Goal: Task Accomplishment & Management: Manage account settings

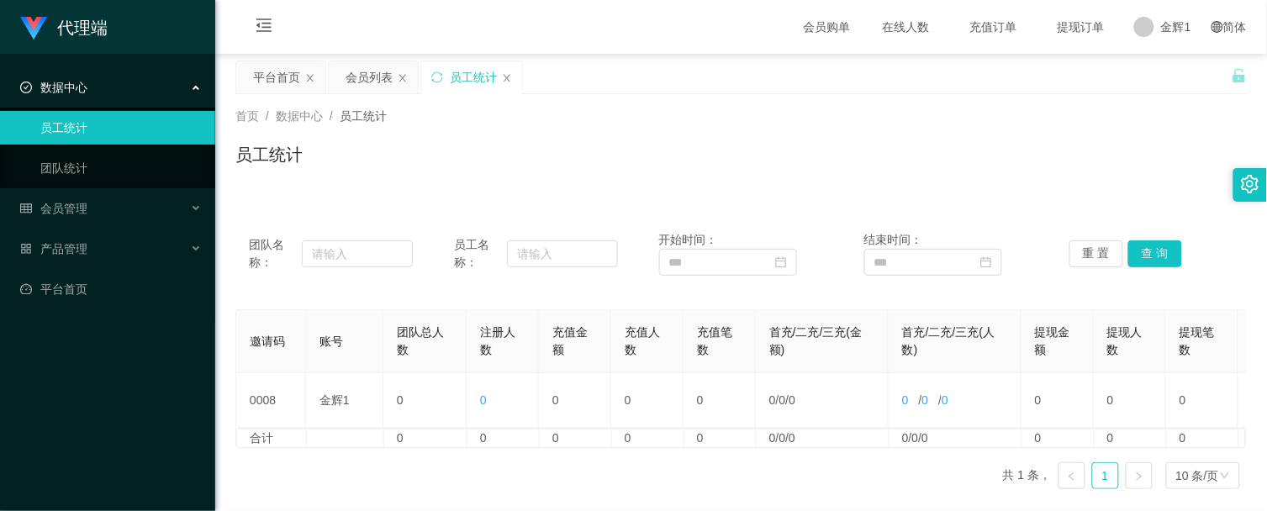
click at [862, 127] on div "首页 / 数据中心 / 员工统计 / 员工统计" at bounding box center [741, 144] width 1012 height 73
click at [897, 126] on div "首页 / 数据中心 / 员工统计 / 员工统计" at bounding box center [741, 144] width 1012 height 73
click at [880, 82] on div "平台首页 会员列表 员工统计" at bounding box center [733, 90] width 996 height 58
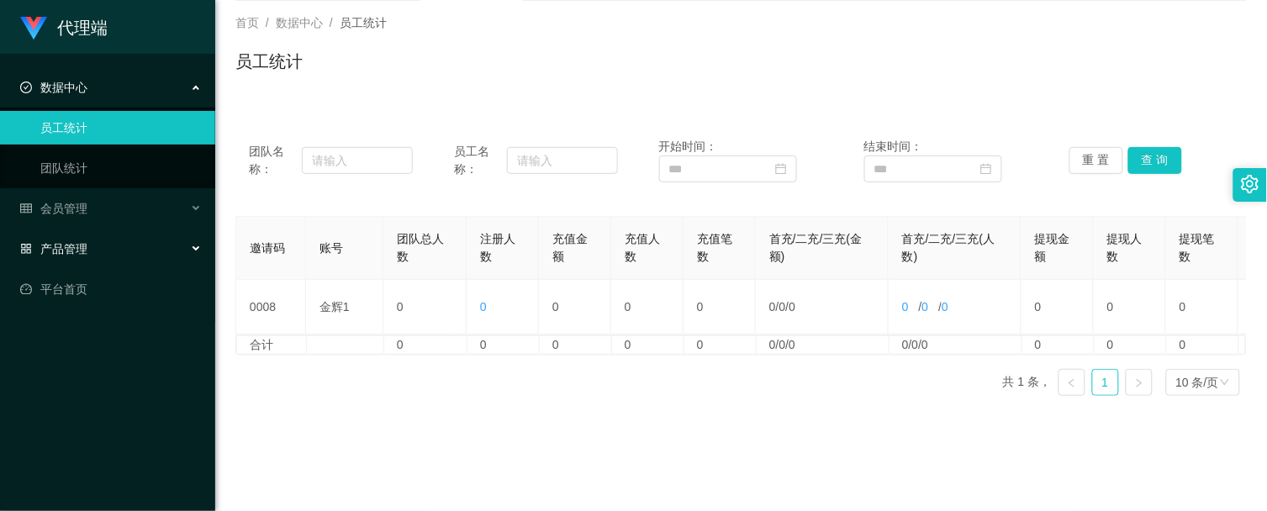
click at [155, 239] on div "产品管理" at bounding box center [107, 249] width 215 height 34
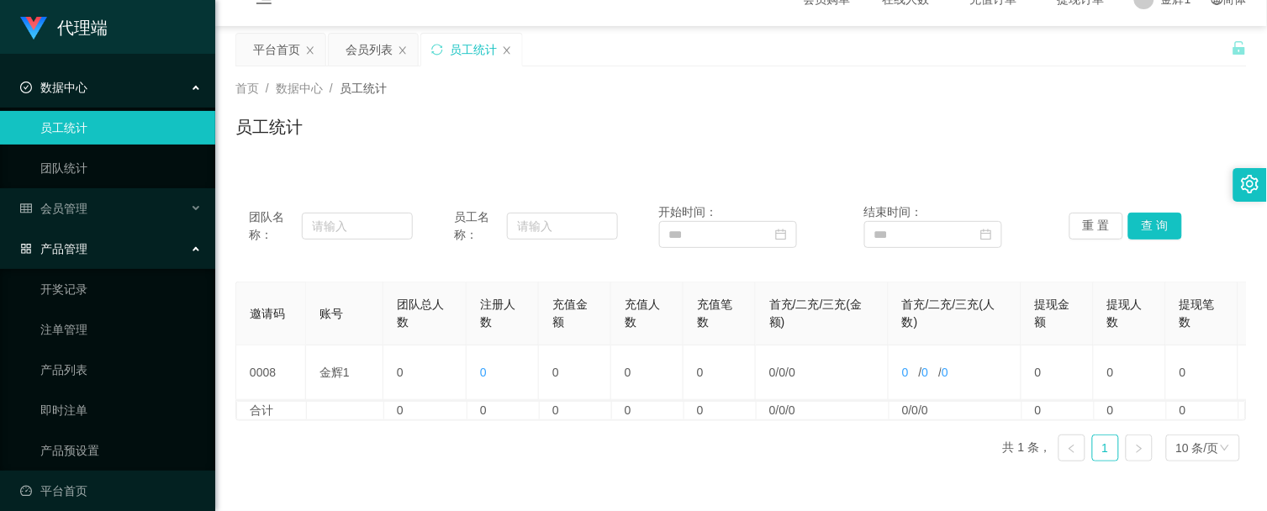
scroll to position [0, 0]
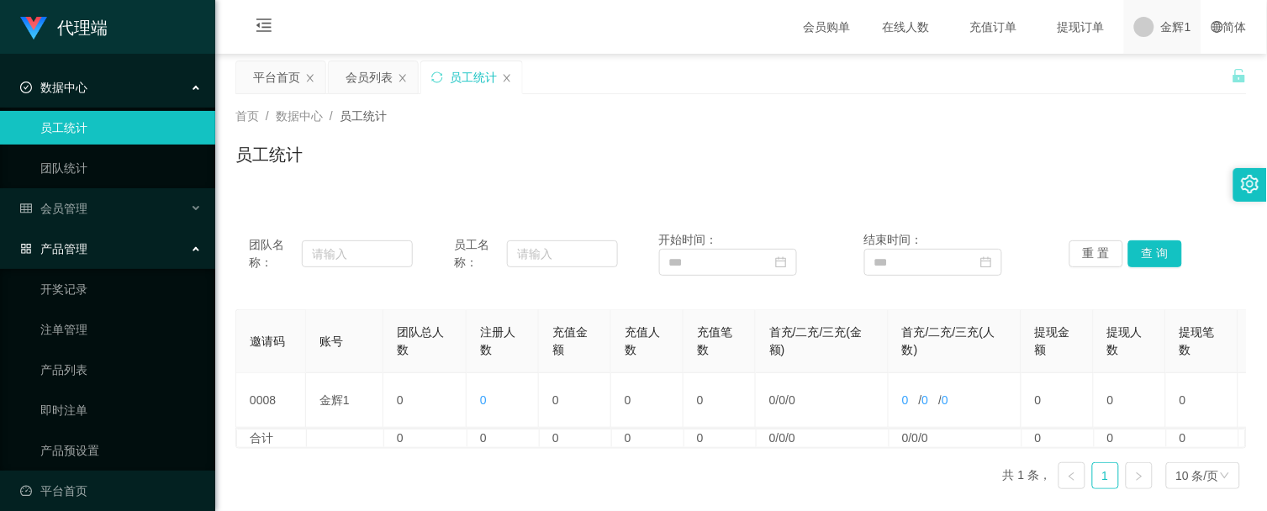
click at [1163, 25] on span "金辉1" at bounding box center [1176, 27] width 30 height 54
click at [1178, 77] on div "平台首页 会员列表 员工统计" at bounding box center [733, 90] width 996 height 58
click at [1164, 66] on span "退出登录" at bounding box center [1169, 72] width 47 height 13
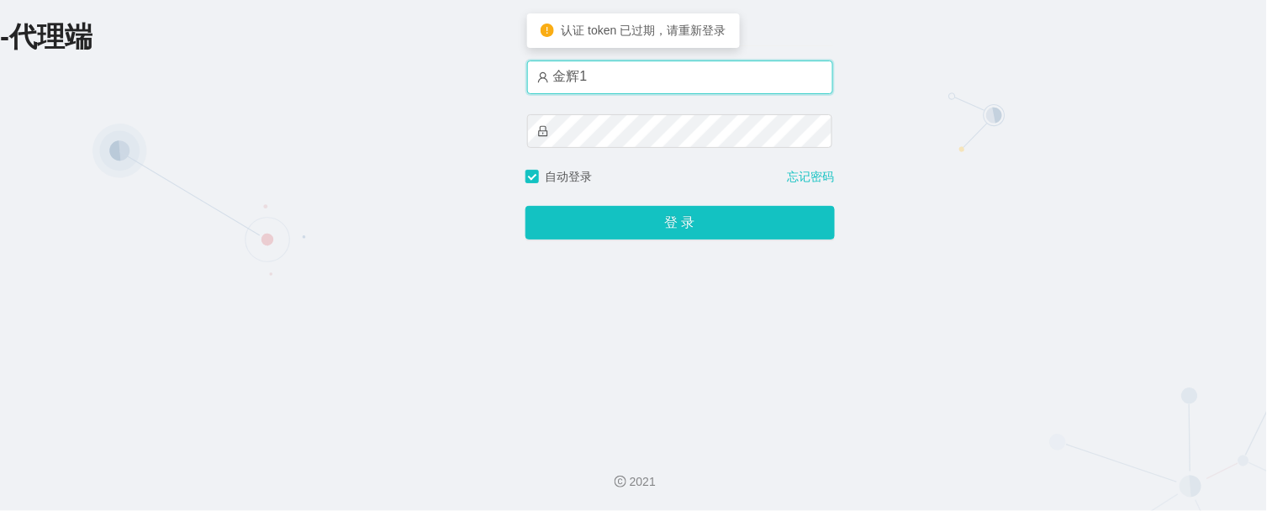
click at [652, 77] on input "金辉1" at bounding box center [680, 78] width 306 height 34
type input "金辉"
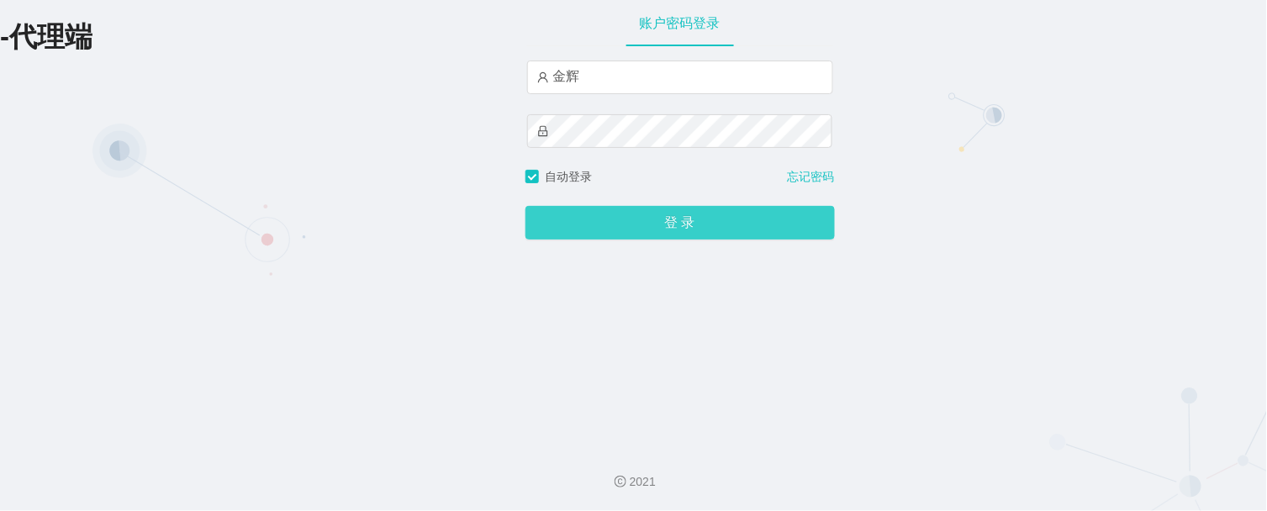
click at [683, 216] on button "登 录" at bounding box center [680, 223] width 309 height 34
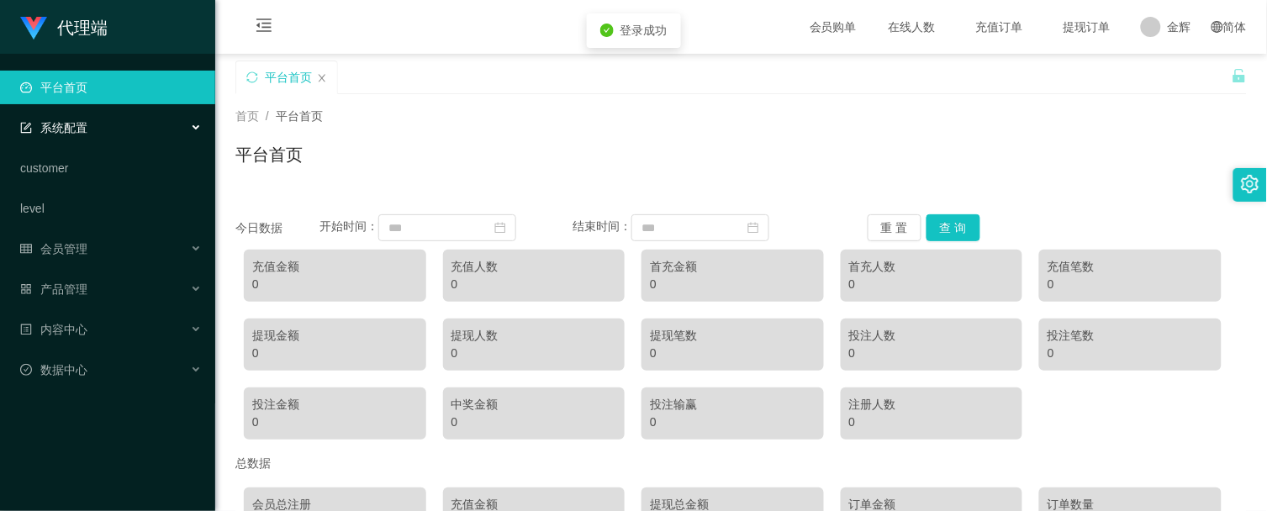
click at [110, 129] on div "系统配置" at bounding box center [107, 128] width 215 height 34
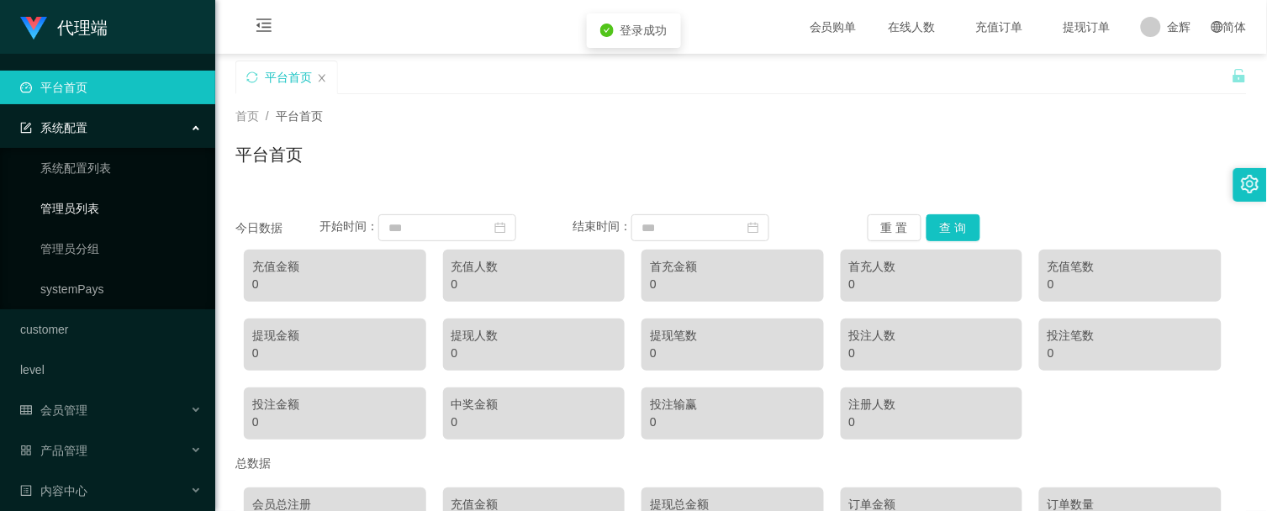
click at [101, 210] on link "管理员列表" at bounding box center [120, 209] width 161 height 34
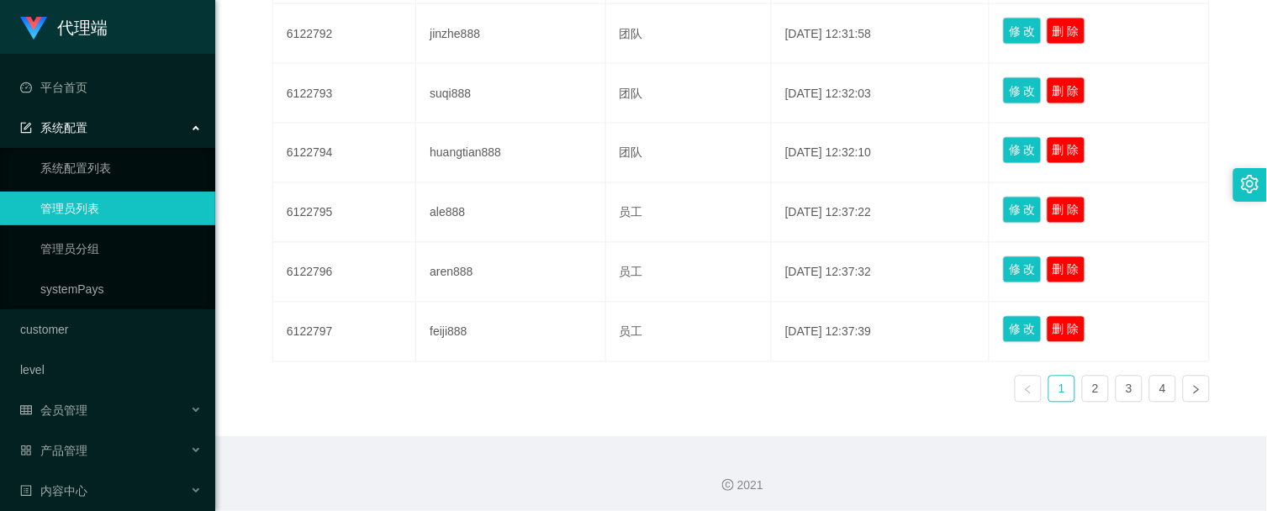
scroll to position [690, 0]
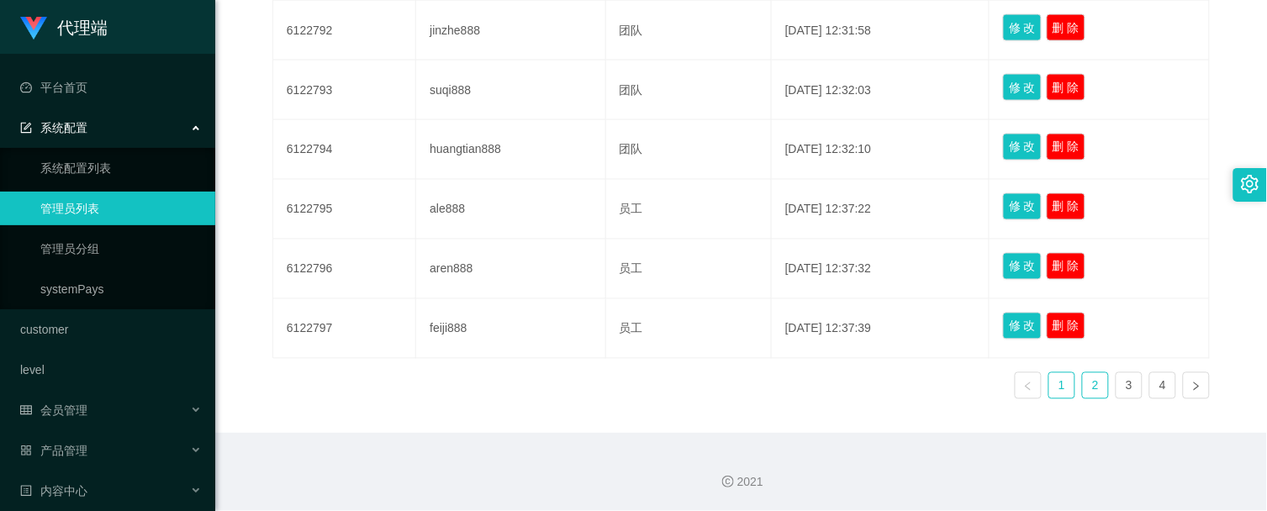
click at [1096, 382] on link "2" at bounding box center [1095, 385] width 25 height 25
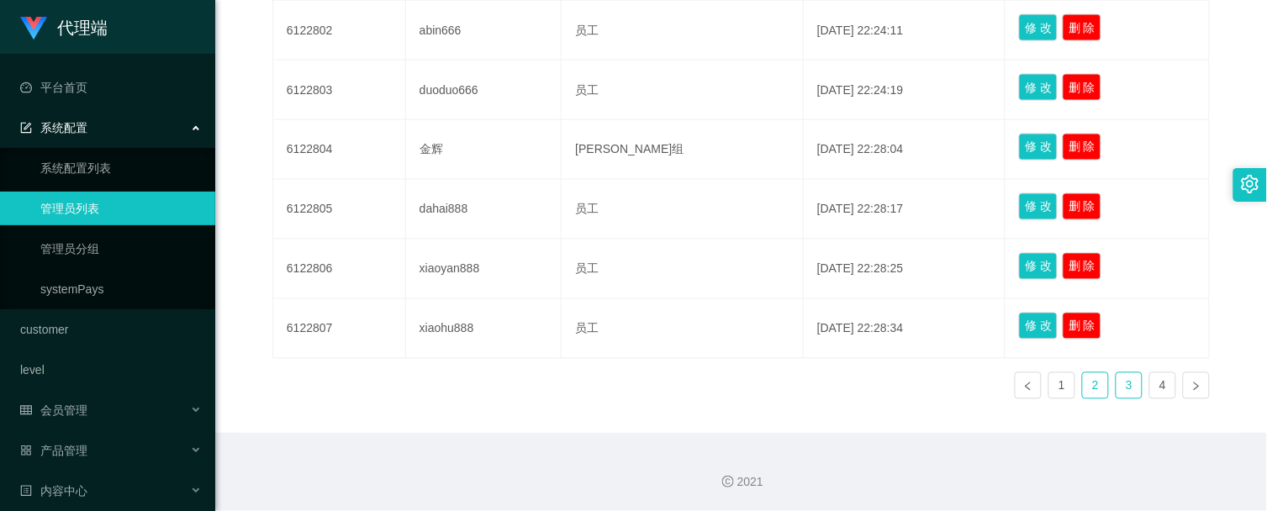
click at [1121, 382] on link "3" at bounding box center [1129, 385] width 25 height 25
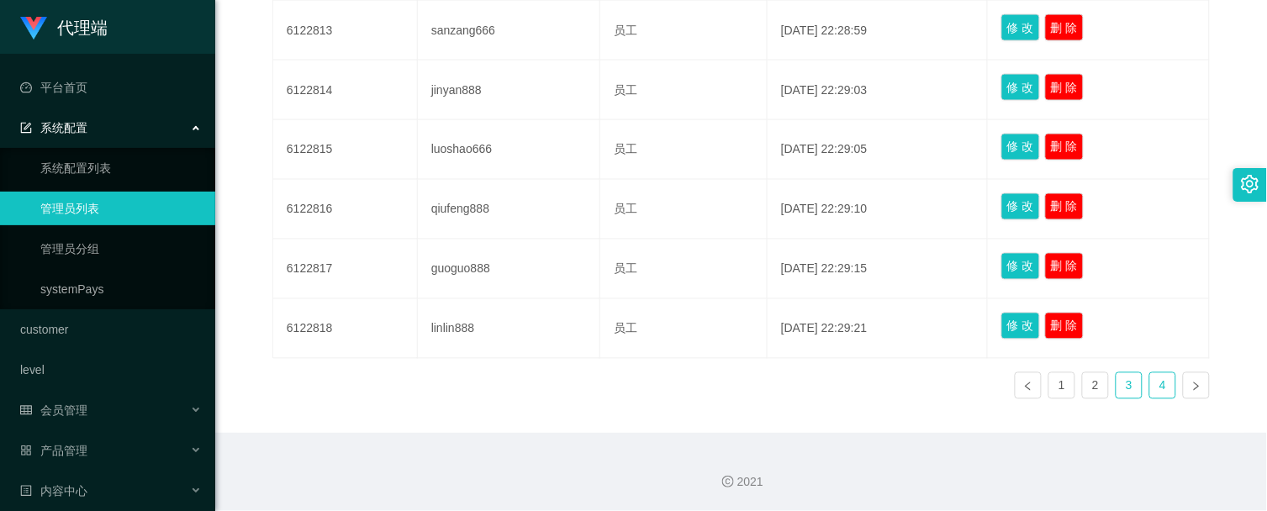
click at [1154, 382] on link "4" at bounding box center [1162, 385] width 25 height 25
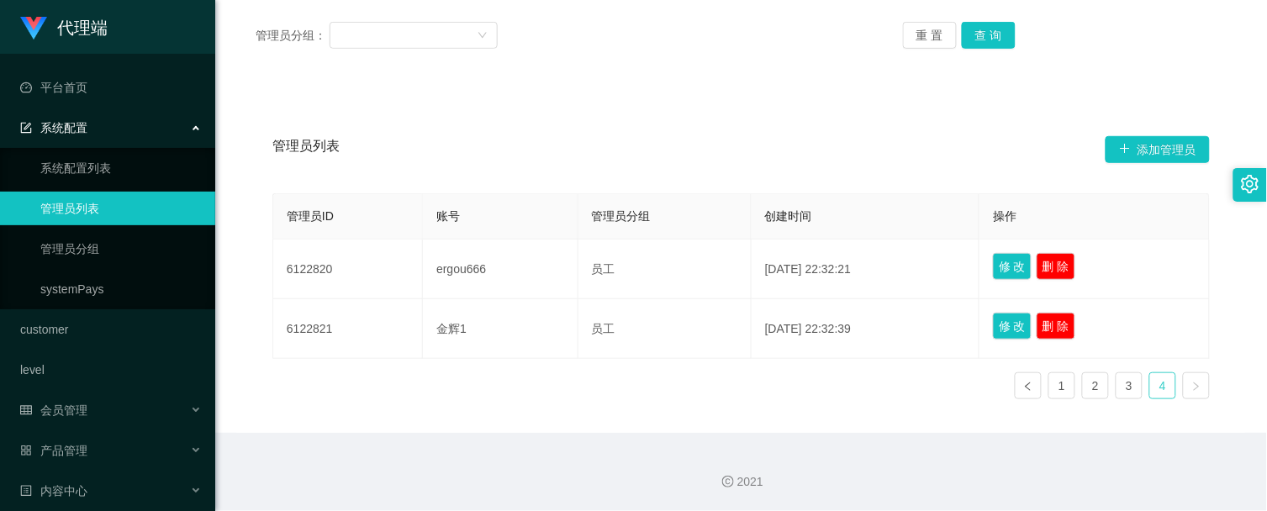
scroll to position [212, 0]
click at [1061, 385] on link "1" at bounding box center [1061, 386] width 25 height 25
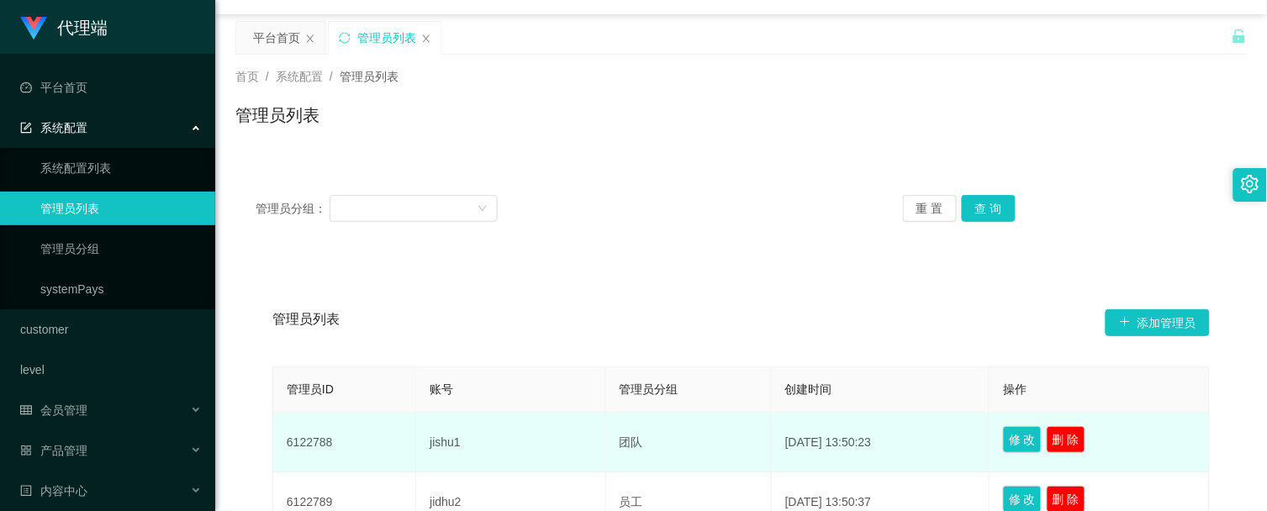
scroll to position [0, 0]
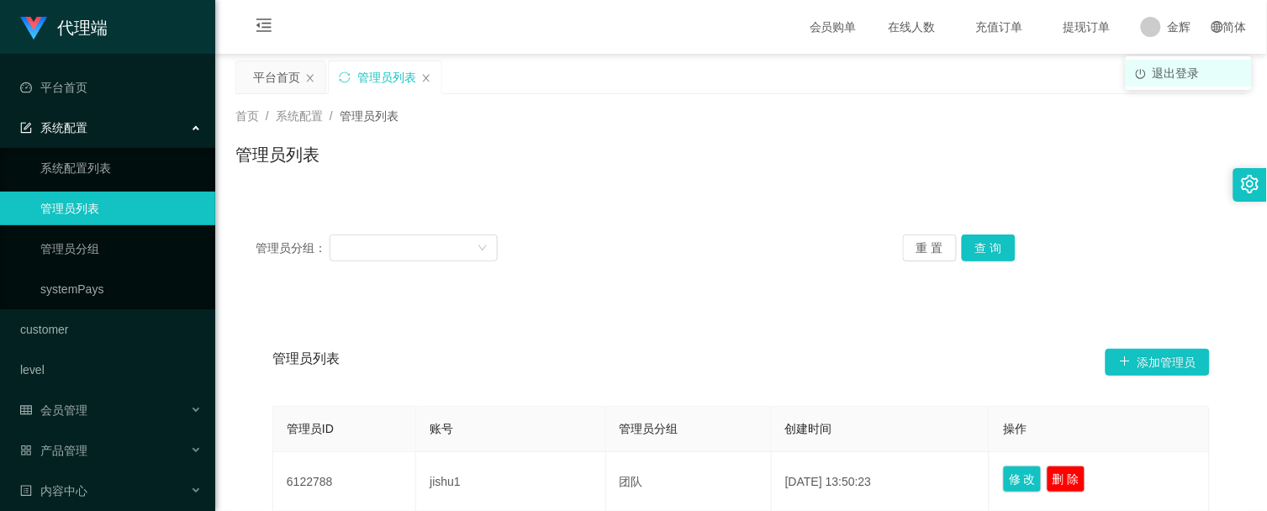
click at [1163, 81] on li "退出登录" at bounding box center [1189, 73] width 126 height 27
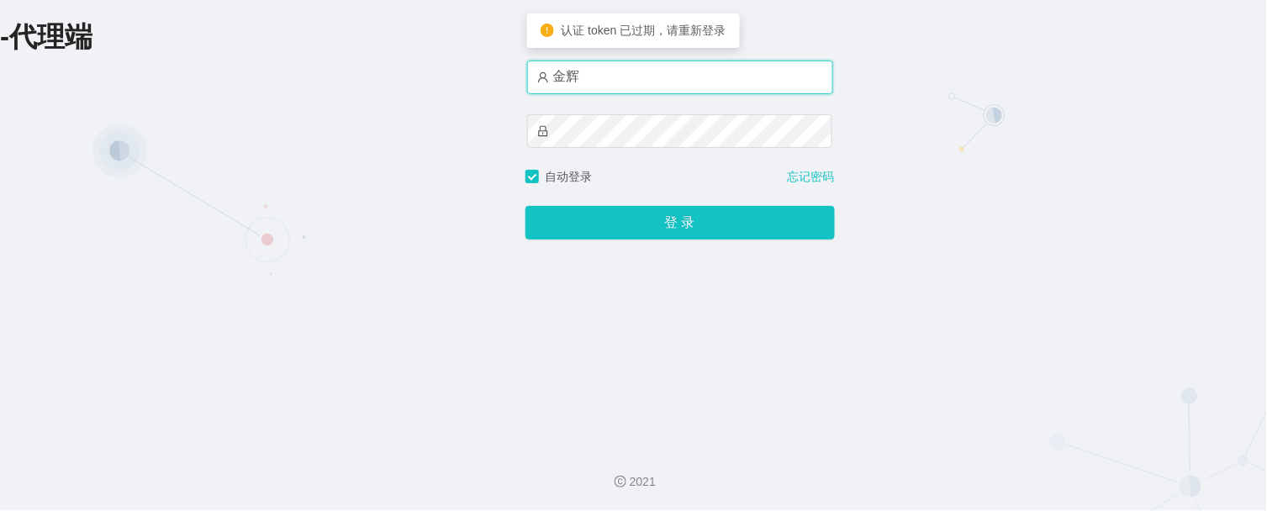
click at [700, 68] on input "金辉" at bounding box center [680, 78] width 306 height 34
click at [682, 90] on input "金辉" at bounding box center [680, 78] width 306 height 34
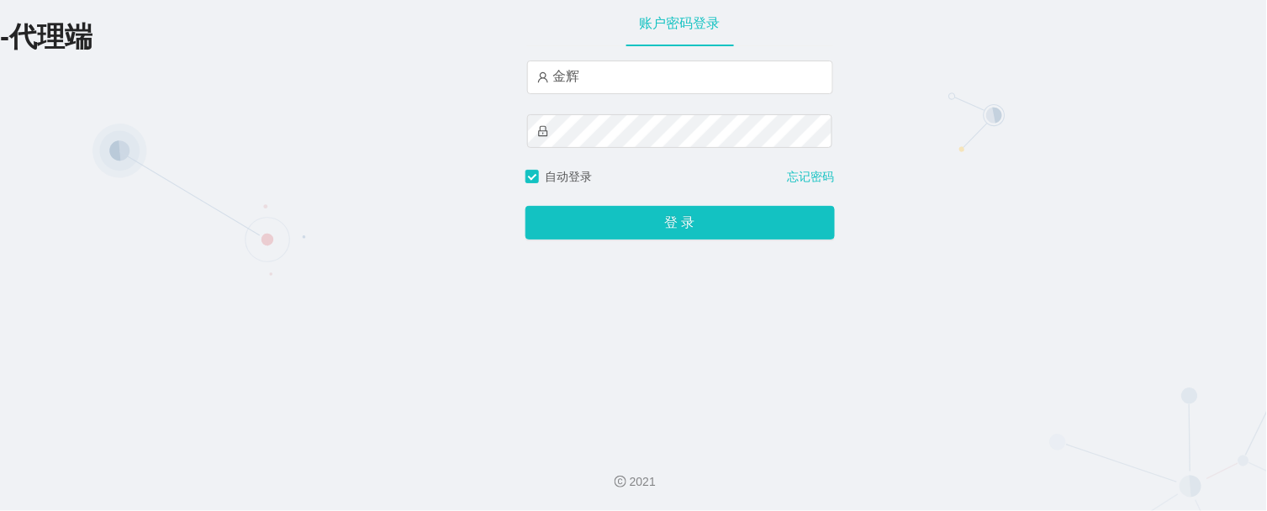
click at [500, 282] on div "-代理端 账户密码登录 [PERSON_NAME] 自动登录 忘记密码 登 录" at bounding box center [633, 216] width 1267 height 433
click at [644, 98] on div "金辉" at bounding box center [680, 114] width 306 height 108
click at [650, 72] on input "金辉" at bounding box center [680, 78] width 306 height 34
type input "金辉1"
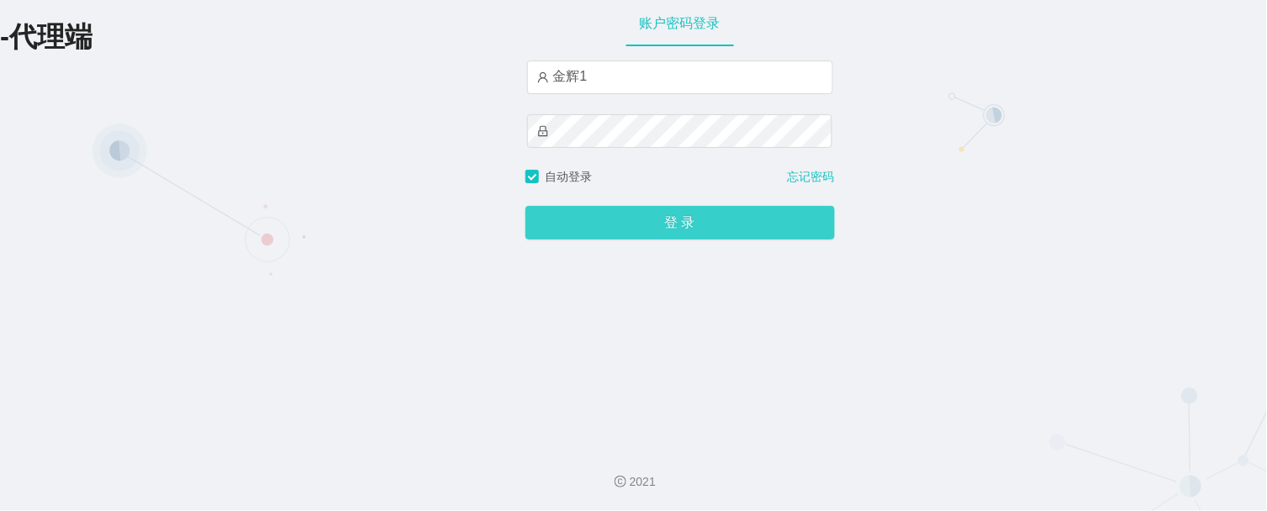
click at [676, 225] on button "登 录" at bounding box center [680, 223] width 309 height 34
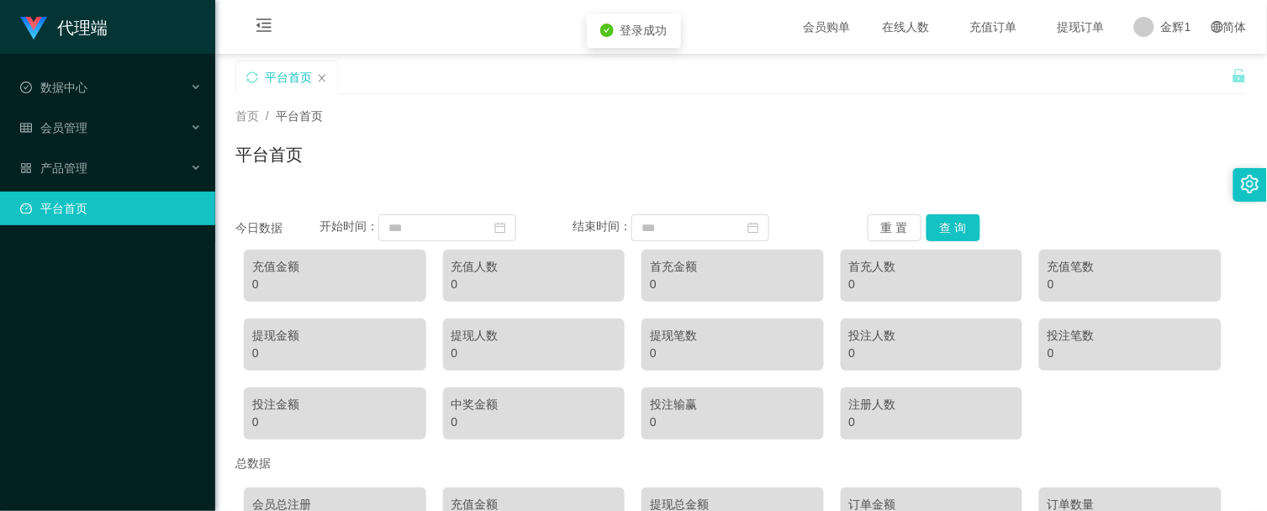
click at [637, 109] on div "首页 / 平台首页 /" at bounding box center [741, 117] width 1012 height 18
click at [107, 162] on div "产品管理" at bounding box center [107, 168] width 215 height 34
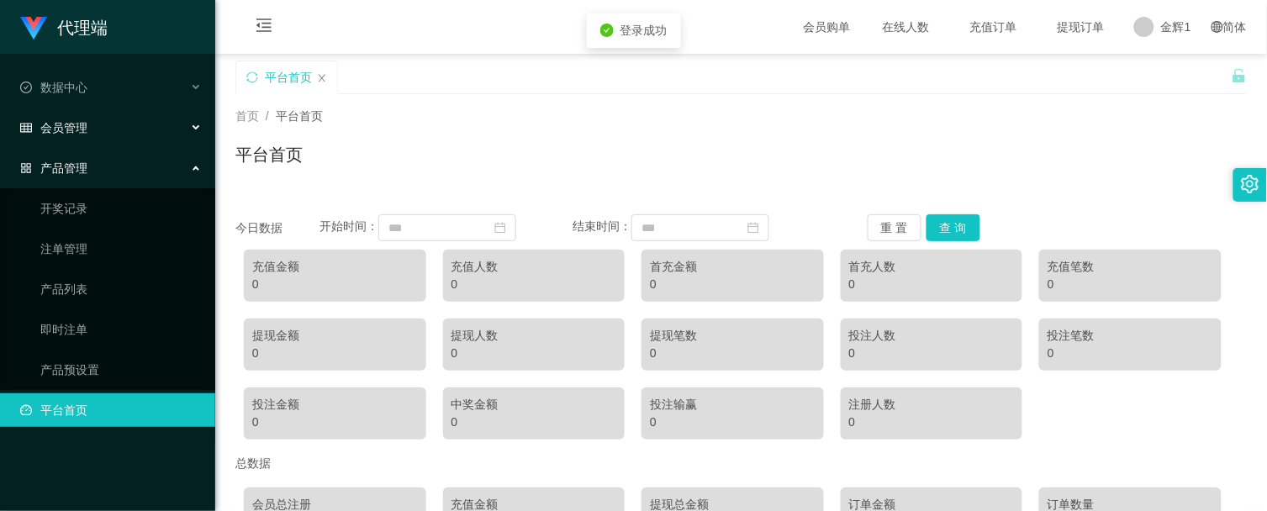
click at [106, 135] on div "会员管理" at bounding box center [107, 128] width 215 height 34
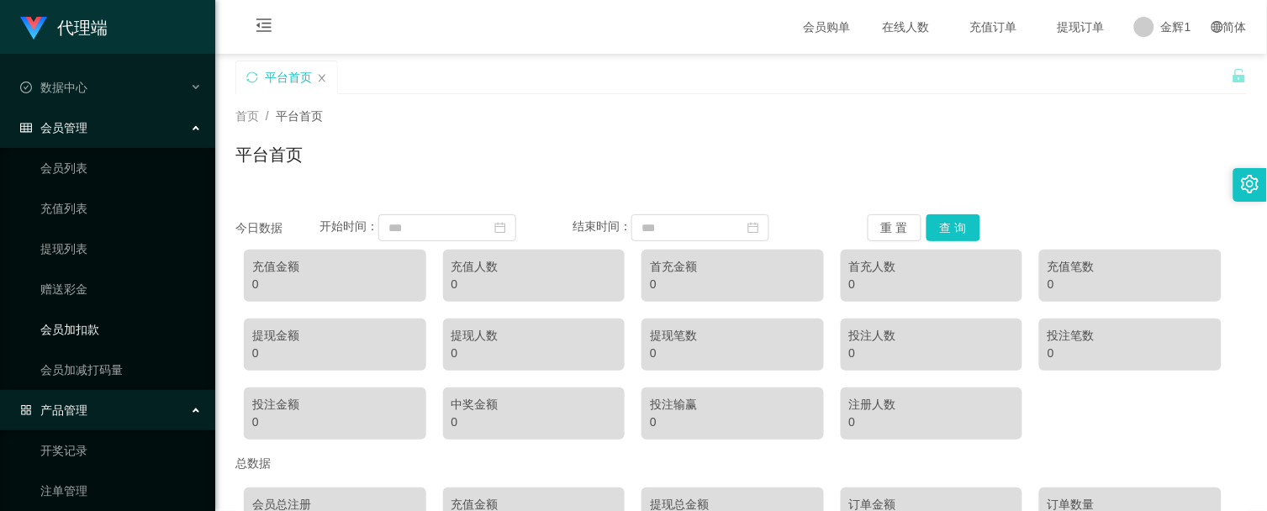
click at [107, 324] on link "会员加扣款" at bounding box center [120, 330] width 161 height 34
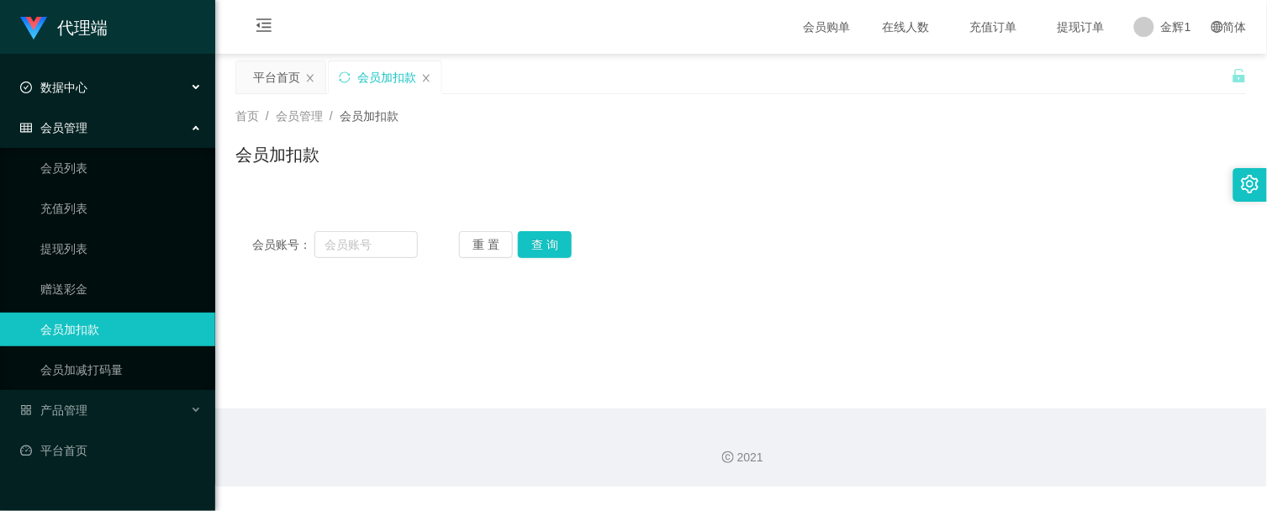
click at [123, 96] on div "数据中心" at bounding box center [107, 88] width 215 height 34
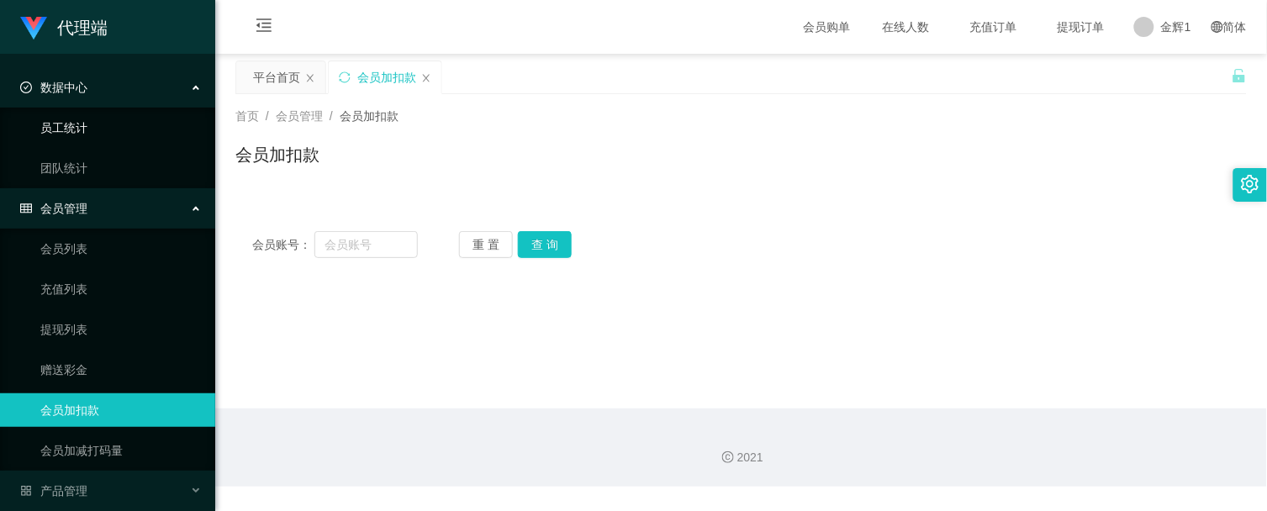
drag, startPoint x: 112, startPoint y: 126, endPoint x: 107, endPoint y: 137, distance: 12.0
click at [112, 128] on link "员工统计" at bounding box center [120, 128] width 161 height 34
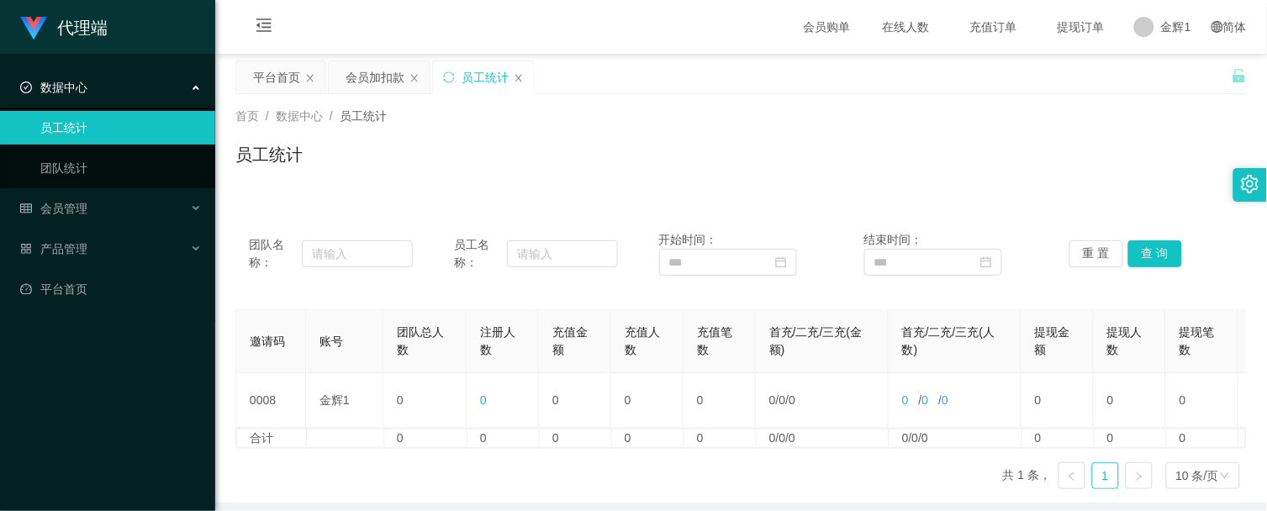
click at [615, 166] on div "员工统计" at bounding box center [741, 161] width 1012 height 39
click at [874, 194] on div "团队名称： 员工名称： 开始时间： 结束时间： 重 置 查 询 邀请码 账号 团队总人数 注册人数 充值金额 充值人数 充值笔数 首充/二充/三充(金额) 首…" at bounding box center [741, 348] width 1012 height 309
click at [878, 113] on div "首页 / 数据中心 / 员工统计 /" at bounding box center [741, 117] width 1012 height 18
click at [879, 82] on div "平台首页 会员加扣款 员工统计" at bounding box center [733, 90] width 996 height 58
click at [978, 129] on div "首页 / 数据中心 / 员工统计 / 员工统计" at bounding box center [741, 144] width 1012 height 73
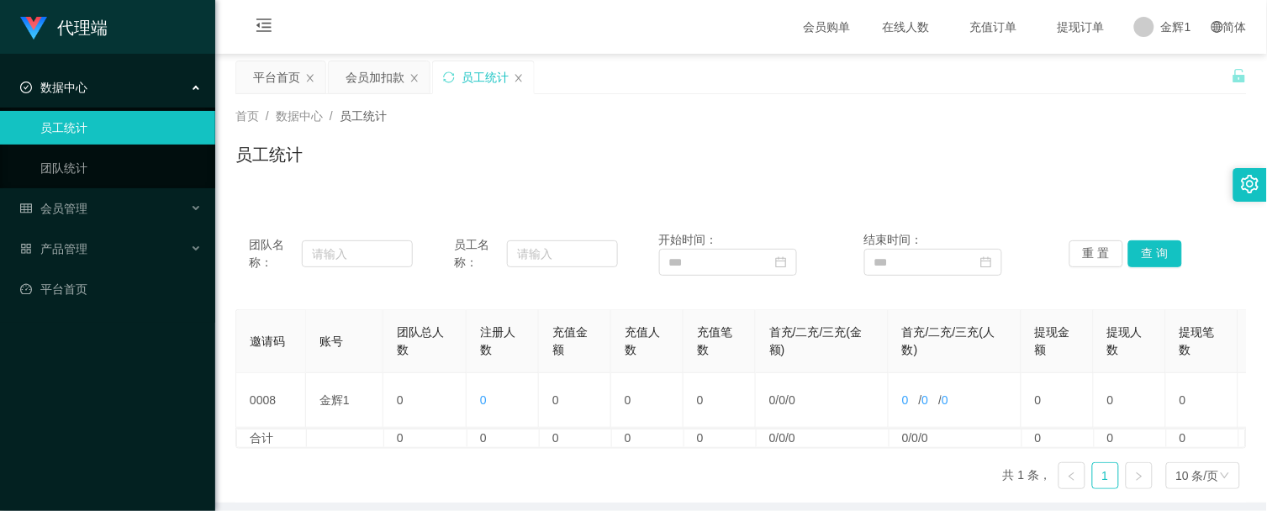
click at [822, 177] on div "员工统计" at bounding box center [741, 161] width 1012 height 39
click at [120, 157] on link "团队统计" at bounding box center [120, 168] width 161 height 34
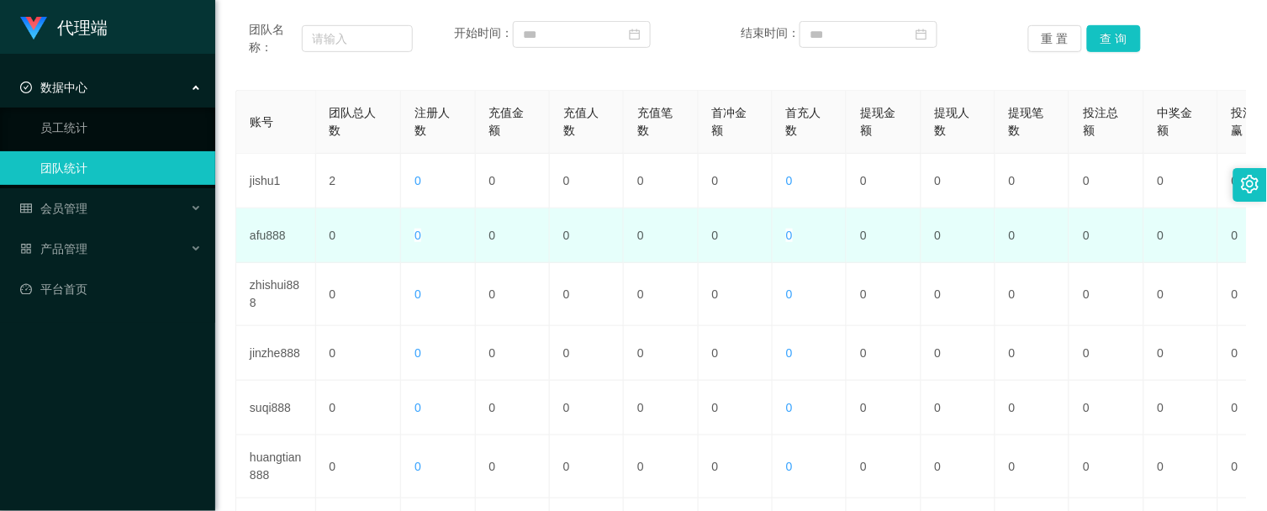
scroll to position [187, 0]
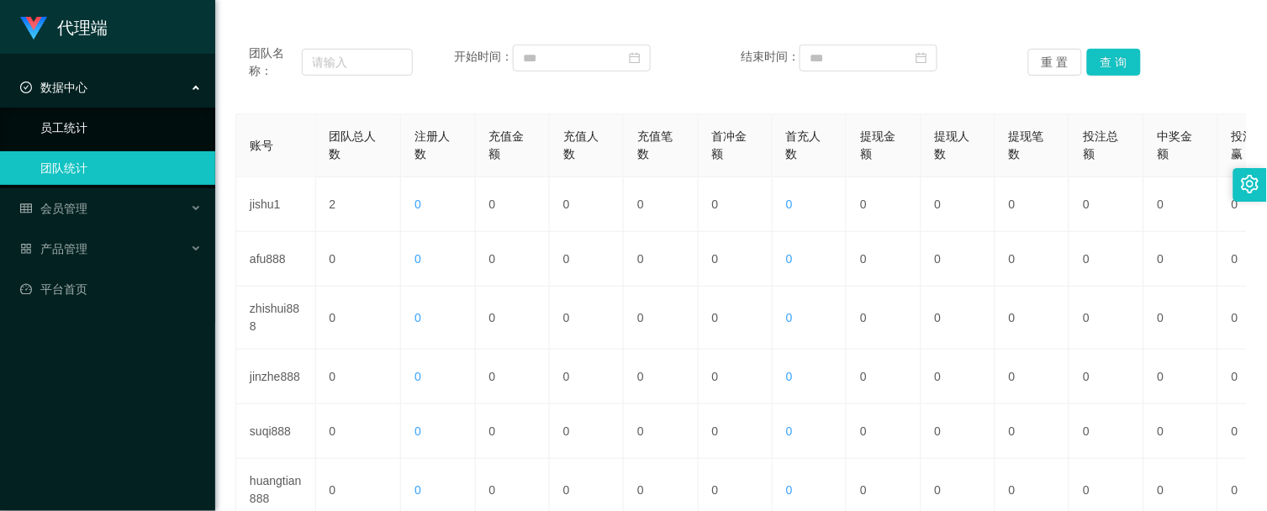
click at [80, 128] on link "员工统计" at bounding box center [120, 128] width 161 height 34
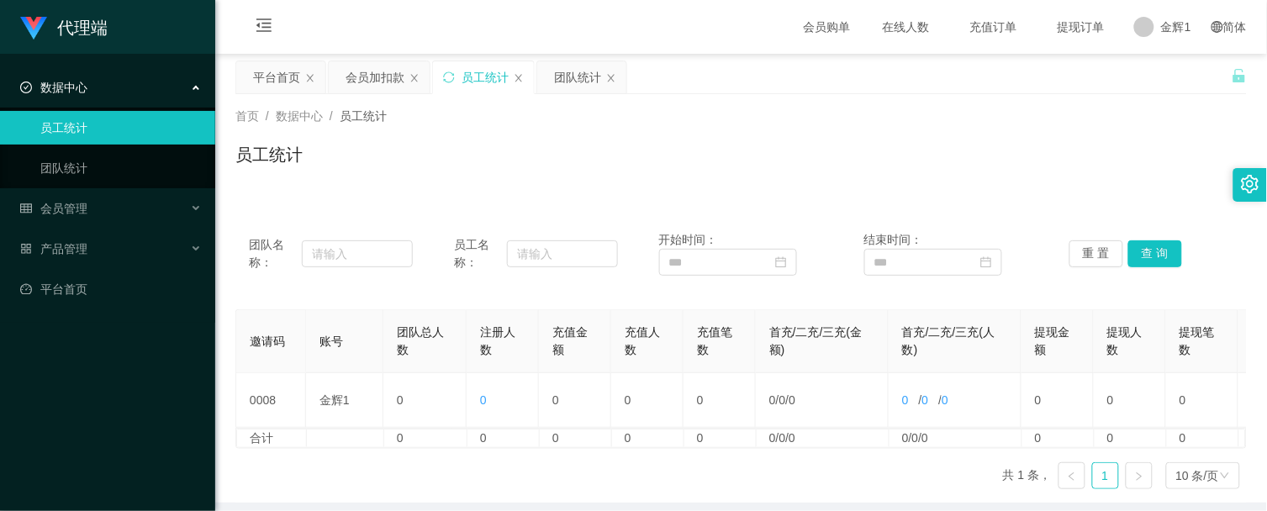
drag, startPoint x: 944, startPoint y: 155, endPoint x: 931, endPoint y: 92, distance: 63.7
click at [944, 155] on div "员工统计" at bounding box center [741, 161] width 1012 height 39
click at [96, 129] on link "员工统计" at bounding box center [120, 128] width 161 height 34
click at [86, 162] on link "团队统计" at bounding box center [120, 168] width 161 height 34
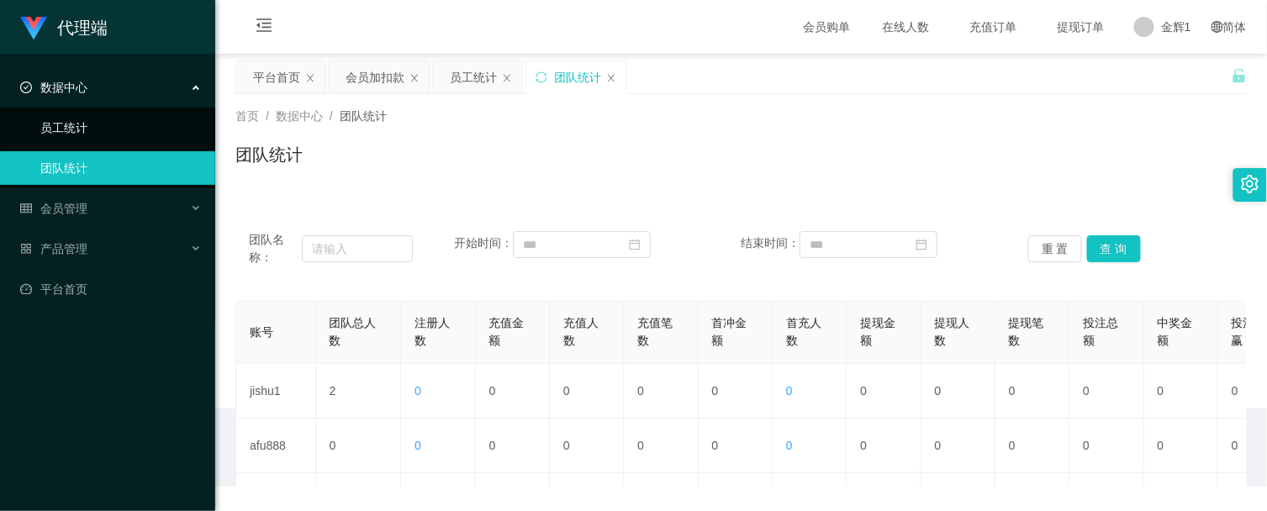
click at [98, 116] on link "员工统计" at bounding box center [120, 128] width 161 height 34
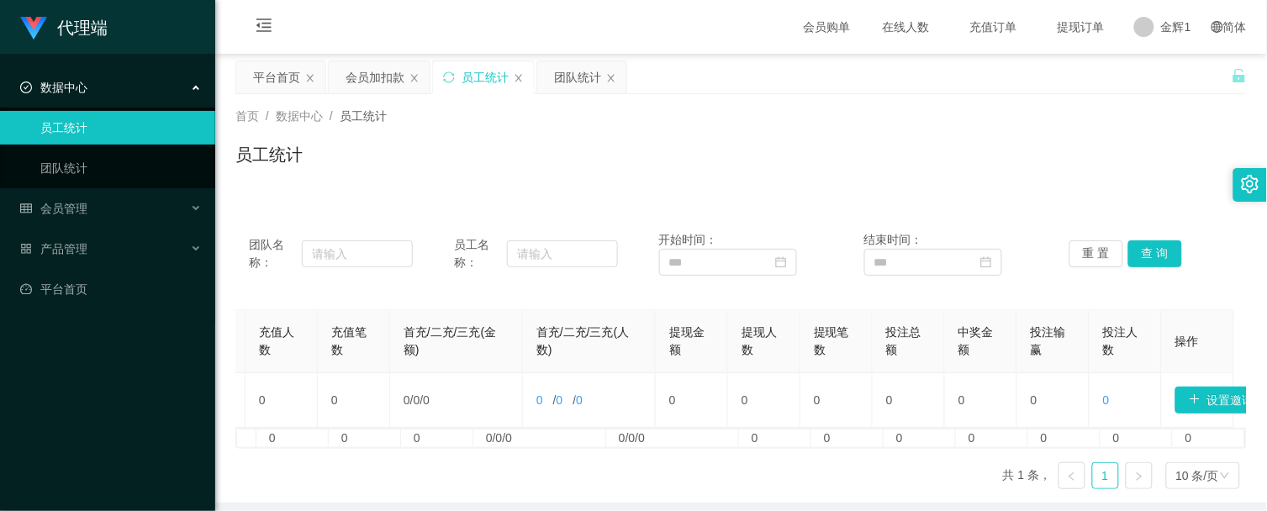
scroll to position [0, 399]
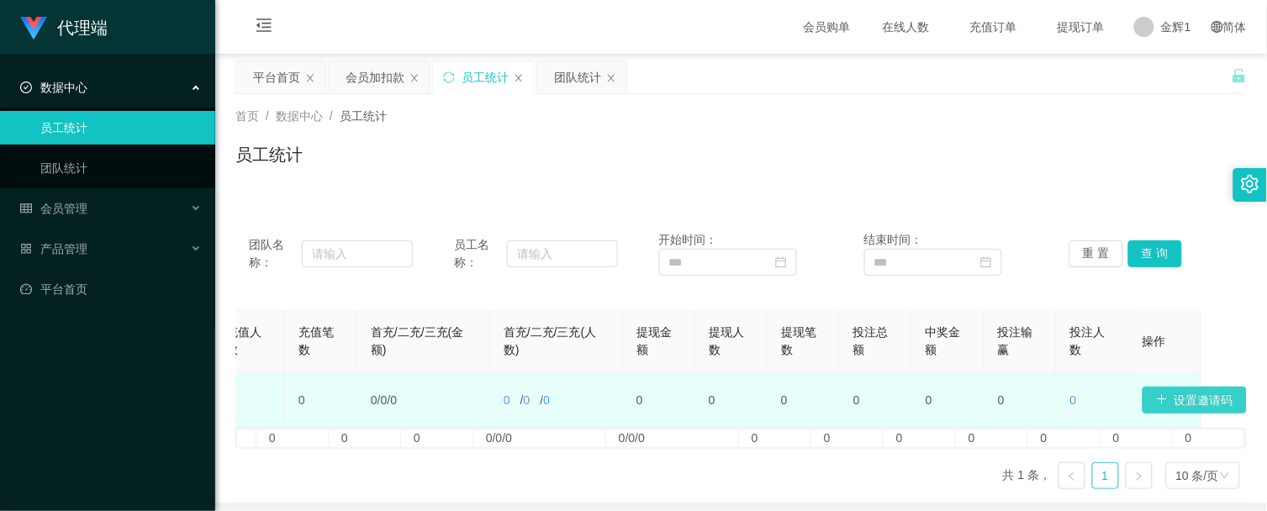
click at [1194, 397] on button "设置邀请码" at bounding box center [1195, 400] width 104 height 27
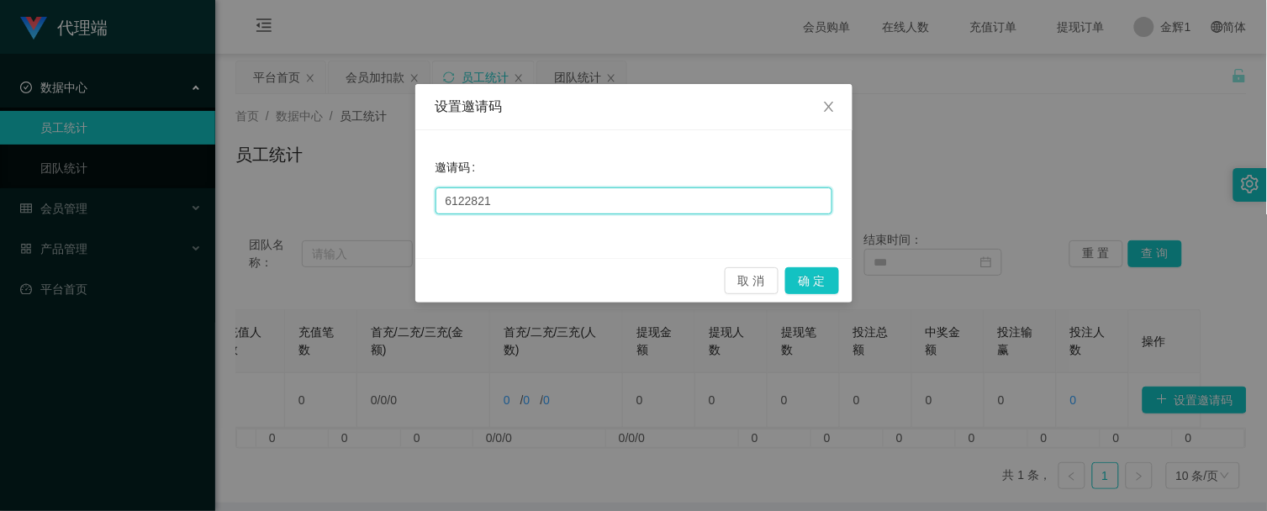
drag, startPoint x: 562, startPoint y: 192, endPoint x: 261, endPoint y: 177, distance: 301.4
click at [270, 179] on div "设置邀请码 邀请码 6122821 取 消 确 定" at bounding box center [633, 255] width 1267 height 511
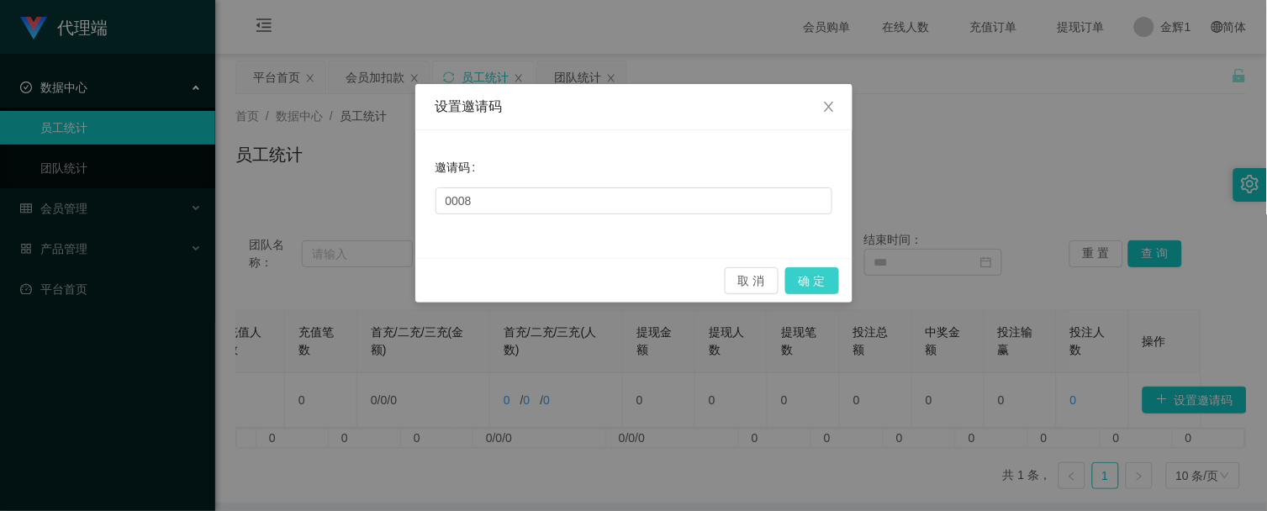
click at [825, 280] on button "确 定" at bounding box center [812, 280] width 54 height 27
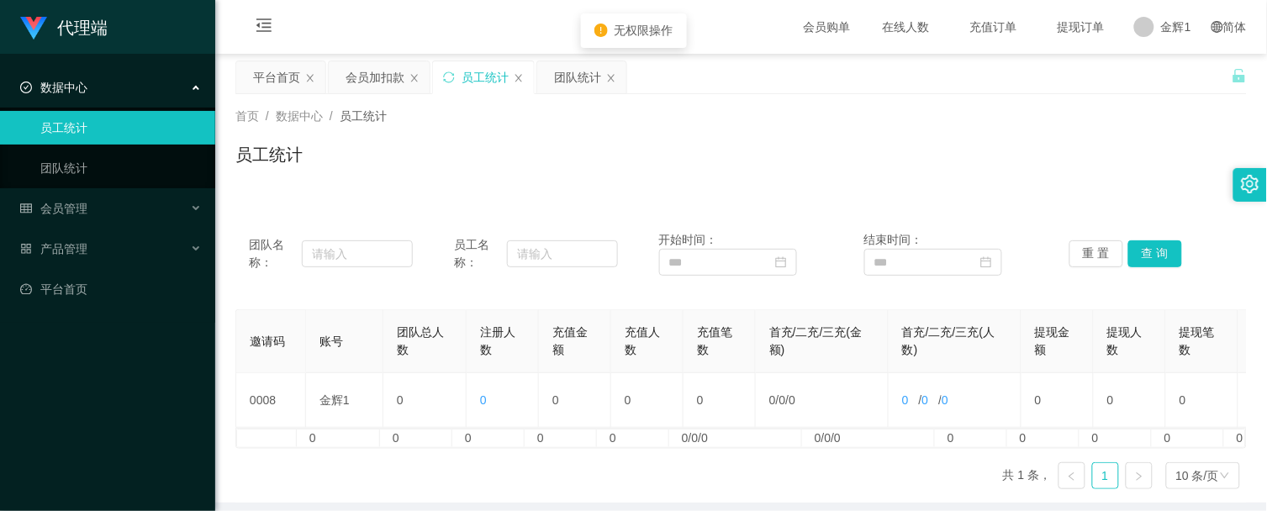
scroll to position [0, 0]
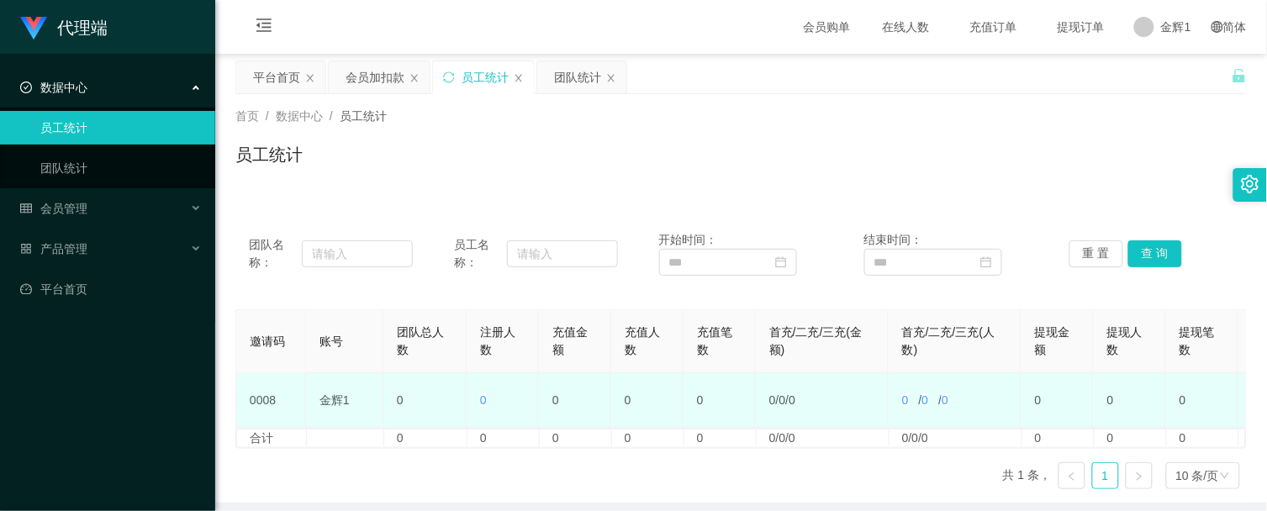
click at [272, 383] on td "0008" at bounding box center [271, 400] width 70 height 55
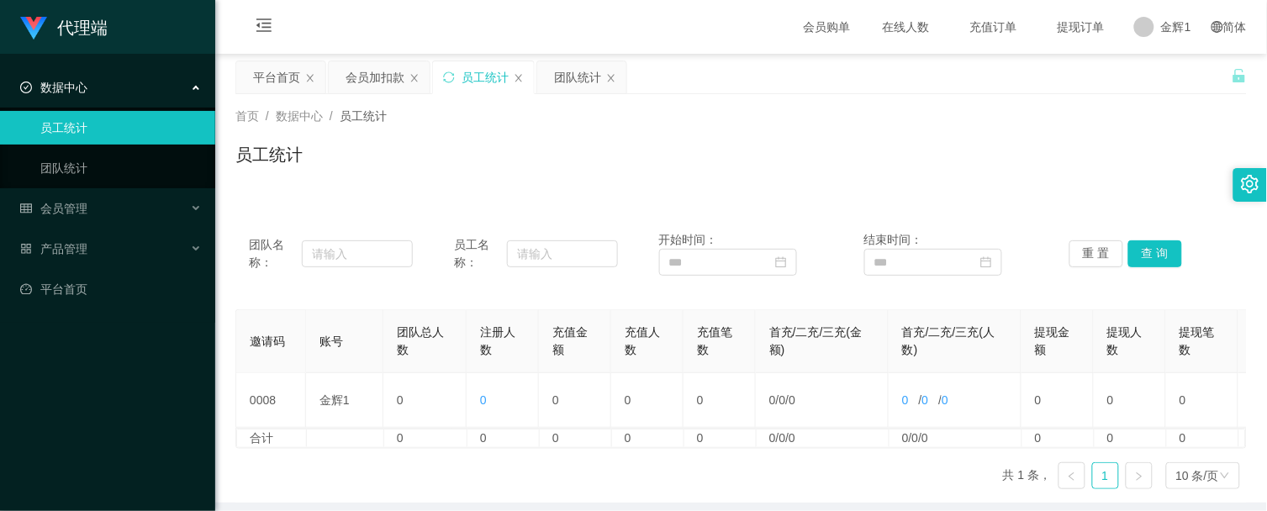
click at [970, 129] on div "首页 / 数据中心 / 员工统计 / 员工统计" at bounding box center [741, 144] width 1012 height 73
drag, startPoint x: 852, startPoint y: 183, endPoint x: 844, endPoint y: 194, distance: 13.3
click at [852, 183] on div "首页 / 数据中心 / 员工统计 / 员工统计" at bounding box center [741, 144] width 1052 height 100
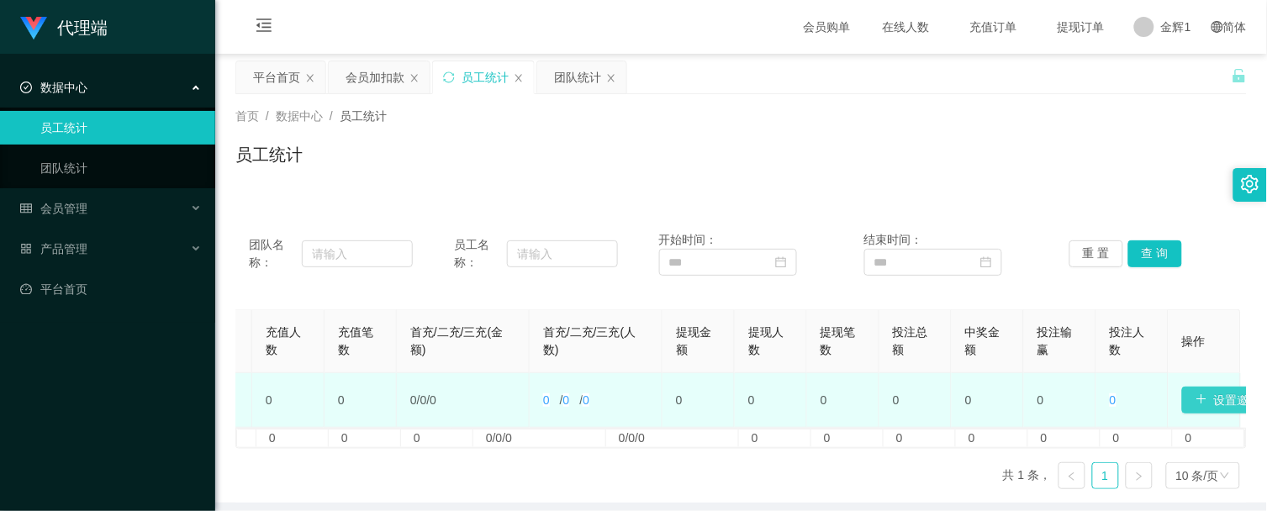
click at [1205, 399] on button "设置邀请码" at bounding box center [1234, 400] width 104 height 27
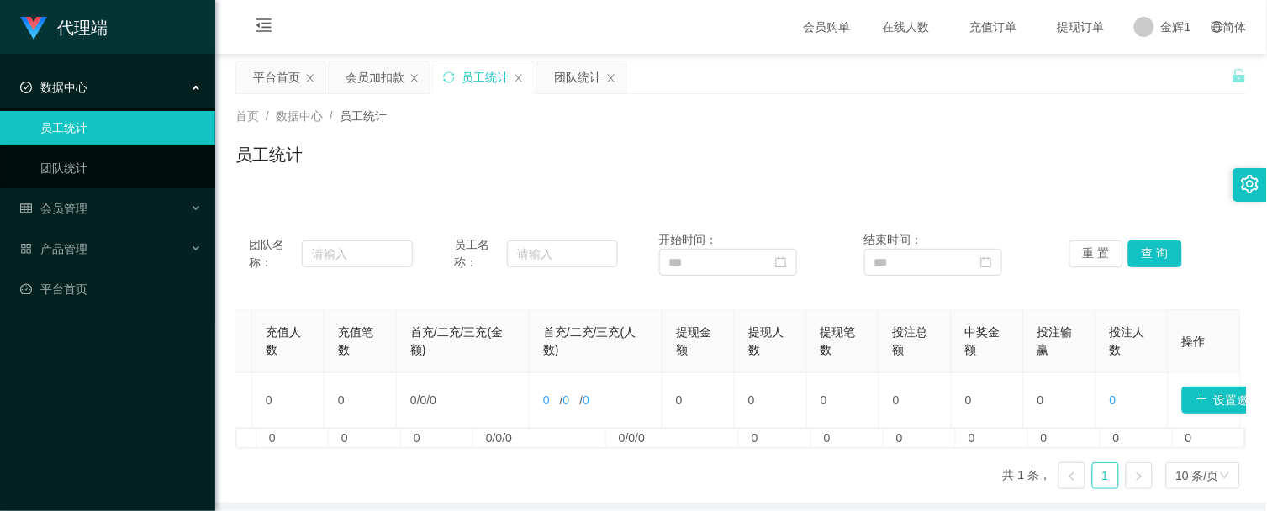
type input "6122821"
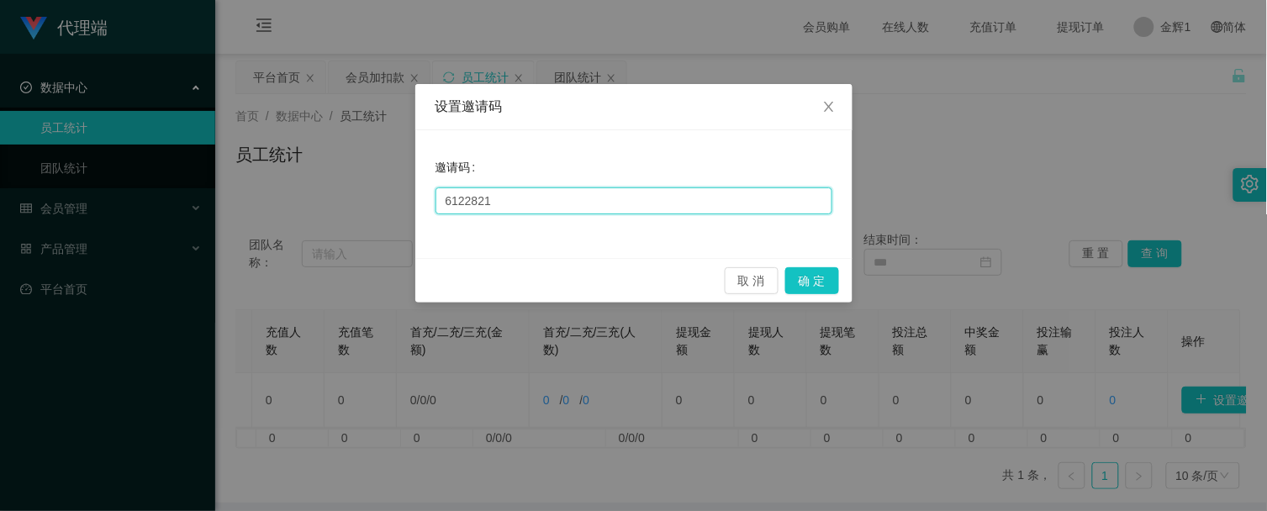
click at [556, 197] on input "6122821" at bounding box center [634, 201] width 397 height 27
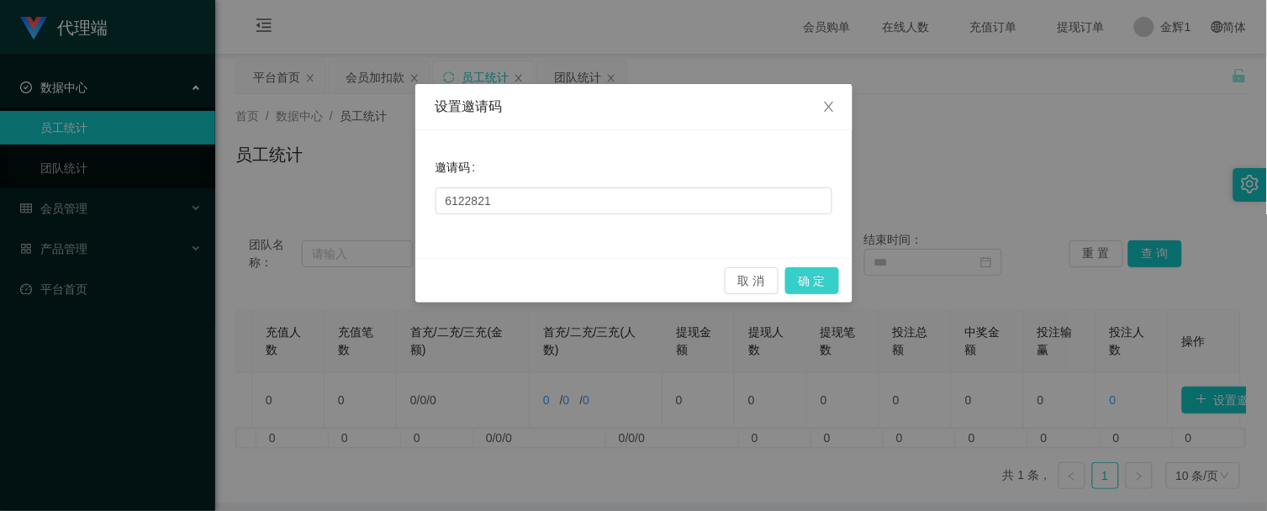
click at [811, 281] on button "确 定" at bounding box center [812, 280] width 54 height 27
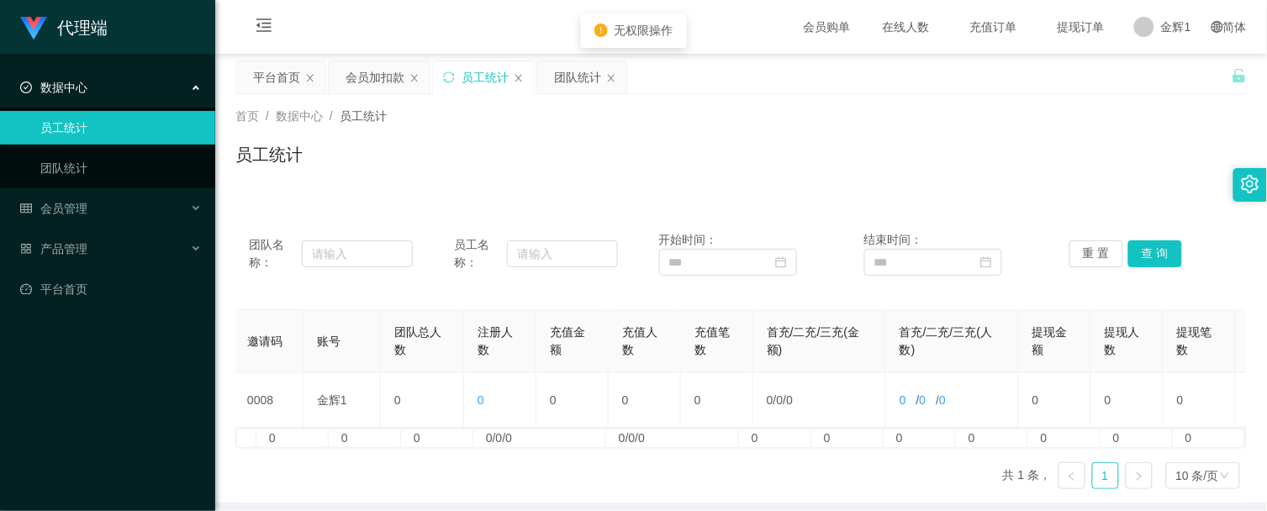
scroll to position [0, 0]
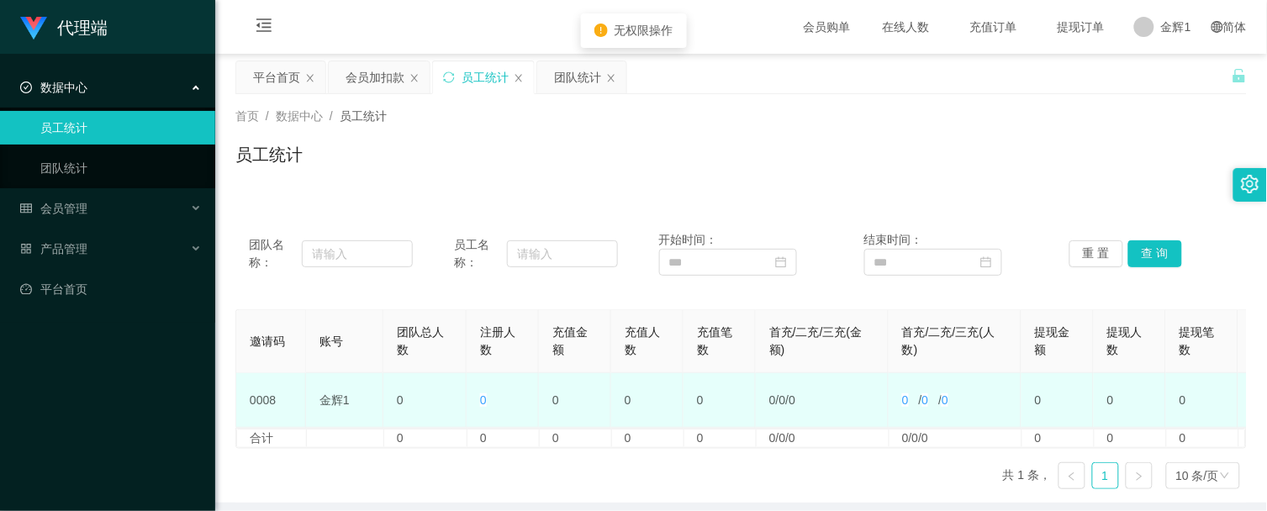
click at [247, 400] on td "0008" at bounding box center [271, 400] width 70 height 55
click at [272, 402] on td "0008" at bounding box center [271, 400] width 70 height 55
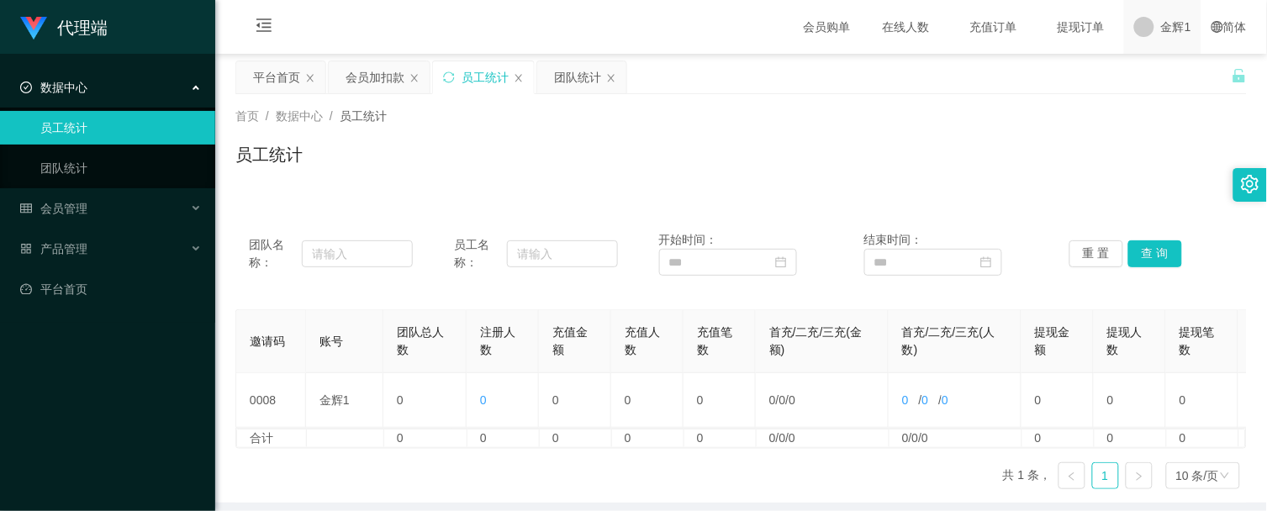
click at [1155, 26] on div "金辉1" at bounding box center [1162, 27] width 77 height 54
click at [1167, 87] on div "平台首页 会员加扣款 员工统计 团队统计" at bounding box center [733, 90] width 996 height 58
click at [1161, 66] on span "退出登录" at bounding box center [1169, 72] width 47 height 13
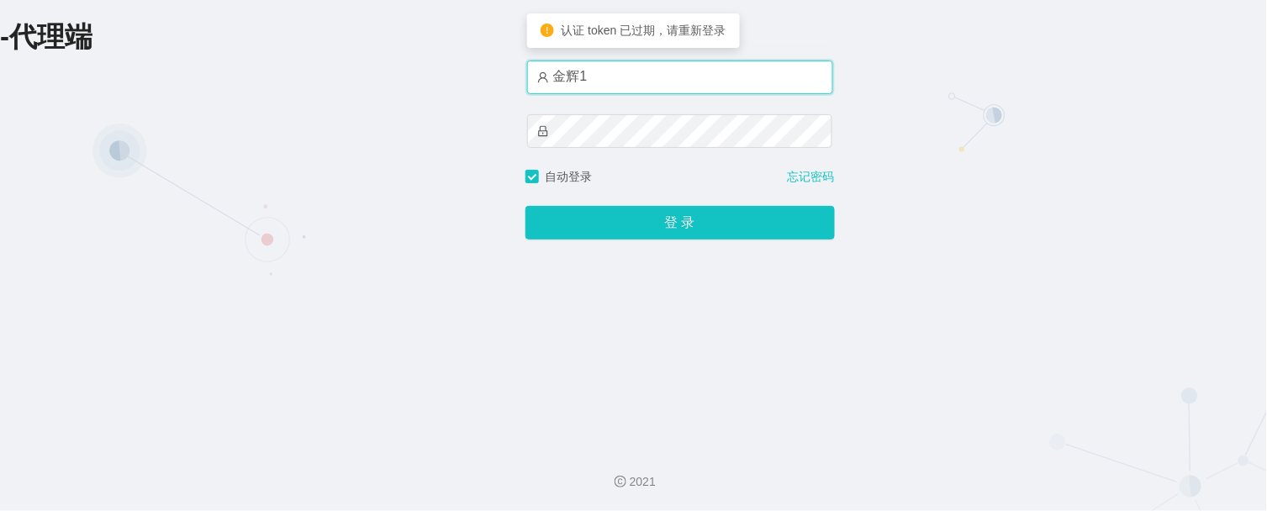
click at [652, 78] on input "金辉1" at bounding box center [680, 78] width 306 height 34
type input "金辉"
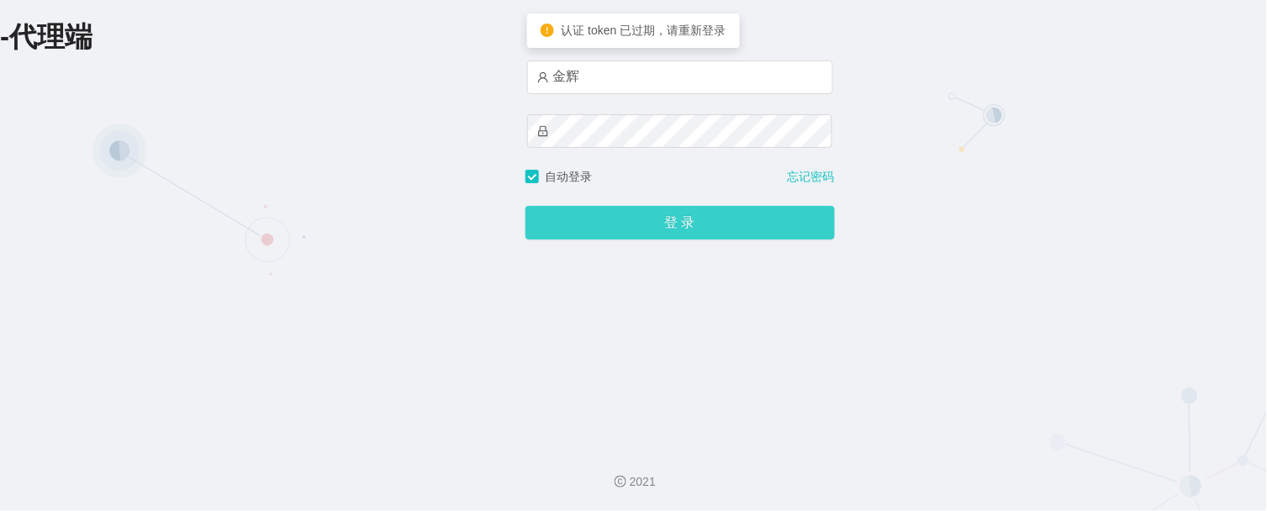
click at [631, 219] on button "登 录" at bounding box center [680, 223] width 309 height 34
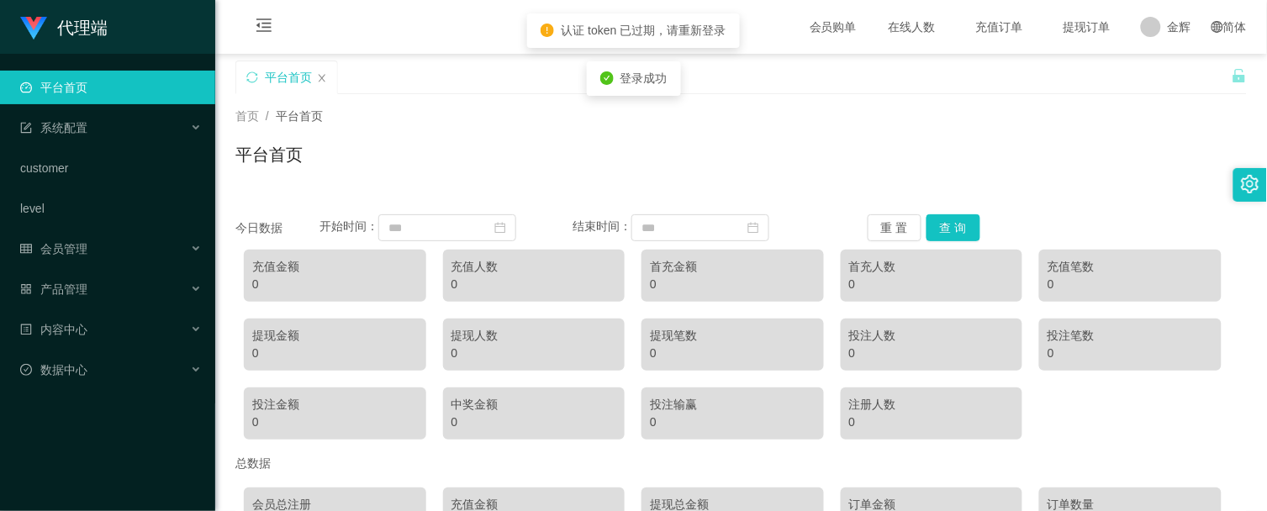
click at [783, 131] on div "首页 / 平台首页 / 平台首页" at bounding box center [741, 144] width 1012 height 73
click at [1155, 22] on span at bounding box center [1151, 27] width 20 height 20
click at [1174, 56] on ul "退出登录" at bounding box center [1189, 73] width 126 height 34
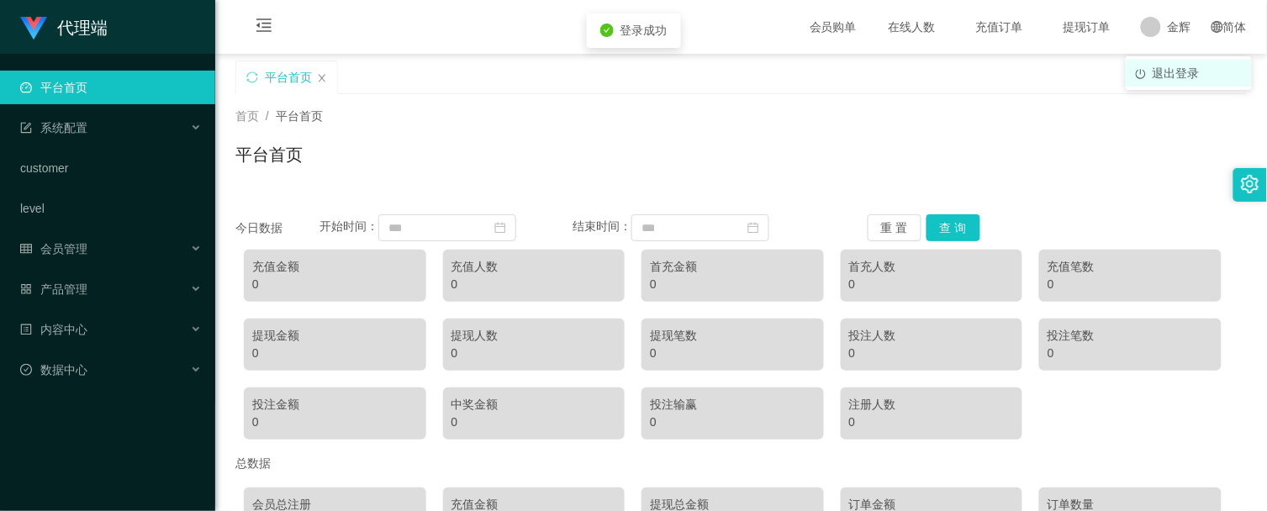
click at [1176, 66] on span "退出登录" at bounding box center [1176, 72] width 47 height 13
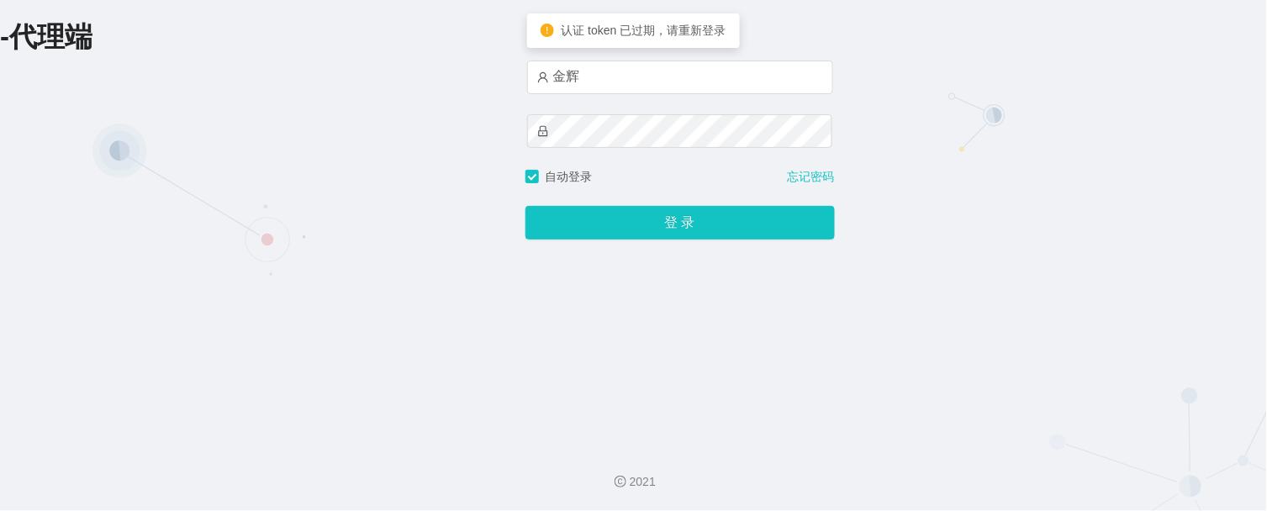
click at [668, 94] on div "金辉" at bounding box center [680, 114] width 306 height 108
click at [659, 82] on input "金辉" at bounding box center [680, 78] width 306 height 34
type input "金辉1"
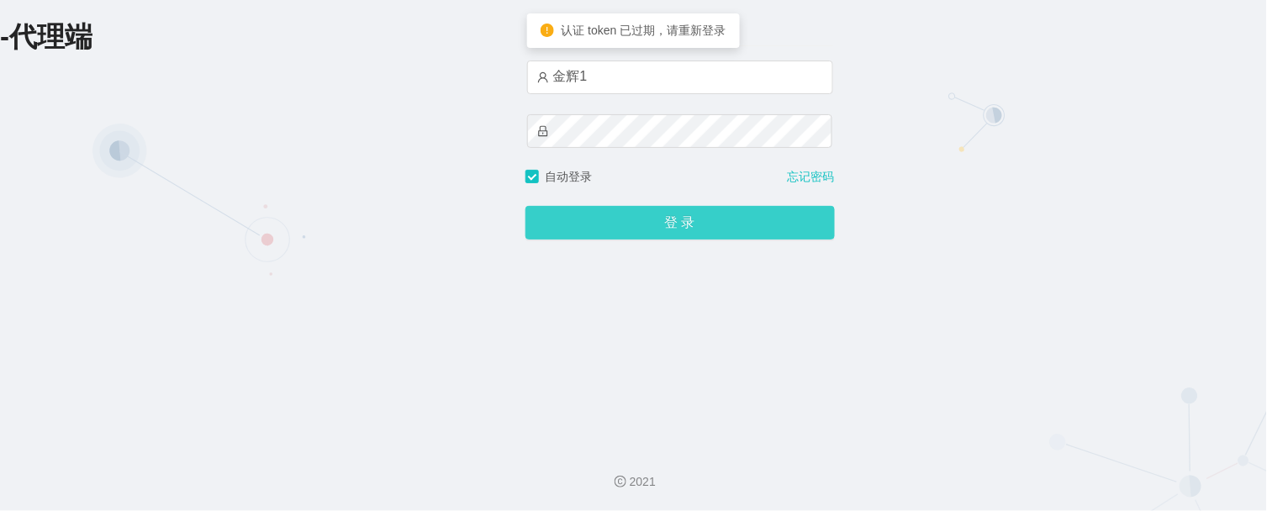
click at [629, 239] on button "登 录" at bounding box center [680, 223] width 309 height 34
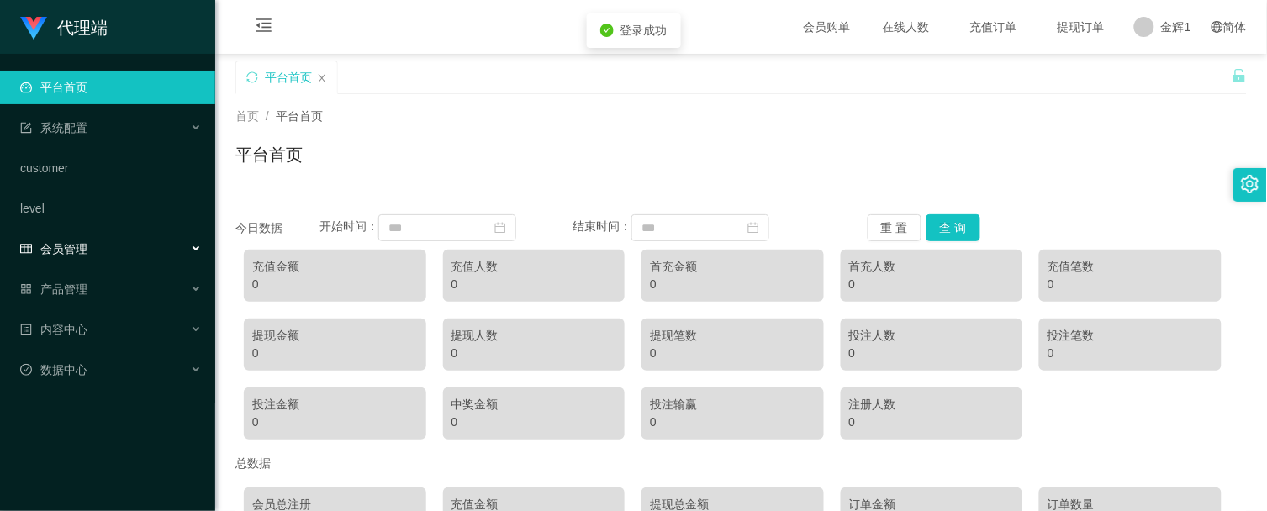
click at [79, 250] on span "会员管理" at bounding box center [53, 248] width 67 height 13
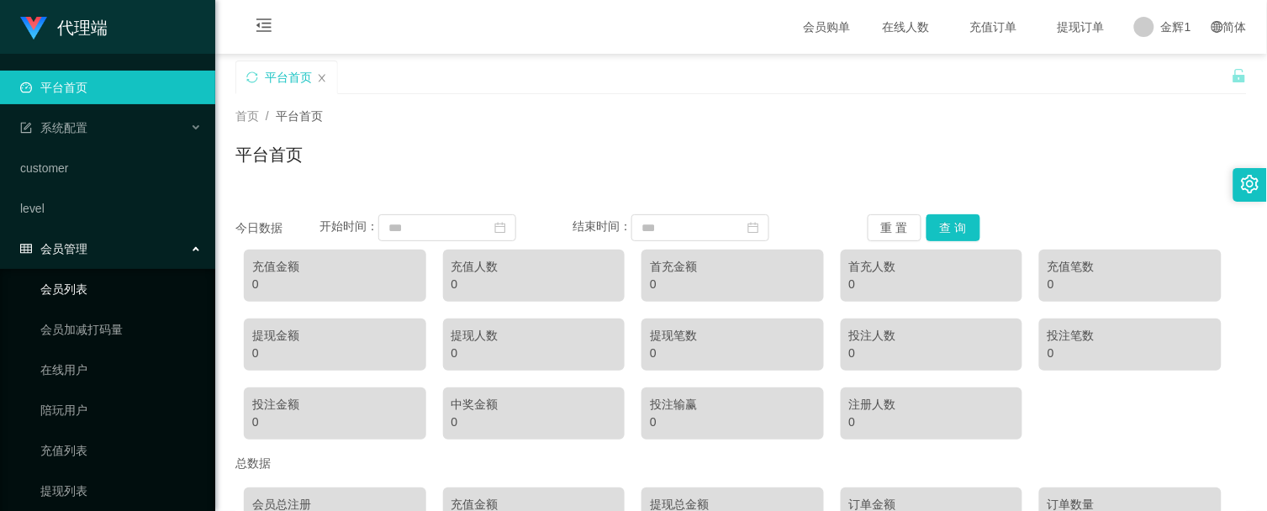
click at [84, 297] on link "会员列表" at bounding box center [120, 289] width 161 height 34
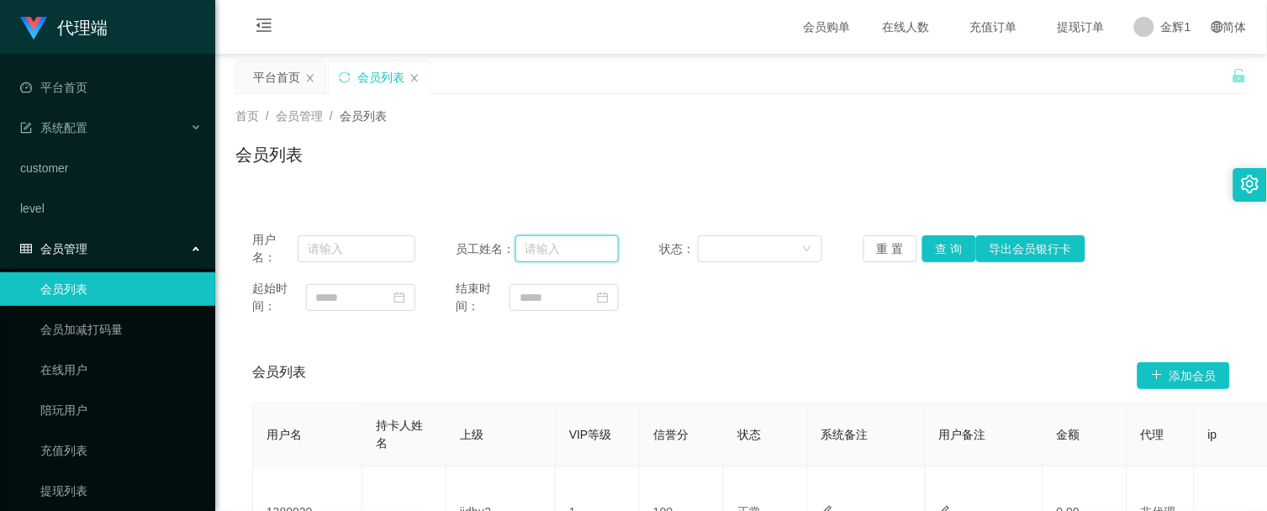
click at [539, 239] on input "text" at bounding box center [567, 248] width 104 height 27
type input "金辉1"
click at [942, 250] on button "查 询" at bounding box center [949, 248] width 54 height 27
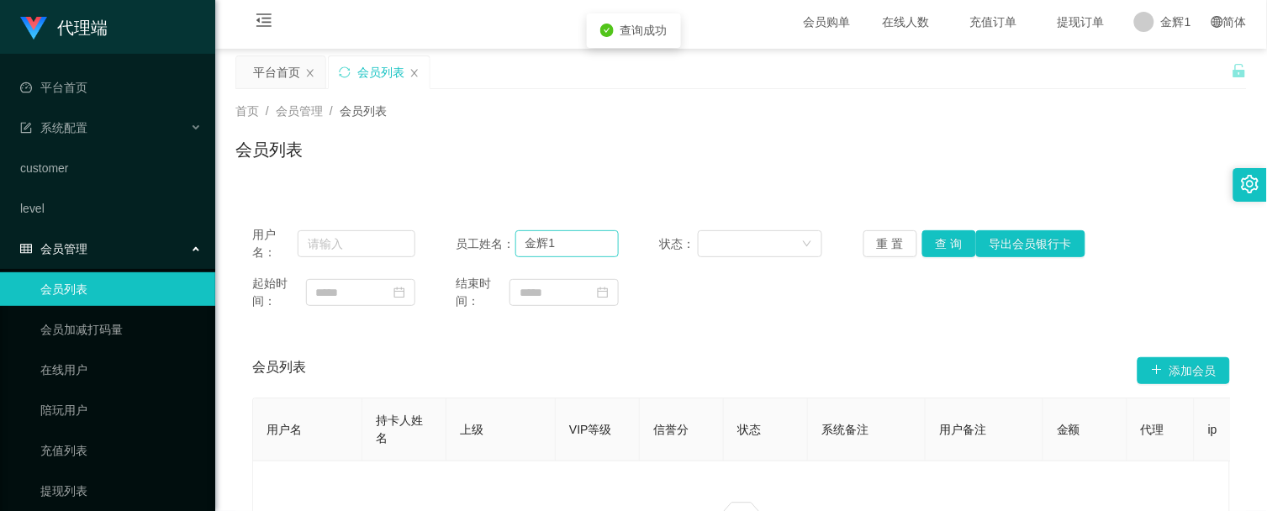
scroll to position [3, 0]
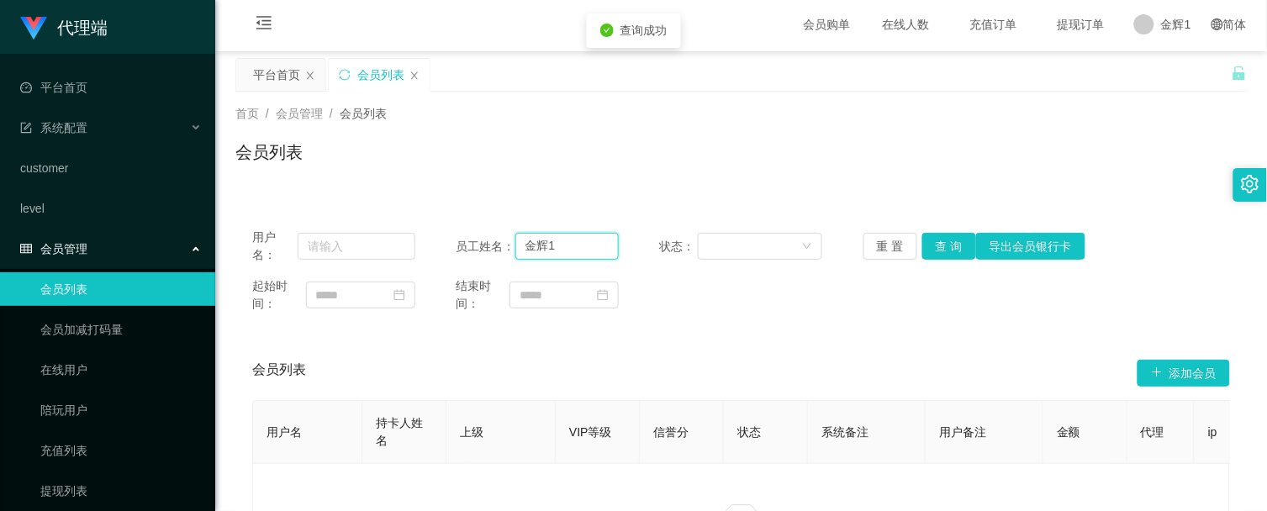
drag, startPoint x: 494, startPoint y: 246, endPoint x: 449, endPoint y: 247, distance: 45.4
click at [457, 246] on div "员工姓名： [PERSON_NAME]1" at bounding box center [537, 246] width 163 height 27
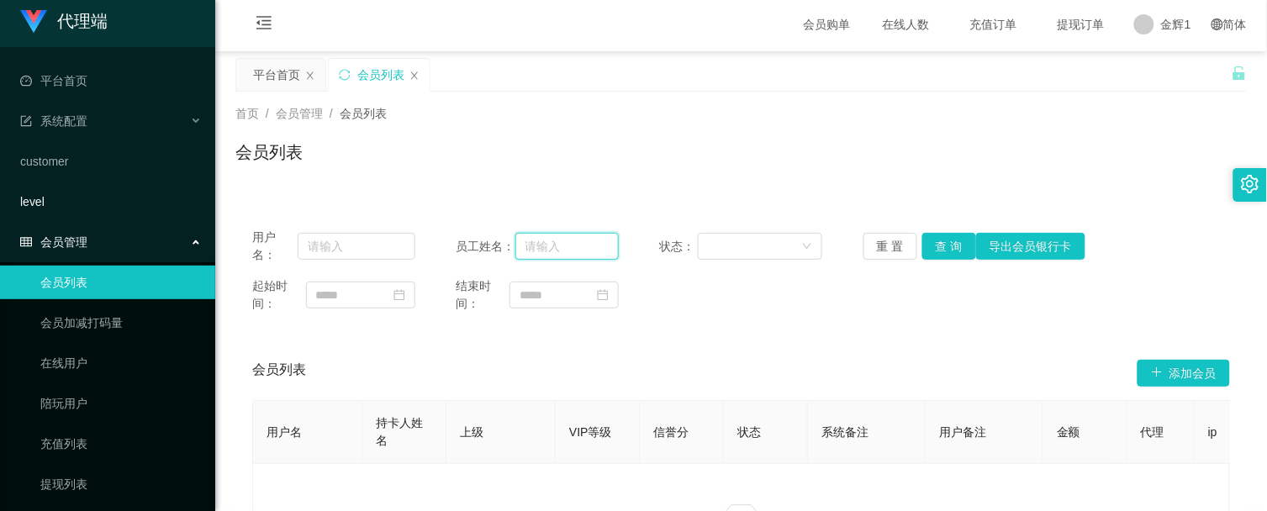
scroll to position [0, 0]
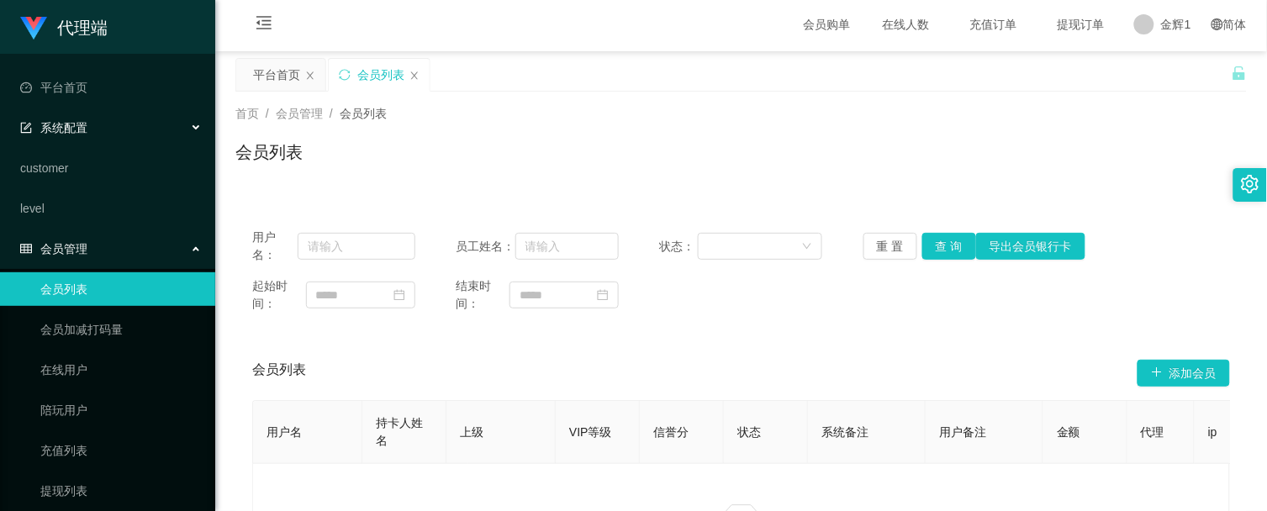
click at [87, 128] on span "系统配置" at bounding box center [53, 127] width 67 height 13
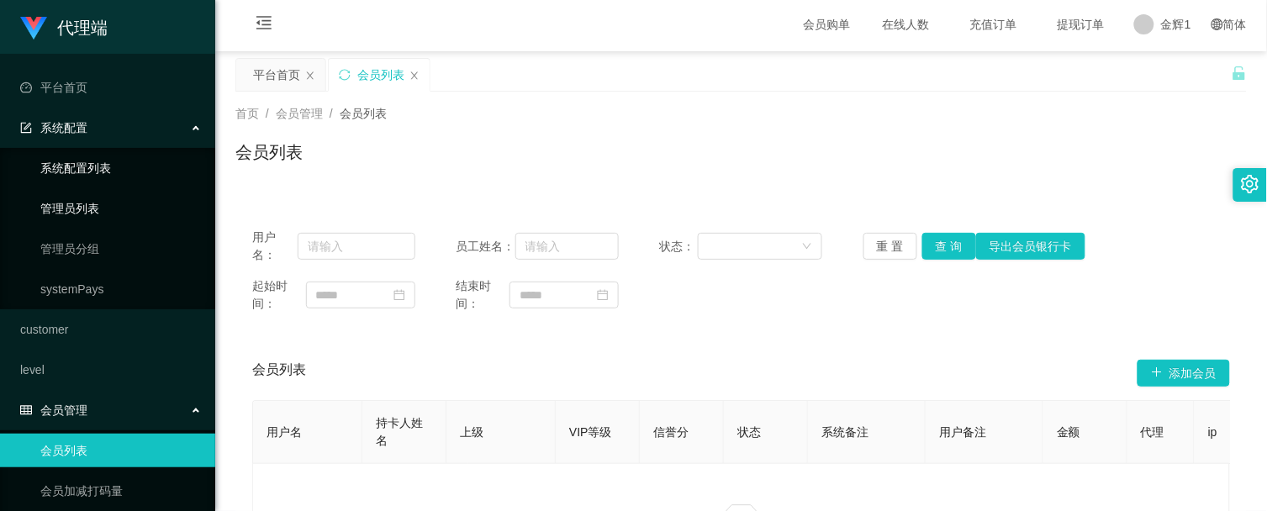
click at [94, 209] on link "管理员列表" at bounding box center [120, 209] width 161 height 34
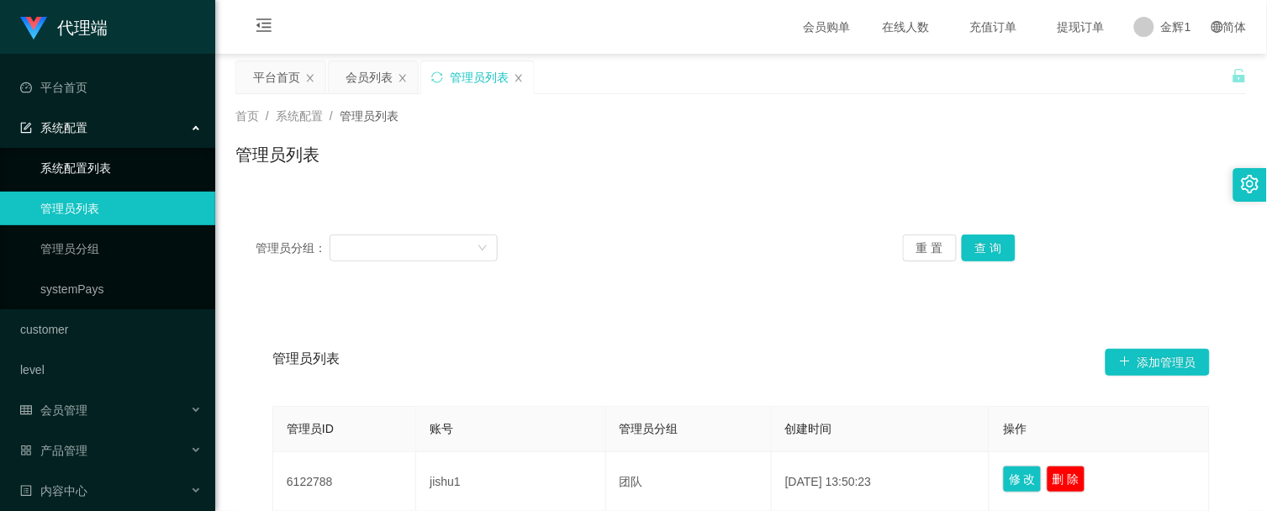
click at [102, 170] on link "系统配置列表" at bounding box center [120, 168] width 161 height 34
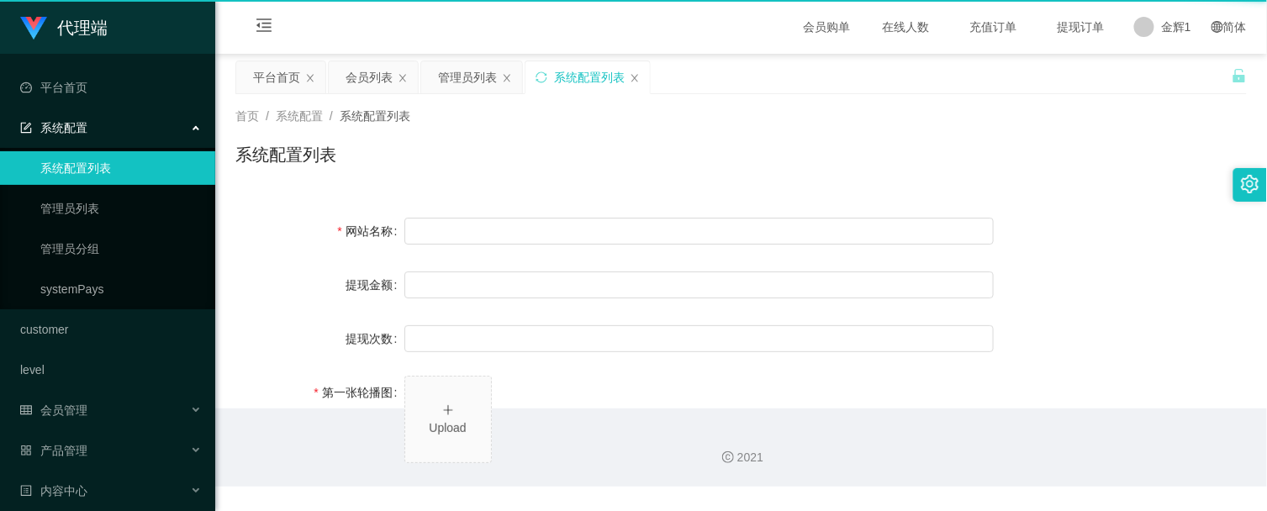
type input "80"
type input "1000000"
type input "[URL][DOMAIN_NAME]"
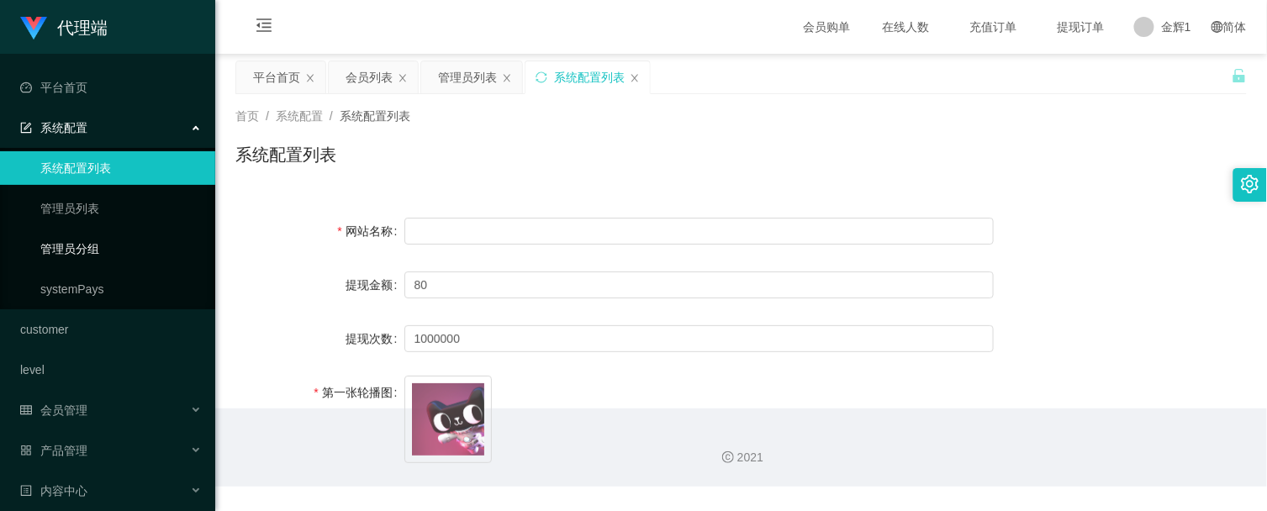
click at [85, 246] on link "管理员分组" at bounding box center [120, 249] width 161 height 34
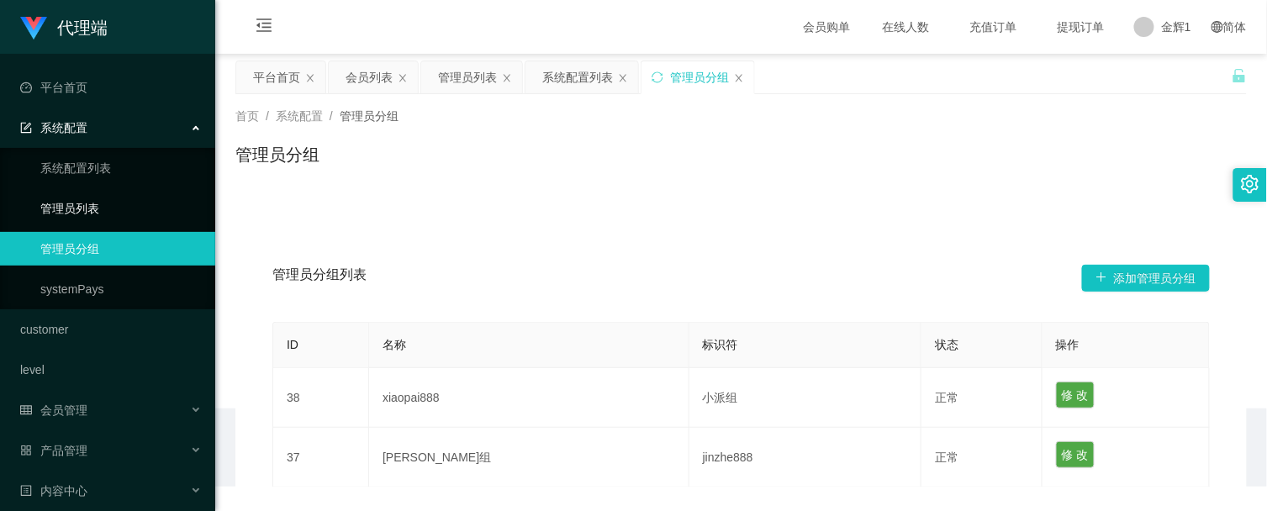
click at [106, 216] on link "管理员列表" at bounding box center [120, 209] width 161 height 34
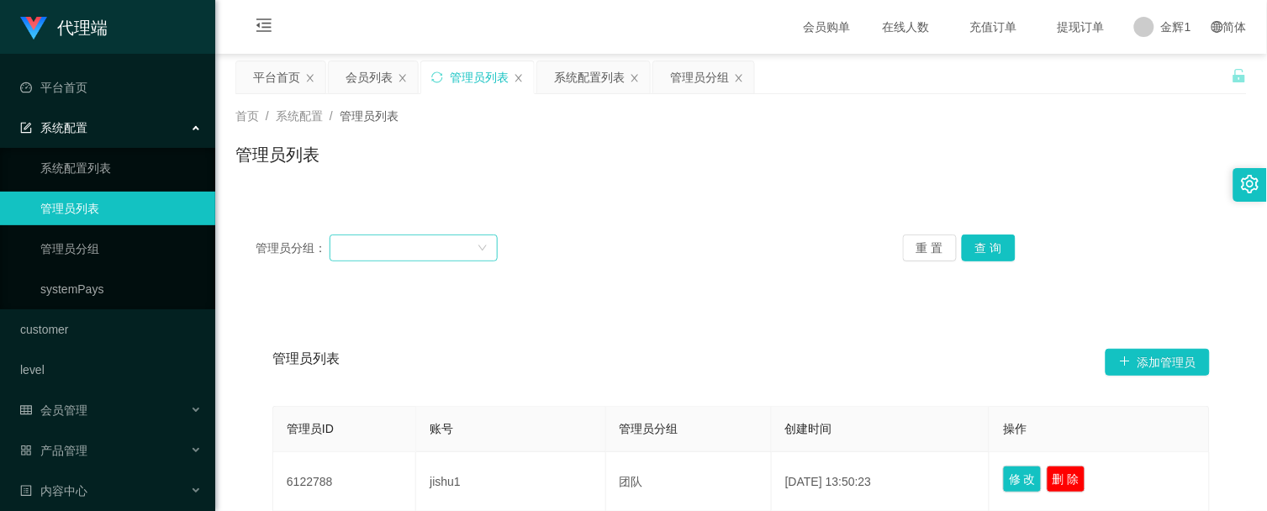
drag, startPoint x: 415, startPoint y: 246, endPoint x: 435, endPoint y: 252, distance: 21.0
click at [416, 247] on div at bounding box center [408, 247] width 137 height 25
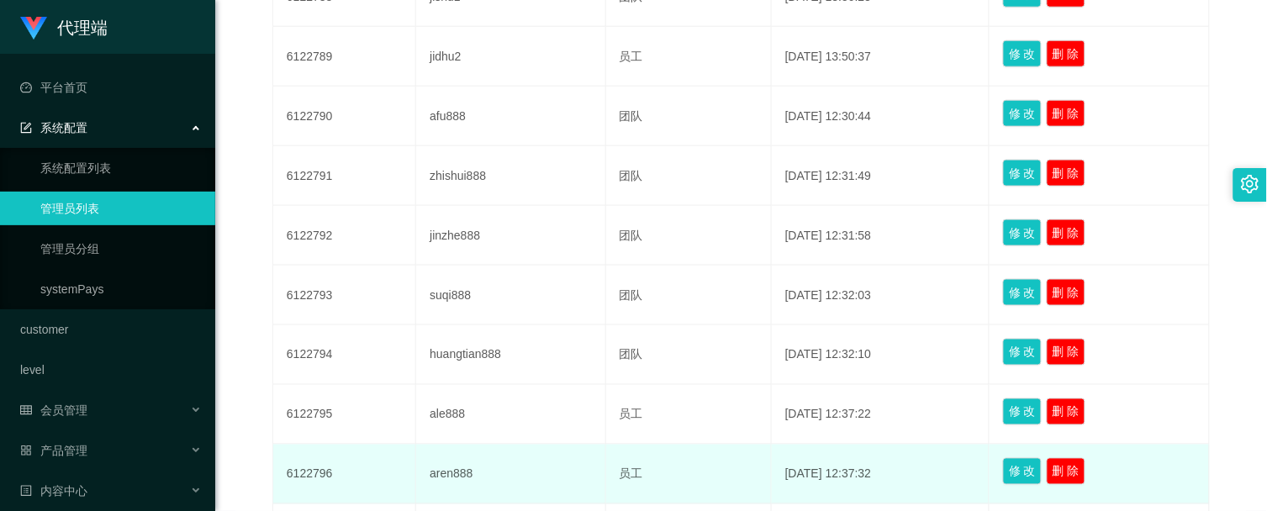
scroll to position [690, 0]
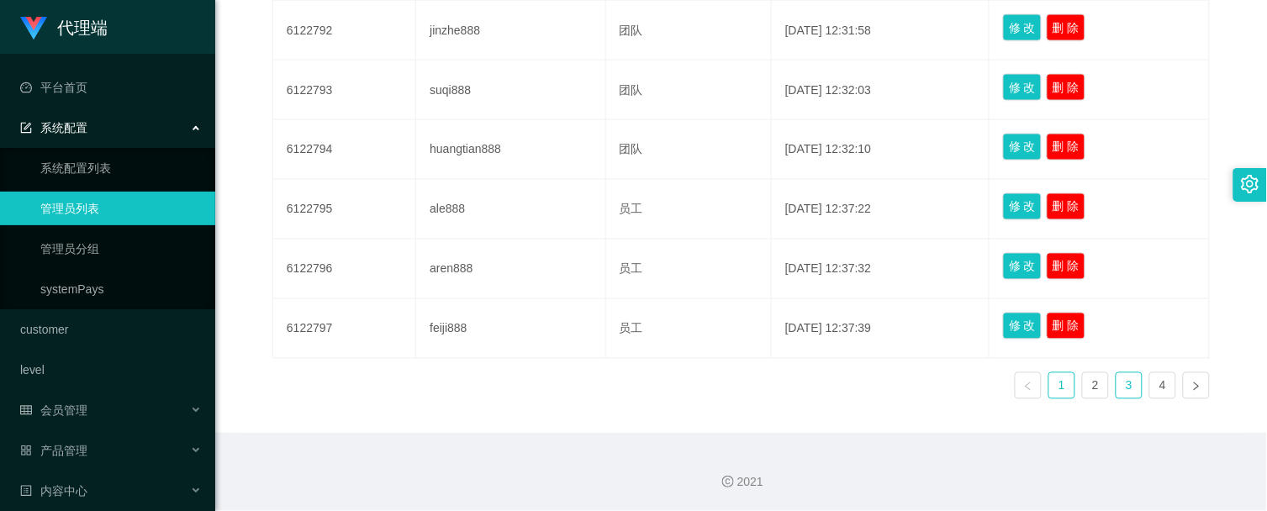
click at [1127, 390] on link "3" at bounding box center [1129, 385] width 25 height 25
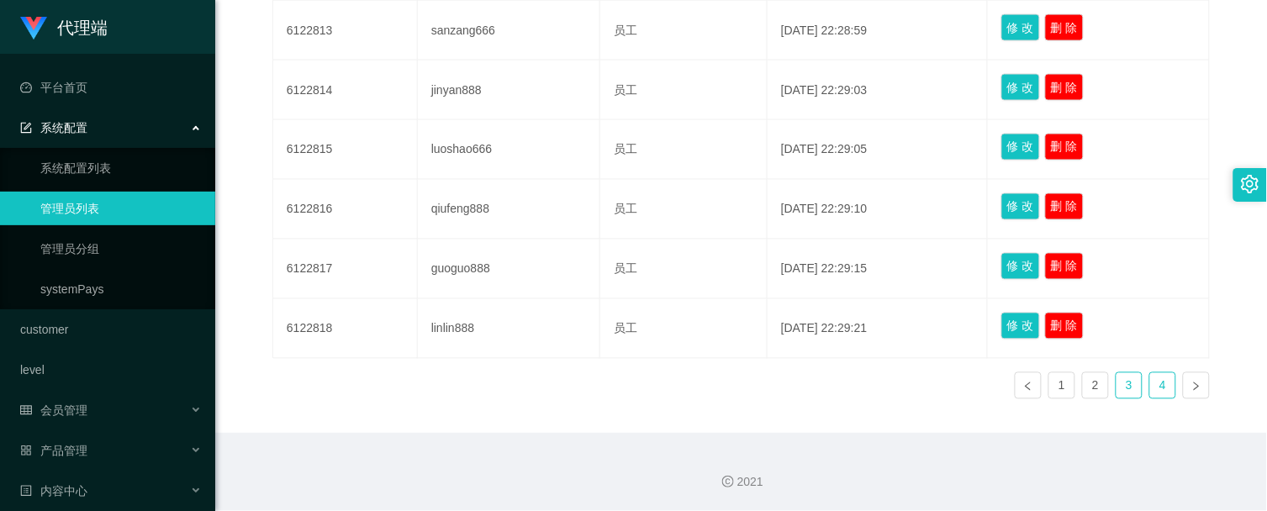
click at [1164, 389] on link "4" at bounding box center [1162, 385] width 25 height 25
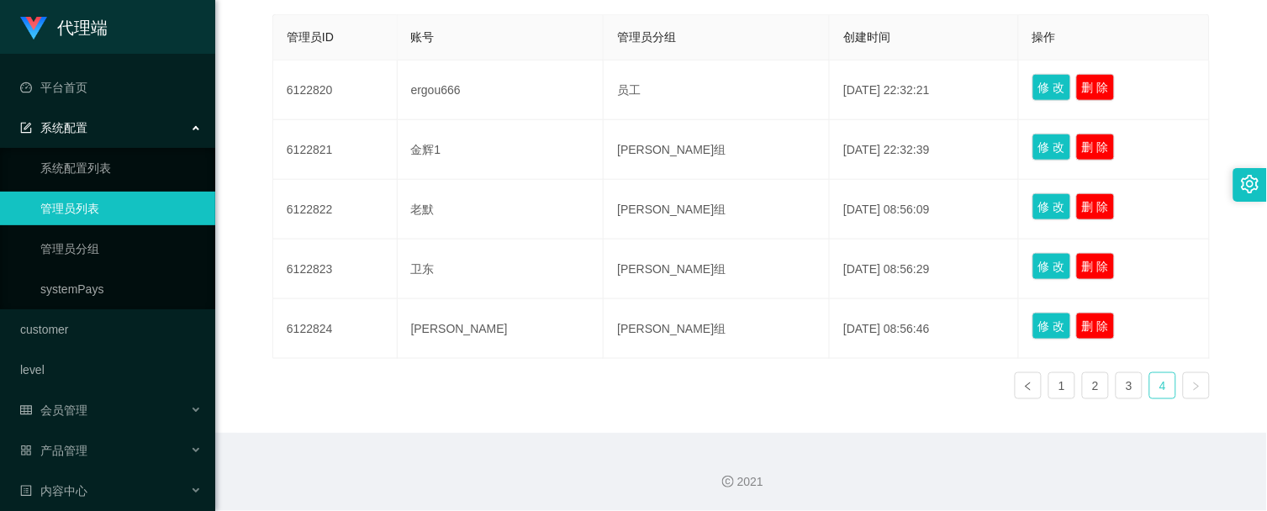
scroll to position [391, 0]
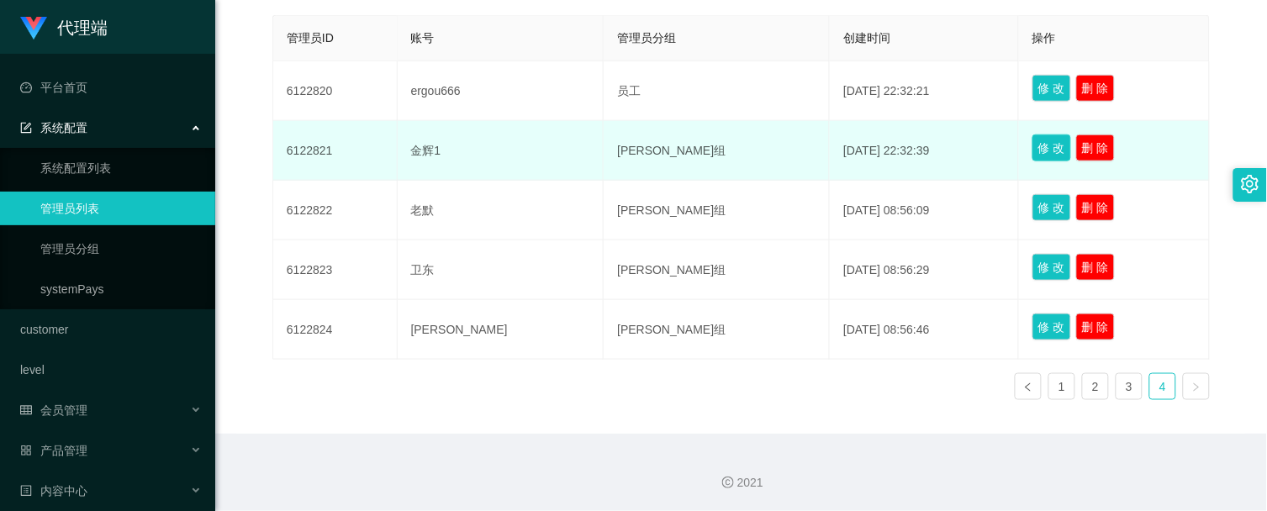
click at [1033, 148] on button "修 改" at bounding box center [1052, 148] width 39 height 27
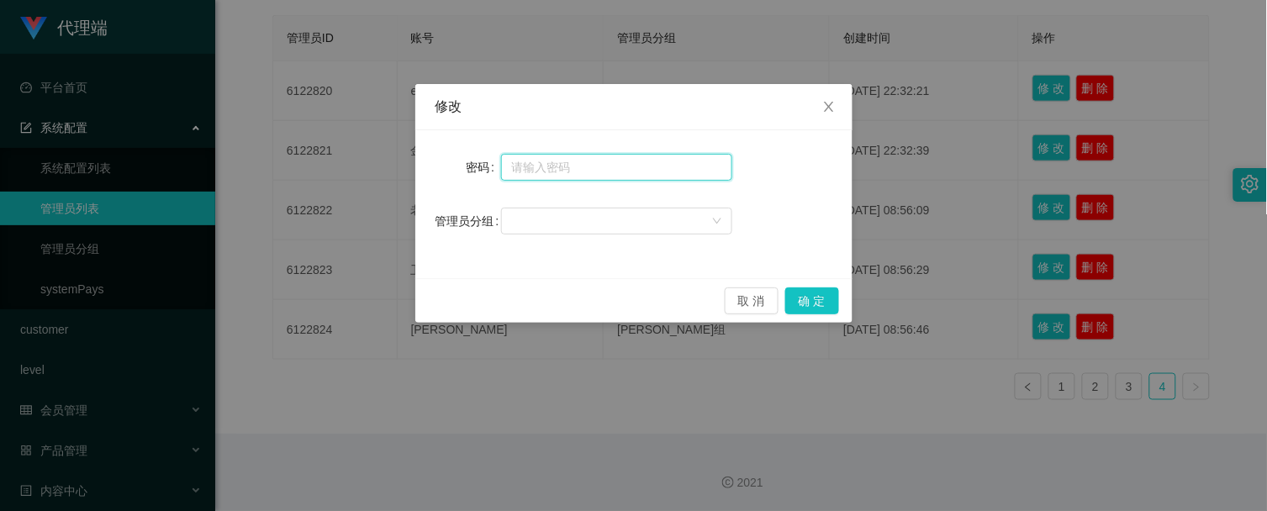
click at [628, 171] on input "text" at bounding box center [616, 167] width 231 height 27
type input "ccc111"
click at [623, 214] on div at bounding box center [611, 221] width 200 height 25
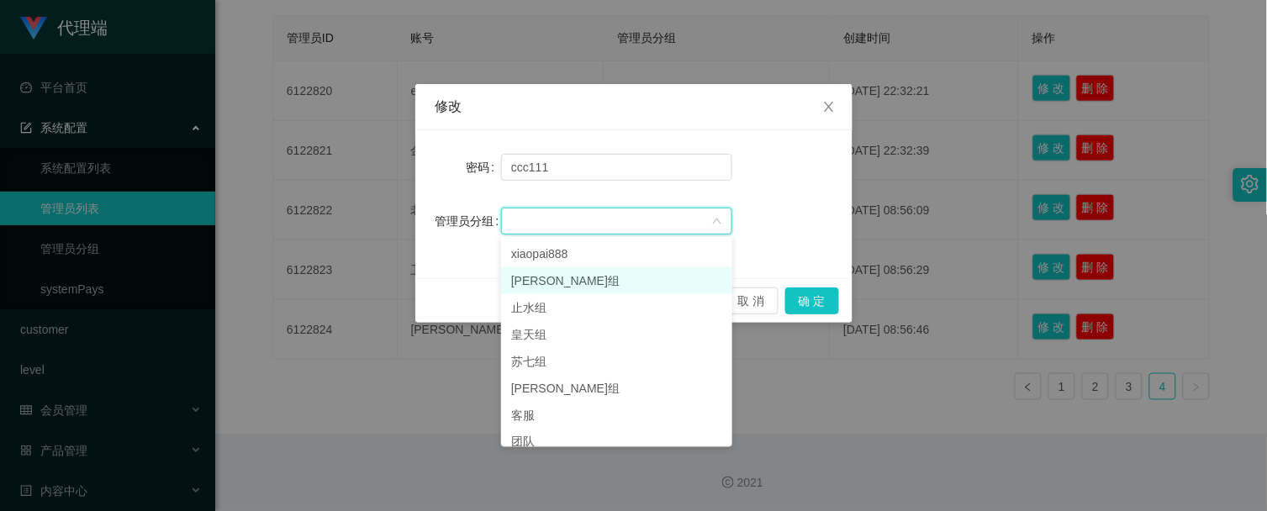
click at [557, 282] on li "[PERSON_NAME]组" at bounding box center [616, 280] width 231 height 27
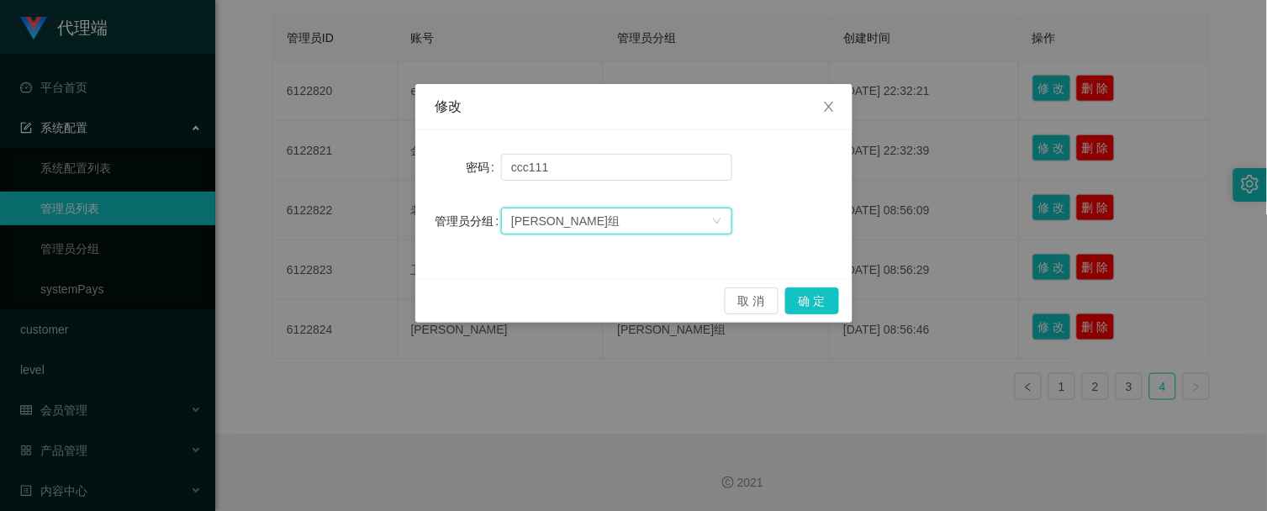
click at [841, 307] on div "取 消 确 定" at bounding box center [633, 300] width 437 height 45
click at [816, 301] on button "确 定" at bounding box center [812, 301] width 54 height 27
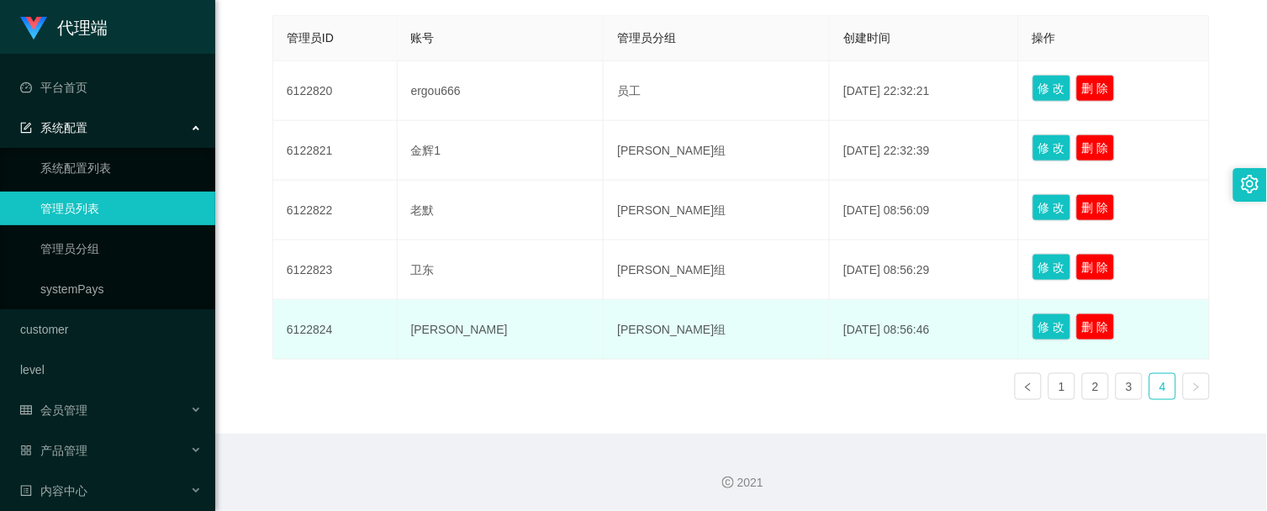
click at [439, 325] on td "[PERSON_NAME]" at bounding box center [501, 330] width 207 height 60
click at [439, 326] on td "[PERSON_NAME]" at bounding box center [501, 330] width 207 height 60
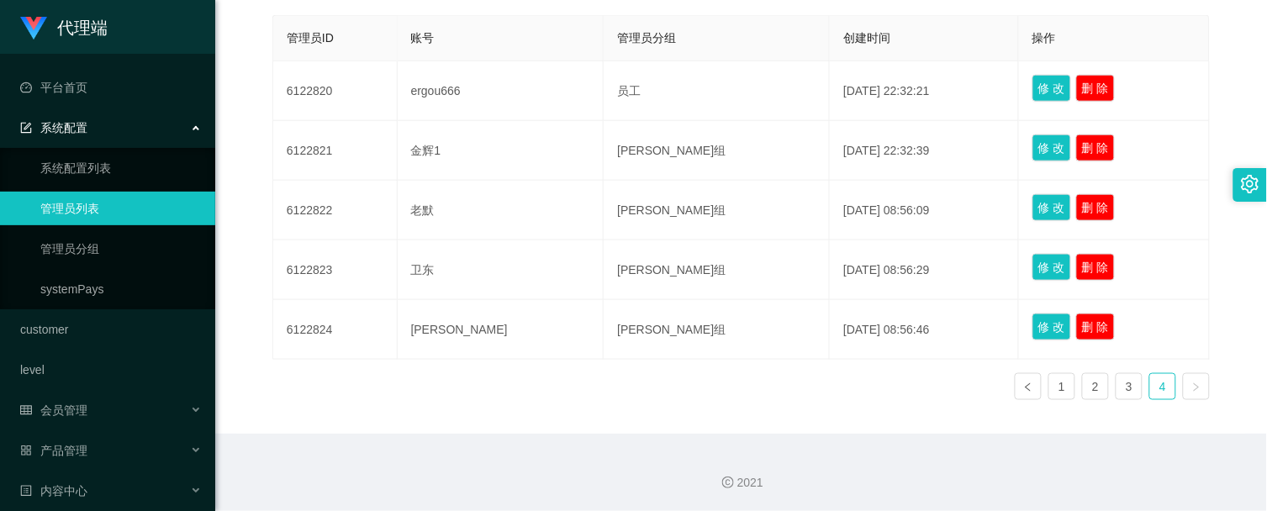
click at [549, 412] on div "管理员ID 账号 管理员分组 创建时间 操作 6122820 ergou666 员工 [DATE] 22:32:21 修 改 删 除 6122821 [PER…" at bounding box center [741, 214] width 938 height 399
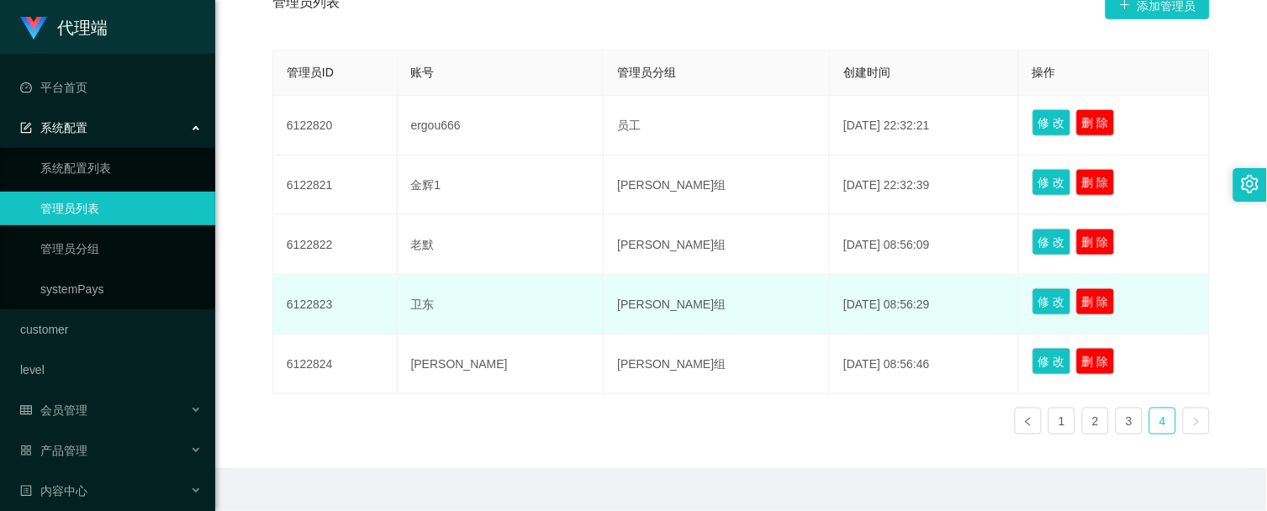
scroll to position [298, 0]
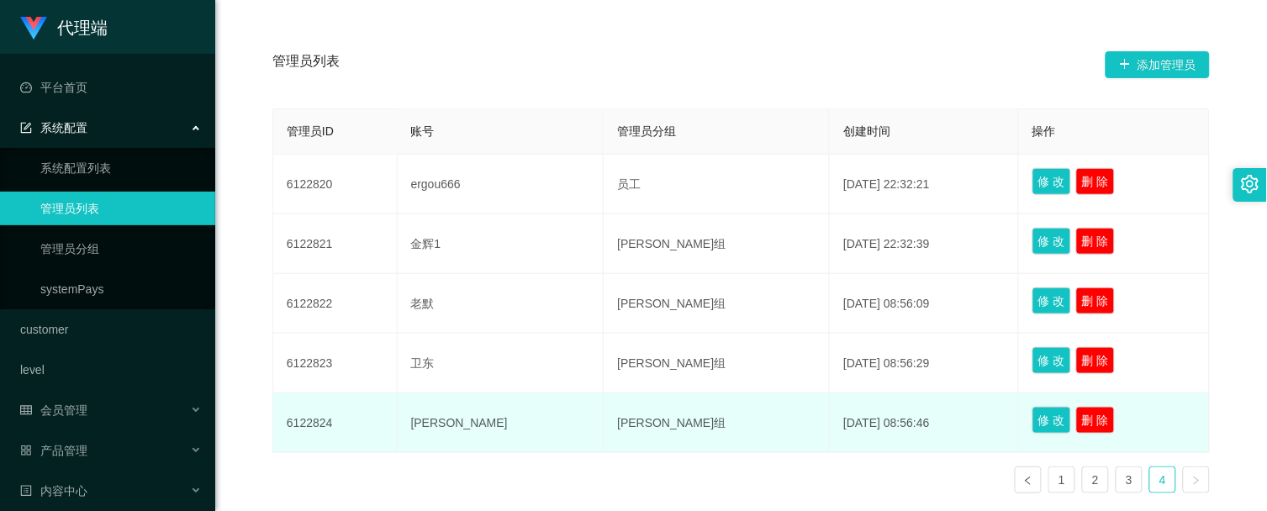
click at [317, 416] on td "6122824" at bounding box center [335, 424] width 124 height 60
click at [321, 425] on td "6122824" at bounding box center [335, 424] width 124 height 60
click at [314, 426] on td "6122824" at bounding box center [335, 424] width 124 height 60
click at [317, 423] on td "6122824" at bounding box center [335, 424] width 124 height 60
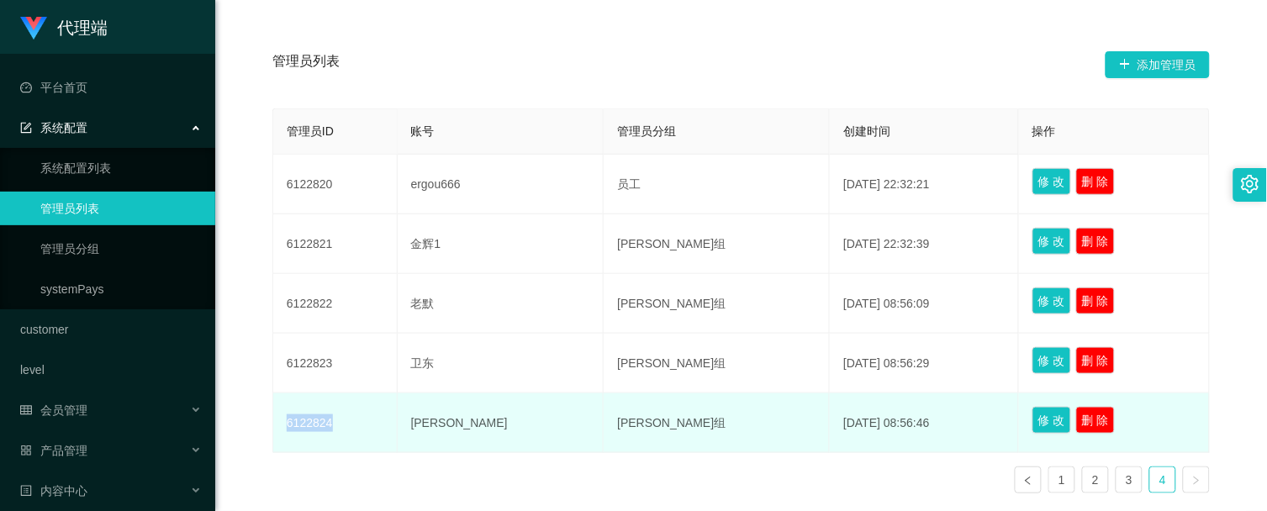
click at [317, 423] on td "6122824" at bounding box center [335, 424] width 124 height 60
click at [297, 427] on td "6122824" at bounding box center [335, 424] width 124 height 60
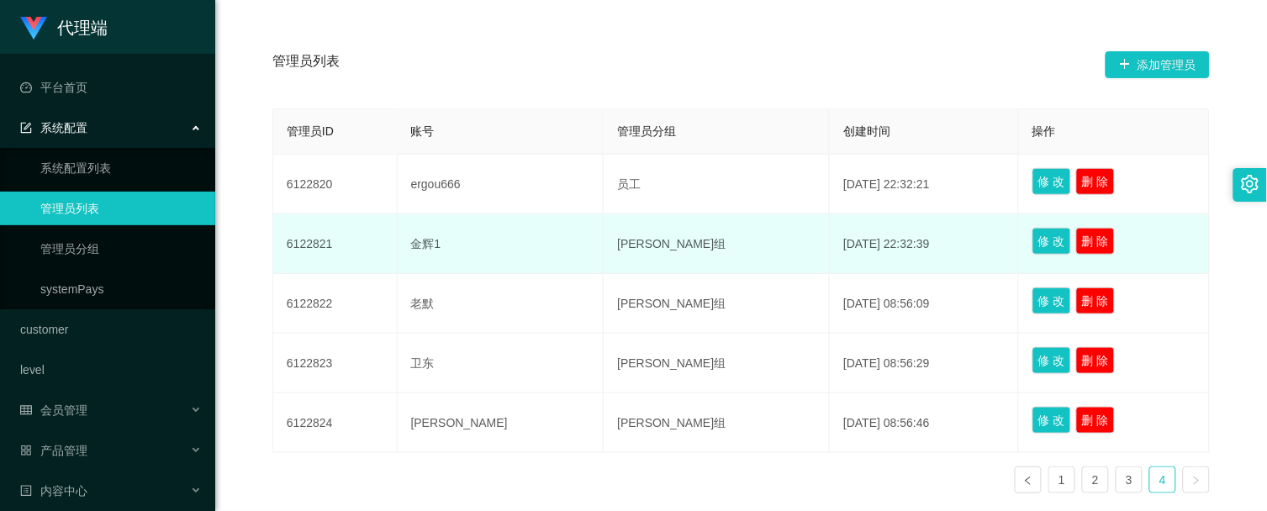
click at [830, 231] on td "[DATE] 22:32:39" at bounding box center [924, 244] width 189 height 60
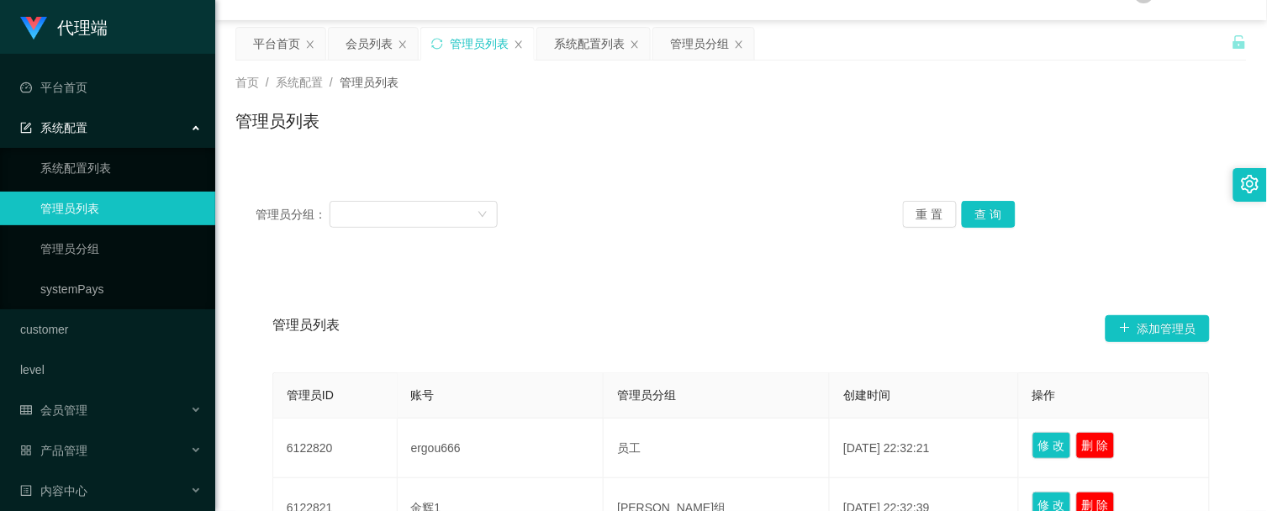
scroll to position [0, 0]
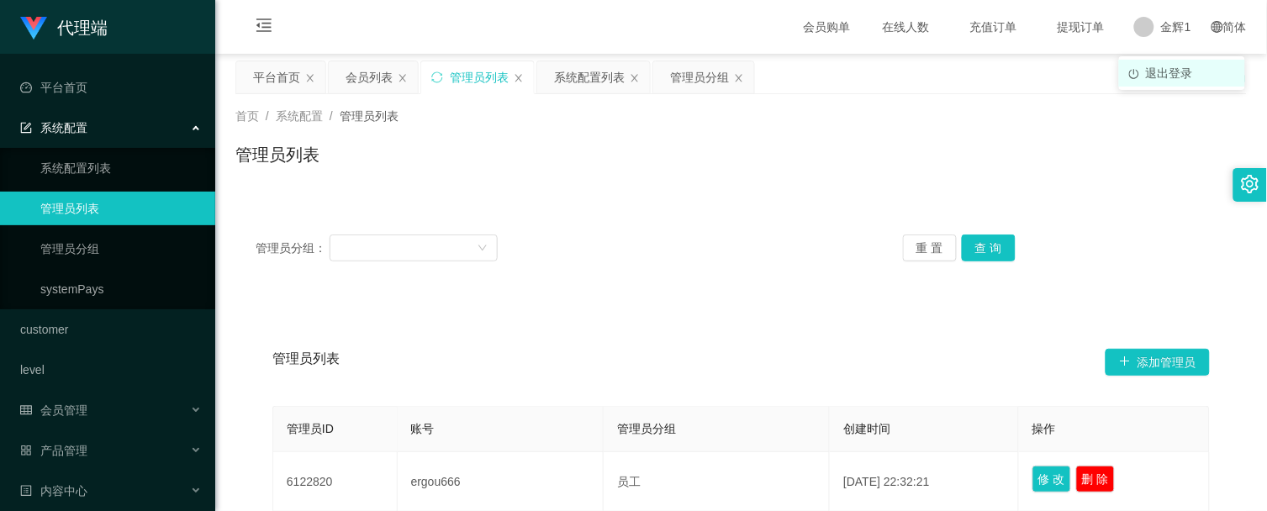
click at [1158, 71] on span "退出登录" at bounding box center [1169, 72] width 47 height 13
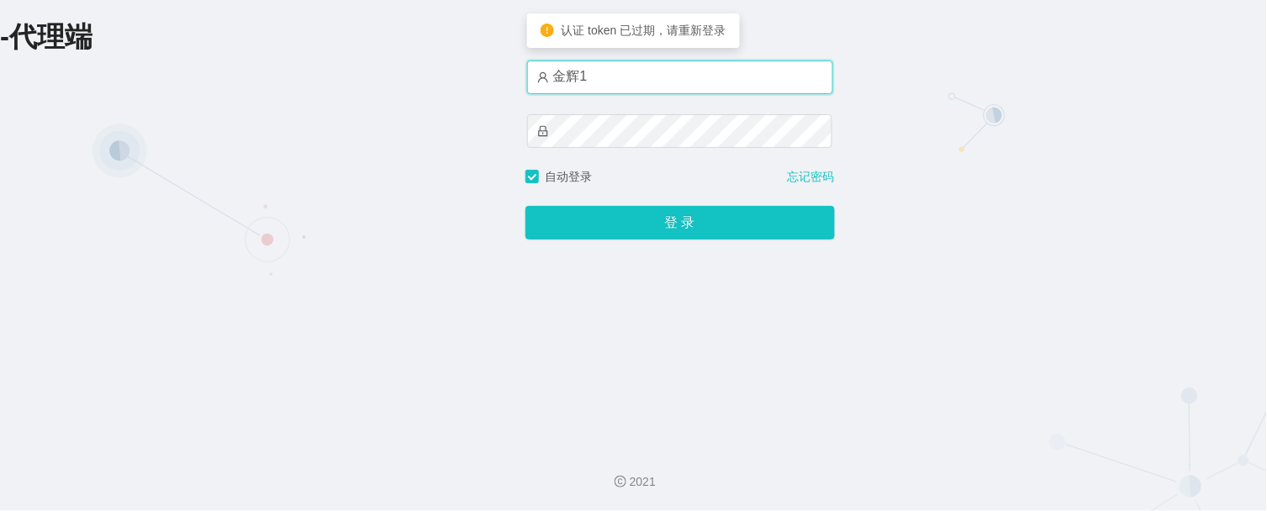
click at [678, 78] on input "金辉1" at bounding box center [680, 78] width 306 height 34
type input "金辉"
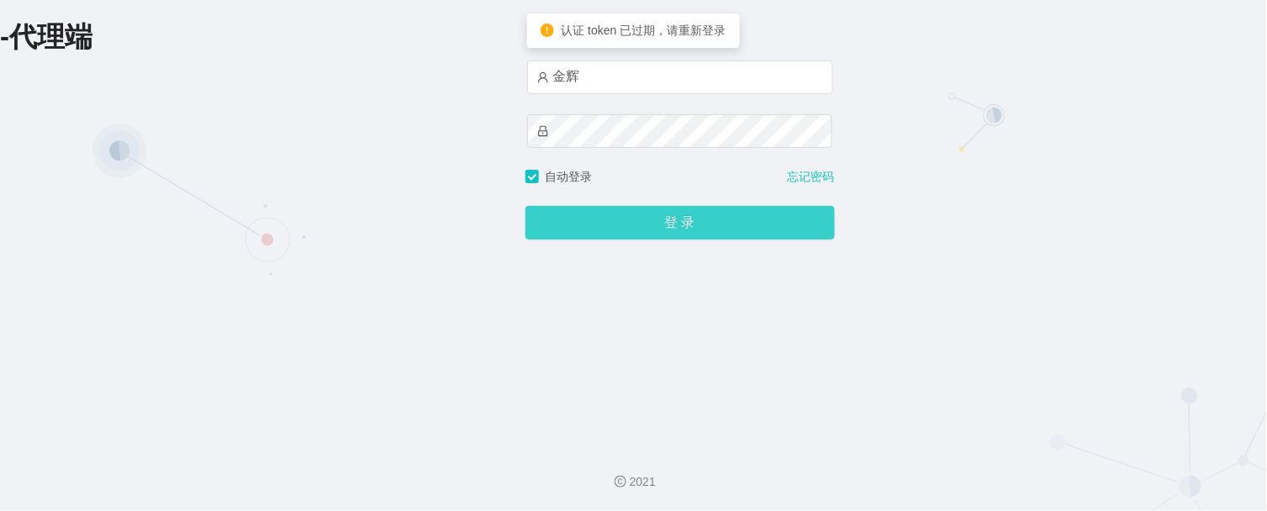
click at [674, 219] on button "登 录" at bounding box center [680, 223] width 309 height 34
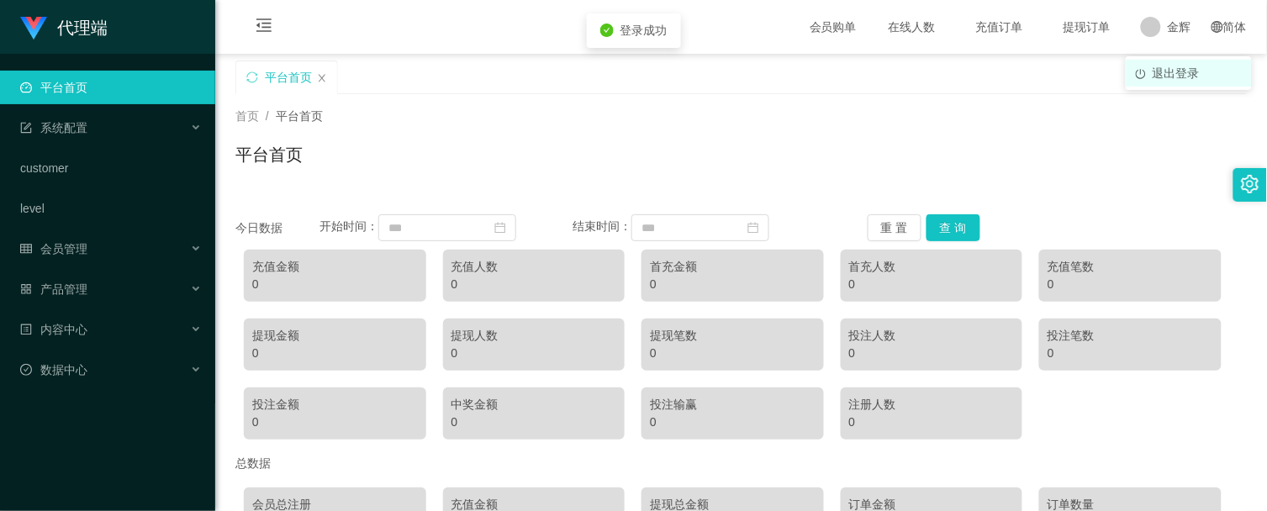
click at [1183, 71] on span "退出登录" at bounding box center [1176, 72] width 47 height 13
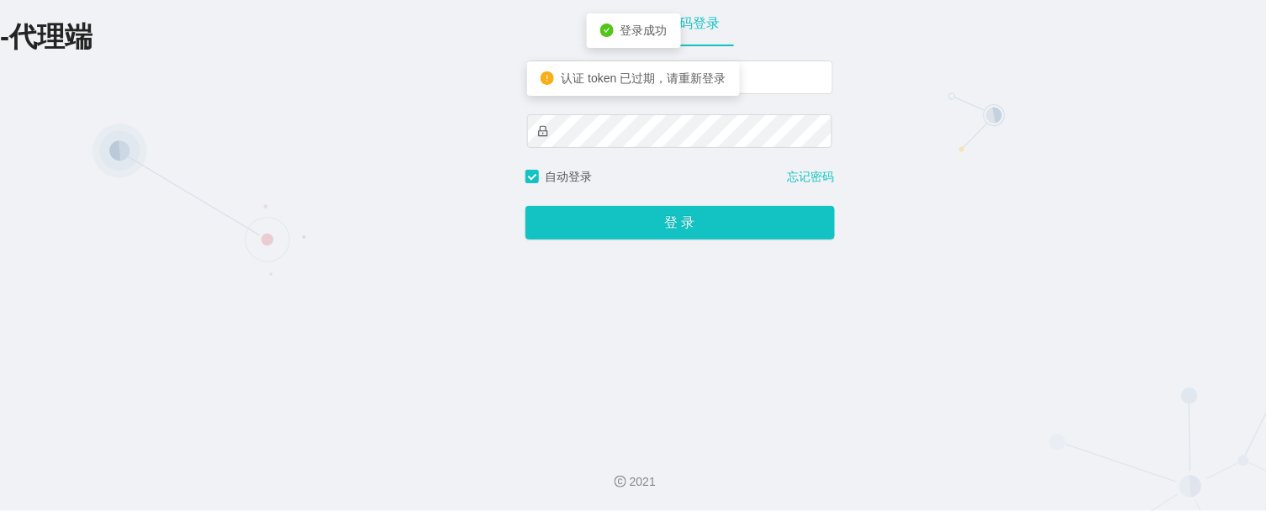
click at [645, 90] on div "认证 token 已过期，请重新登录" at bounding box center [633, 78] width 212 height 34
click at [707, 82] on span "认证 token 已过期，请重新登录" at bounding box center [643, 77] width 165 height 13
click at [803, 74] on input "金辉" at bounding box center [680, 78] width 306 height 34
drag, startPoint x: 658, startPoint y: 93, endPoint x: 644, endPoint y: 113, distance: 23.6
click at [658, 93] on div "金辉" at bounding box center [680, 114] width 306 height 108
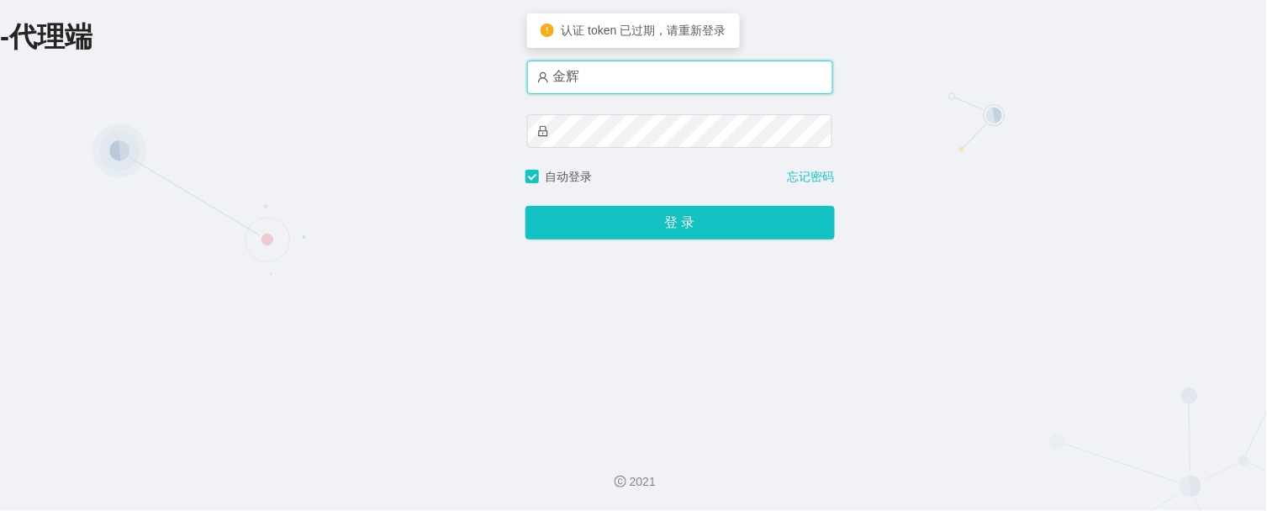
drag, startPoint x: 649, startPoint y: 71, endPoint x: 642, endPoint y: 93, distance: 23.9
click at [649, 71] on input "金辉" at bounding box center [680, 78] width 306 height 34
type input "金辉1"
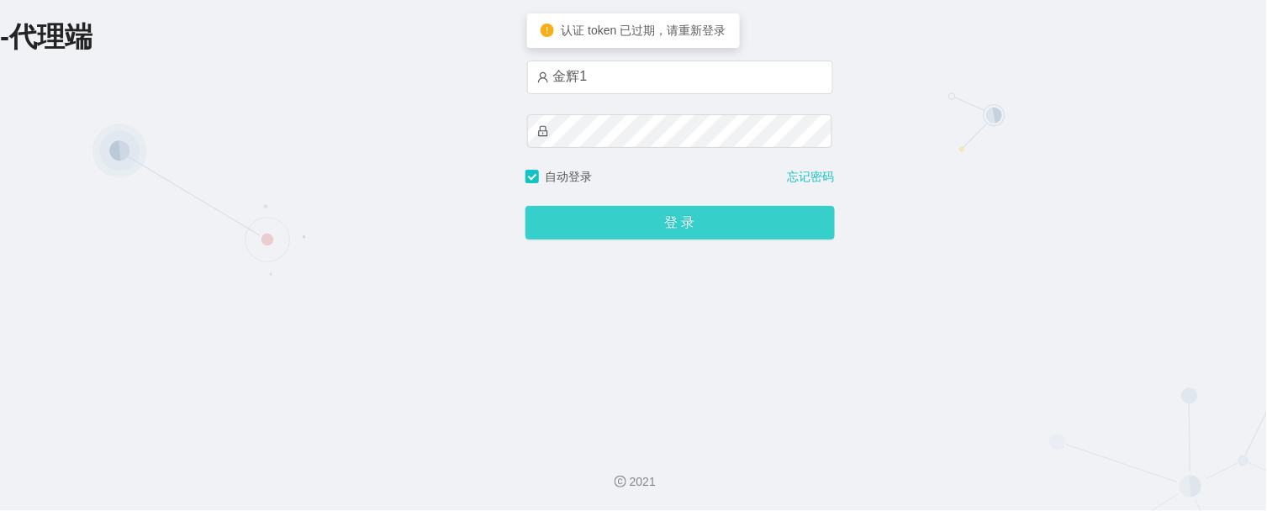
click at [653, 230] on button "登 录" at bounding box center [680, 223] width 309 height 34
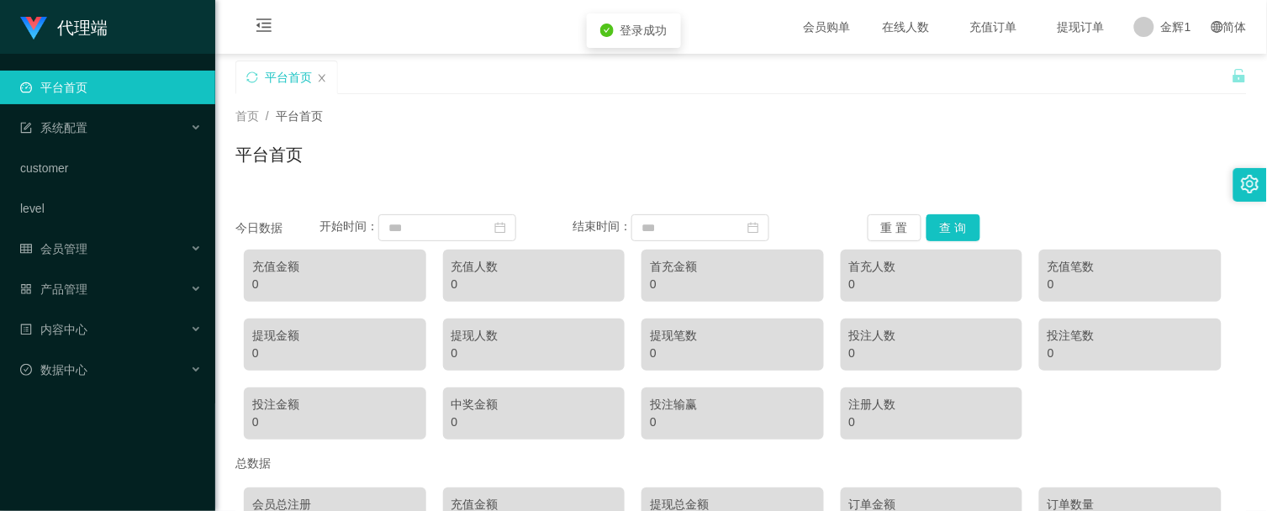
click at [780, 129] on div "首页 / 平台首页 / 平台首页" at bounding box center [741, 144] width 1012 height 73
click at [71, 242] on span "会员管理" at bounding box center [53, 248] width 67 height 13
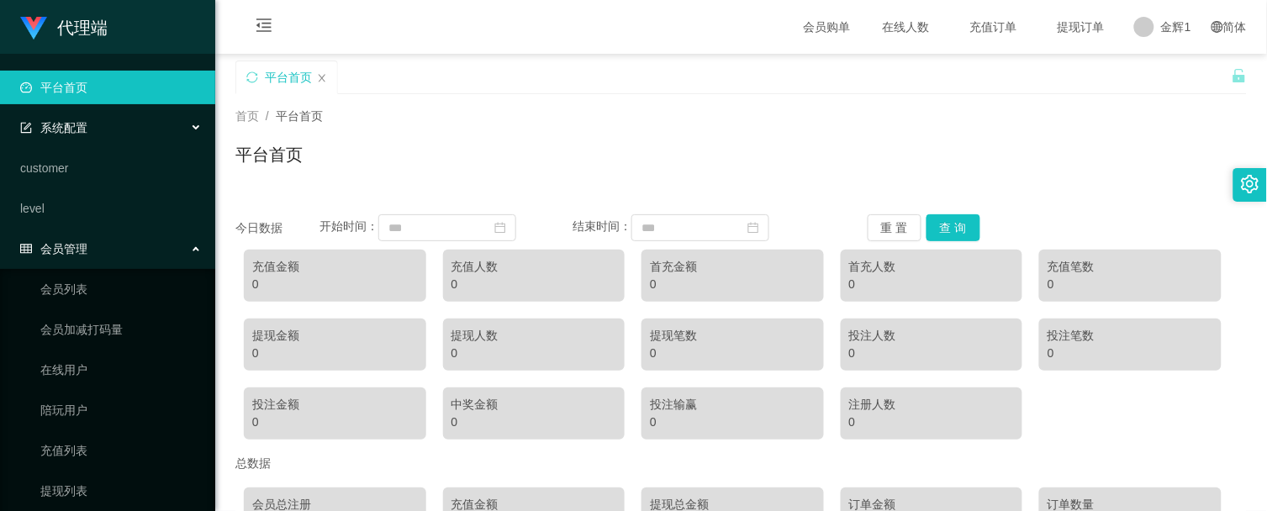
click at [88, 127] on div "系统配置" at bounding box center [107, 128] width 215 height 34
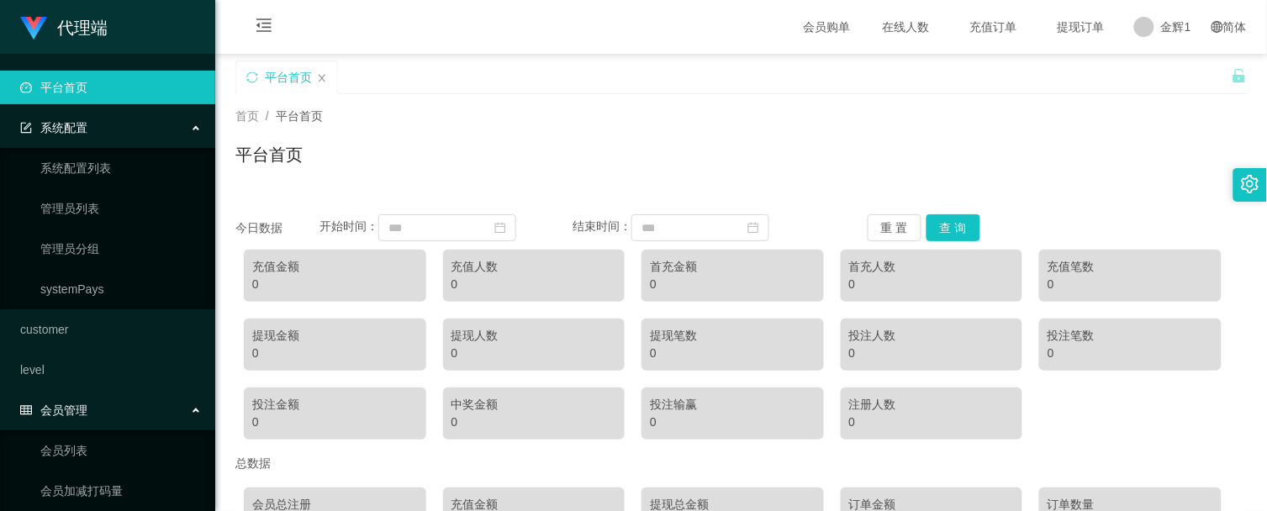
click at [91, 126] on div "系统配置" at bounding box center [107, 128] width 215 height 34
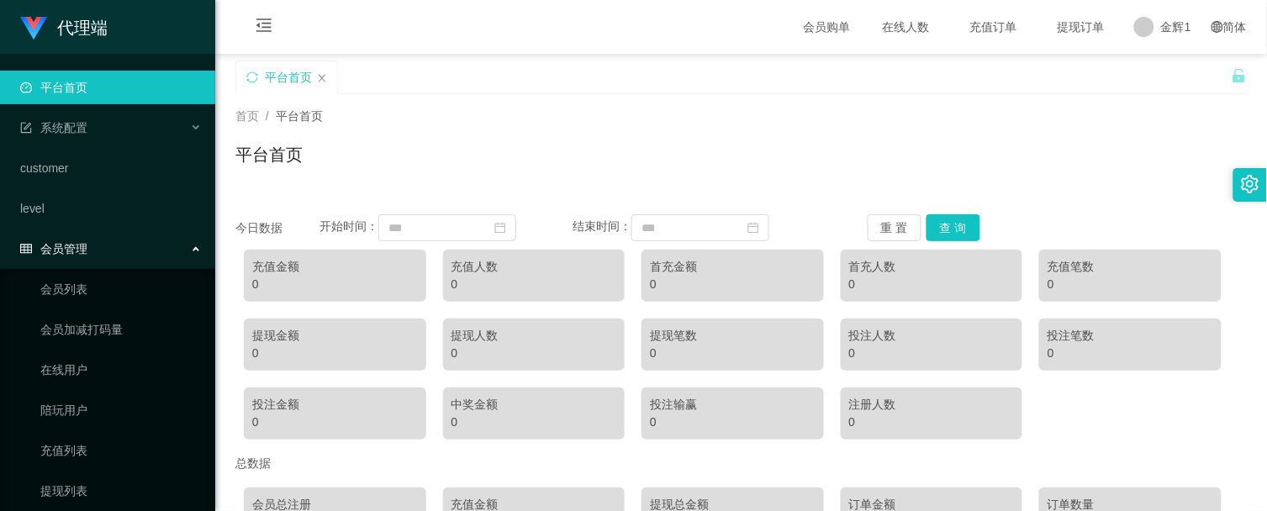
click at [866, 135] on div "首页 / 平台首页 / 平台首页" at bounding box center [741, 144] width 1012 height 73
click at [1162, 73] on span "退出登录" at bounding box center [1169, 72] width 47 height 13
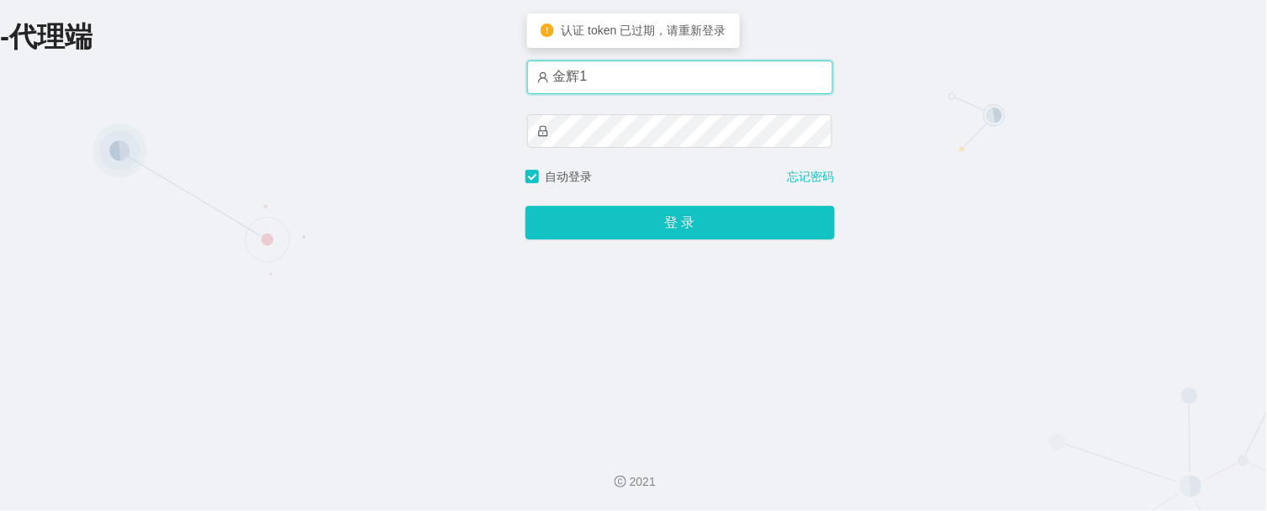
click at [584, 76] on input "金辉1" at bounding box center [680, 78] width 306 height 34
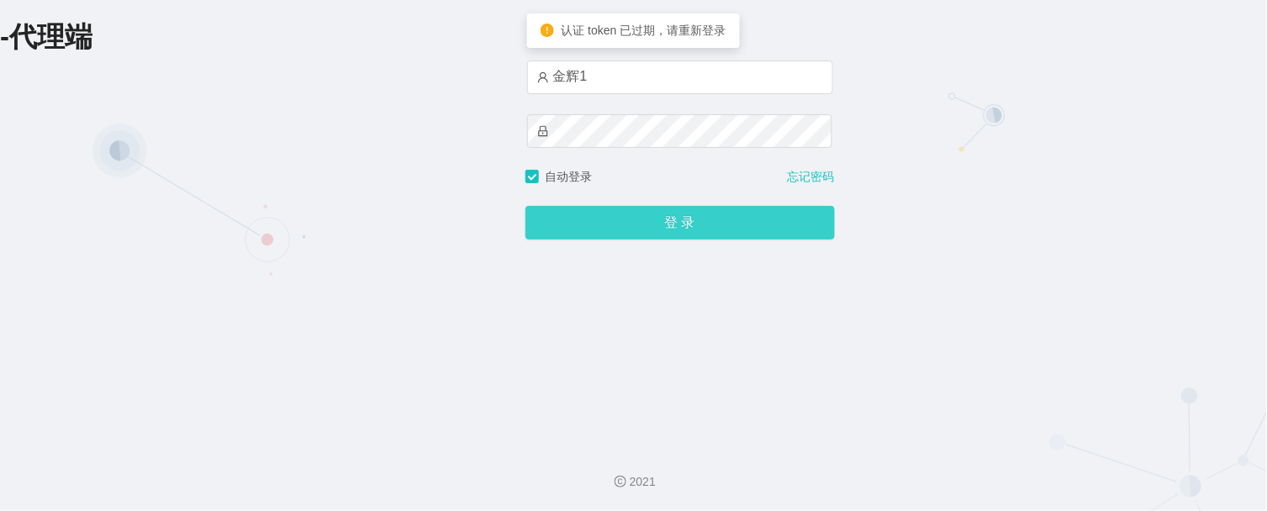
click at [658, 225] on button "登 录" at bounding box center [680, 223] width 309 height 34
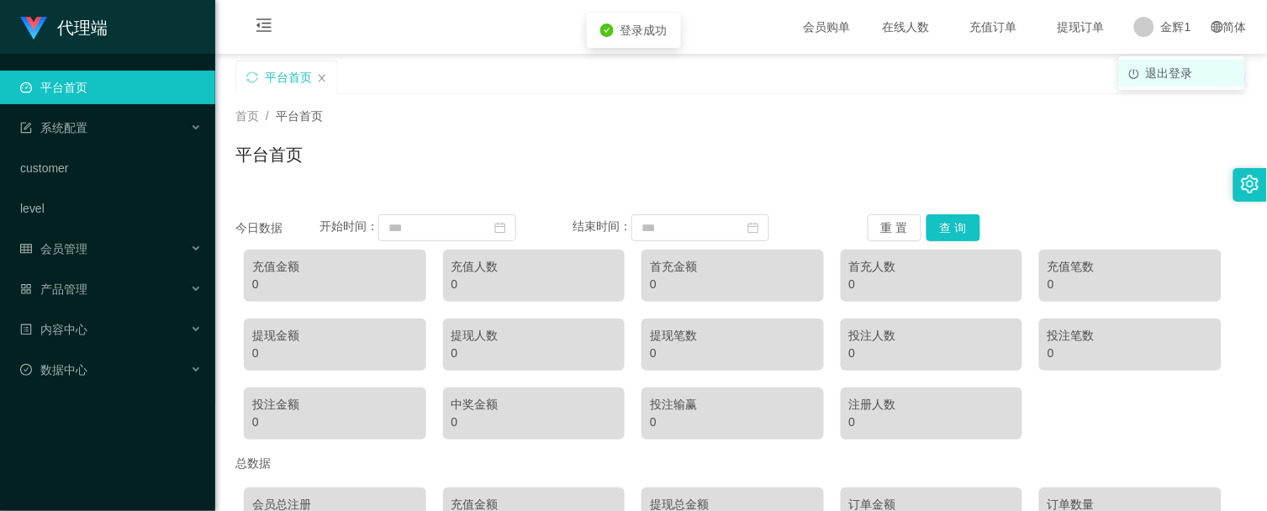
click at [1169, 78] on span "退出登录" at bounding box center [1169, 72] width 47 height 13
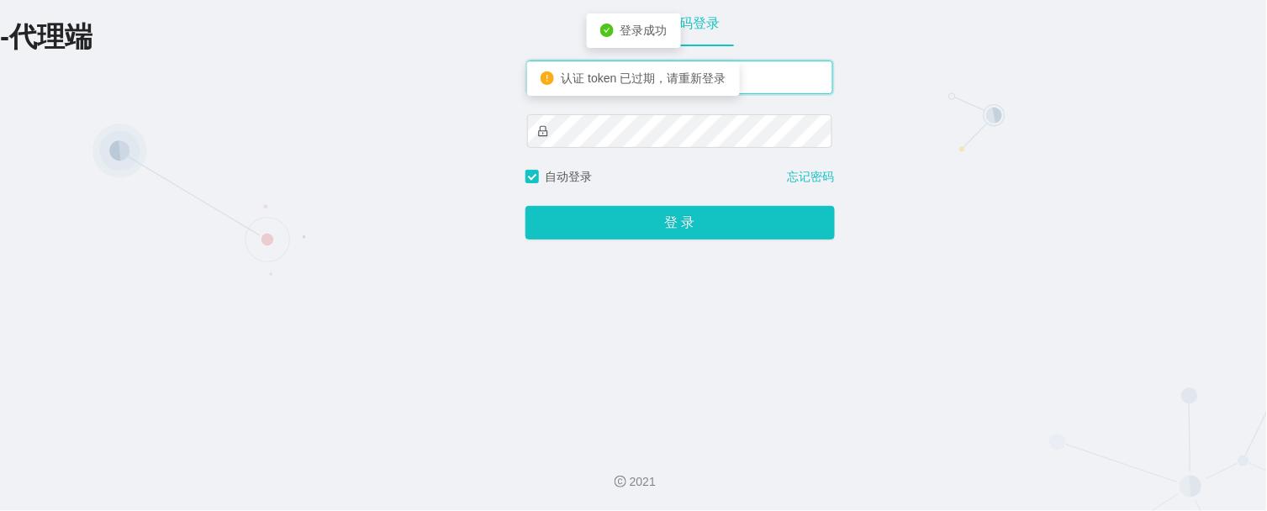
click at [758, 72] on input "金辉1" at bounding box center [680, 78] width 306 height 34
type input "金辉"
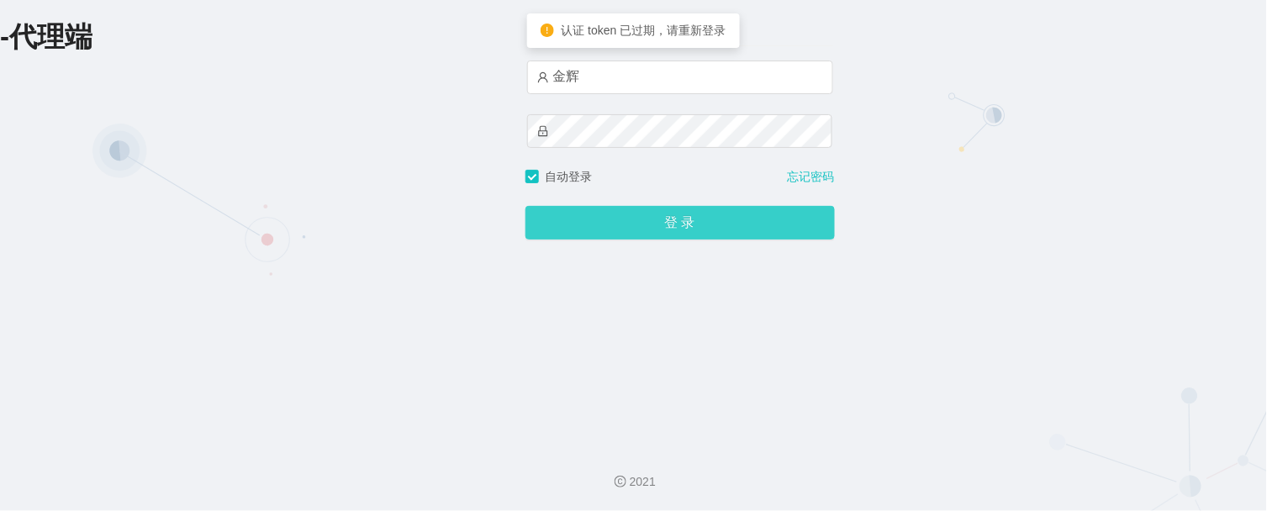
click at [662, 216] on button "登 录" at bounding box center [680, 223] width 309 height 34
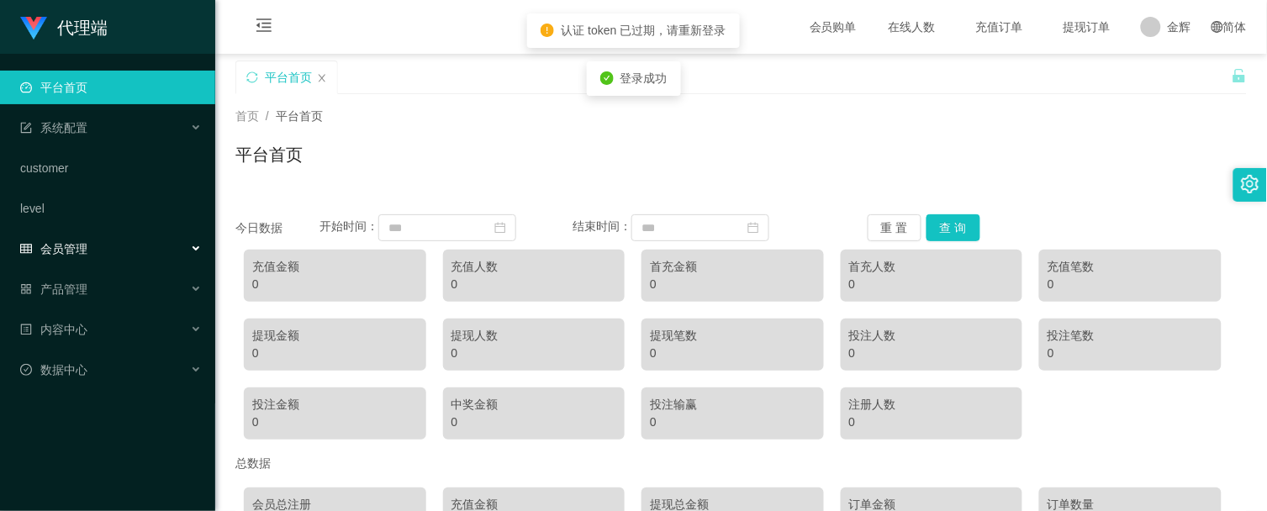
click at [82, 249] on span "会员管理" at bounding box center [53, 248] width 67 height 13
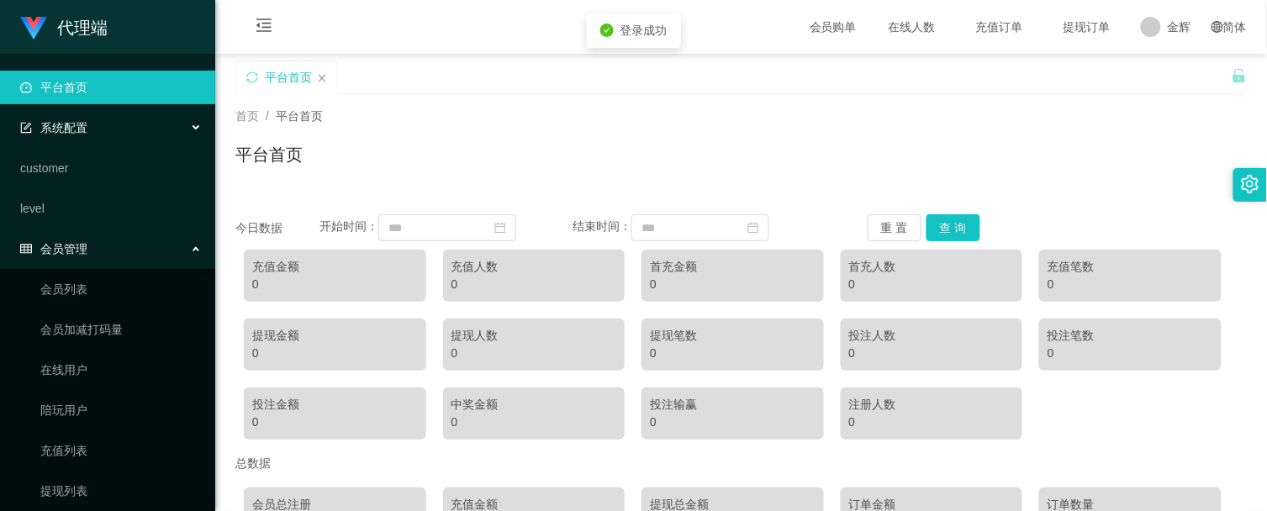
click at [97, 115] on div "系统配置" at bounding box center [107, 128] width 215 height 34
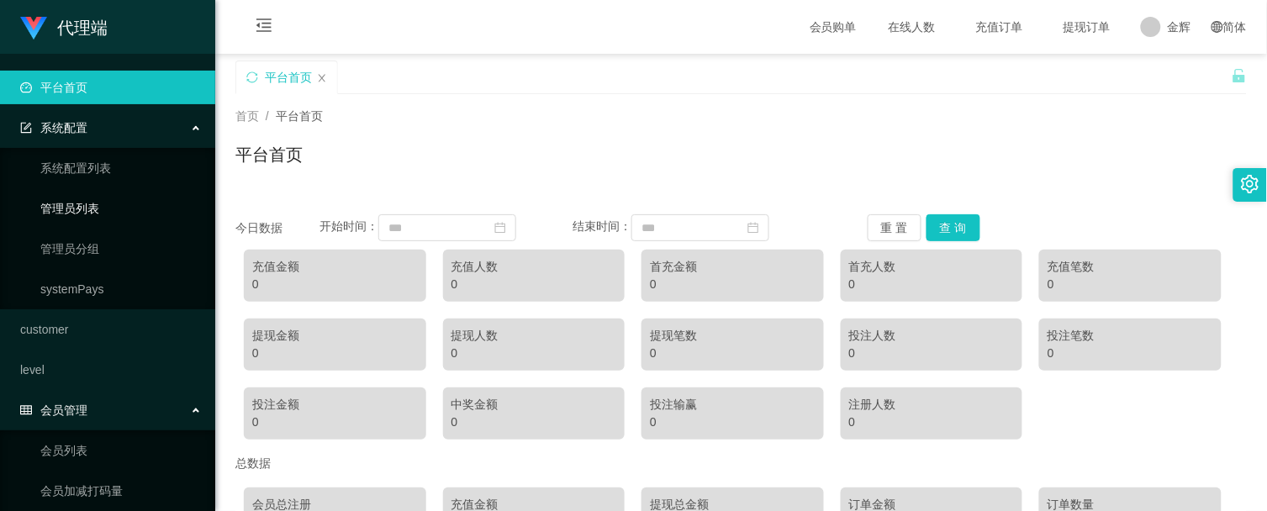
click at [86, 219] on link "管理员列表" at bounding box center [120, 209] width 161 height 34
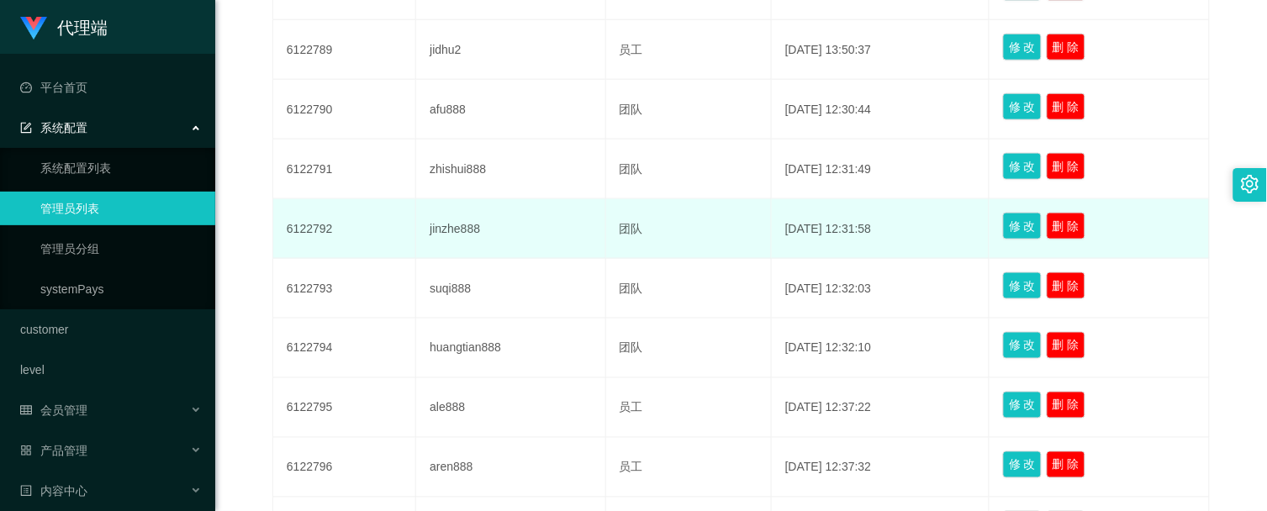
scroll to position [653, 0]
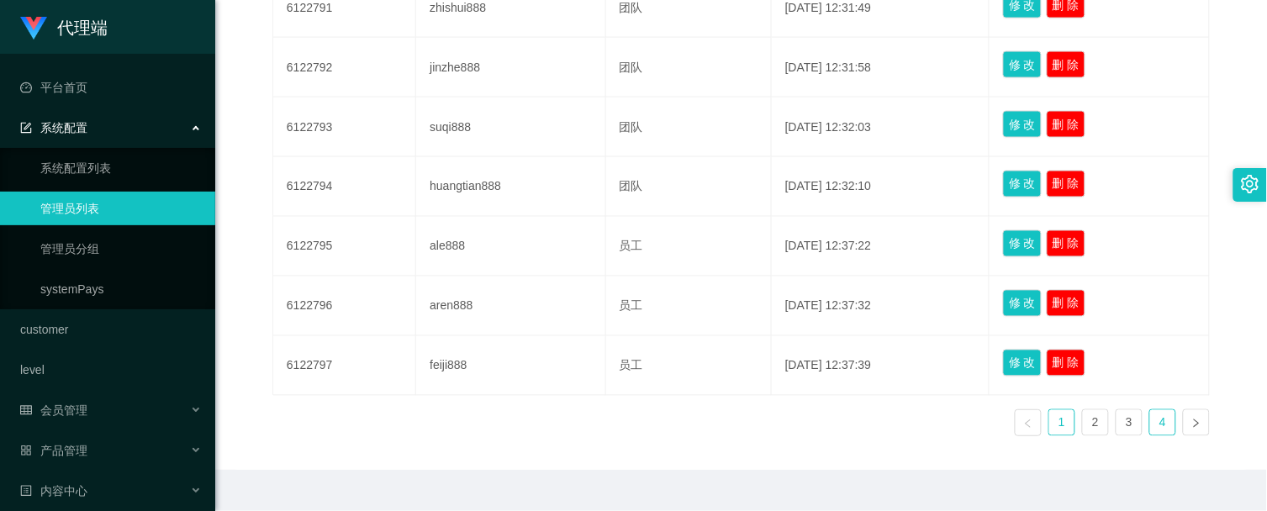
click at [1164, 425] on link "4" at bounding box center [1162, 422] width 25 height 25
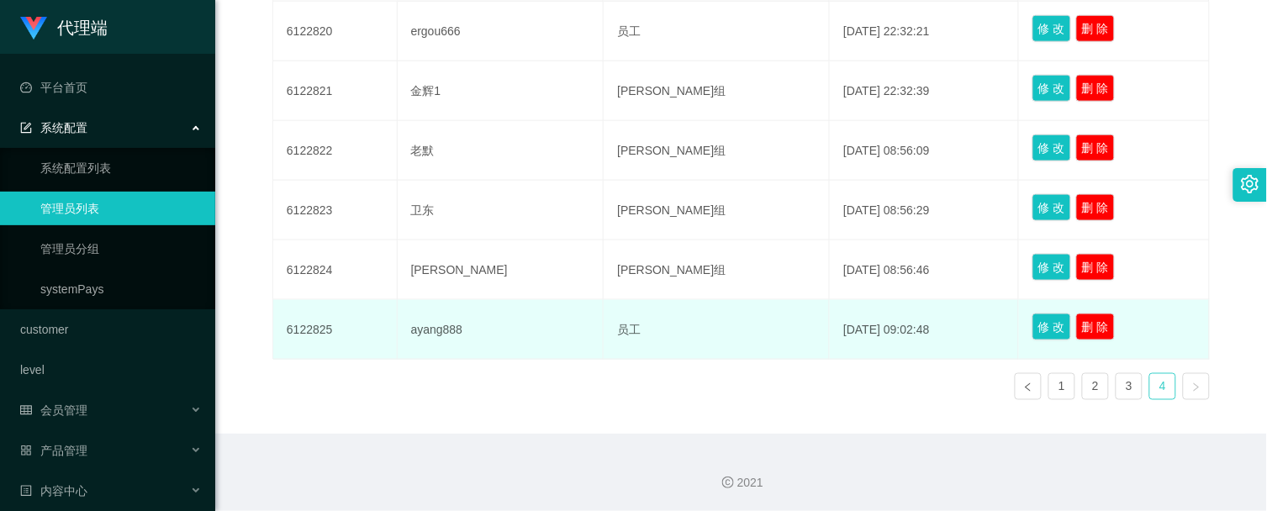
scroll to position [357, 0]
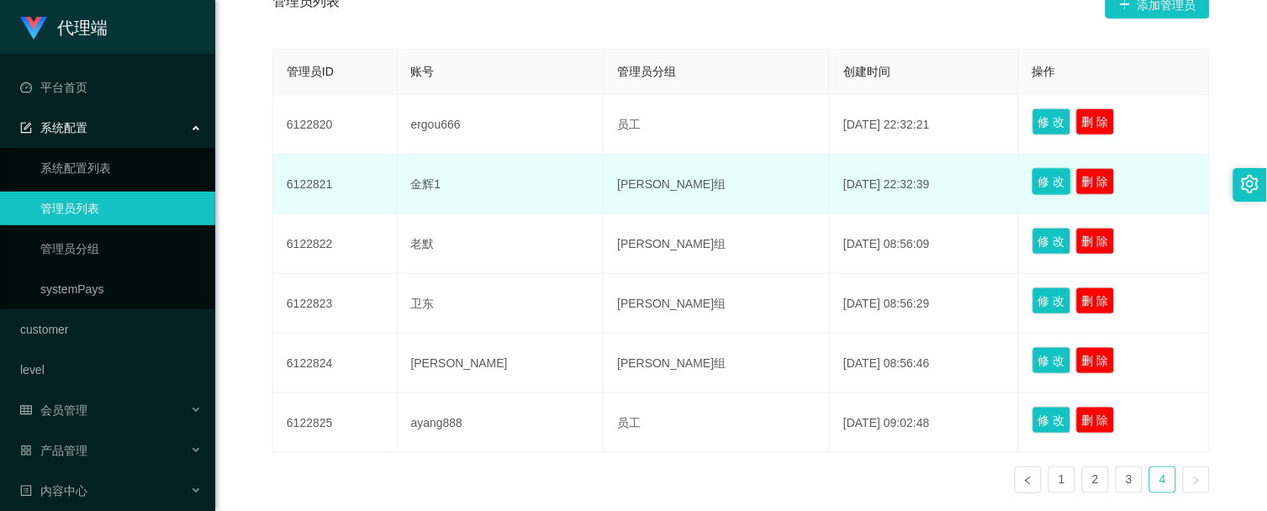
click at [1033, 183] on button "修 改" at bounding box center [1052, 181] width 39 height 27
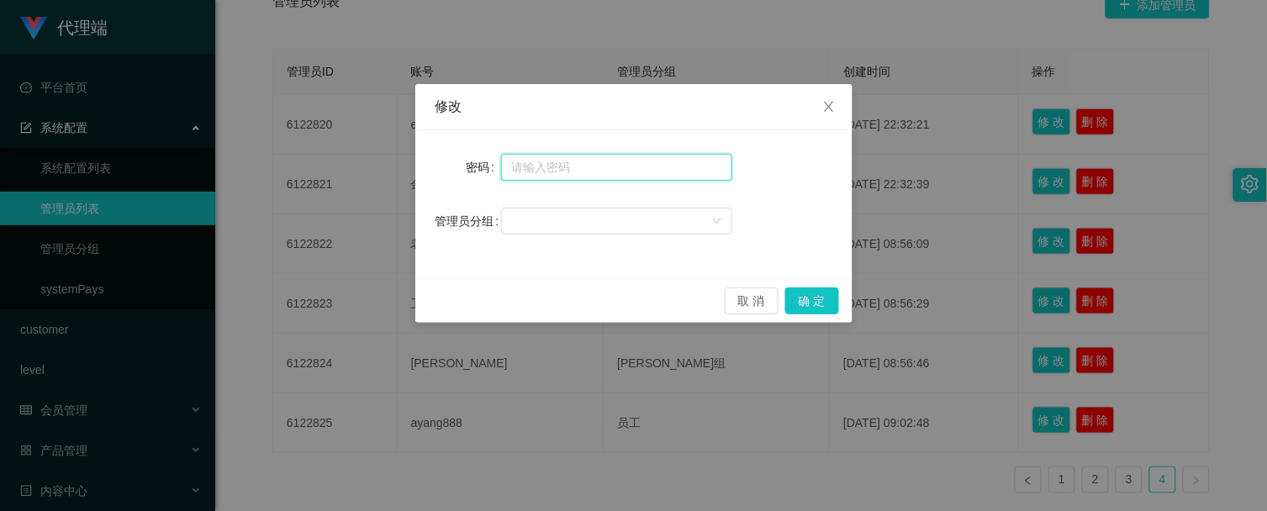
click at [569, 166] on input "text" at bounding box center [616, 167] width 231 height 27
type input "ccc111"
click at [584, 216] on div at bounding box center [611, 221] width 200 height 25
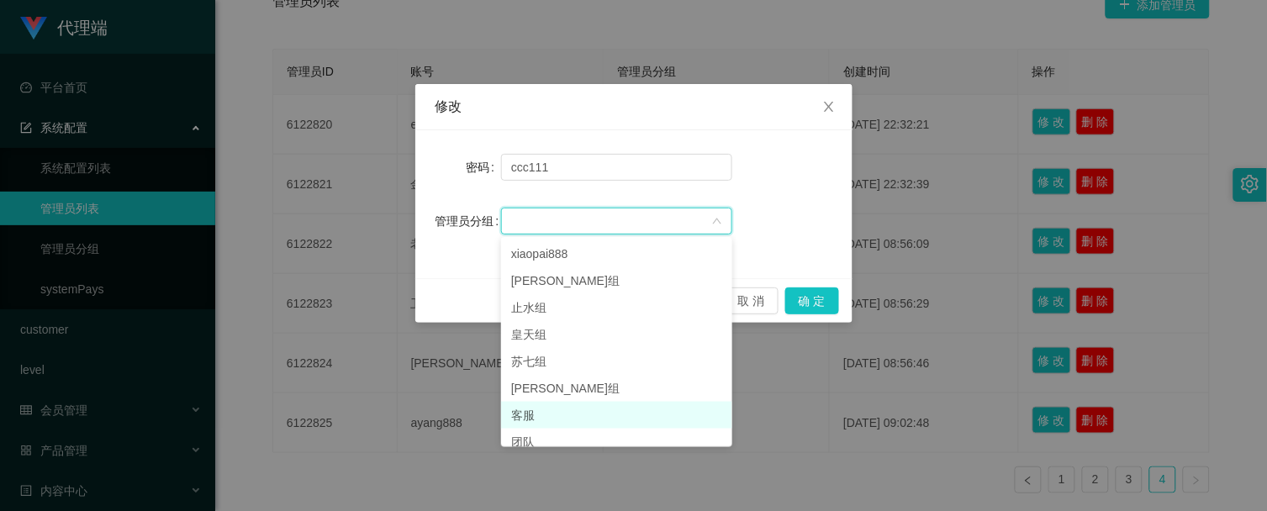
scroll to position [38, 0]
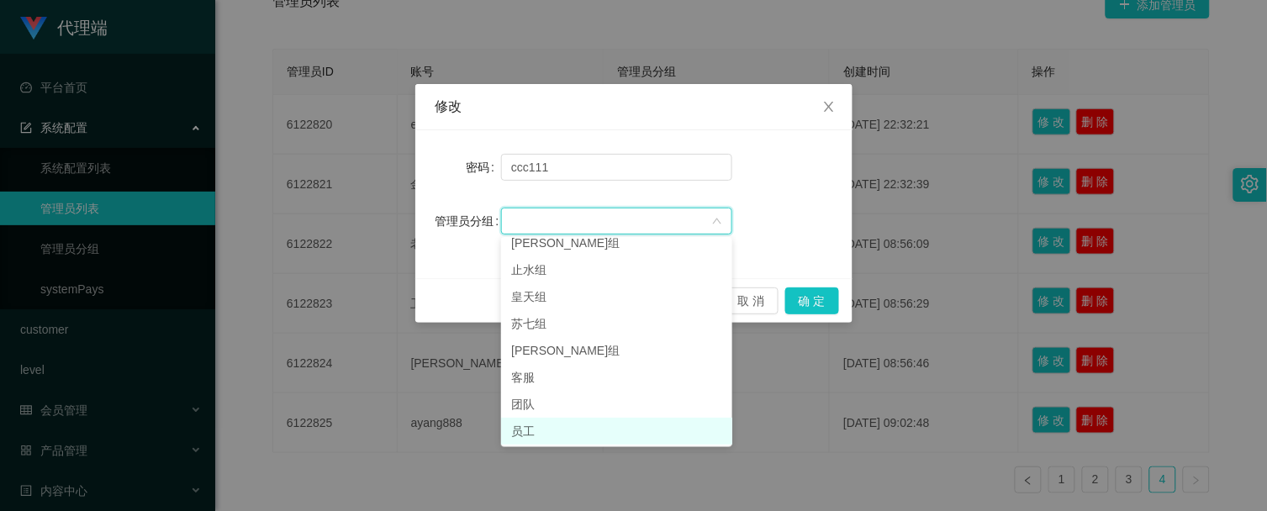
click at [543, 423] on li "员工" at bounding box center [616, 431] width 231 height 27
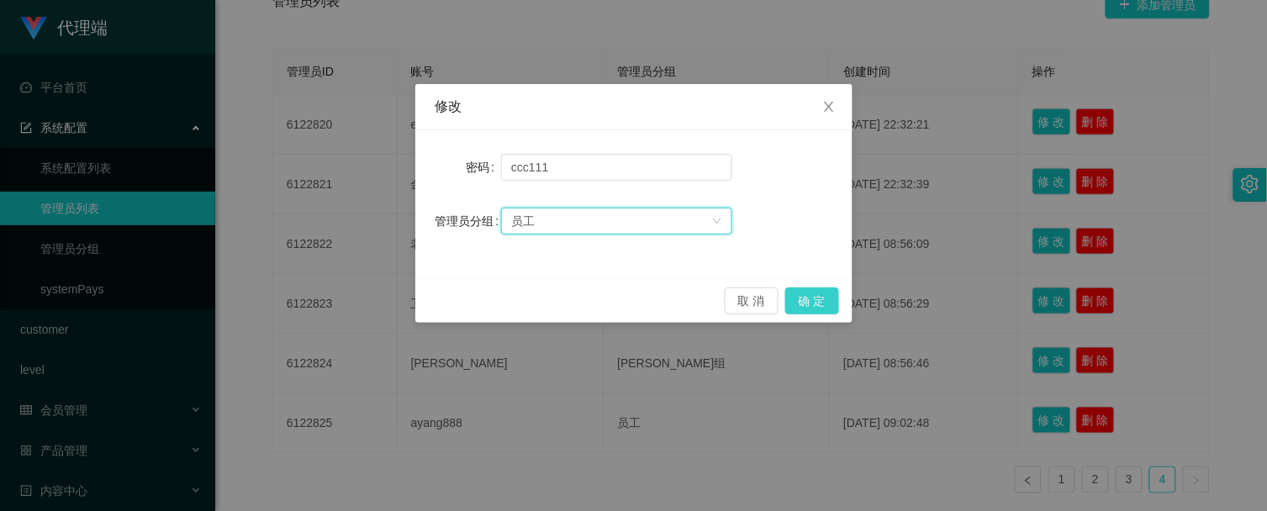
click at [809, 299] on button "确 定" at bounding box center [812, 301] width 54 height 27
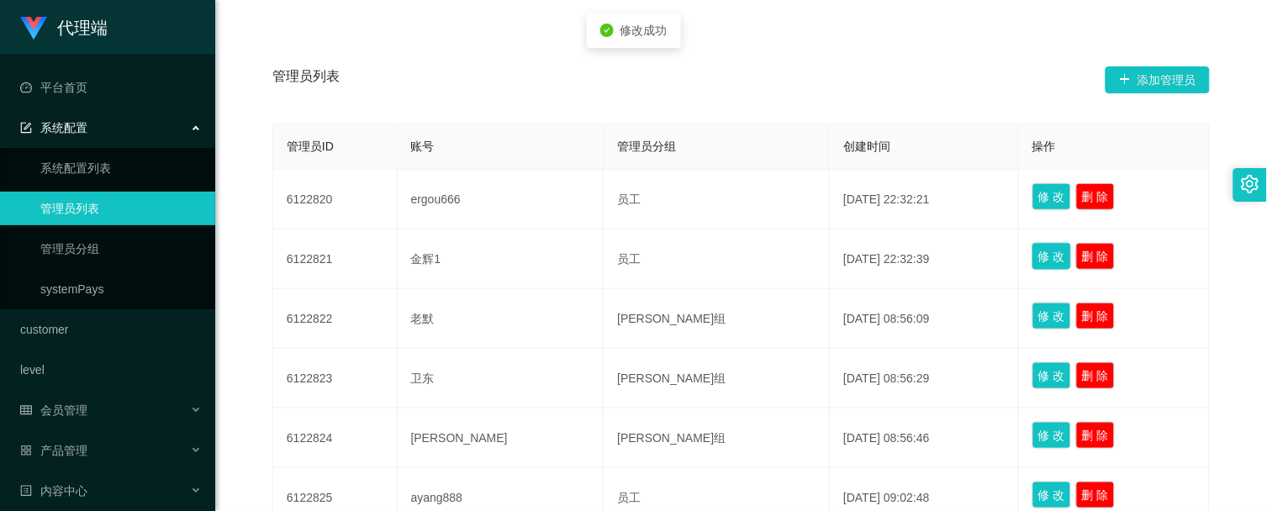
scroll to position [0, 0]
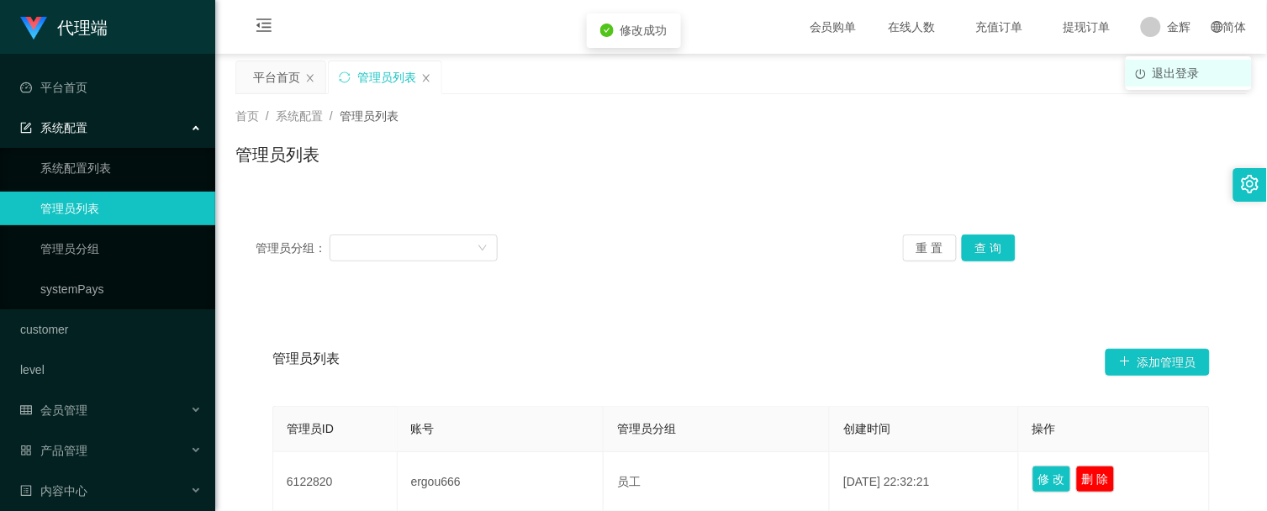
click at [1165, 71] on span "退出登录" at bounding box center [1176, 72] width 47 height 13
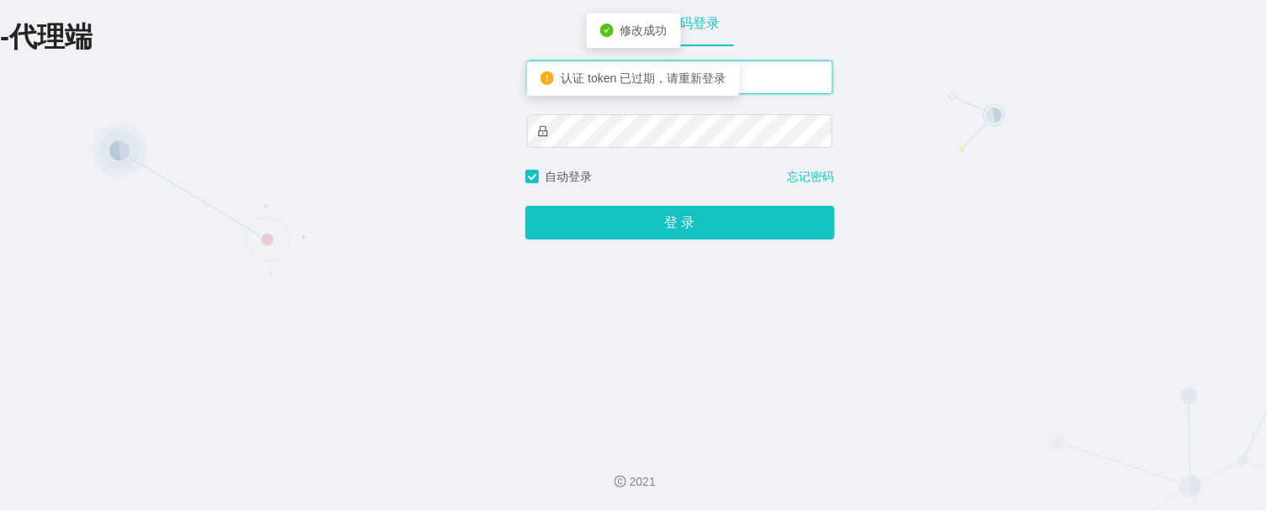
click at [752, 78] on input "金辉" at bounding box center [680, 78] width 306 height 34
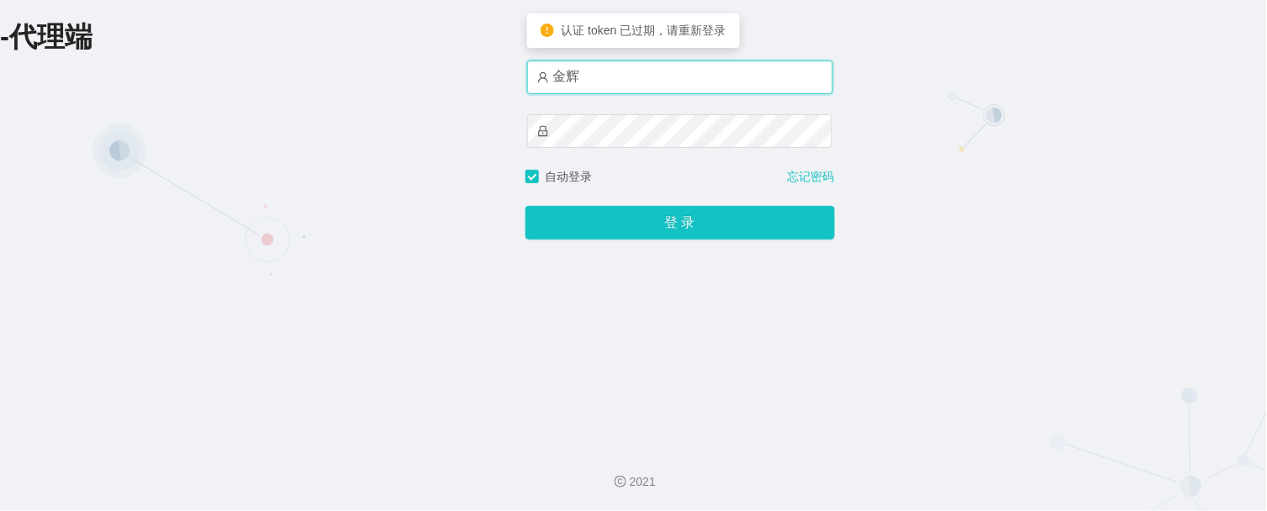
type input "金辉1"
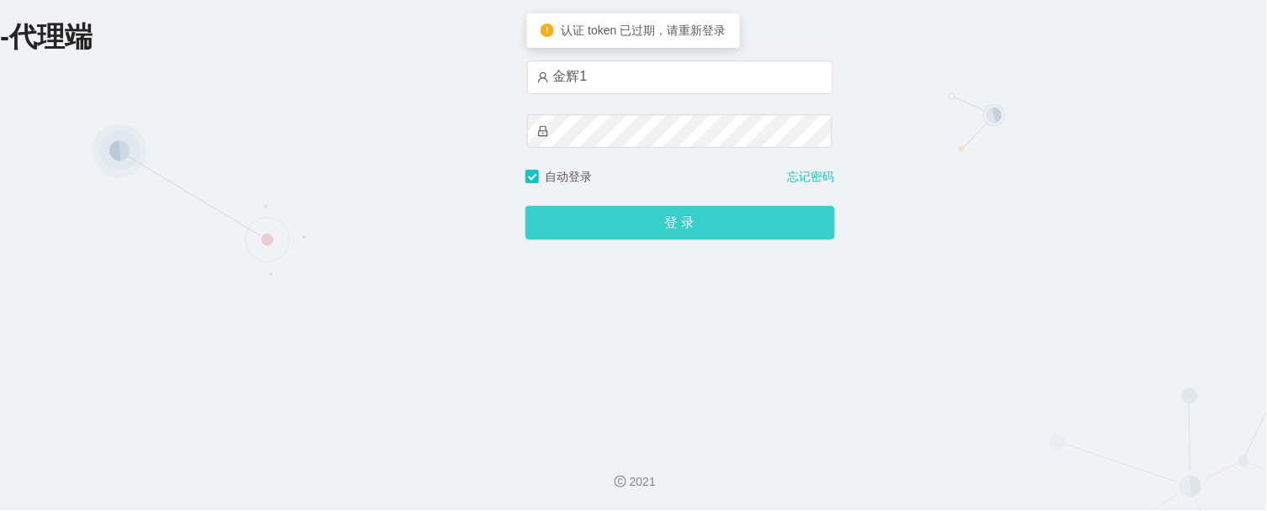
click at [651, 232] on button "登 录" at bounding box center [680, 223] width 309 height 34
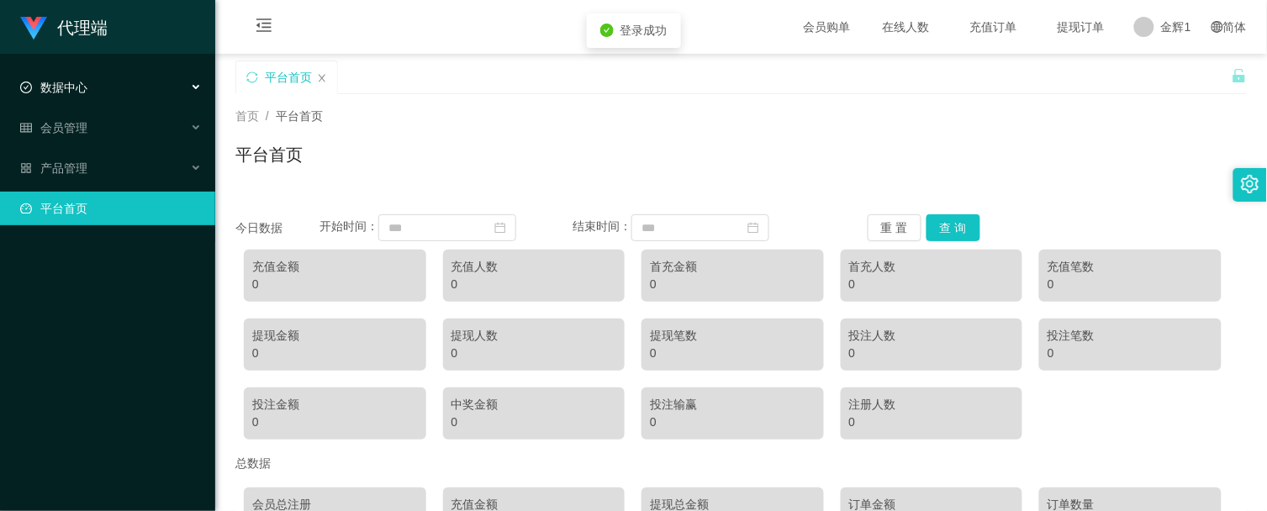
click at [98, 86] on div "数据中心" at bounding box center [107, 88] width 215 height 34
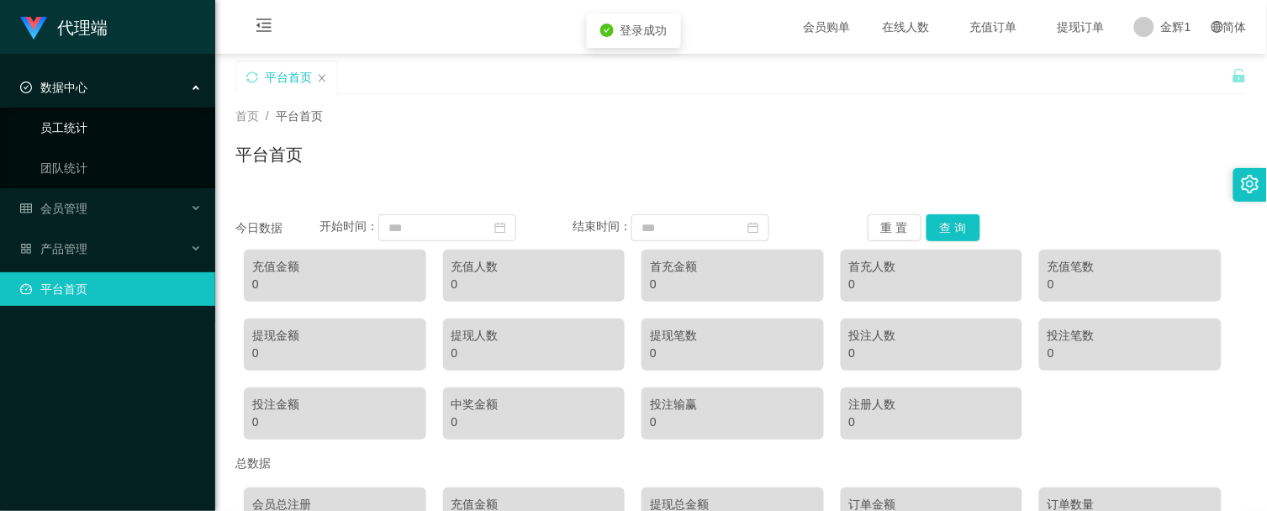
click at [97, 119] on link "员工统计" at bounding box center [120, 128] width 161 height 34
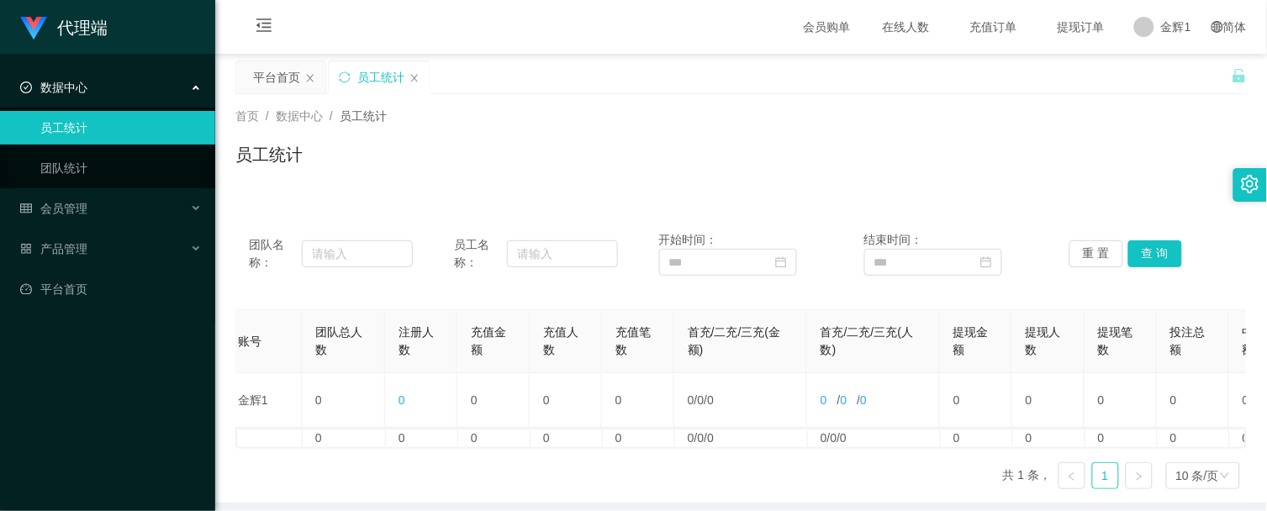
scroll to position [0, 284]
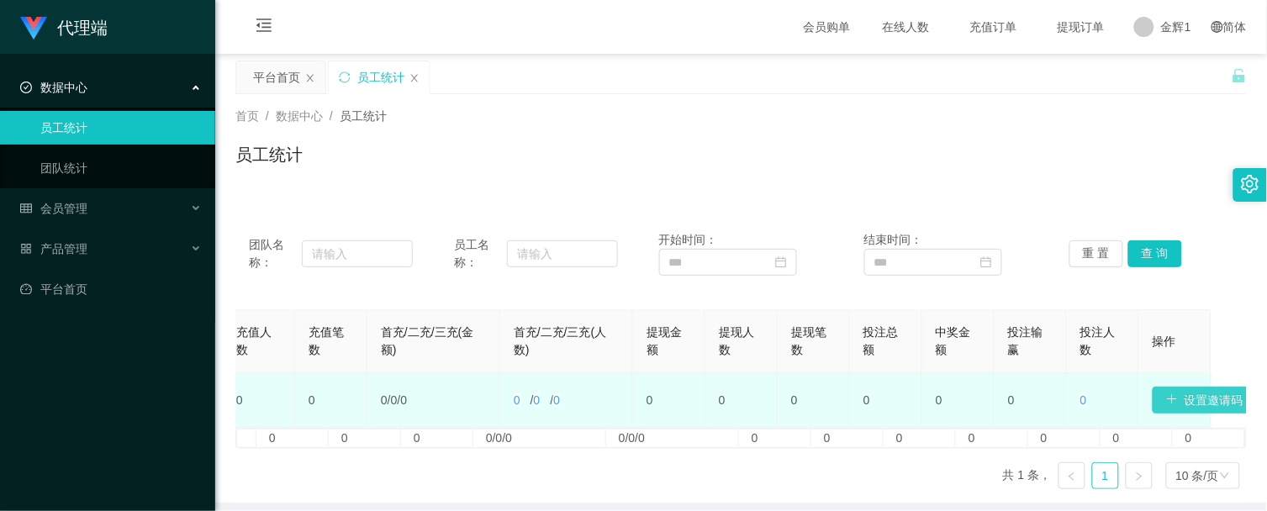
click at [1223, 397] on button "设置邀请码" at bounding box center [1205, 400] width 104 height 27
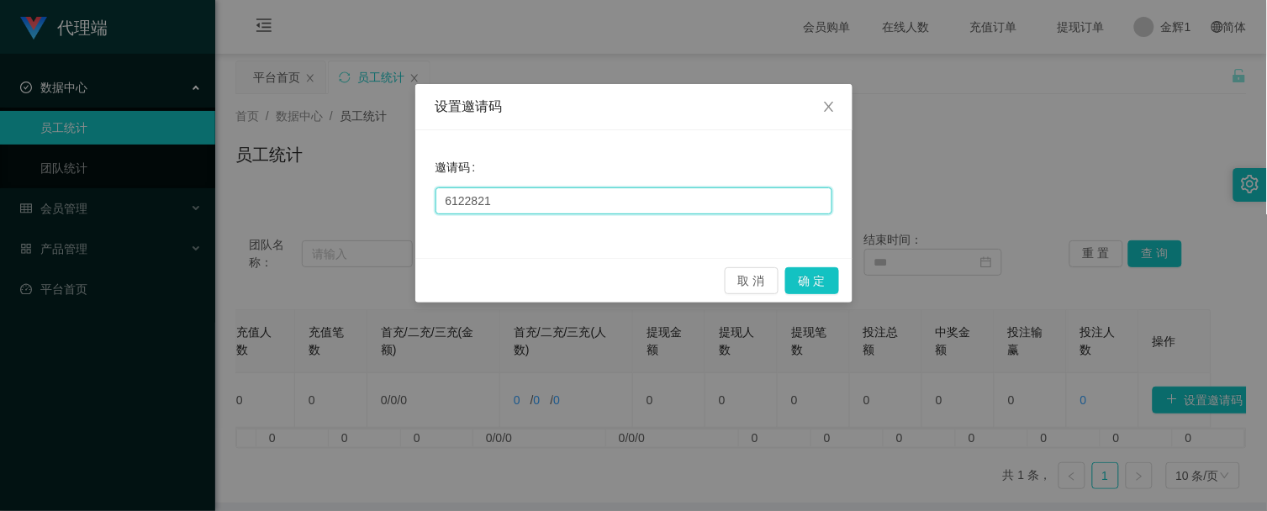
drag, startPoint x: 522, startPoint y: 203, endPoint x: 441, endPoint y: 204, distance: 81.6
click at [441, 204] on input "6122821" at bounding box center [634, 201] width 397 height 27
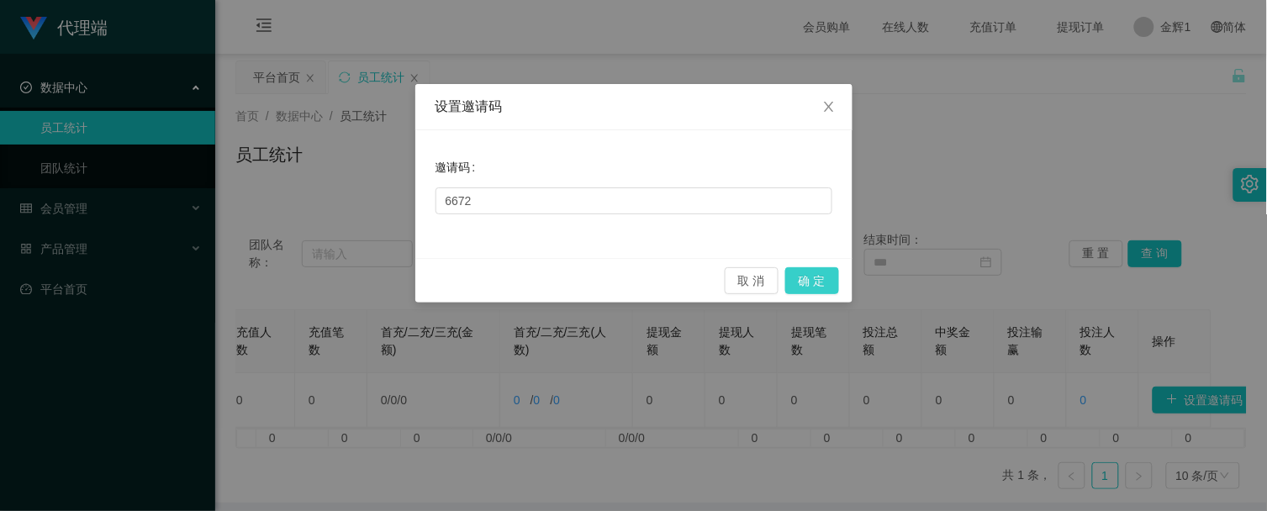
click at [821, 283] on button "确 定" at bounding box center [812, 280] width 54 height 27
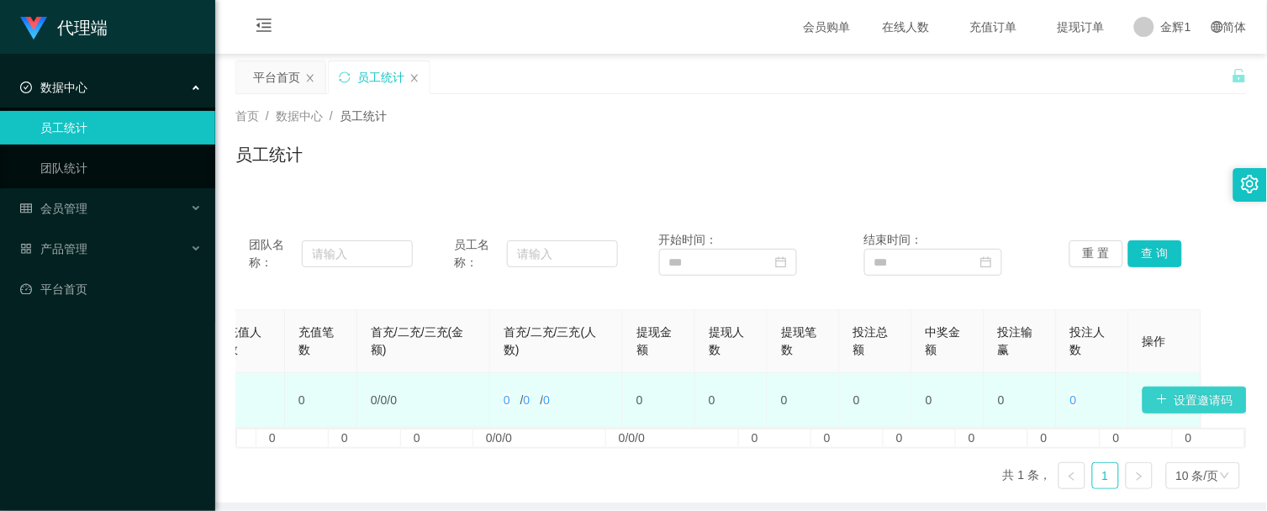
click at [1186, 398] on button "设置邀请码" at bounding box center [1195, 400] width 104 height 27
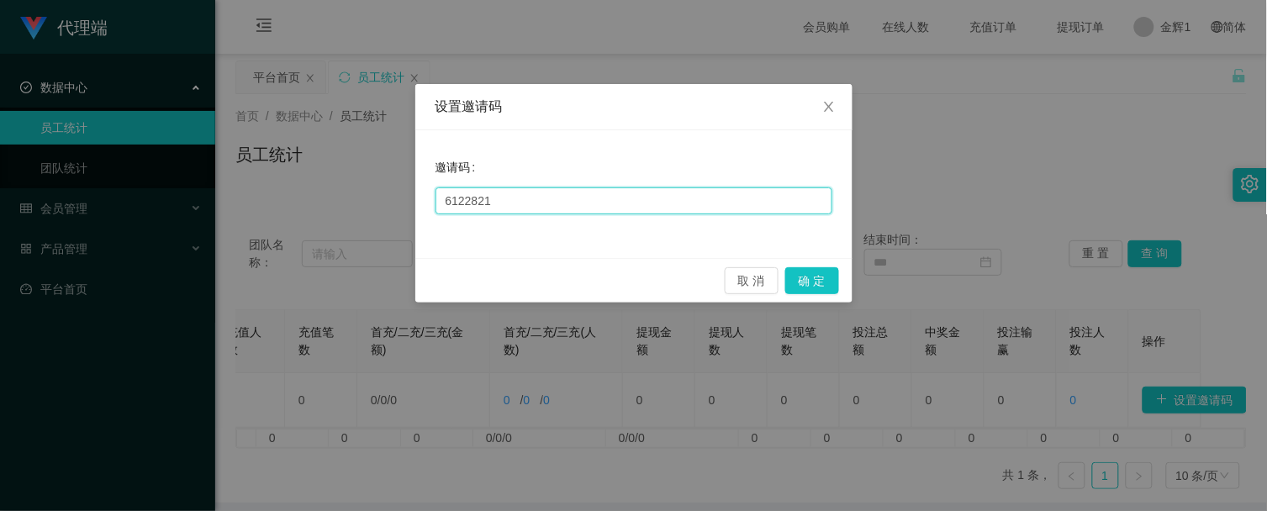
drag, startPoint x: 437, startPoint y: 196, endPoint x: 287, endPoint y: 202, distance: 150.6
click at [331, 200] on div "设置邀请码 邀请码 6122821 取 消 确 定" at bounding box center [633, 255] width 1267 height 511
type input "0008"
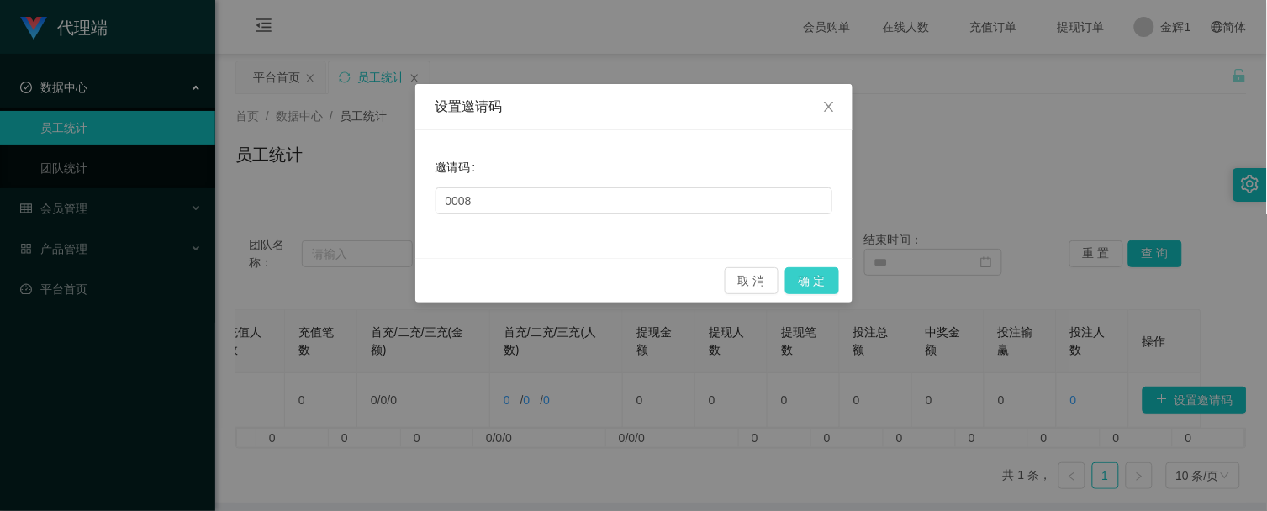
click at [800, 276] on button "确 定" at bounding box center [812, 280] width 54 height 27
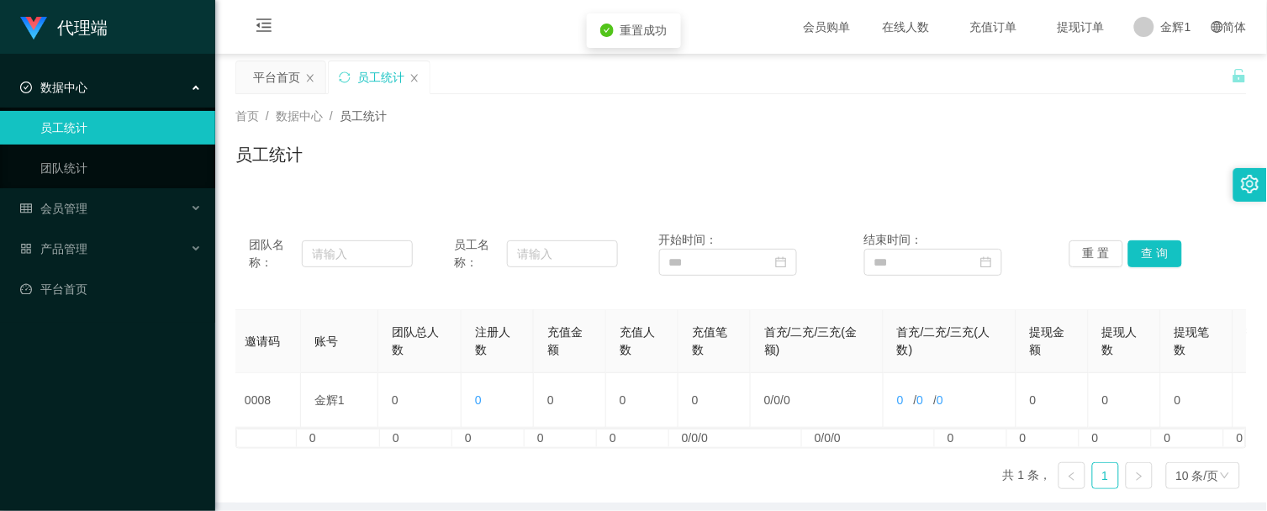
scroll to position [0, 0]
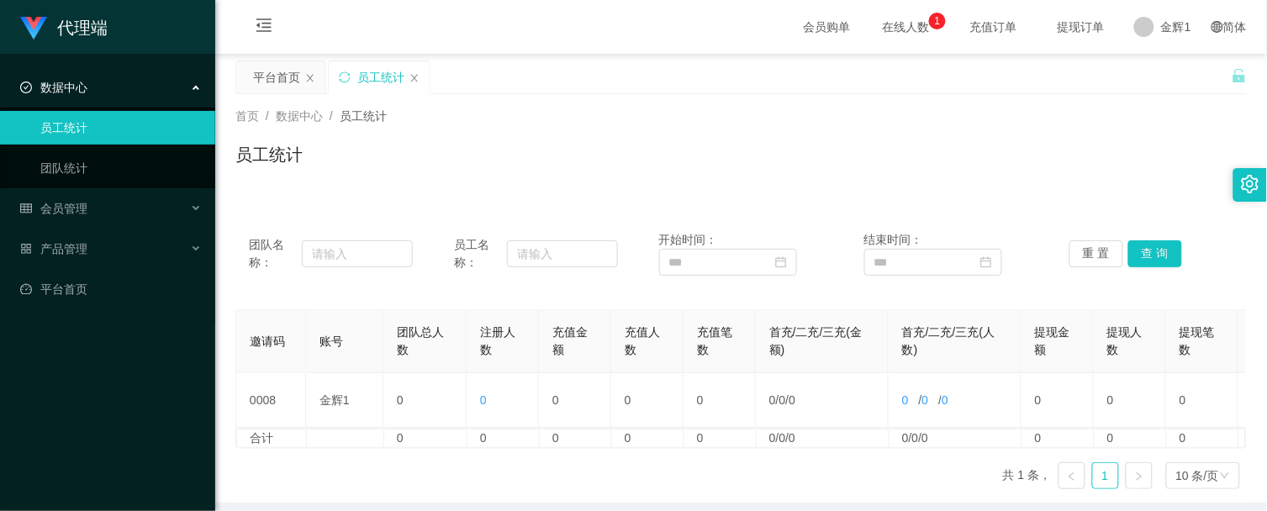
click at [690, 120] on div "首页 / 数据中心 / 员工统计 /" at bounding box center [741, 117] width 1012 height 18
drag, startPoint x: 779, startPoint y: 129, endPoint x: 770, endPoint y: 138, distance: 12.5
click at [779, 129] on div "首页 / 数据中心 / 员工统计 / 员工统计" at bounding box center [741, 144] width 1012 height 73
click at [667, 164] on div "员工统计" at bounding box center [741, 161] width 1012 height 39
click at [69, 166] on link "团队统计" at bounding box center [120, 168] width 161 height 34
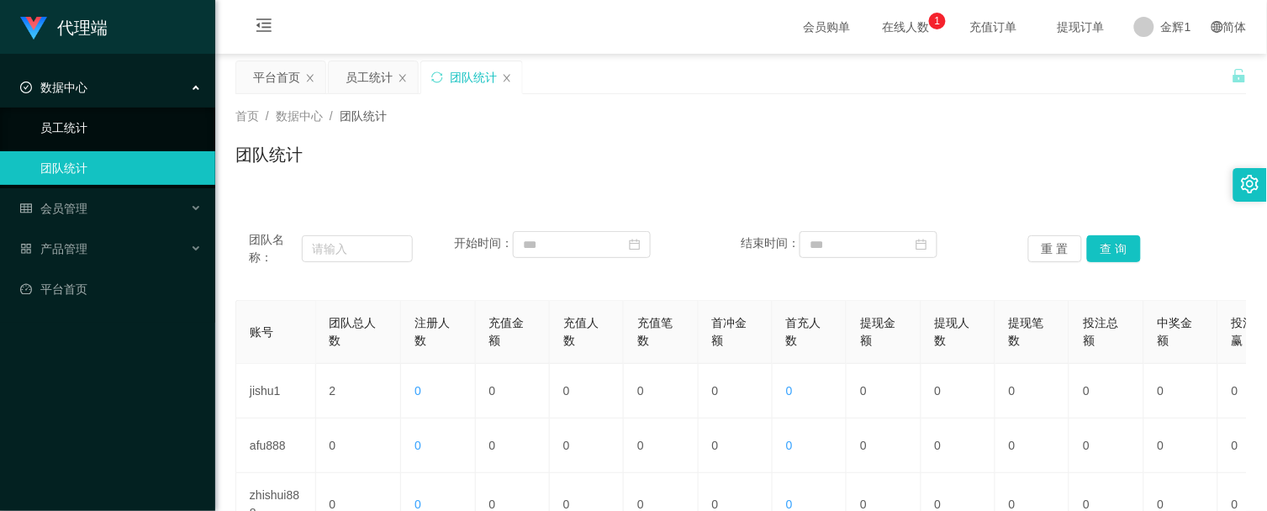
click at [88, 140] on link "员工统计" at bounding box center [120, 128] width 161 height 34
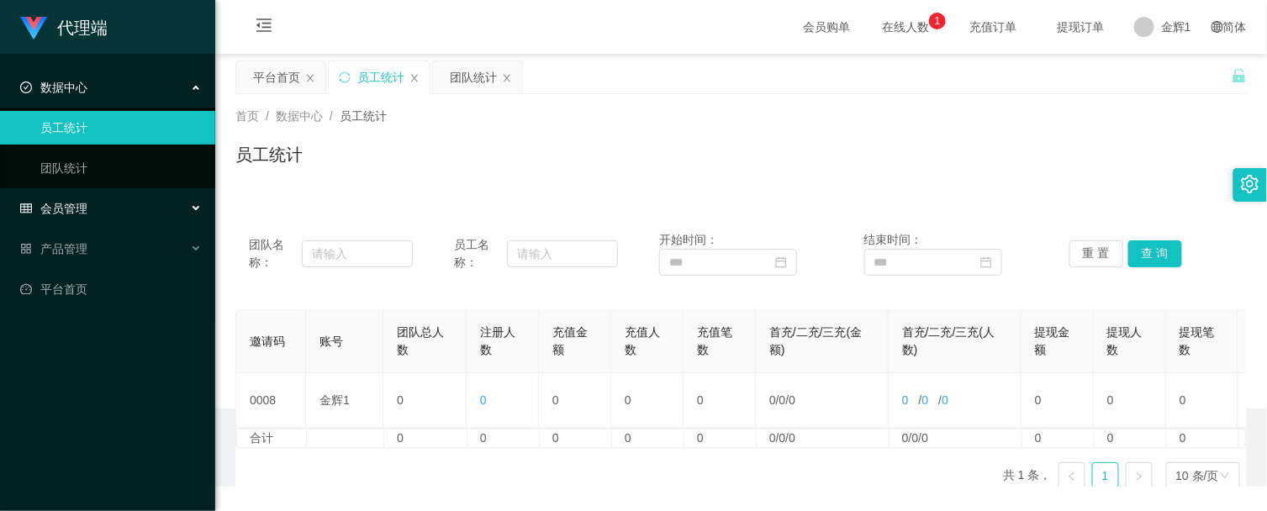
click at [80, 217] on div "会员管理" at bounding box center [107, 209] width 215 height 34
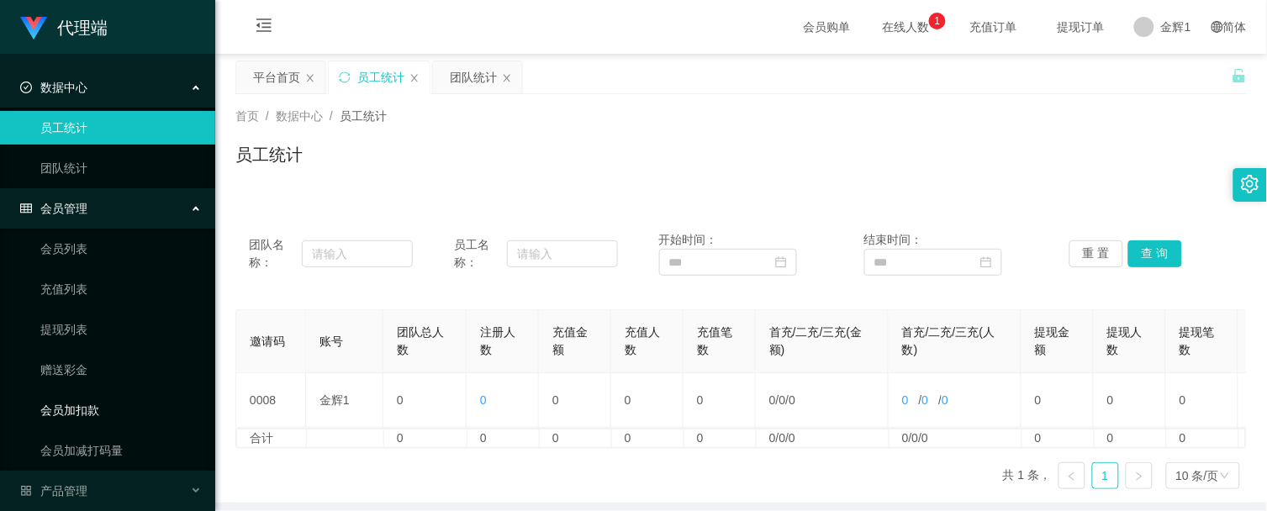
click at [103, 407] on link "会员加扣款" at bounding box center [120, 411] width 161 height 34
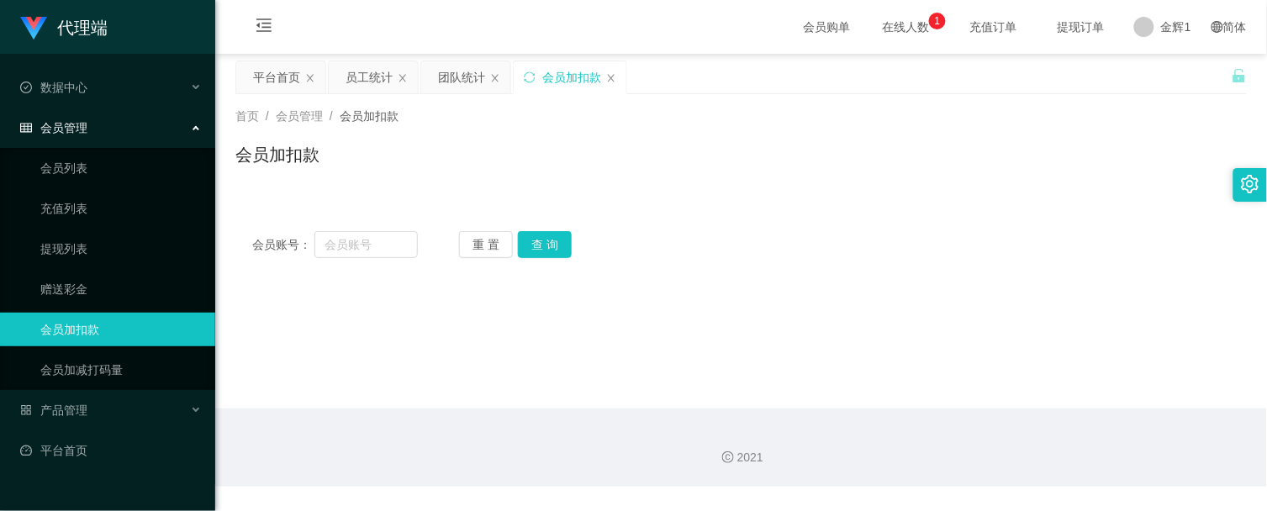
drag, startPoint x: 923, startPoint y: 126, endPoint x: 1059, endPoint y: 64, distance: 149.8
click at [923, 126] on div "首页 / 会员管理 / 会员加扣款 / 会员加扣款" at bounding box center [741, 144] width 1012 height 73
click at [1182, 73] on span "退出登录" at bounding box center [1169, 72] width 47 height 13
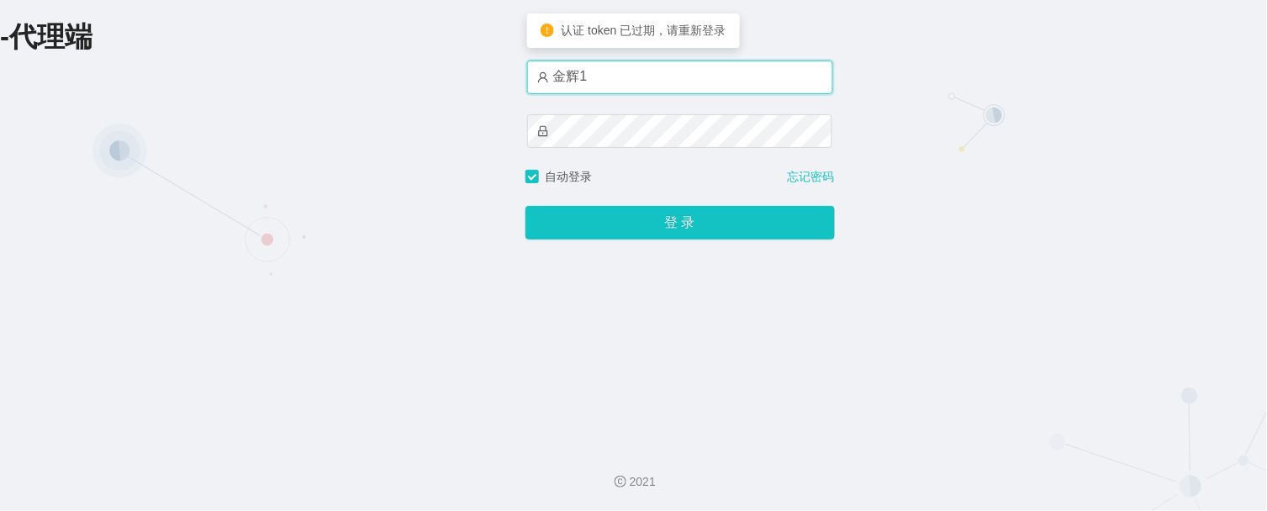
click at [670, 80] on input "金辉1" at bounding box center [680, 78] width 306 height 34
type input "金辉"
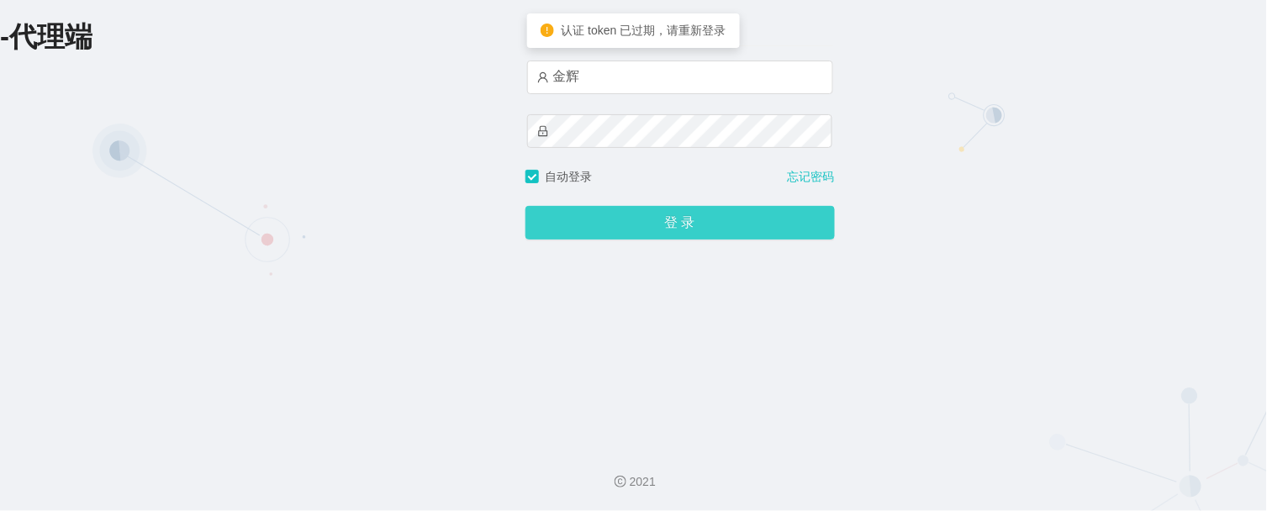
click at [692, 238] on button "登 录" at bounding box center [680, 223] width 309 height 34
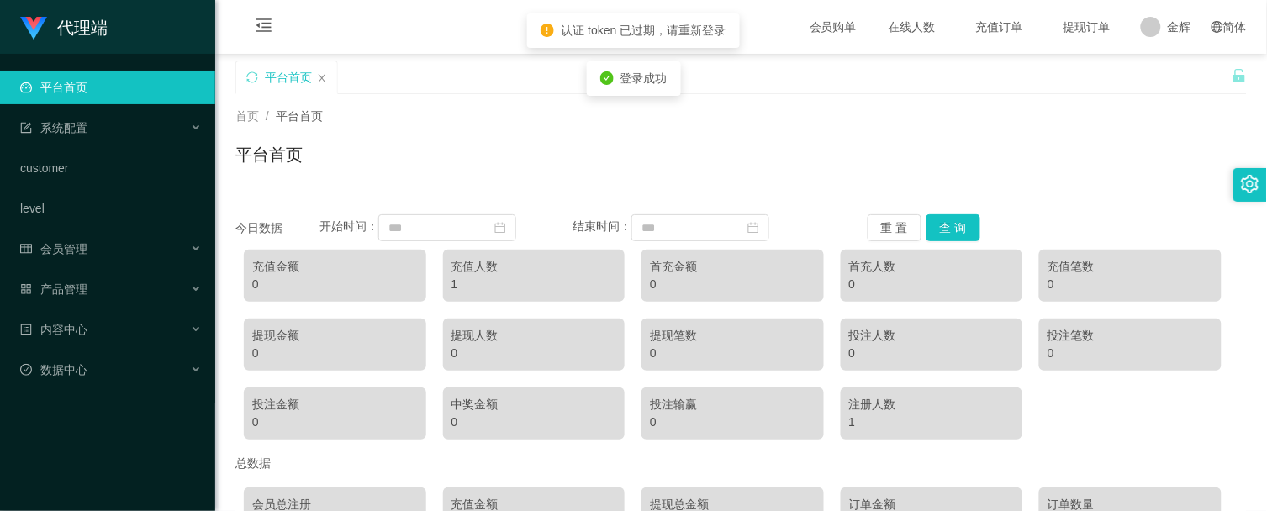
drag, startPoint x: 624, startPoint y: 166, endPoint x: 584, endPoint y: 179, distance: 41.5
click at [623, 169] on div "平台首页" at bounding box center [741, 161] width 1012 height 39
click at [56, 135] on div "系统配置" at bounding box center [107, 128] width 215 height 34
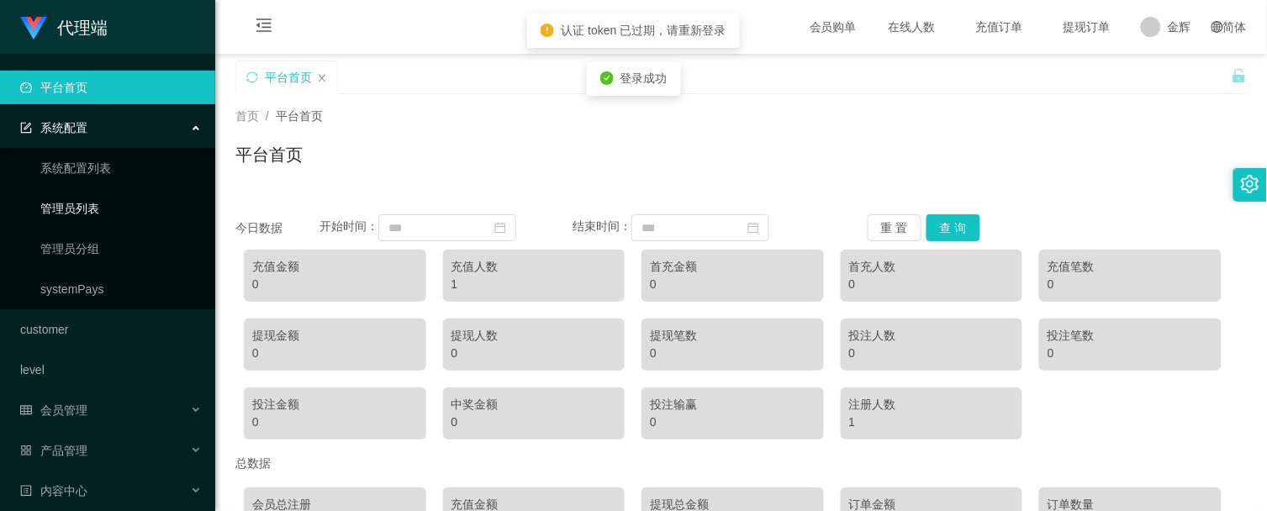
click at [85, 215] on link "管理员列表" at bounding box center [120, 209] width 161 height 34
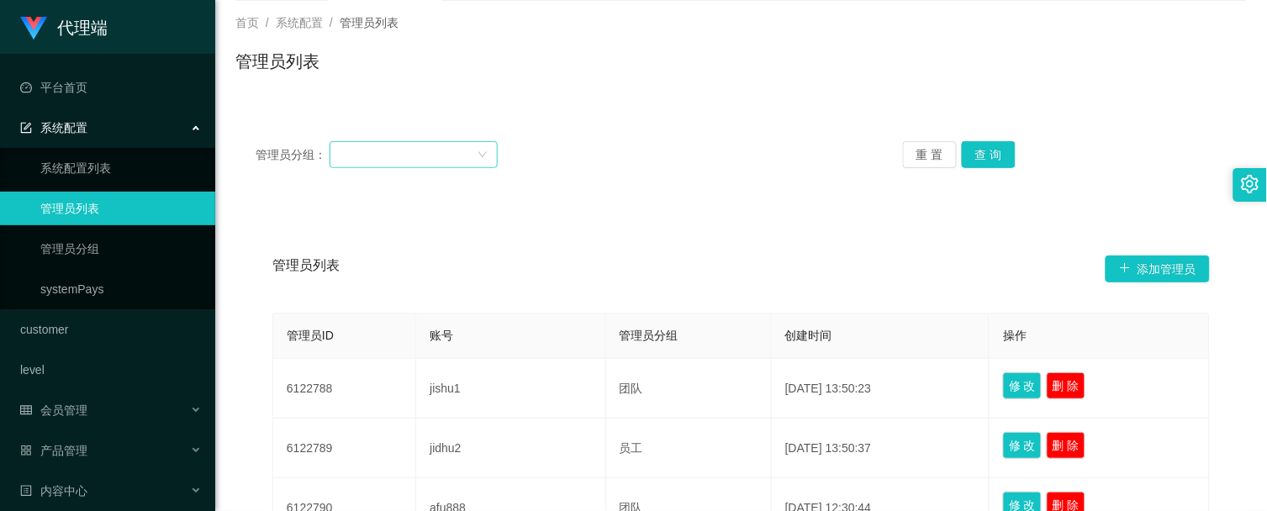
scroll to position [280, 0]
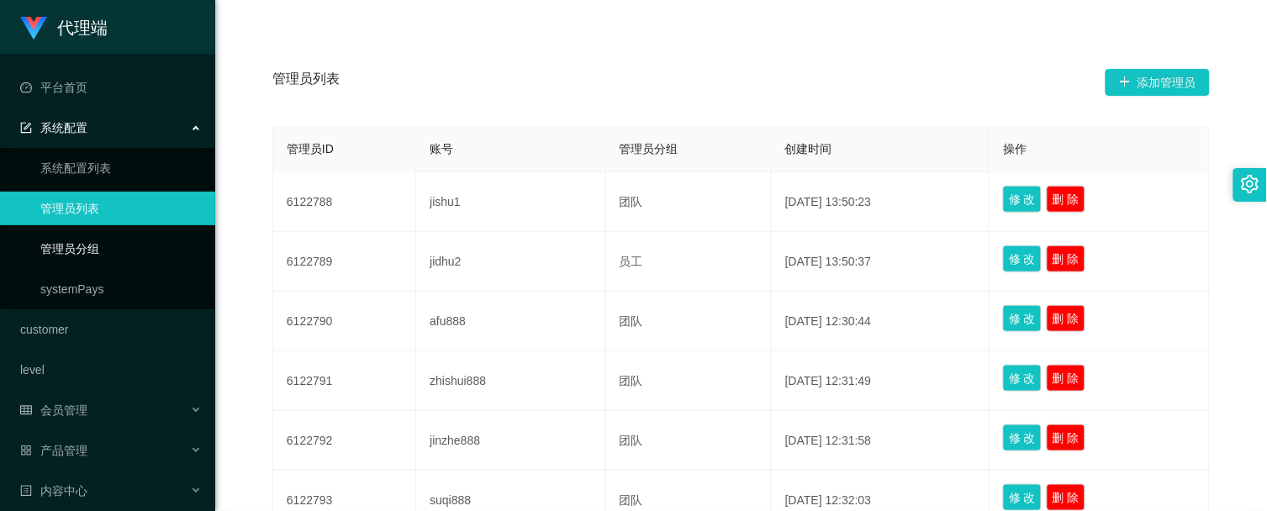
click at [98, 261] on link "管理员分组" at bounding box center [120, 249] width 161 height 34
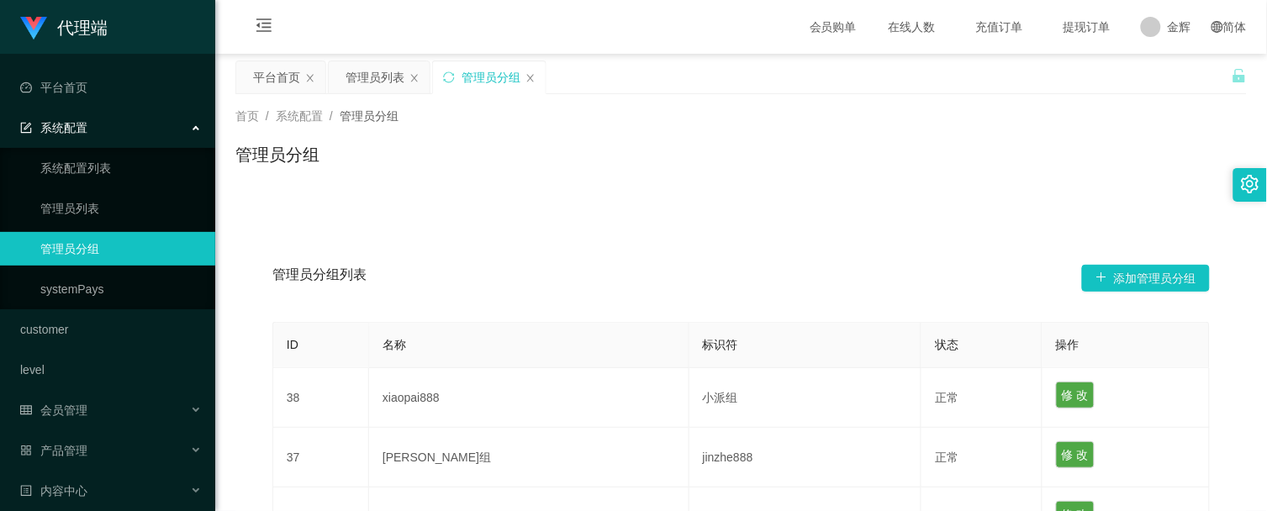
click at [103, 133] on div "系统配置" at bounding box center [107, 128] width 215 height 34
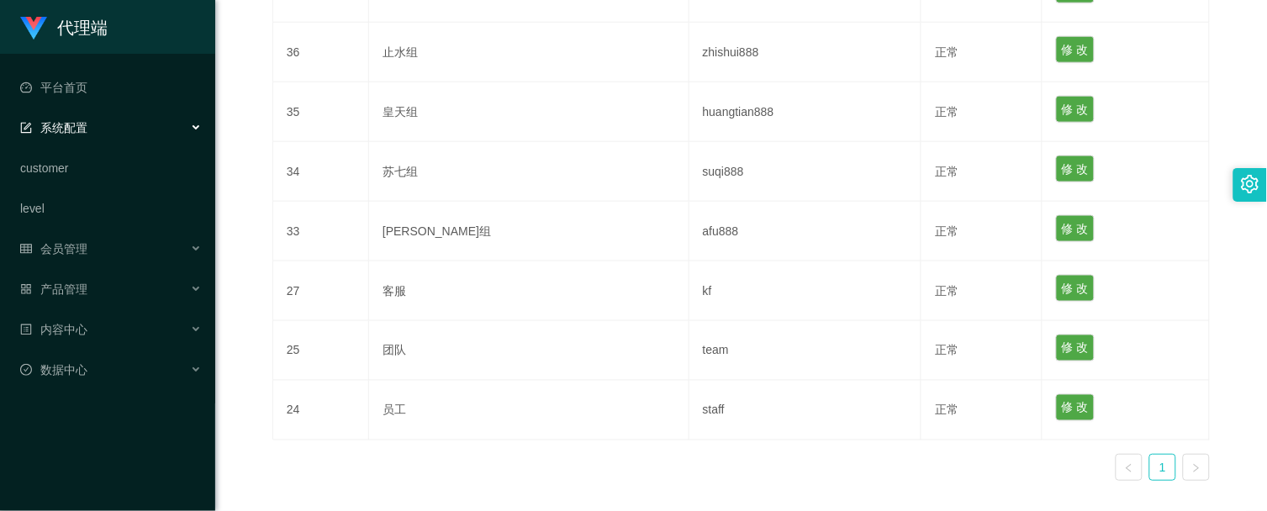
scroll to position [467, 0]
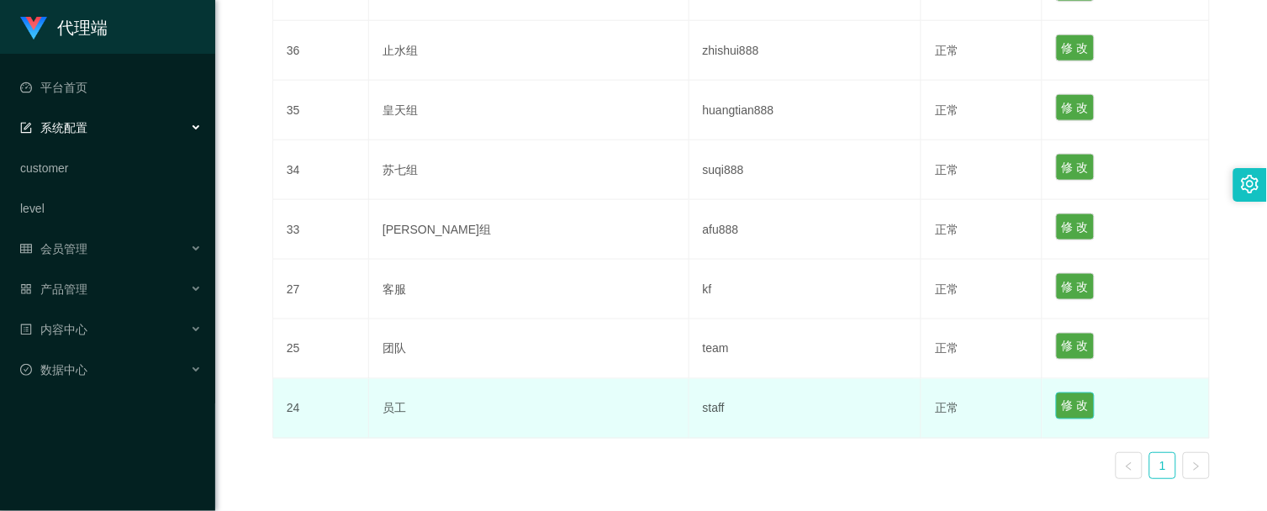
click at [1056, 408] on button "修 改" at bounding box center [1075, 406] width 39 height 27
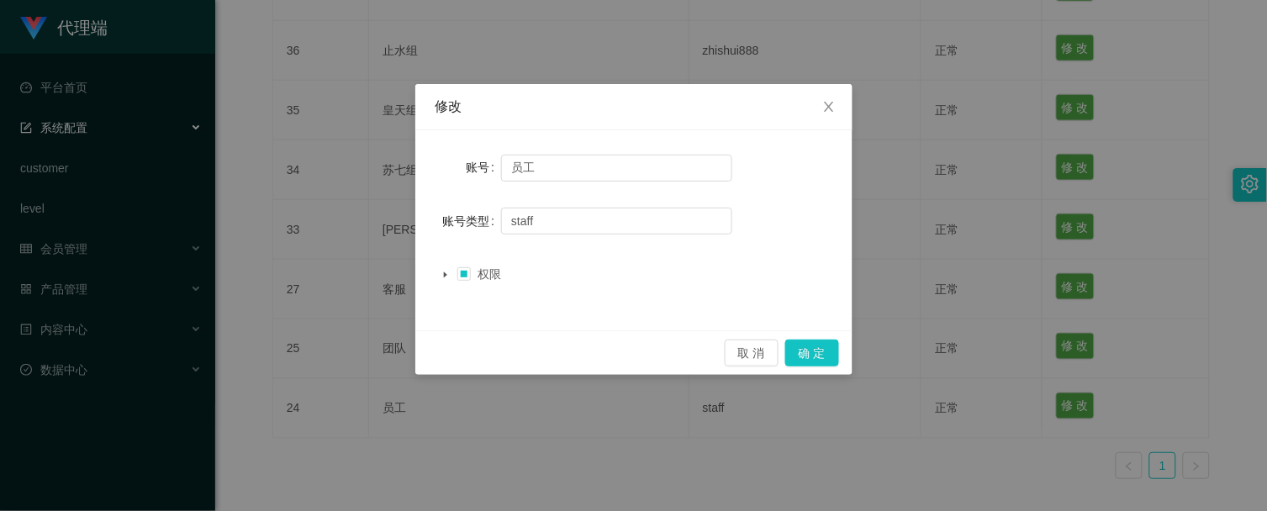
click at [447, 276] on icon "图标: caret-down" at bounding box center [445, 275] width 8 height 8
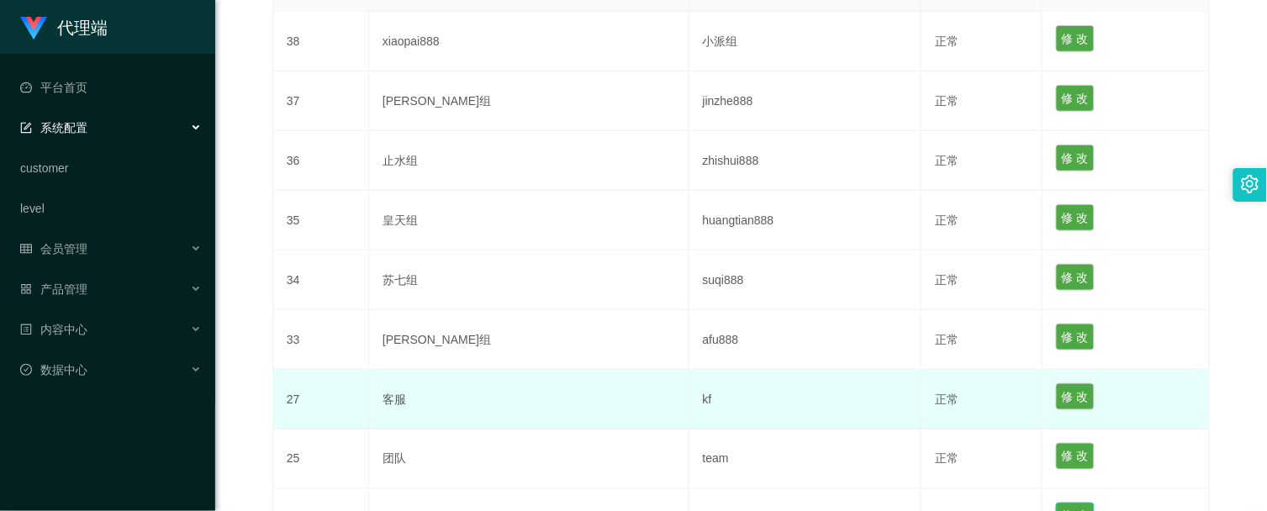
scroll to position [280, 0]
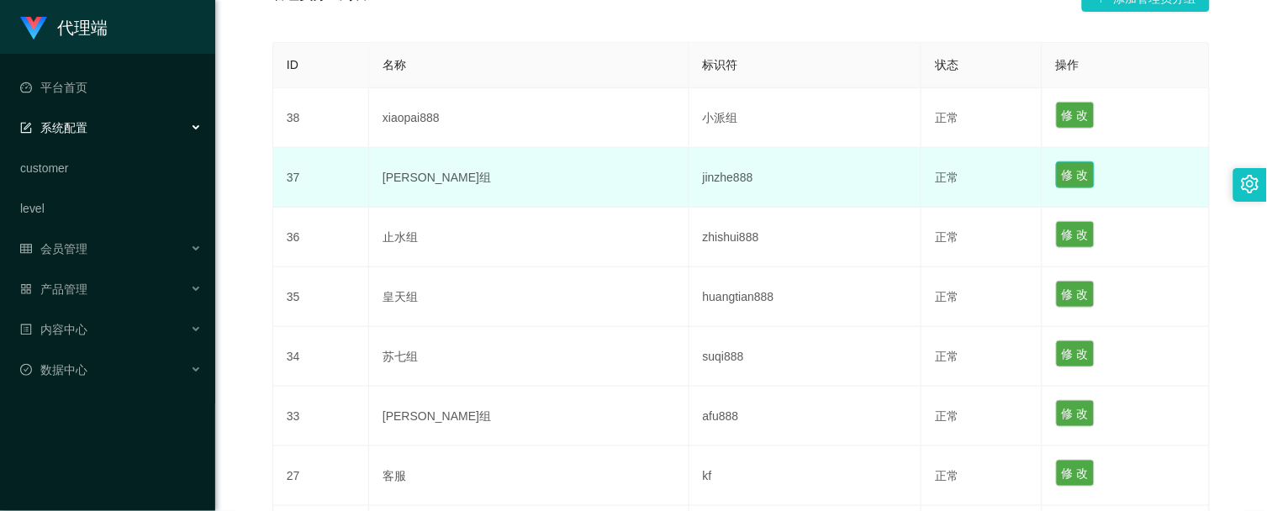
click at [1056, 171] on button "修 改" at bounding box center [1075, 174] width 39 height 27
type input "[PERSON_NAME]组"
type input "jinzhe888"
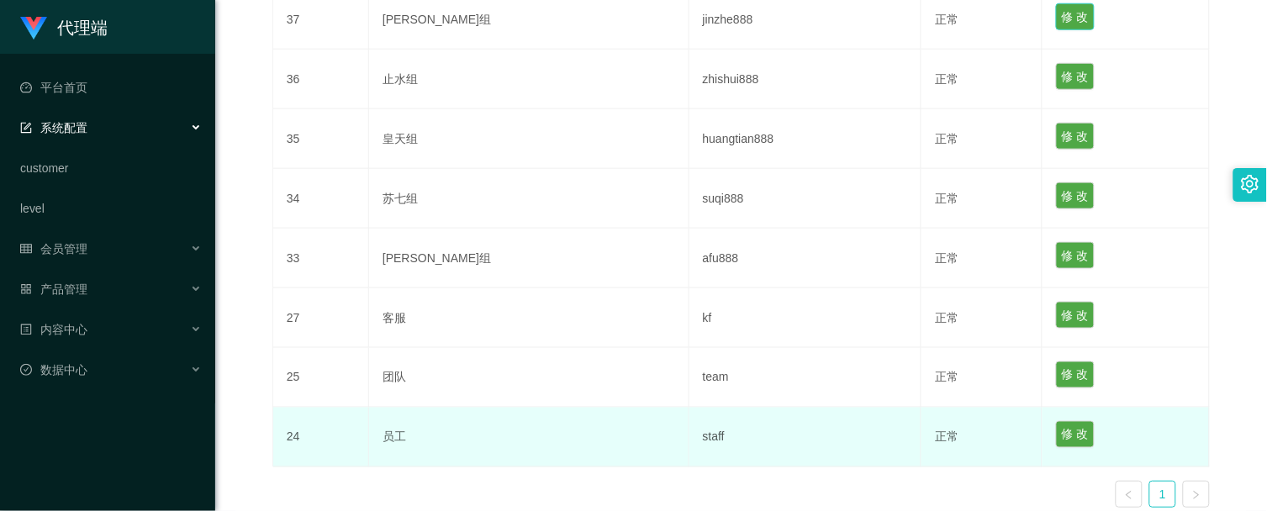
scroll to position [547, 0]
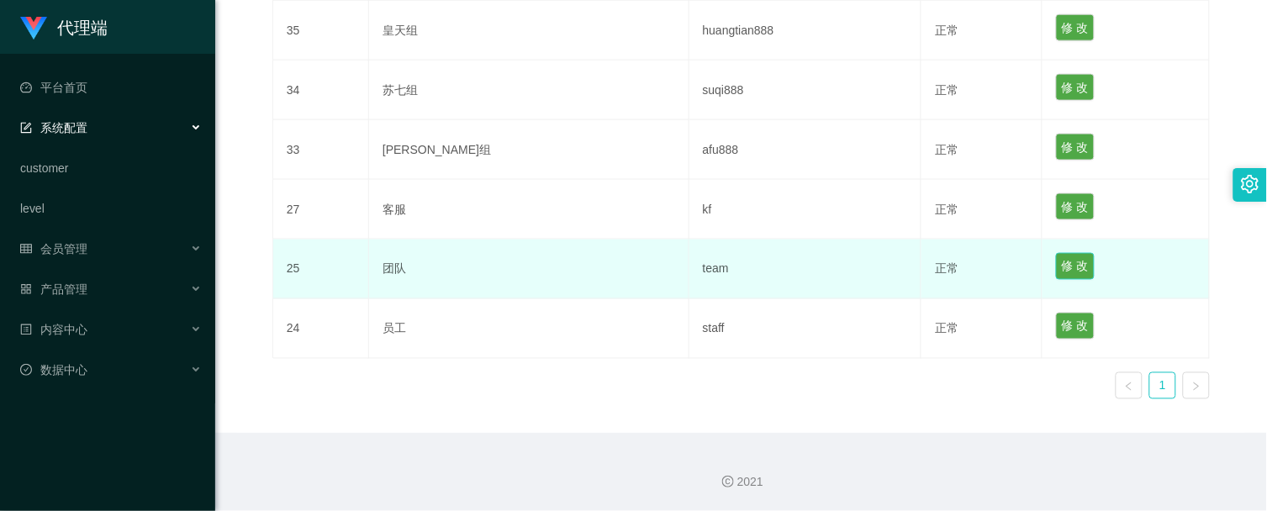
click at [1056, 262] on button "修 改" at bounding box center [1075, 266] width 39 height 27
type input "团队"
type input "team"
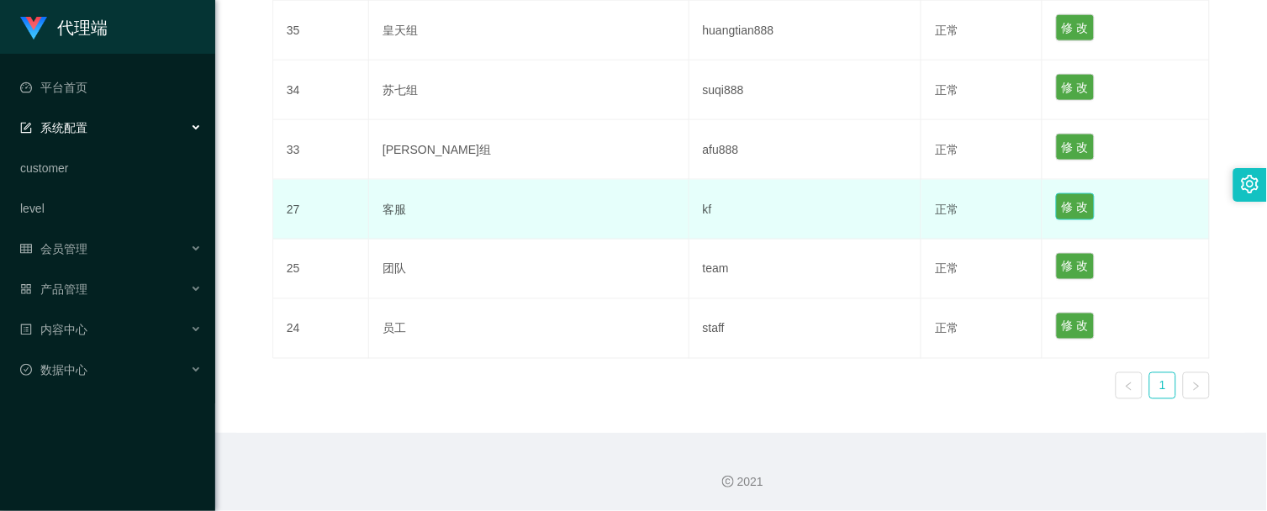
click at [1057, 204] on button "修 改" at bounding box center [1075, 206] width 39 height 27
type input "客服"
type input "kf"
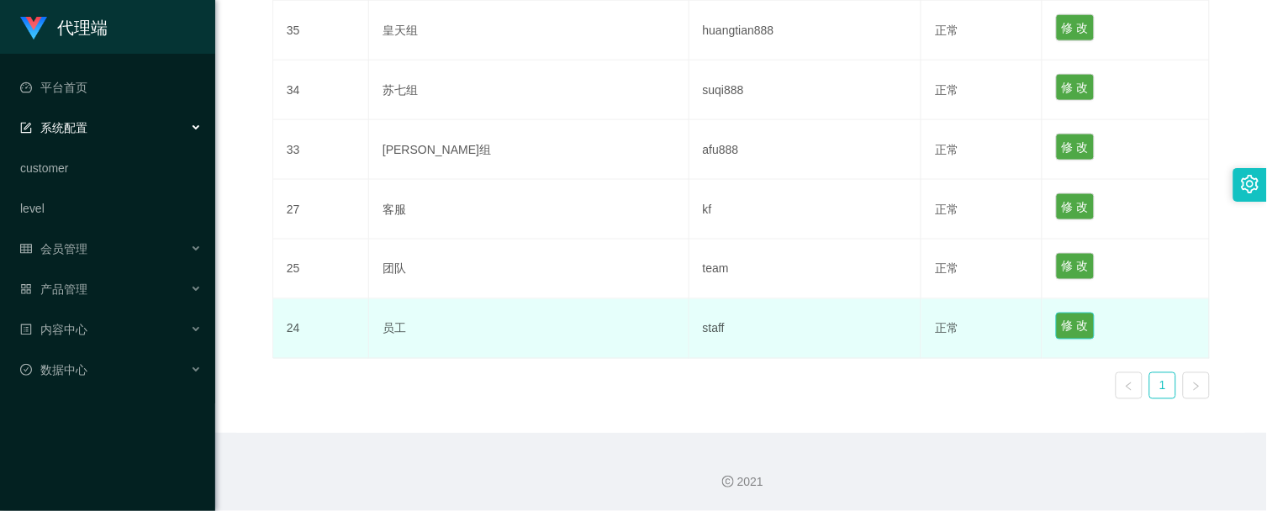
click at [1056, 325] on button "修 改" at bounding box center [1075, 326] width 39 height 27
type input "员工"
type input "staff"
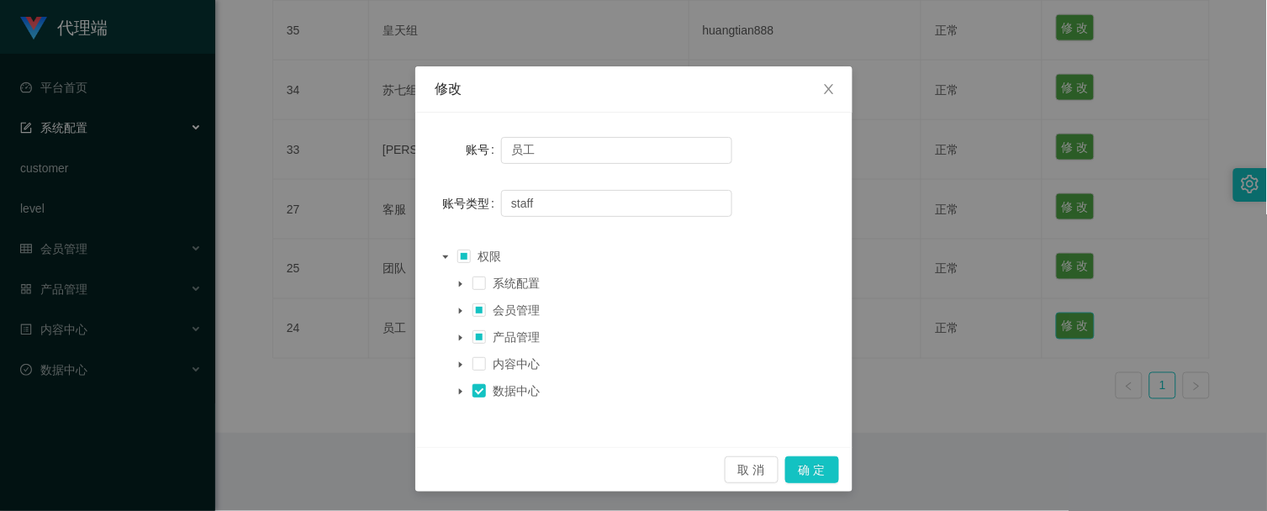
scroll to position [0, 0]
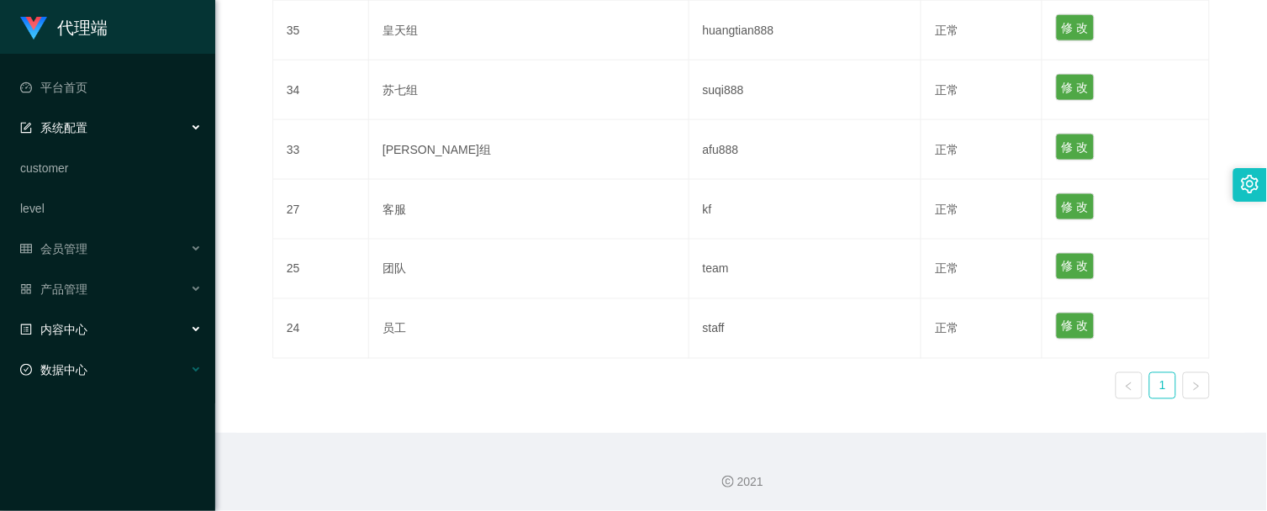
click at [72, 365] on span "数据中心" at bounding box center [53, 369] width 67 height 13
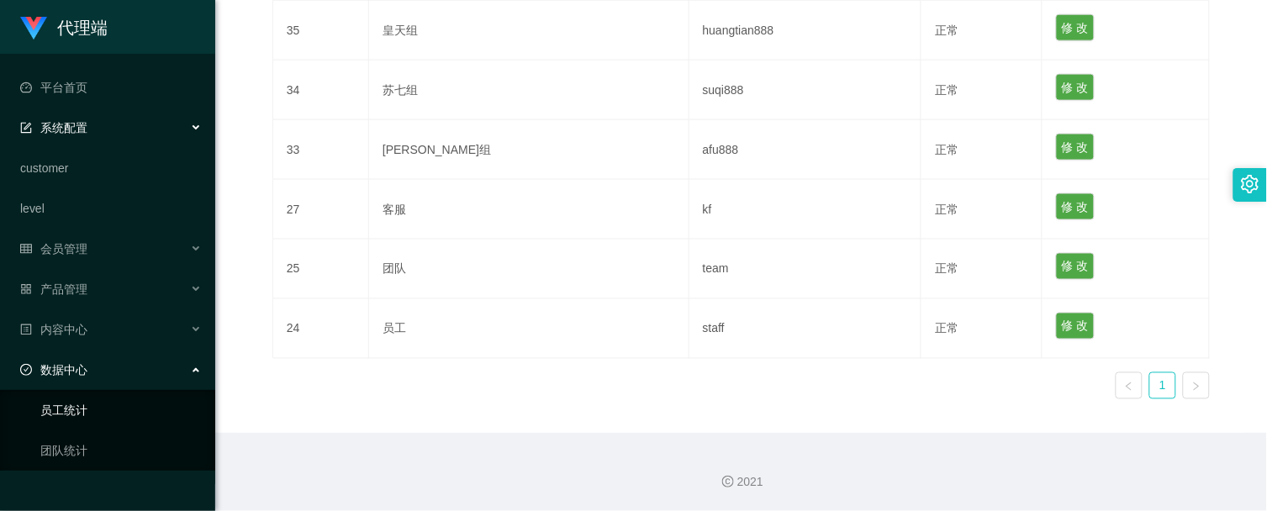
click at [88, 408] on link "员工统计" at bounding box center [120, 411] width 161 height 34
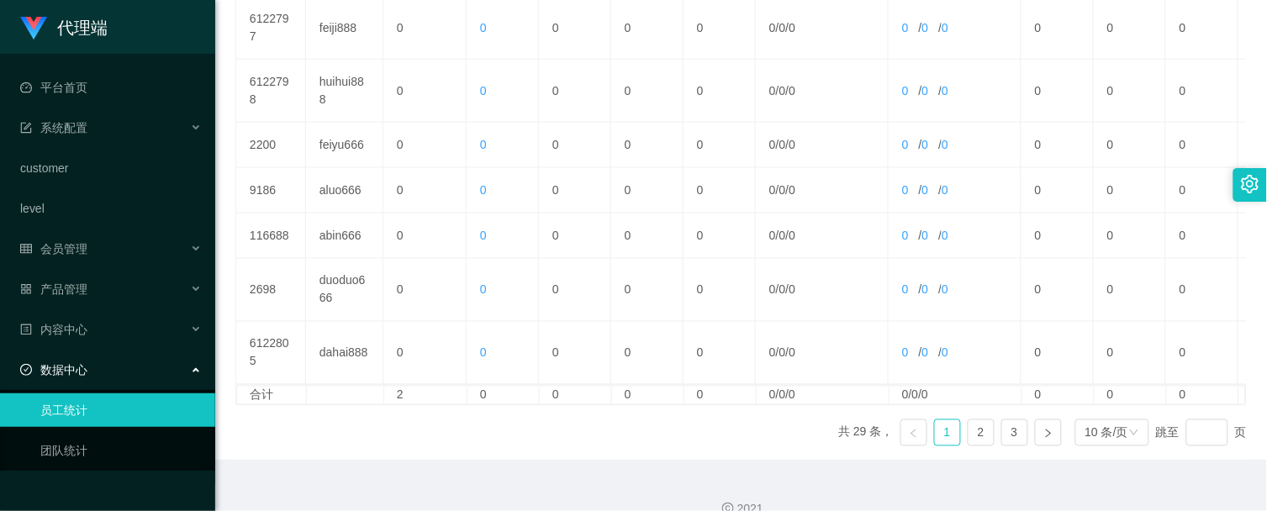
scroll to position [609, 0]
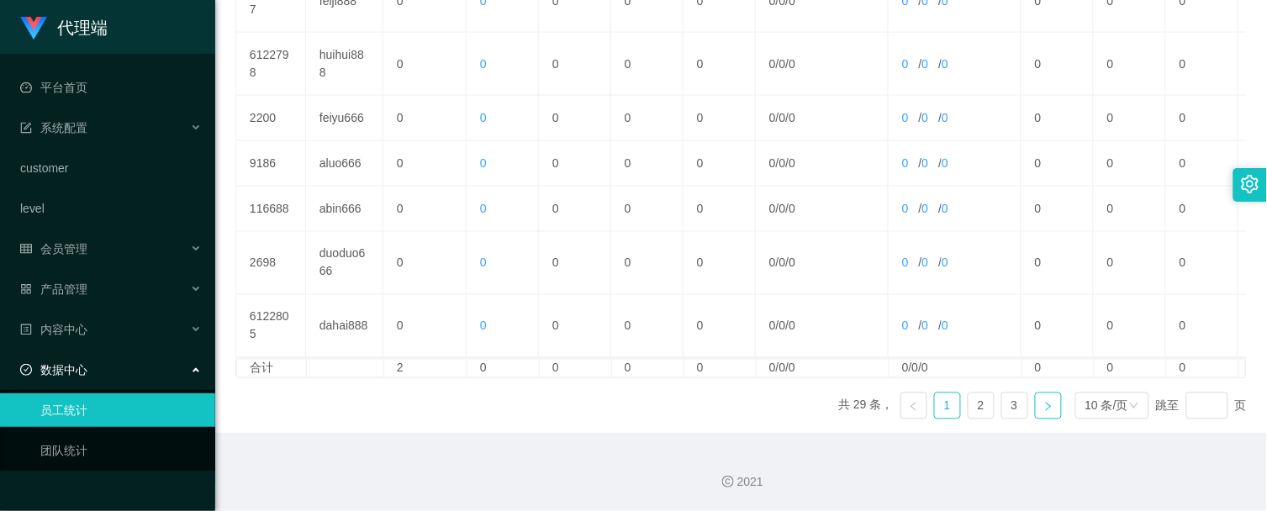
click at [1036, 412] on link at bounding box center [1048, 406] width 27 height 27
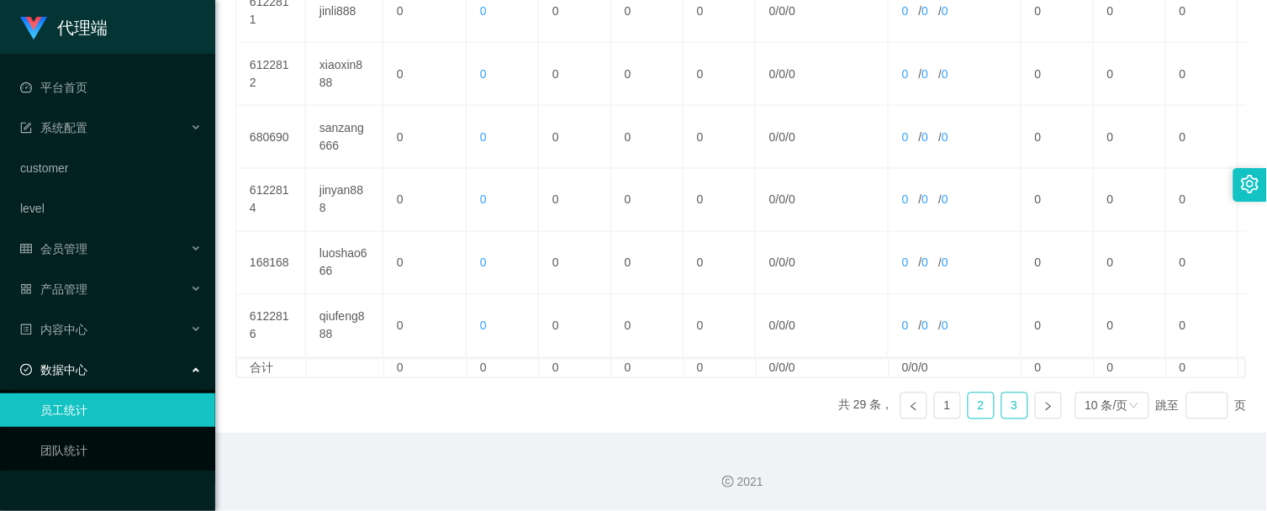
click at [1017, 412] on link "3" at bounding box center [1014, 406] width 25 height 25
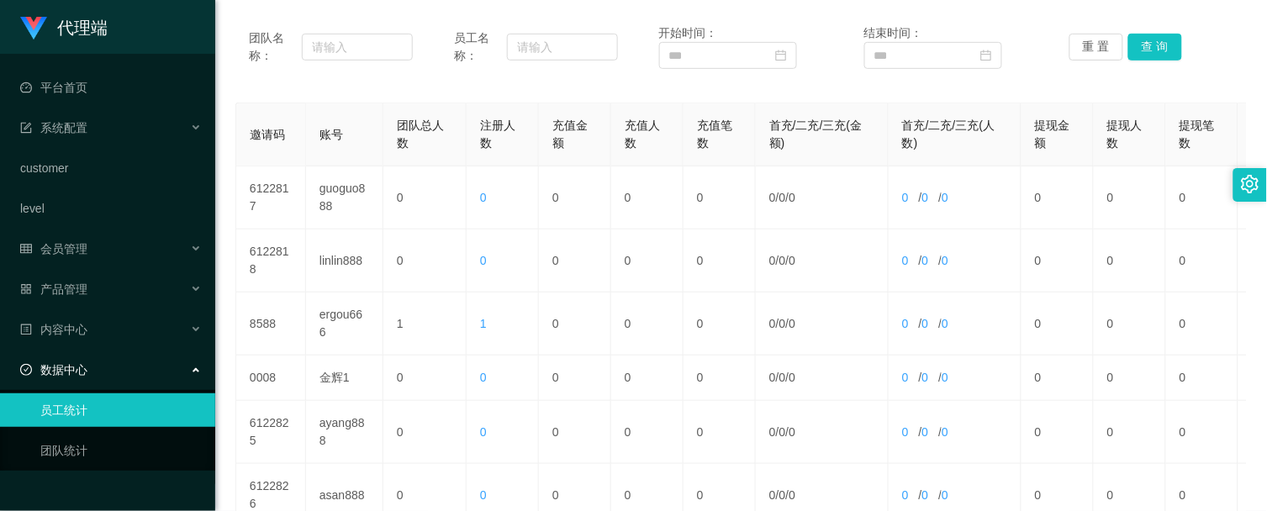
scroll to position [581, 0]
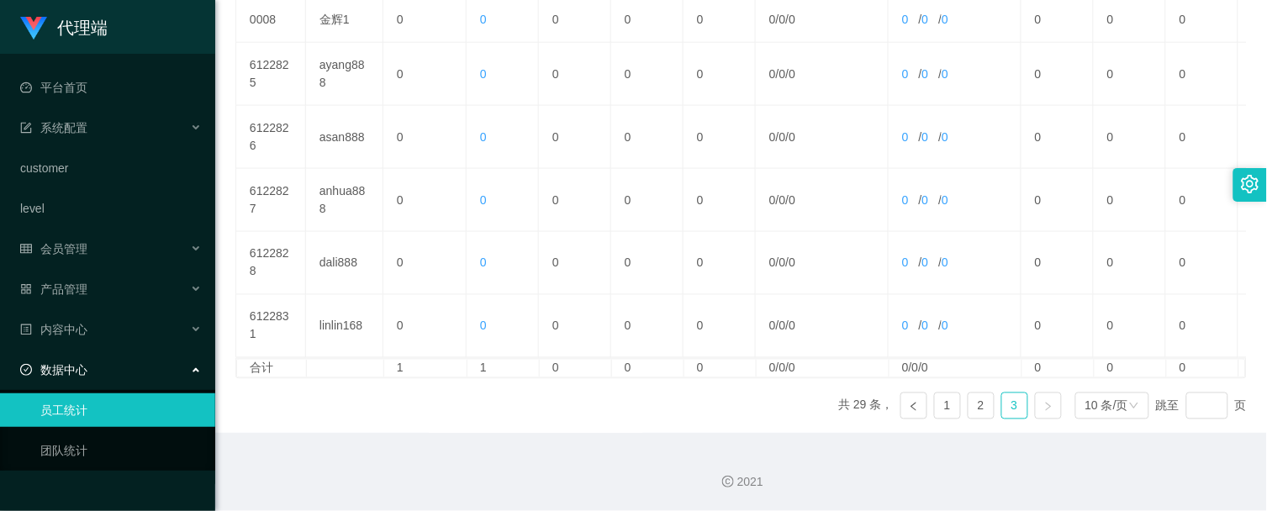
click at [1048, 405] on icon "图标: right" at bounding box center [1049, 407] width 10 height 10
click at [984, 407] on link "2" at bounding box center [981, 406] width 25 height 25
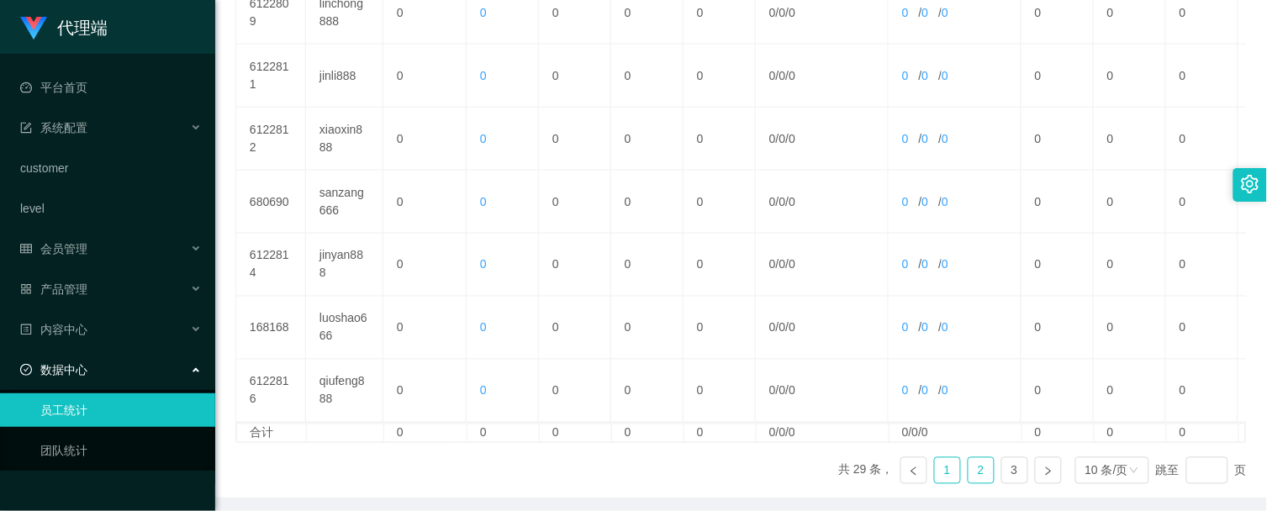
click at [945, 408] on td "0 / 0 / 0" at bounding box center [955, 391] width 133 height 63
click at [948, 483] on link "1" at bounding box center [947, 470] width 25 height 25
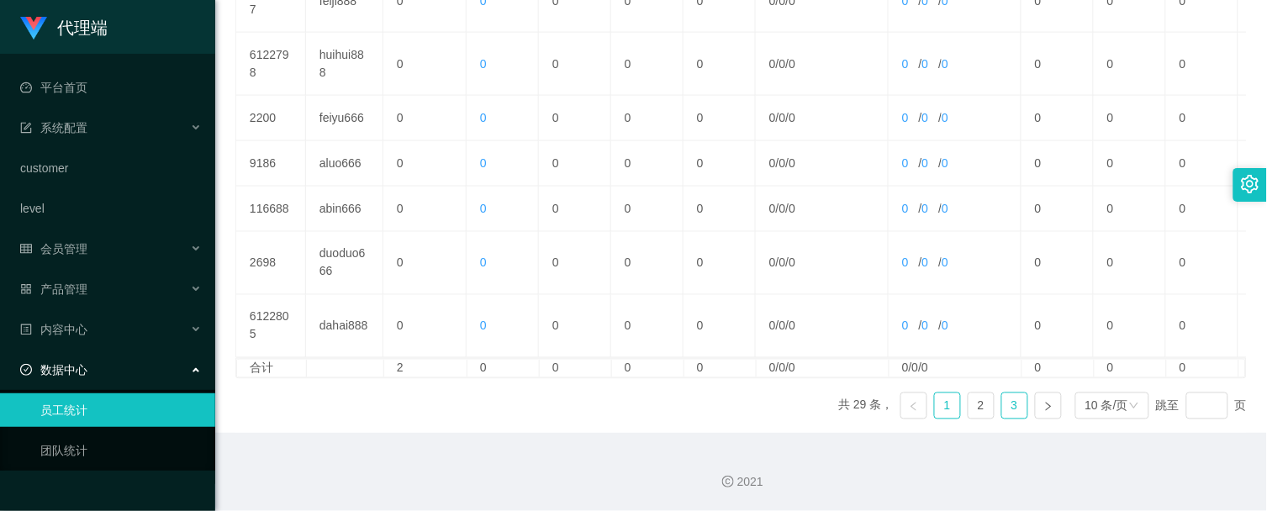
click at [1016, 409] on link "3" at bounding box center [1014, 406] width 25 height 25
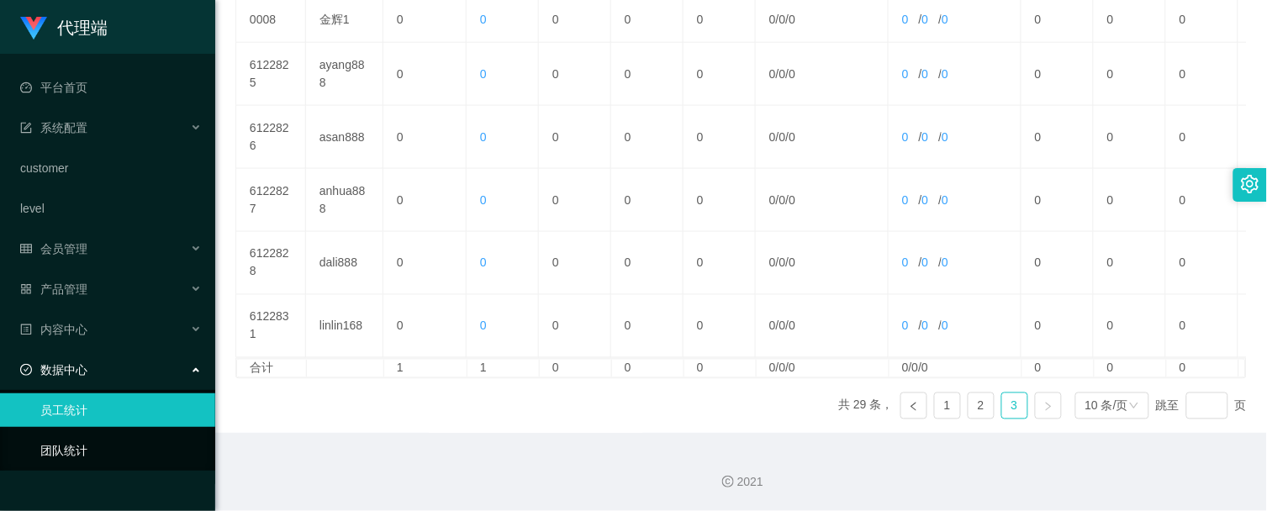
click at [64, 448] on link "团队统计" at bounding box center [120, 451] width 161 height 34
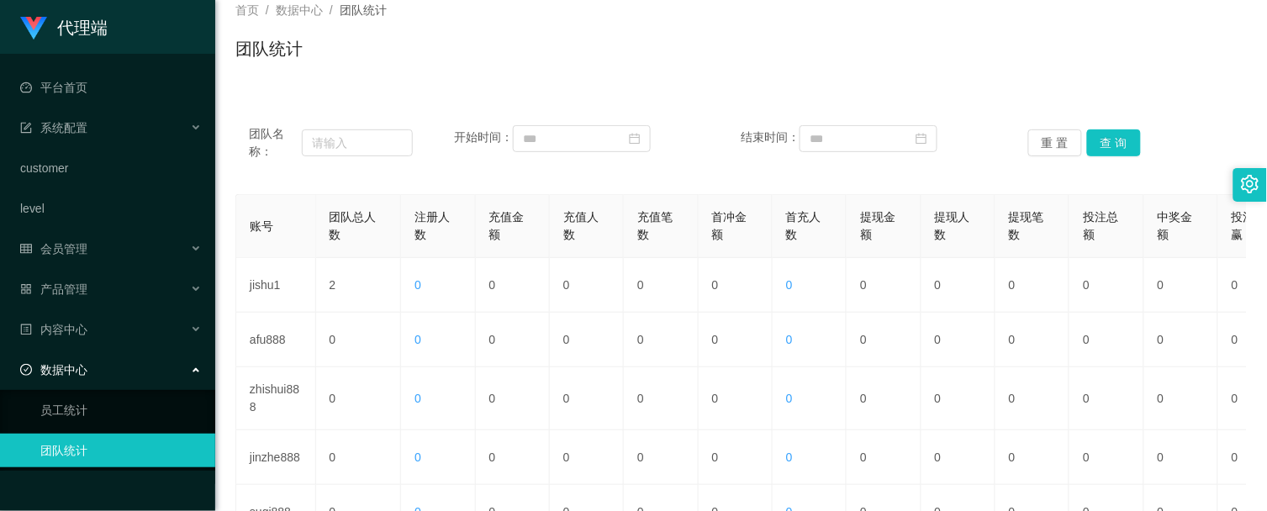
scroll to position [280, 0]
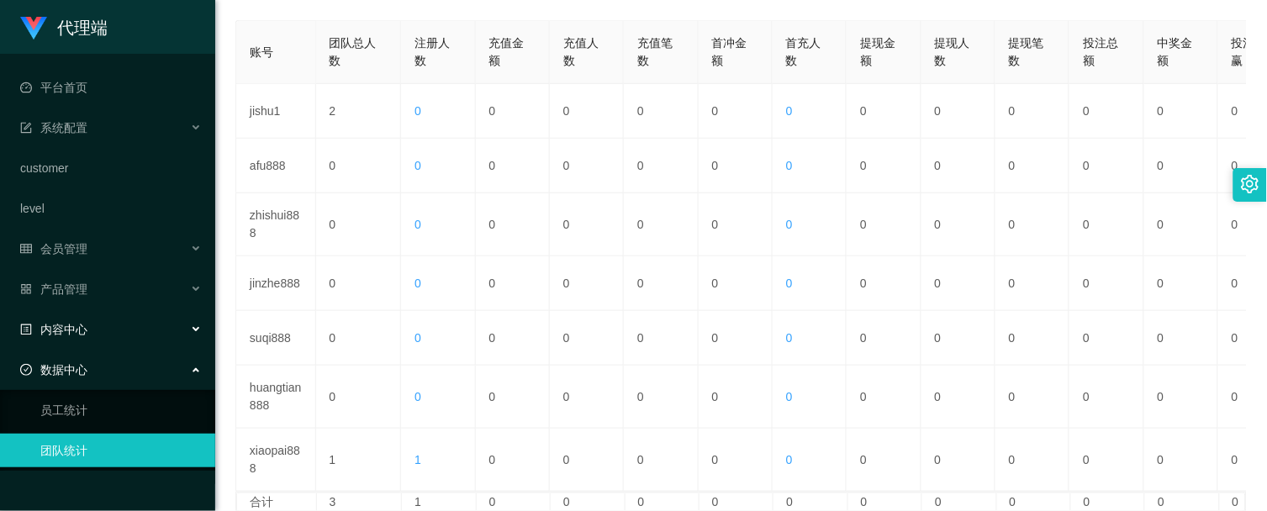
click at [106, 325] on div "内容中心" at bounding box center [107, 330] width 215 height 34
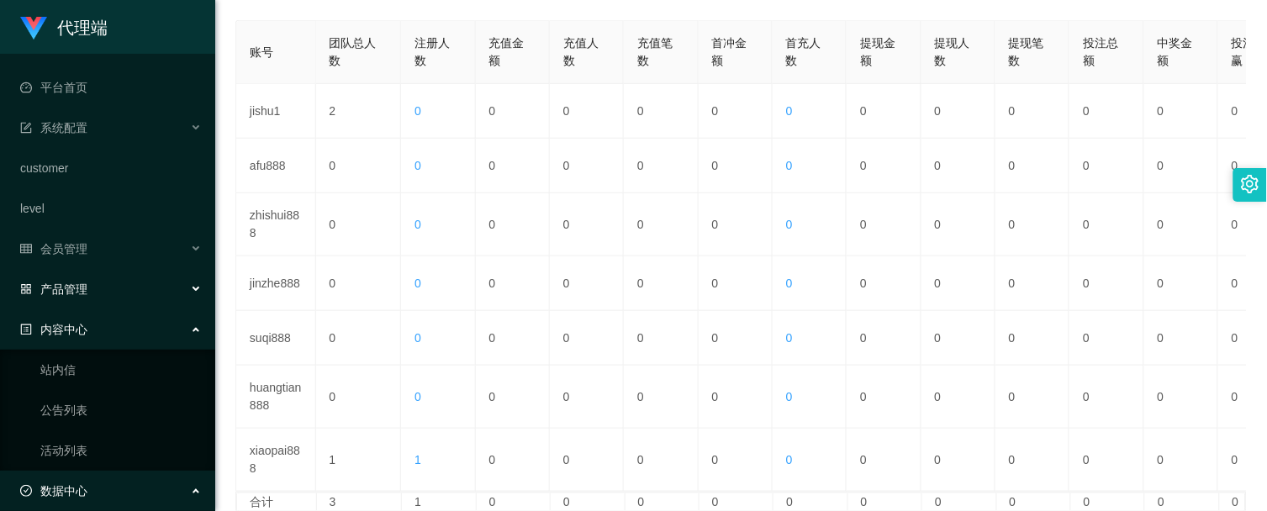
click at [103, 295] on div "产品管理" at bounding box center [107, 289] width 215 height 34
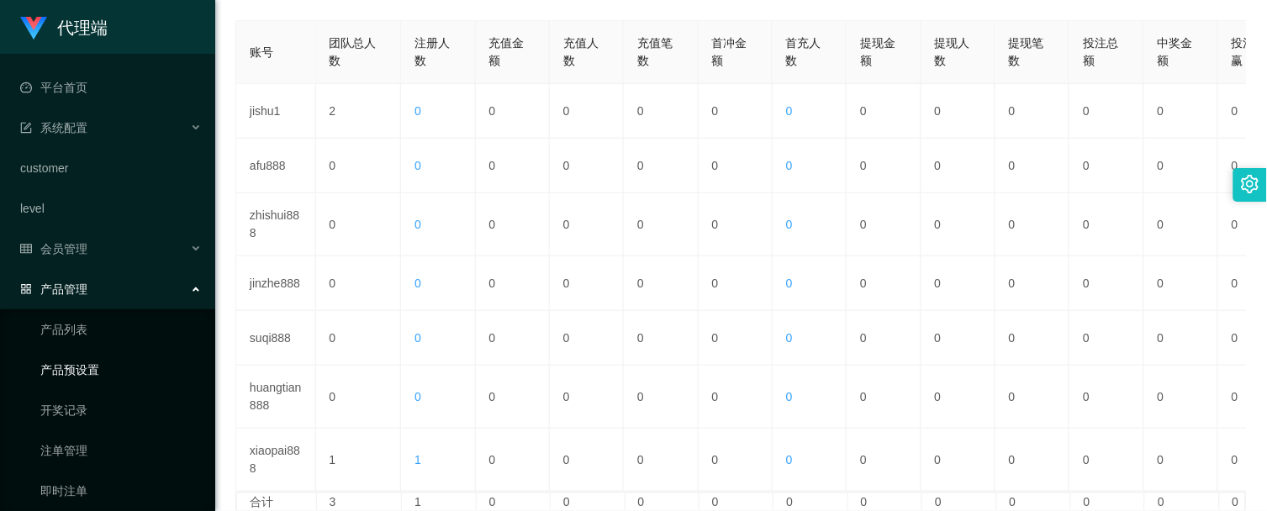
click at [92, 376] on link "产品预设置" at bounding box center [120, 370] width 161 height 34
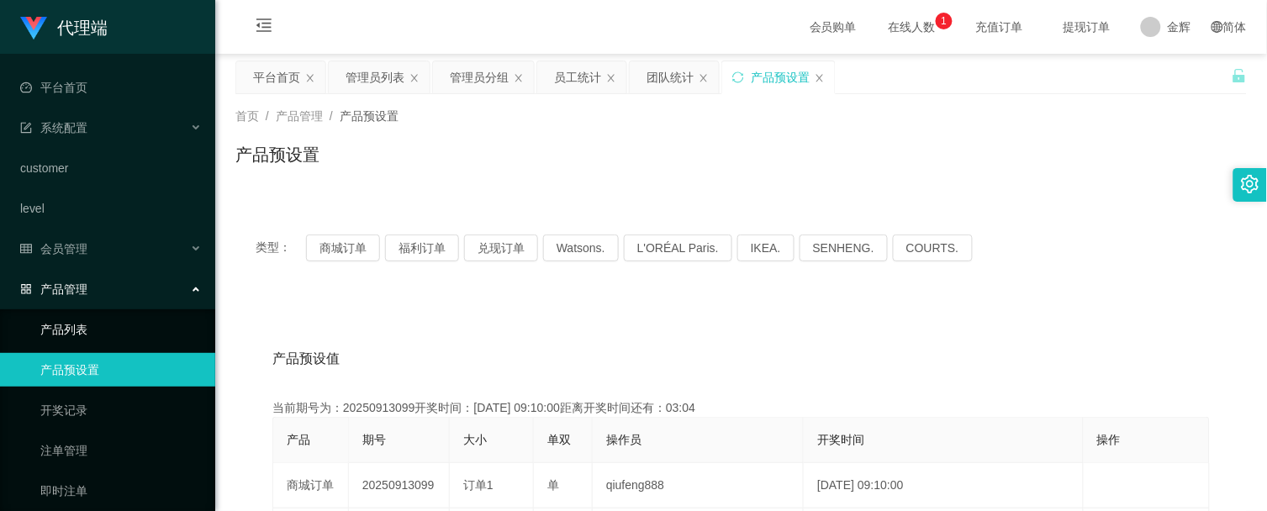
click at [81, 323] on link "产品列表" at bounding box center [120, 330] width 161 height 34
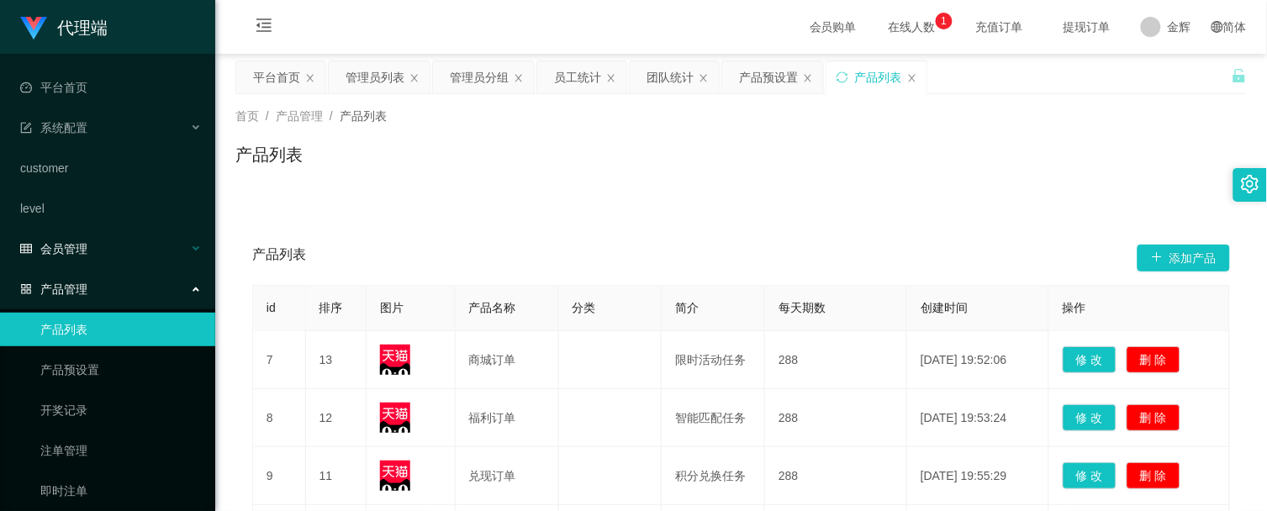
click at [99, 246] on div "会员管理" at bounding box center [107, 249] width 215 height 34
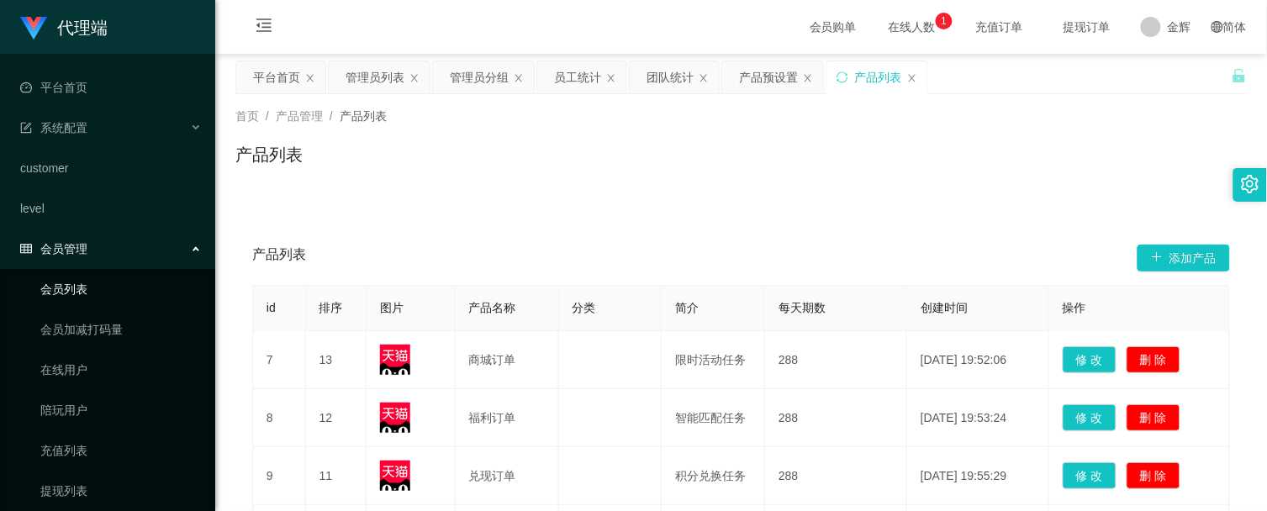
click at [98, 286] on link "会员列表" at bounding box center [120, 289] width 161 height 34
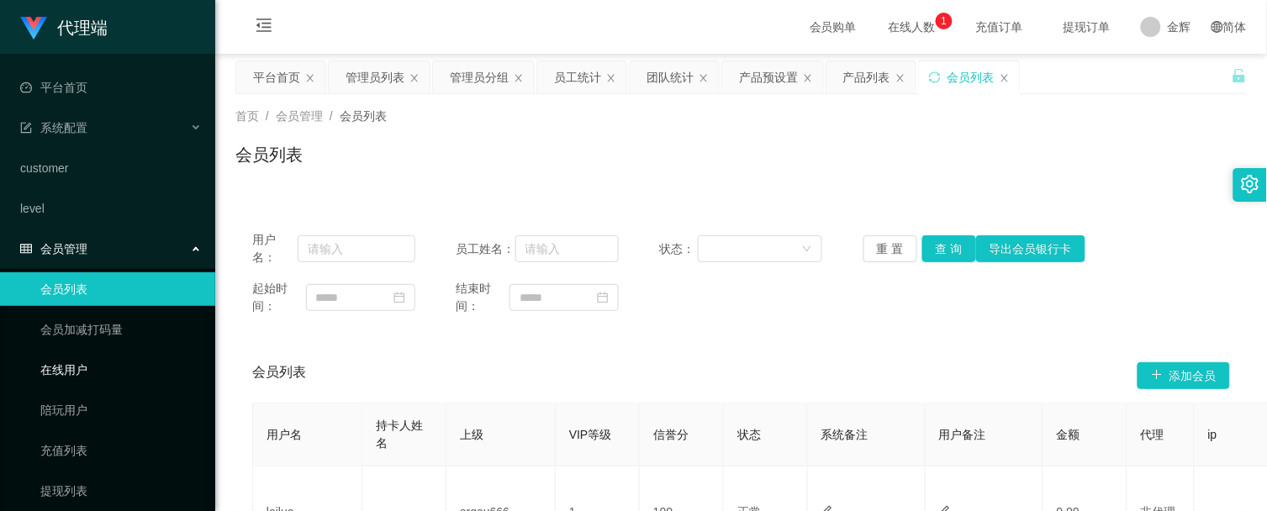
click at [99, 374] on link "在线用户" at bounding box center [120, 370] width 161 height 34
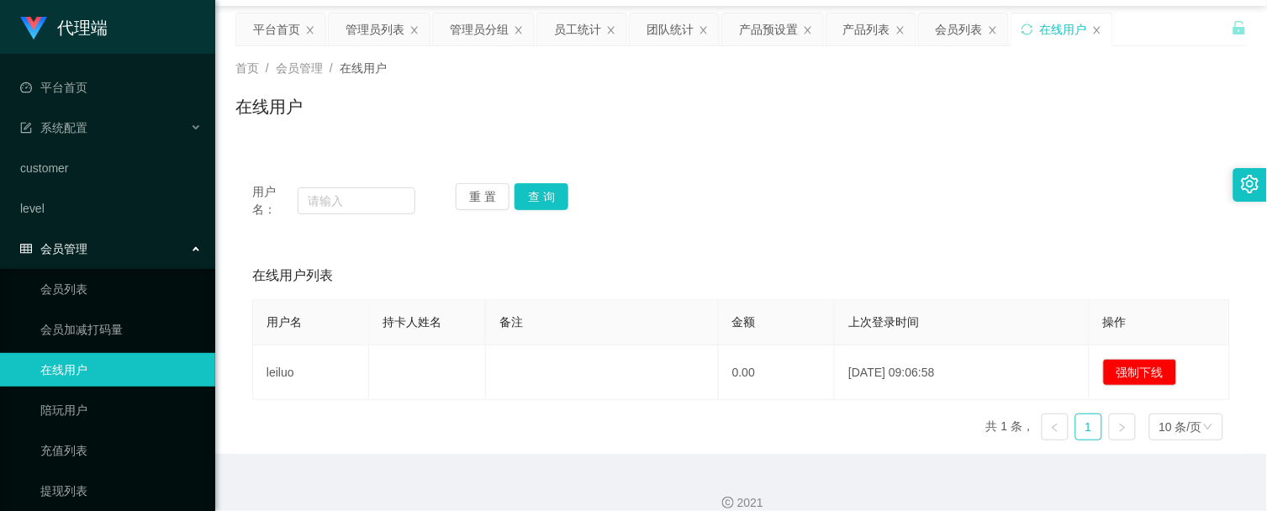
scroll to position [68, 0]
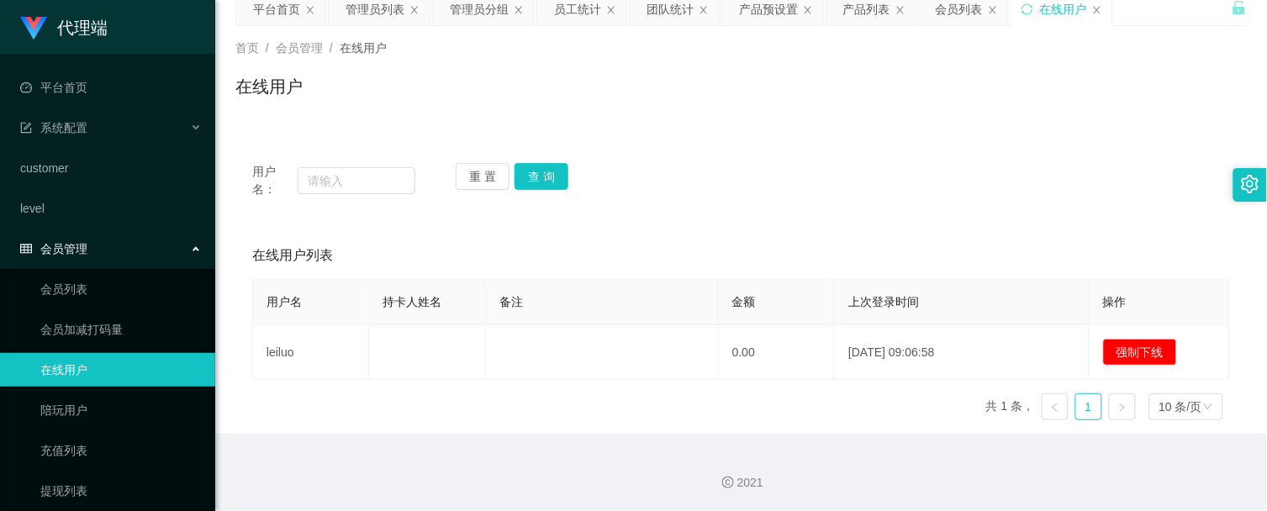
click at [806, 91] on div "在线用户" at bounding box center [741, 93] width 1012 height 39
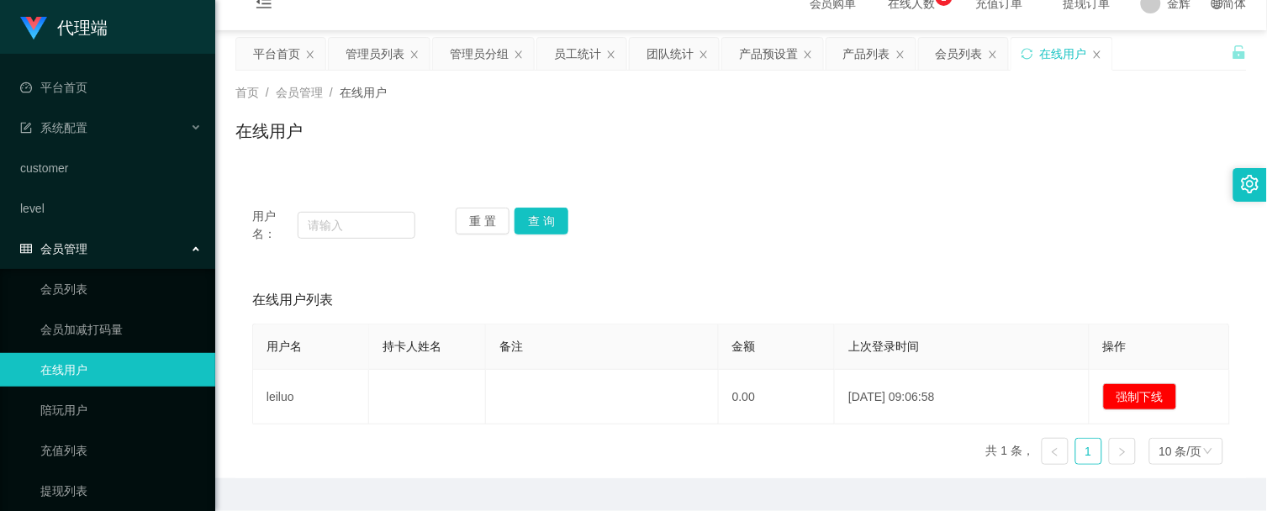
scroll to position [0, 0]
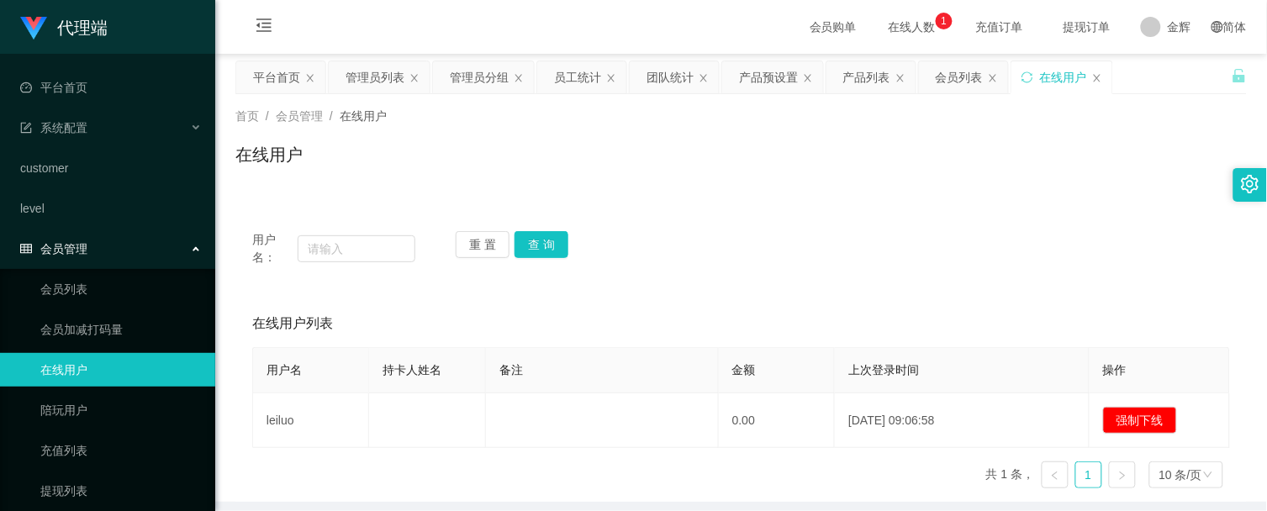
click at [1087, 241] on div "用户名： 重 置 查 询" at bounding box center [741, 248] width 978 height 35
click at [1171, 80] on span "退出登录" at bounding box center [1176, 72] width 47 height 13
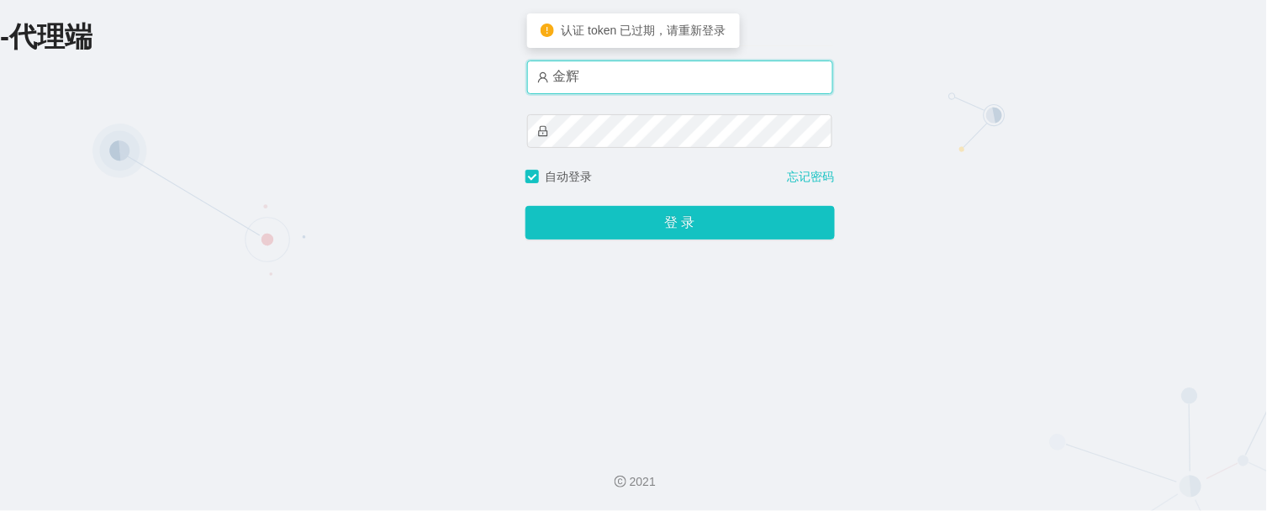
click at [683, 84] on input "金辉" at bounding box center [680, 78] width 306 height 34
type input "金辉1"
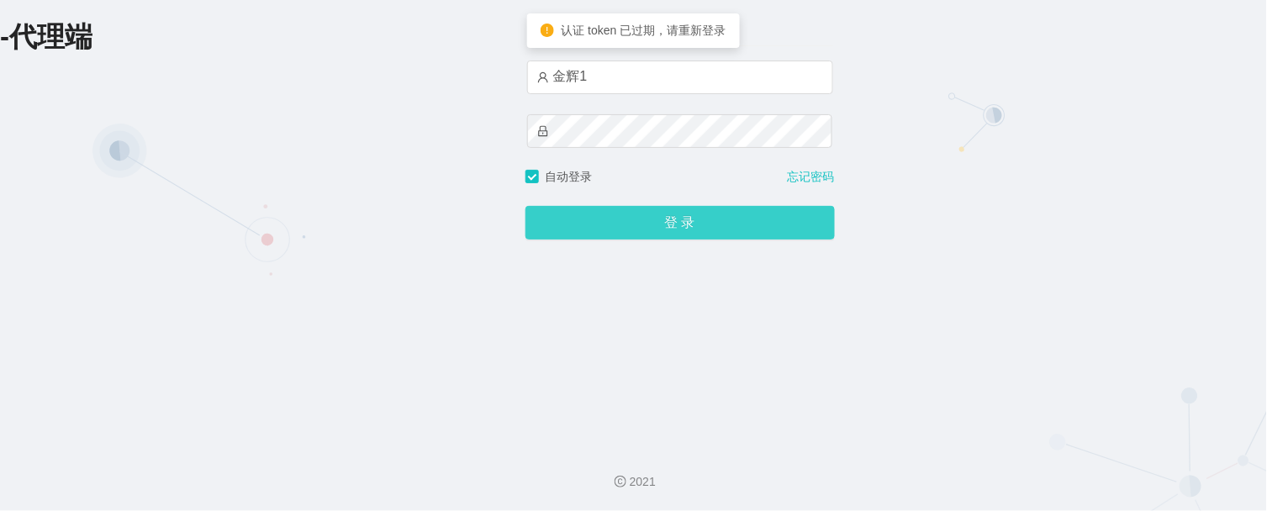
click at [658, 228] on button "登 录" at bounding box center [680, 223] width 309 height 34
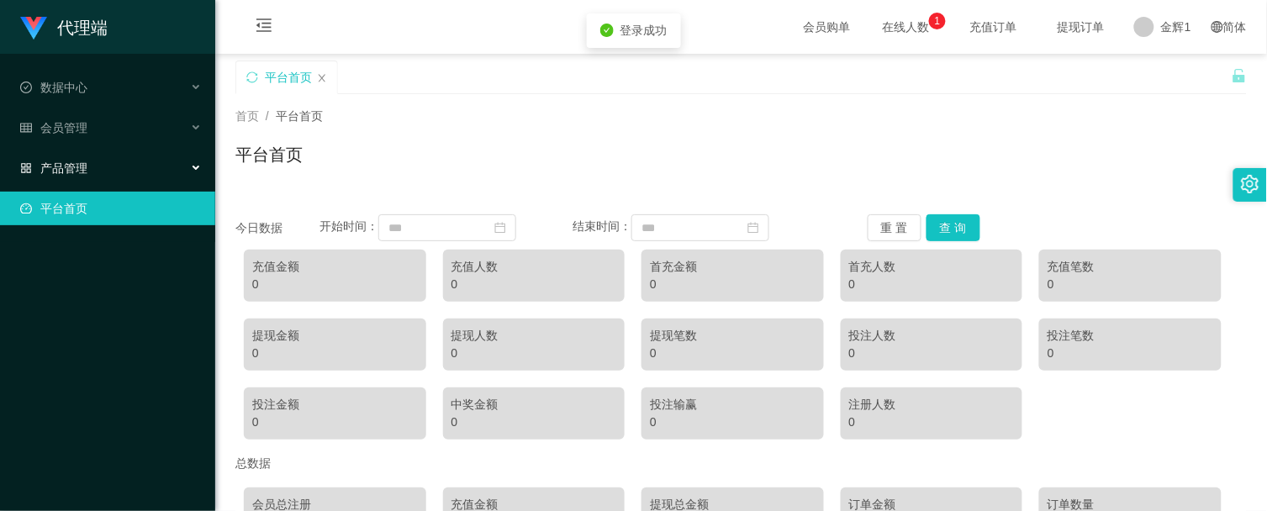
click at [54, 161] on span "产品管理" at bounding box center [53, 167] width 67 height 13
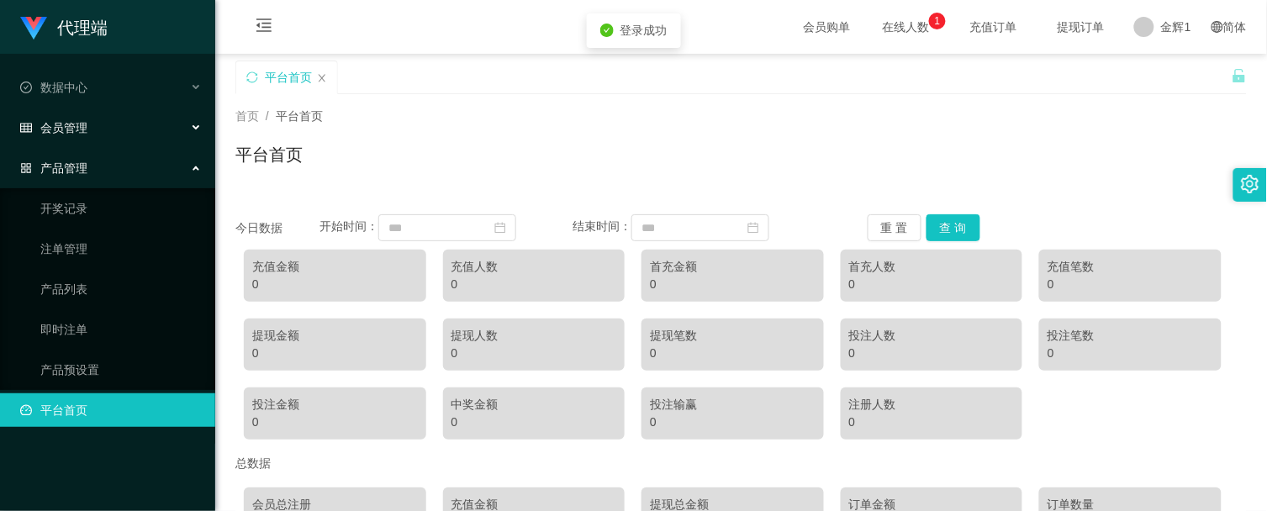
click at [119, 130] on div "会员管理" at bounding box center [107, 128] width 215 height 34
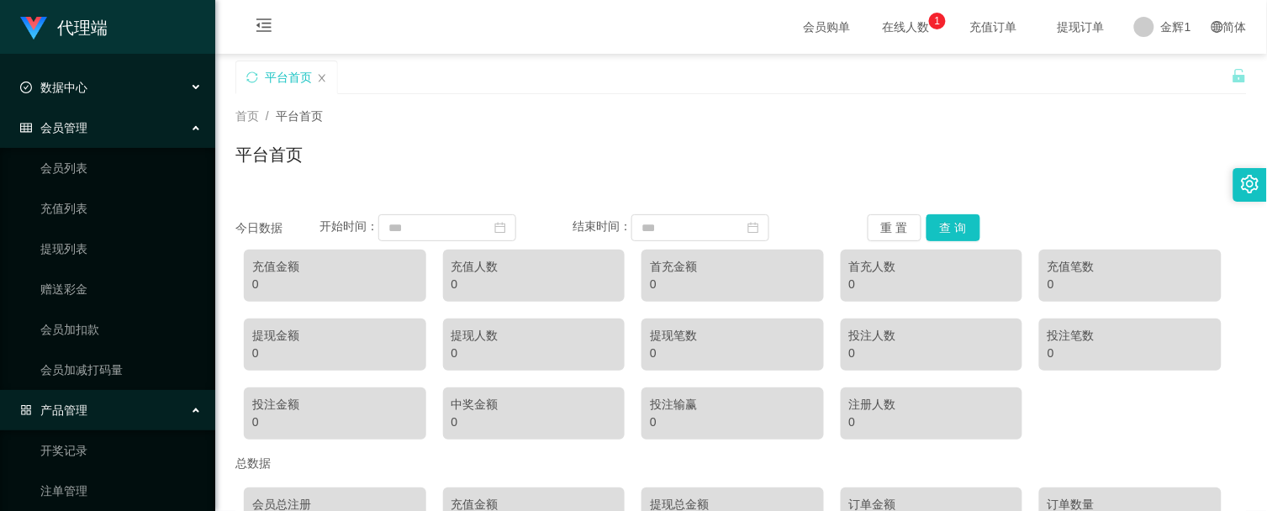
click at [133, 78] on div "数据中心" at bounding box center [107, 88] width 215 height 34
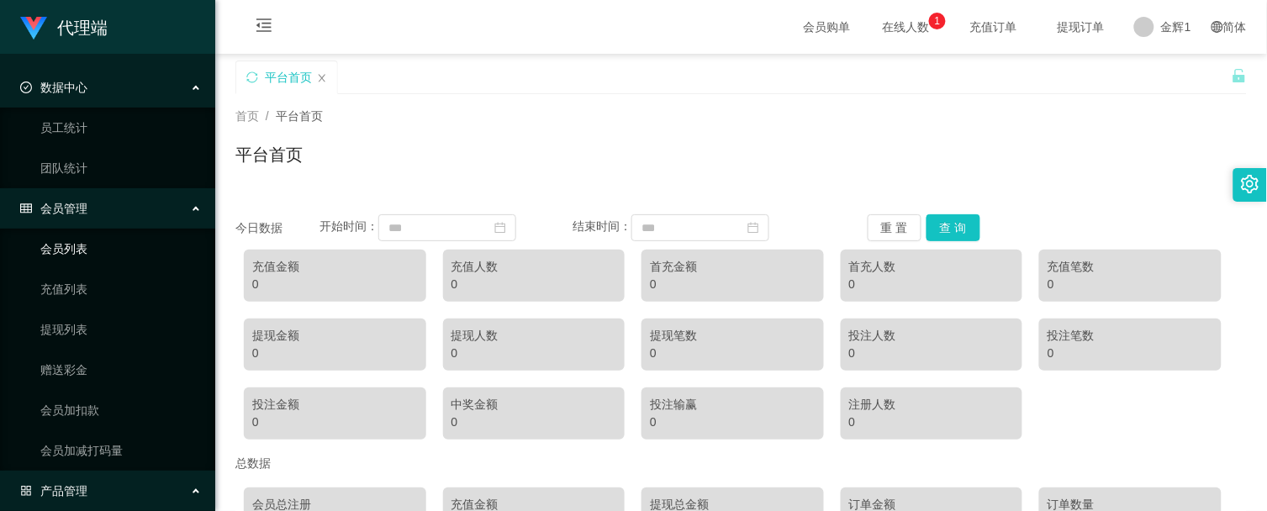
scroll to position [93, 0]
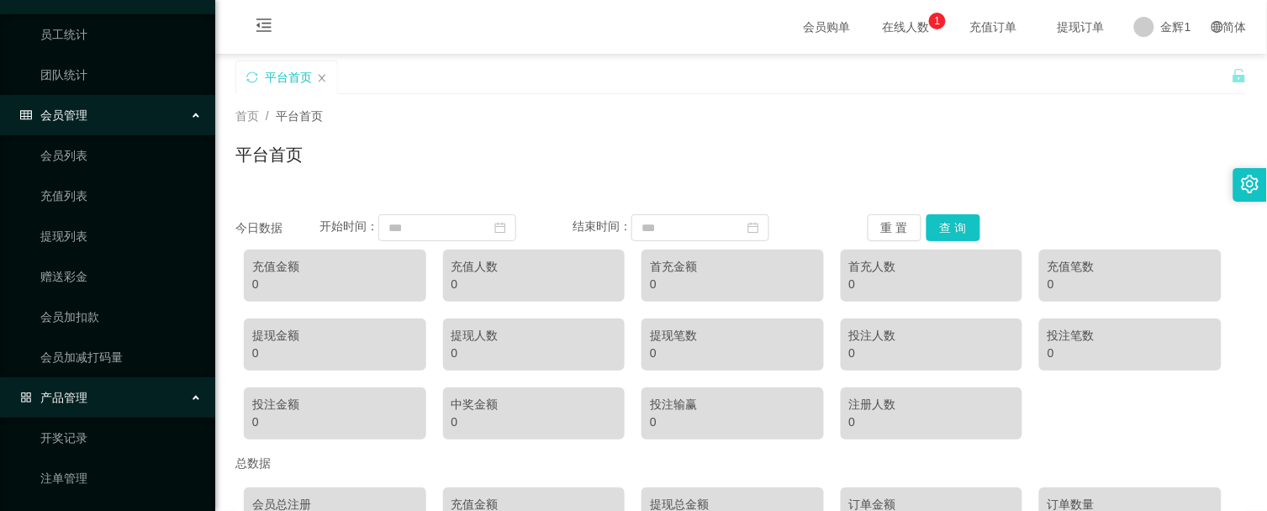
click at [885, 23] on span "在线人数 0 1 2 3 4 5 6 7 8 9 0 1 2 3 4 5 6 7 8 9 0 1 2 3 4 5 6 7 8 9" at bounding box center [906, 27] width 64 height 12
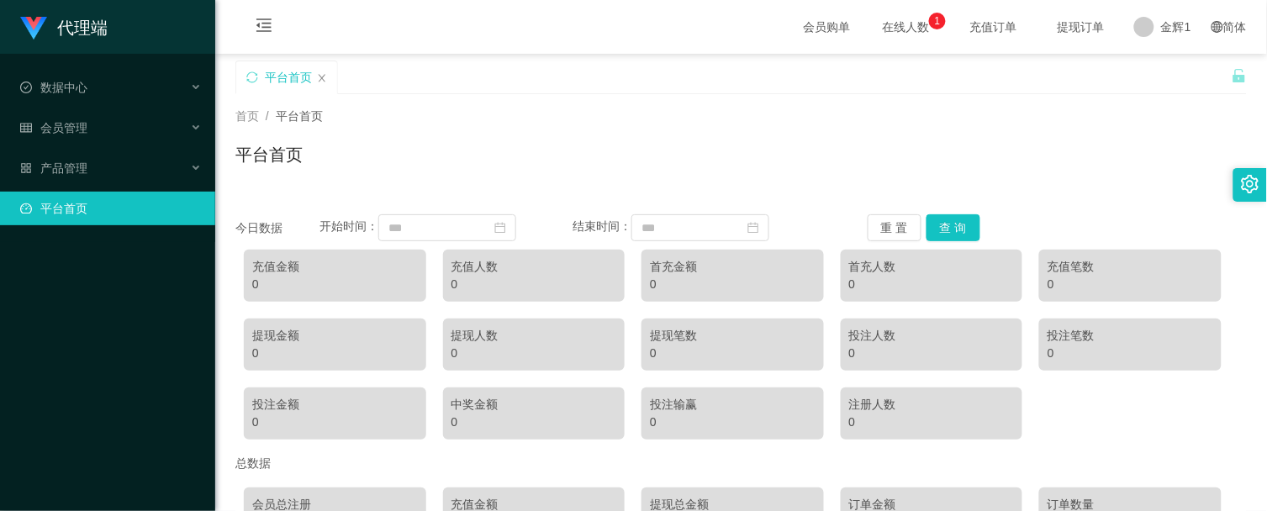
click at [1046, 140] on div "首页 / 平台首页 / 平台首页" at bounding box center [741, 144] width 1012 height 73
click at [71, 124] on span "会员管理" at bounding box center [53, 127] width 67 height 13
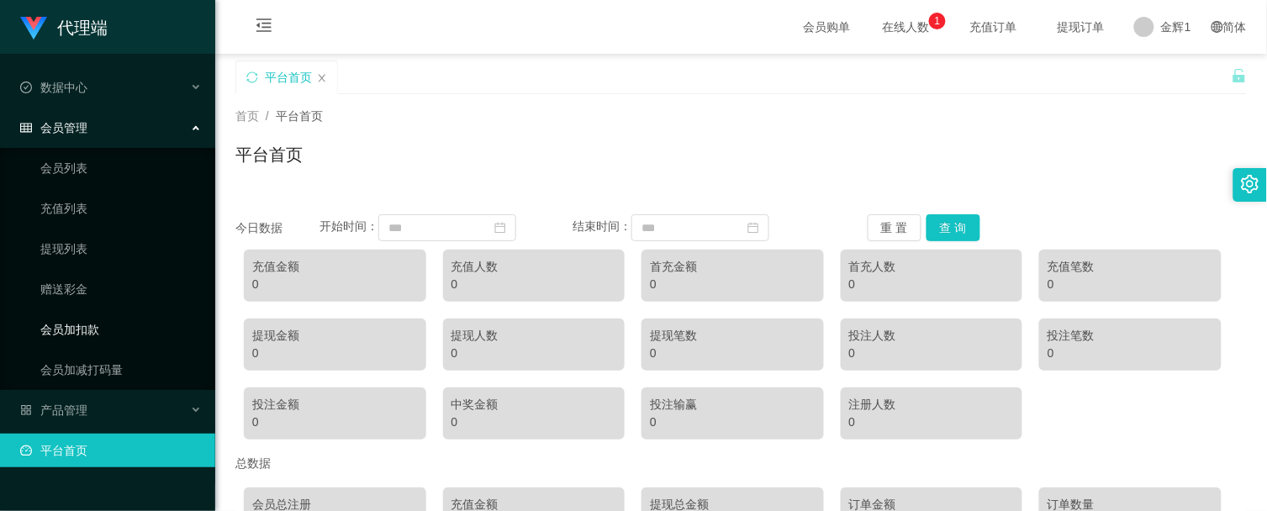
click at [99, 334] on link "会员加扣款" at bounding box center [120, 330] width 161 height 34
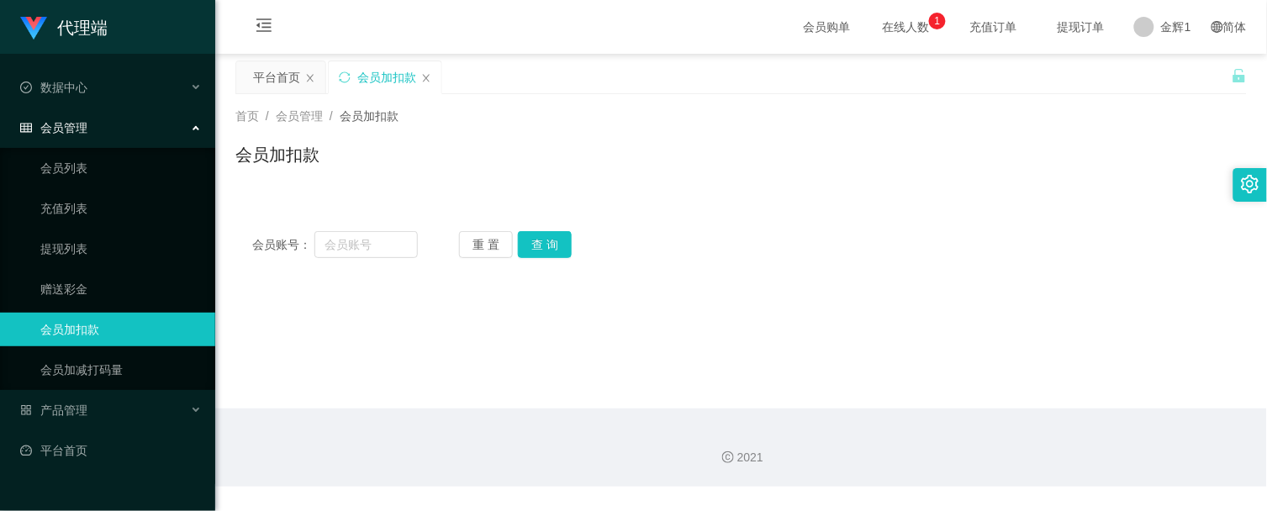
click at [927, 92] on div "平台首页 会员加扣款" at bounding box center [733, 90] width 996 height 58
click at [816, 21] on span "会员购单" at bounding box center [826, 27] width 71 height 54
click at [797, 29] on span "会员购单" at bounding box center [826, 27] width 71 height 54
click at [895, 29] on span "在线人数 0 1 2 3 4 5 6 7 8 9 0 1 2 3 4 5 6 7 8 9 0 1 2 3 4 5 6 7 8 9" at bounding box center [906, 27] width 64 height 12
click at [1148, 24] on span at bounding box center [1144, 27] width 20 height 20
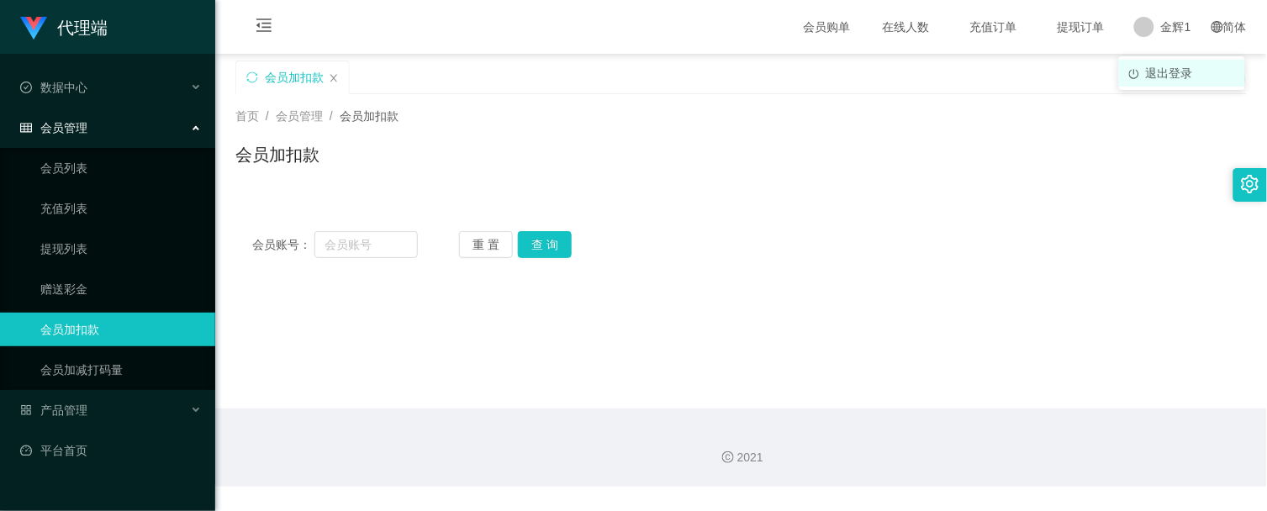
click at [1163, 73] on span "退出登录" at bounding box center [1169, 72] width 47 height 13
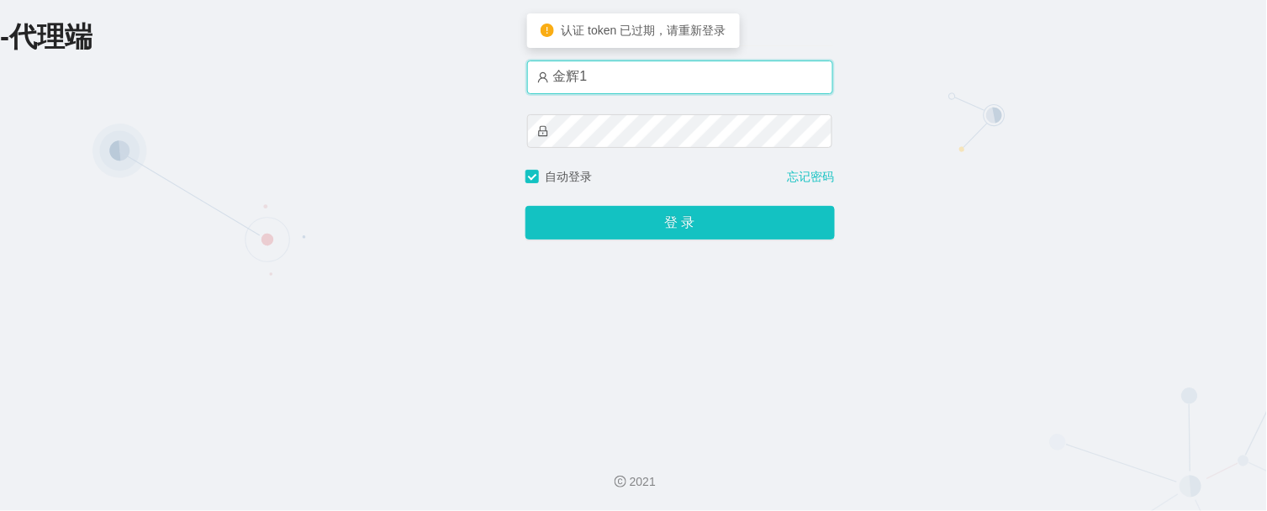
click at [666, 66] on input "金辉1" at bounding box center [680, 78] width 306 height 34
type input "金辉"
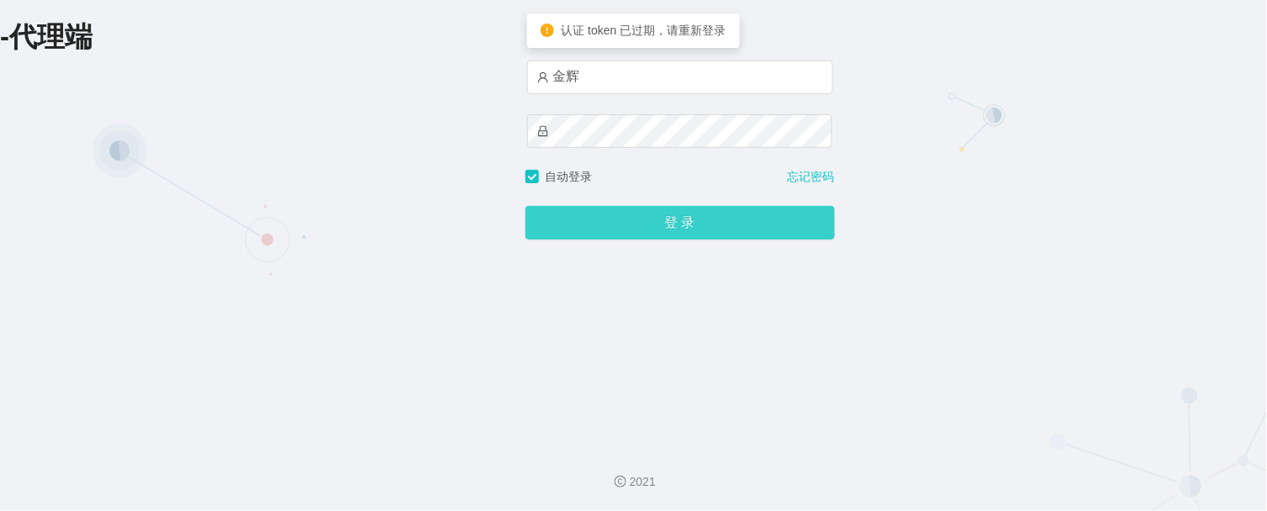
click at [659, 221] on button "登 录" at bounding box center [680, 223] width 309 height 34
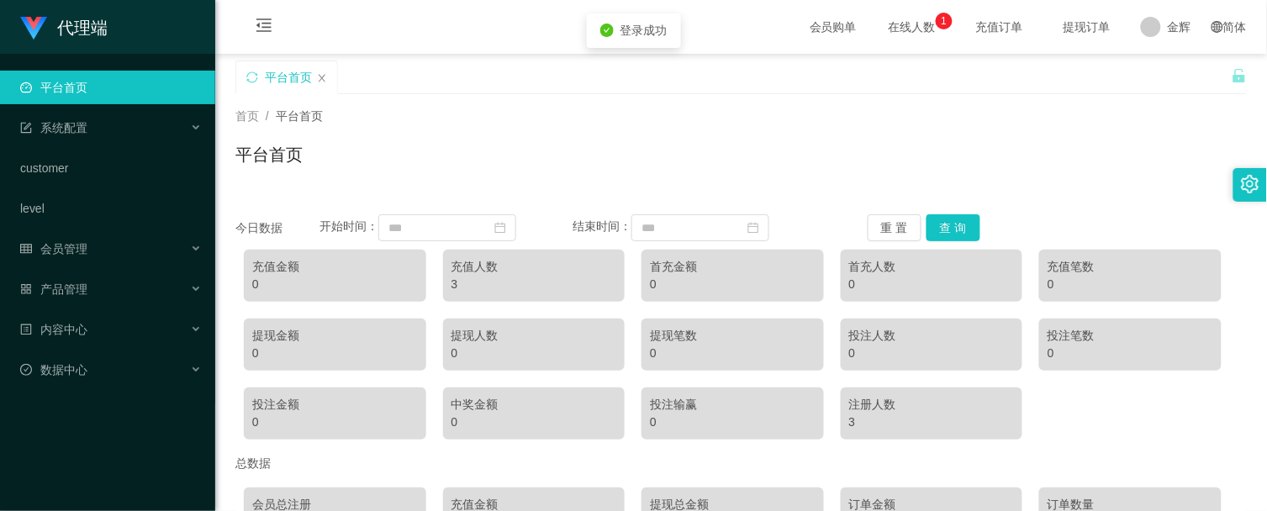
click at [804, 24] on span "会员购单" at bounding box center [833, 27] width 71 height 54
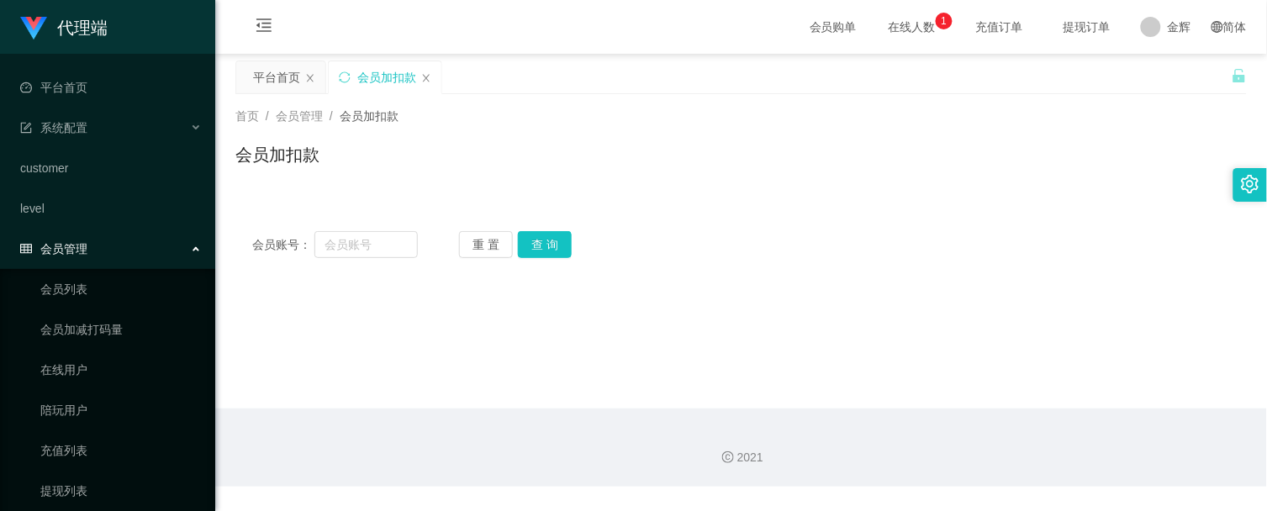
click at [803, 29] on span "会员购单" at bounding box center [833, 27] width 71 height 54
click at [910, 36] on span "在线人数 0 1 2 3 4 5 6 7 8 9 0 1 2 3 4 5 6 7 8 9 0 1 2 3 4 5 6 7 8 9" at bounding box center [912, 27] width 87 height 54
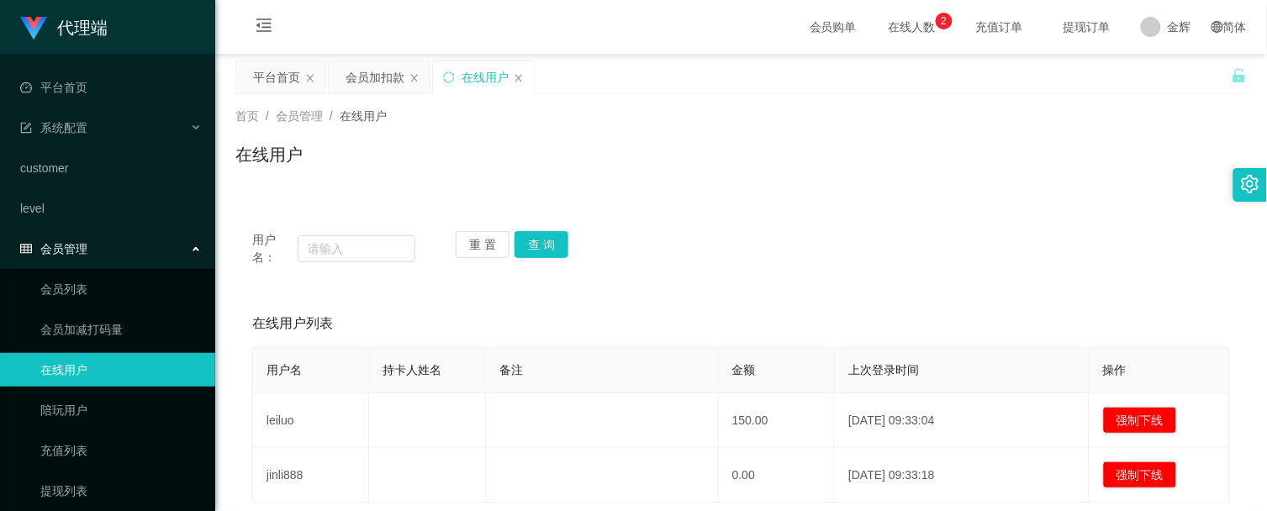
click at [988, 33] on span "充值订单" at bounding box center [1000, 27] width 64 height 12
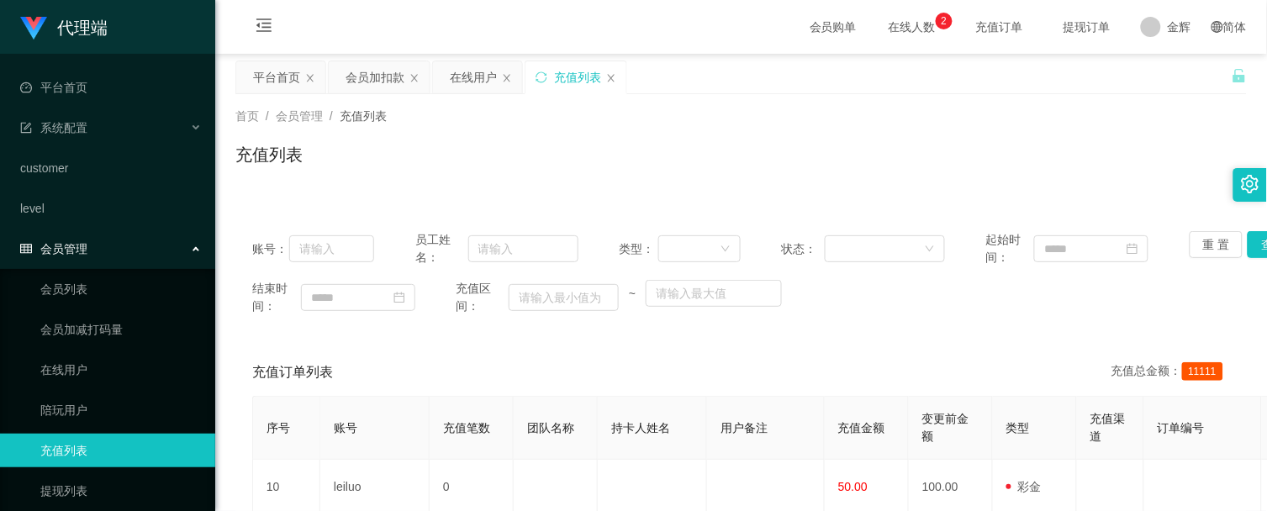
click at [1093, 29] on span "提现订单" at bounding box center [1087, 27] width 64 height 12
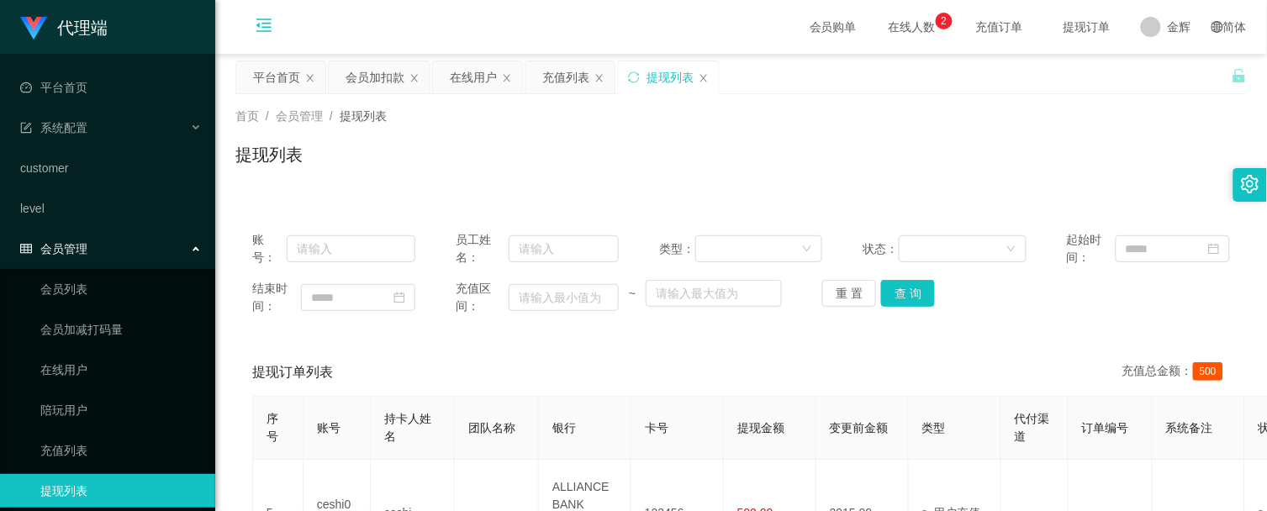
click at [263, 21] on icon "图标: menu-fold" at bounding box center [264, 25] width 17 height 17
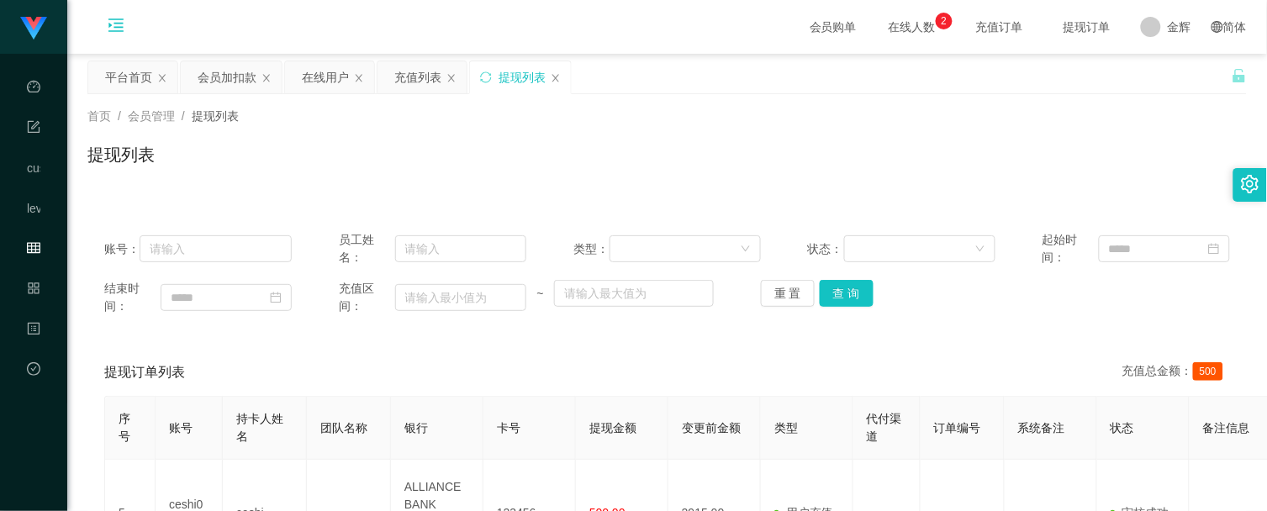
click at [115, 9] on icon "图标: menu-unfold" at bounding box center [115, 28] width 57 height 54
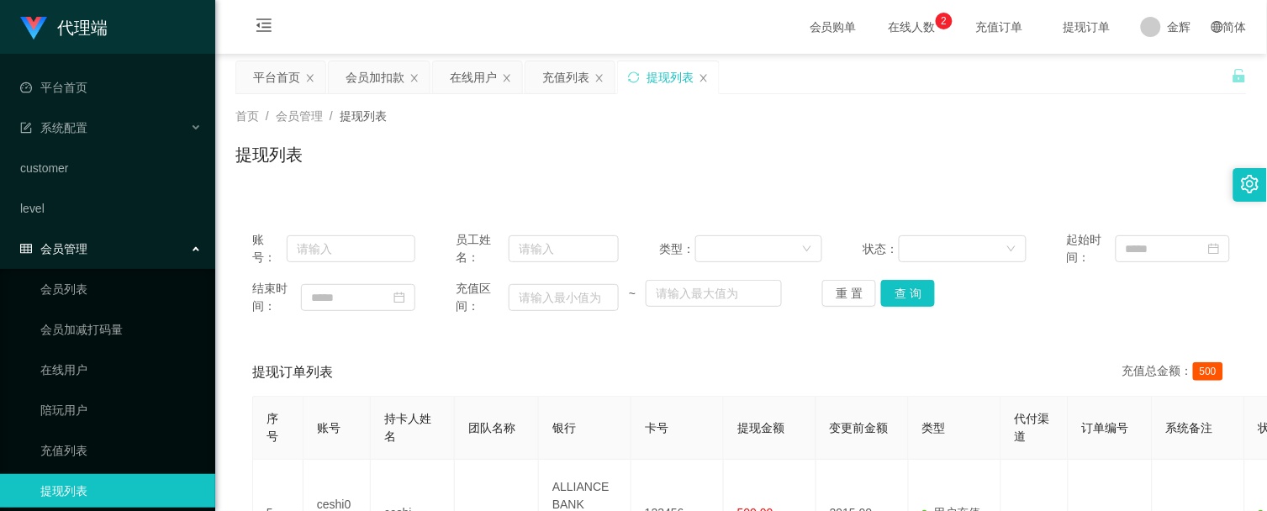
click at [942, 24] on p "2" at bounding box center [945, 21] width 6 height 17
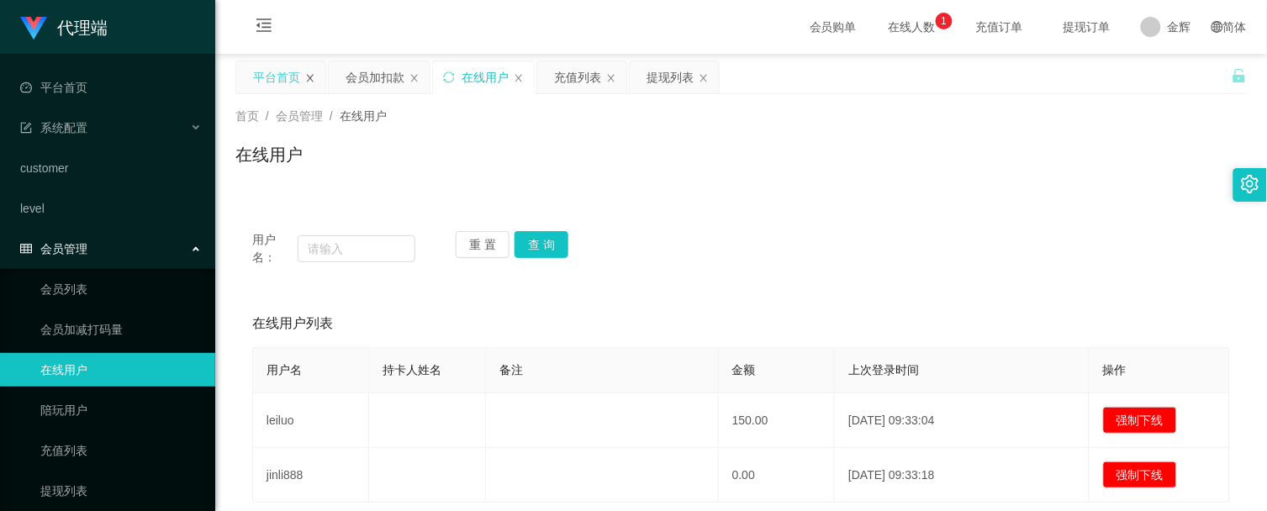
click at [309, 79] on icon "图标: close" at bounding box center [310, 78] width 10 height 10
click at [309, 79] on div "会员加扣款" at bounding box center [282, 77] width 59 height 32
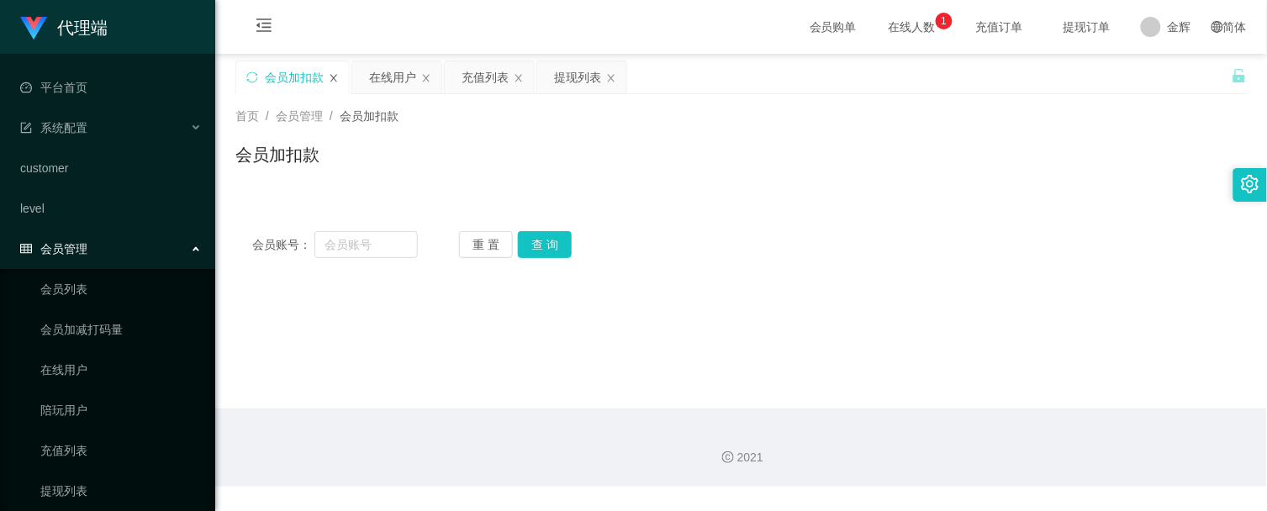
click at [335, 79] on icon "图标: close" at bounding box center [333, 78] width 7 height 8
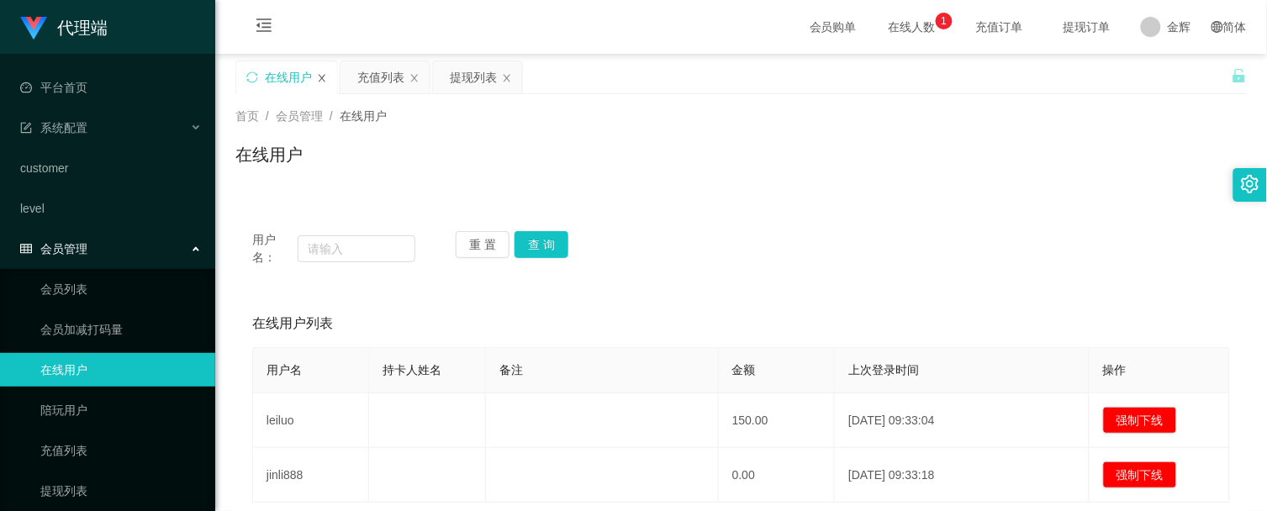
click at [321, 81] on icon "图标: close" at bounding box center [322, 78] width 10 height 10
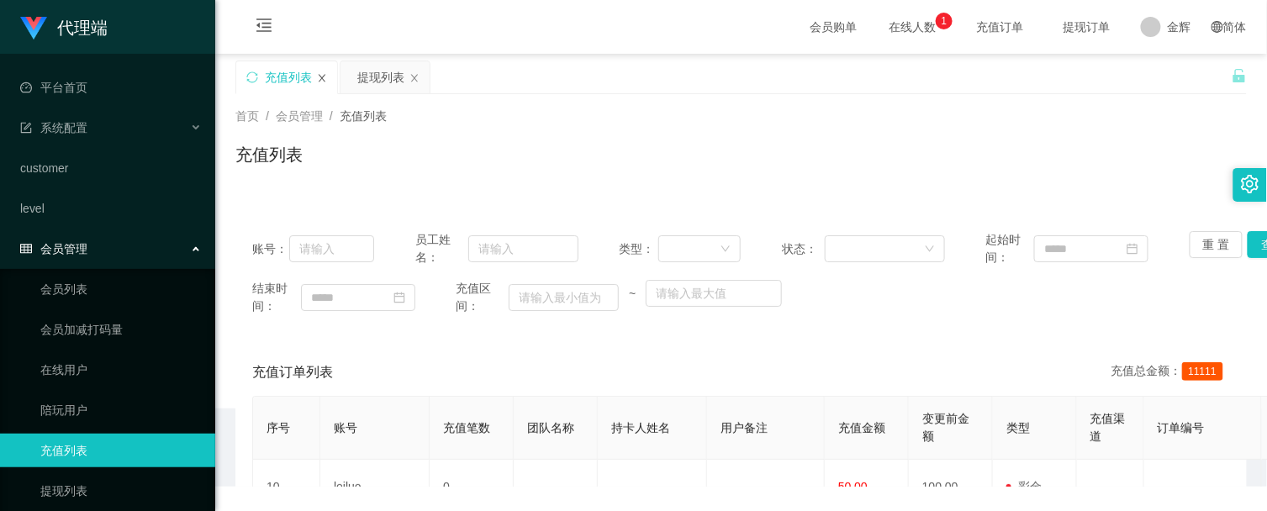
click at [325, 81] on icon "图标: close" at bounding box center [322, 78] width 10 height 10
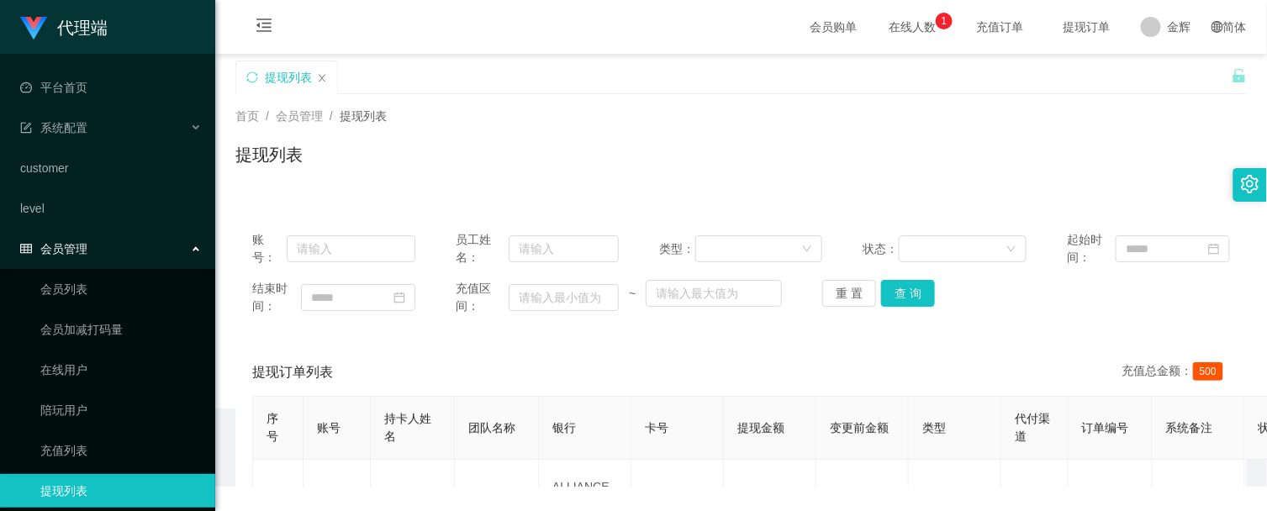
click at [325, 81] on icon "图标: close" at bounding box center [322, 78] width 10 height 10
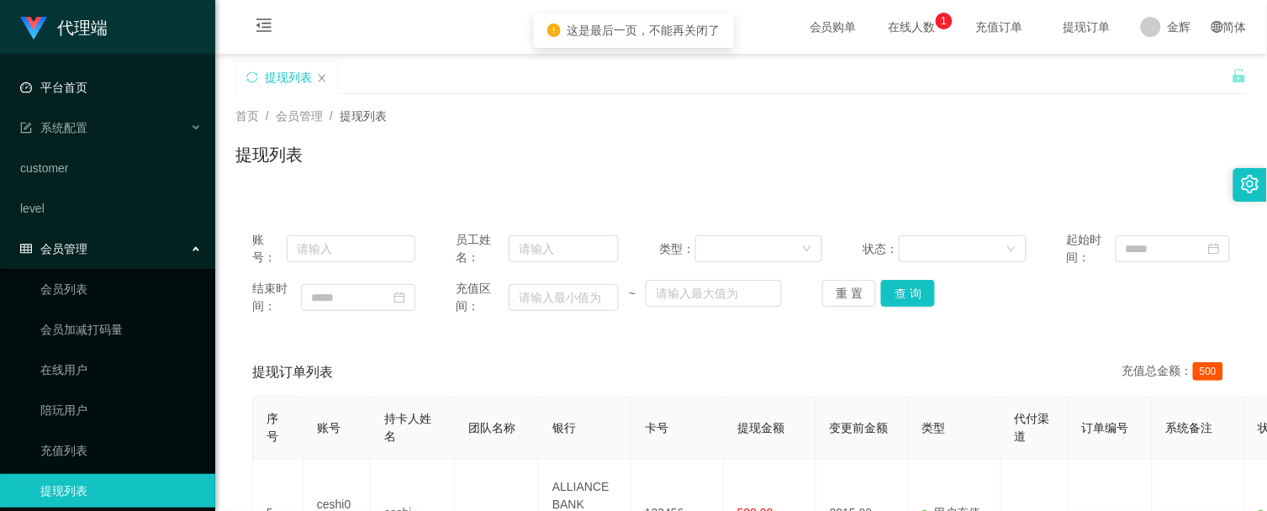
click at [110, 86] on link "平台首页" at bounding box center [111, 88] width 182 height 34
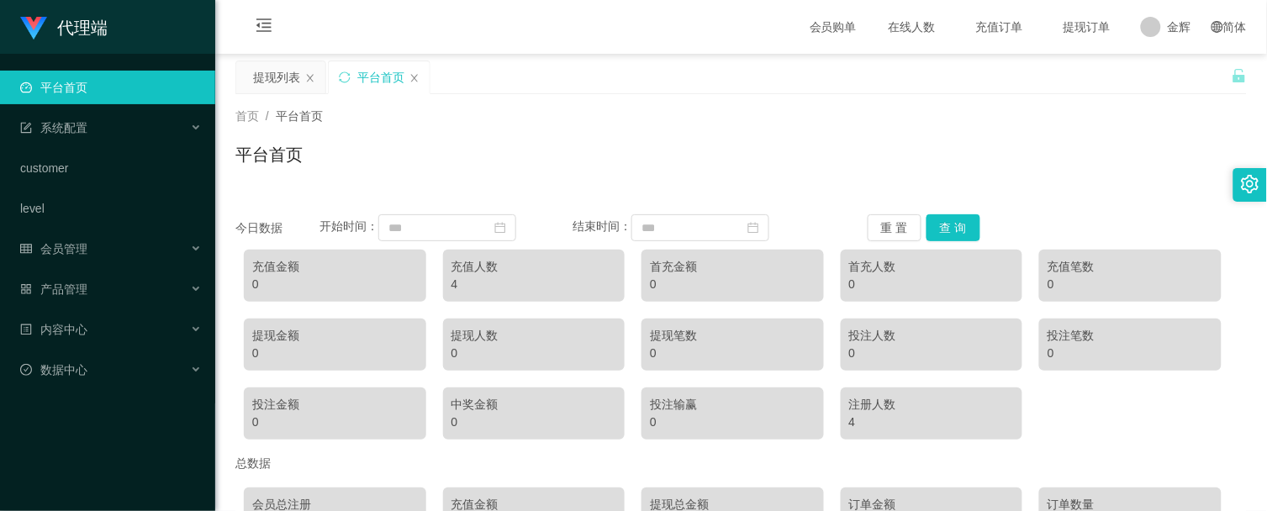
scroll to position [182, 0]
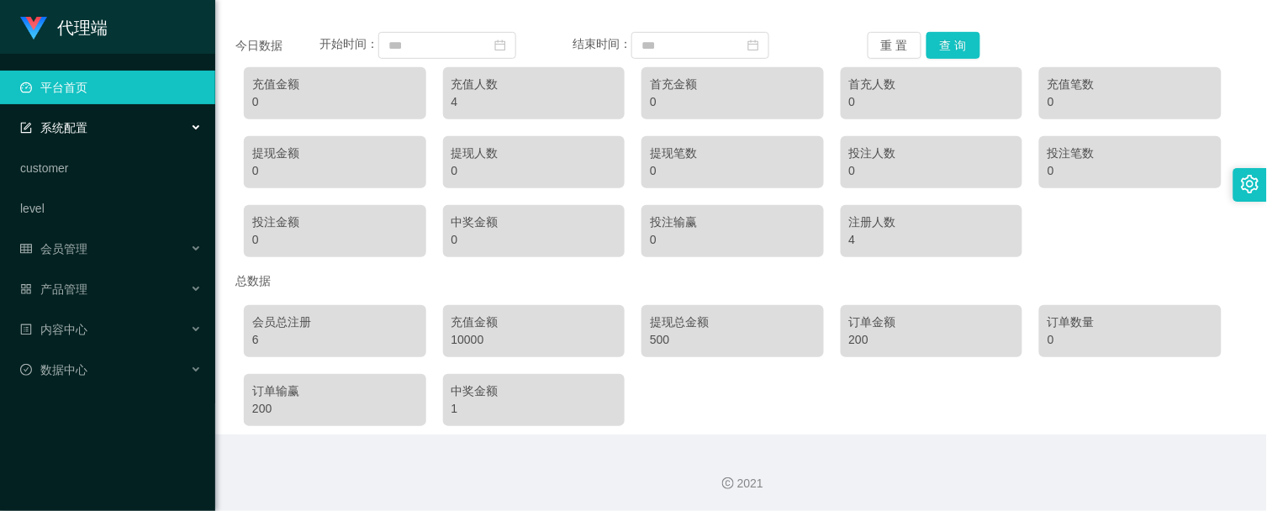
click at [96, 129] on div "系统配置" at bounding box center [107, 128] width 215 height 34
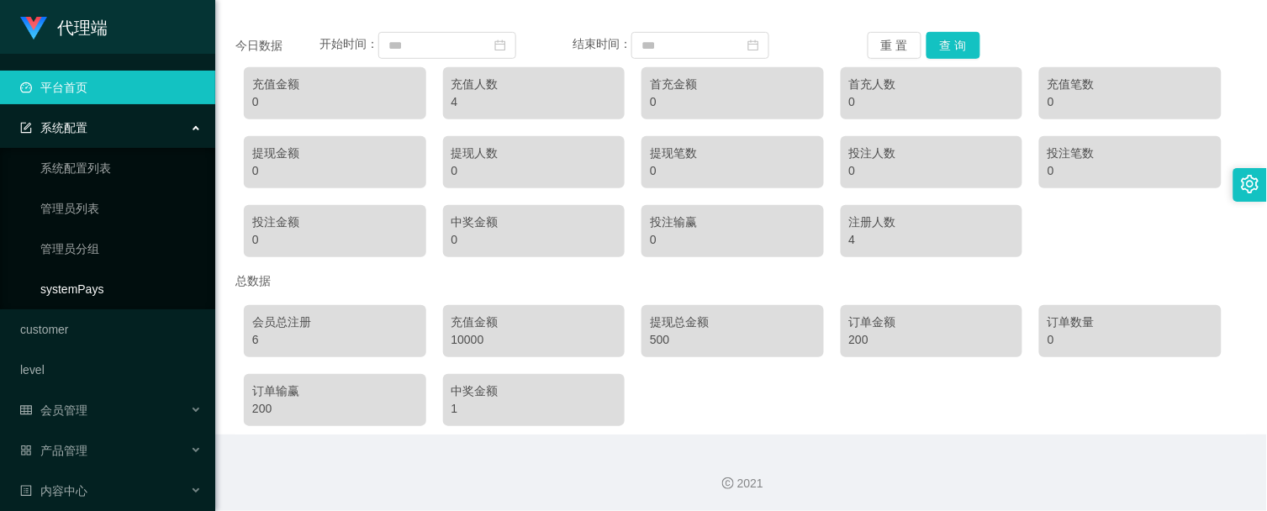
click at [87, 291] on link "systemPays" at bounding box center [120, 289] width 161 height 34
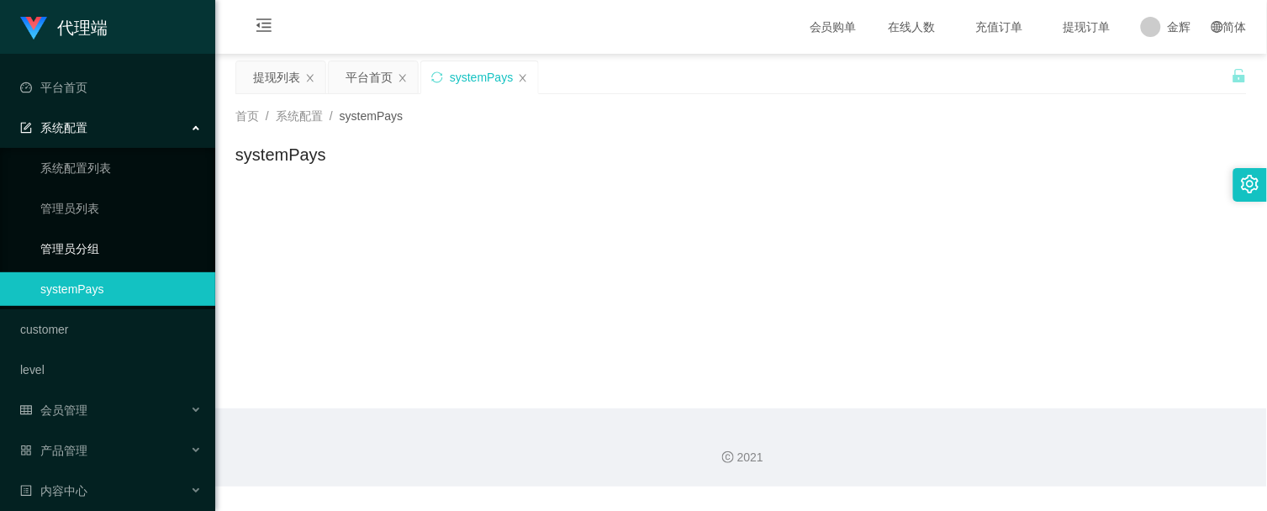
click at [84, 252] on link "管理员分组" at bounding box center [120, 249] width 161 height 34
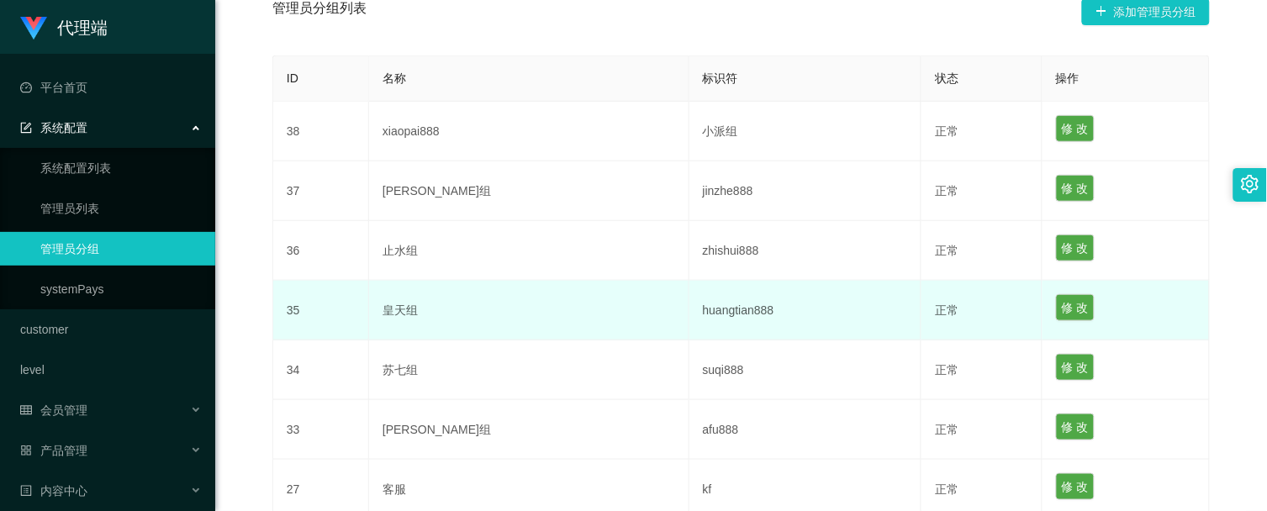
scroll to position [266, 0]
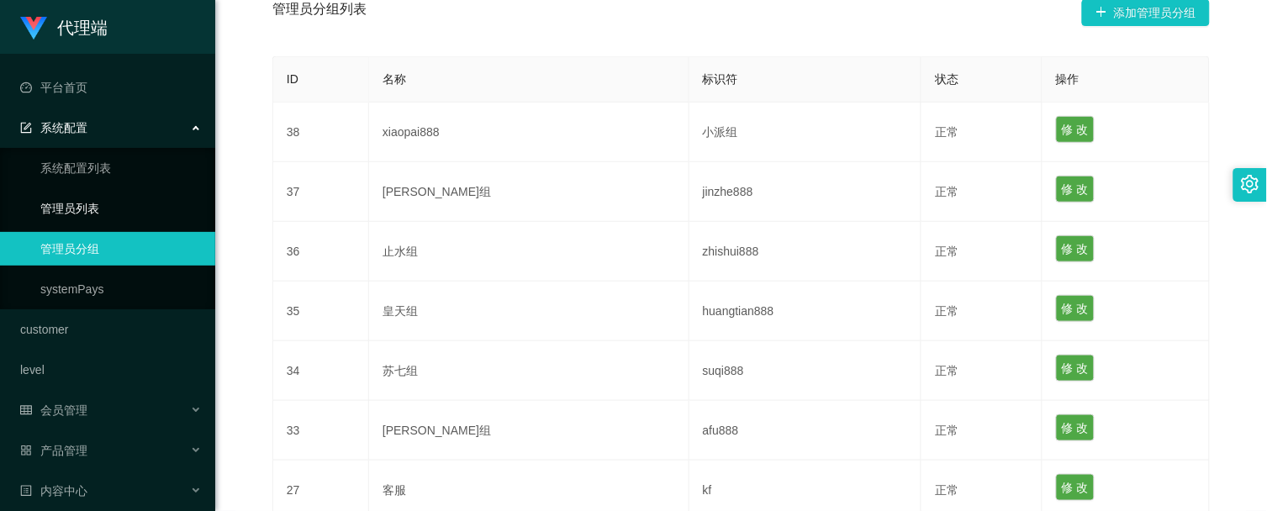
click at [70, 202] on link "管理员列表" at bounding box center [120, 209] width 161 height 34
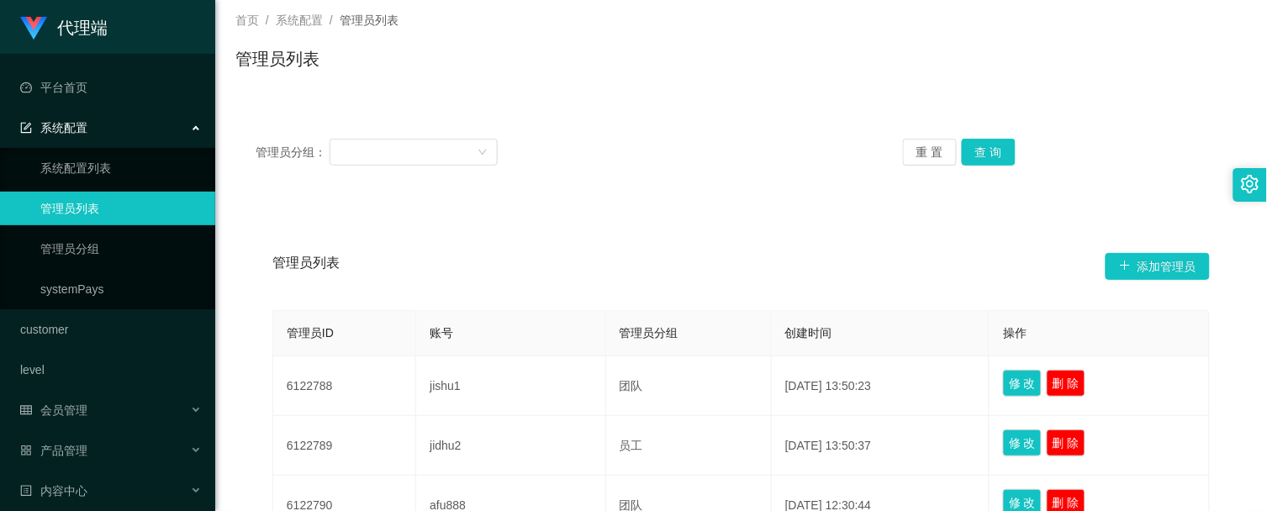
scroll to position [280, 0]
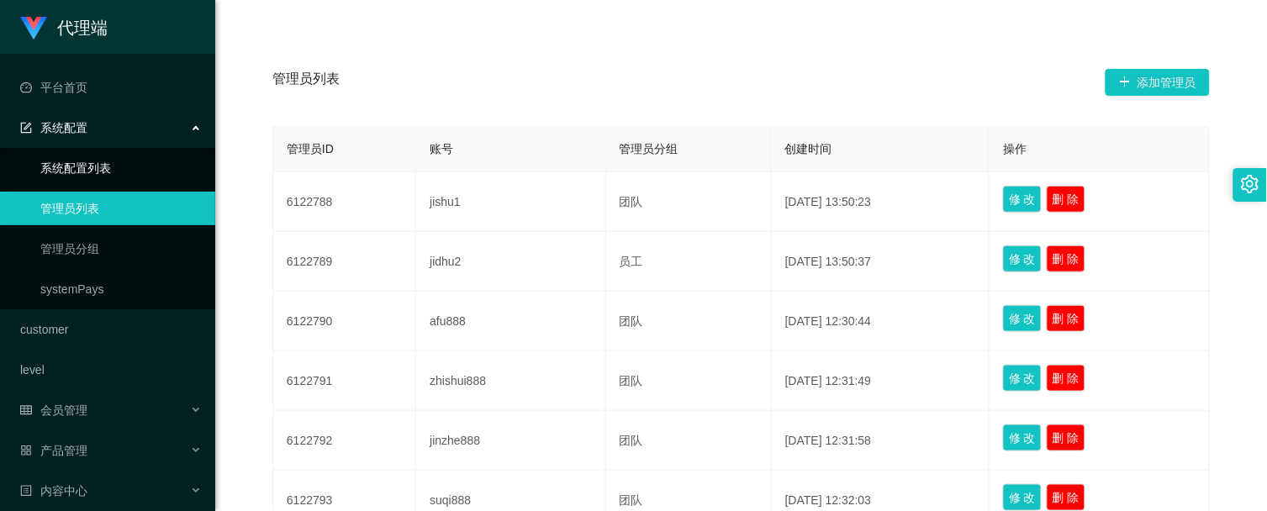
click at [97, 164] on link "系统配置列表" at bounding box center [120, 168] width 161 height 34
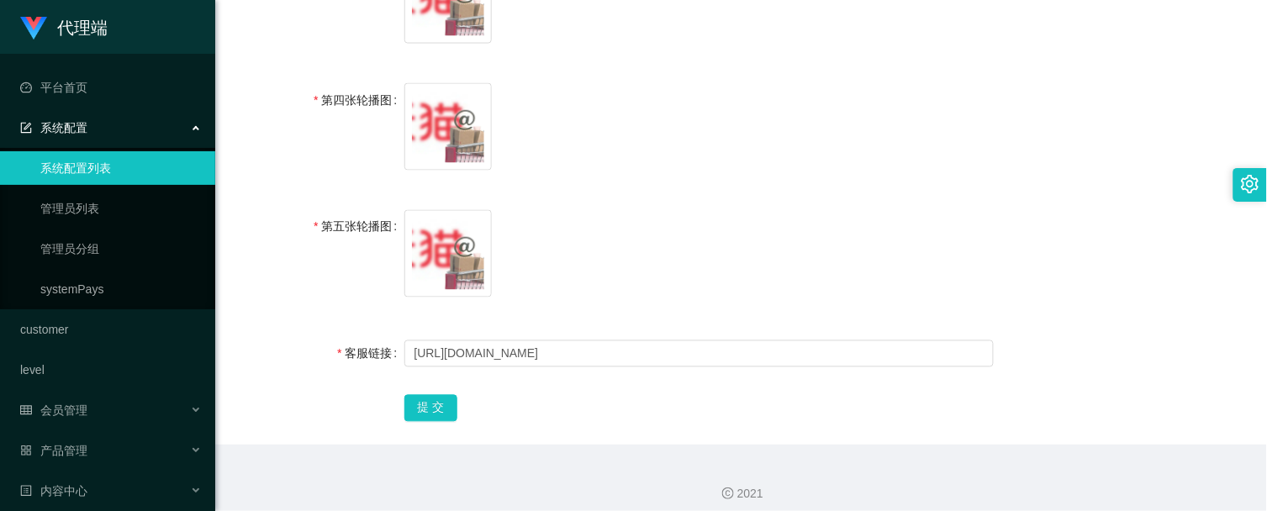
scroll to position [682, 0]
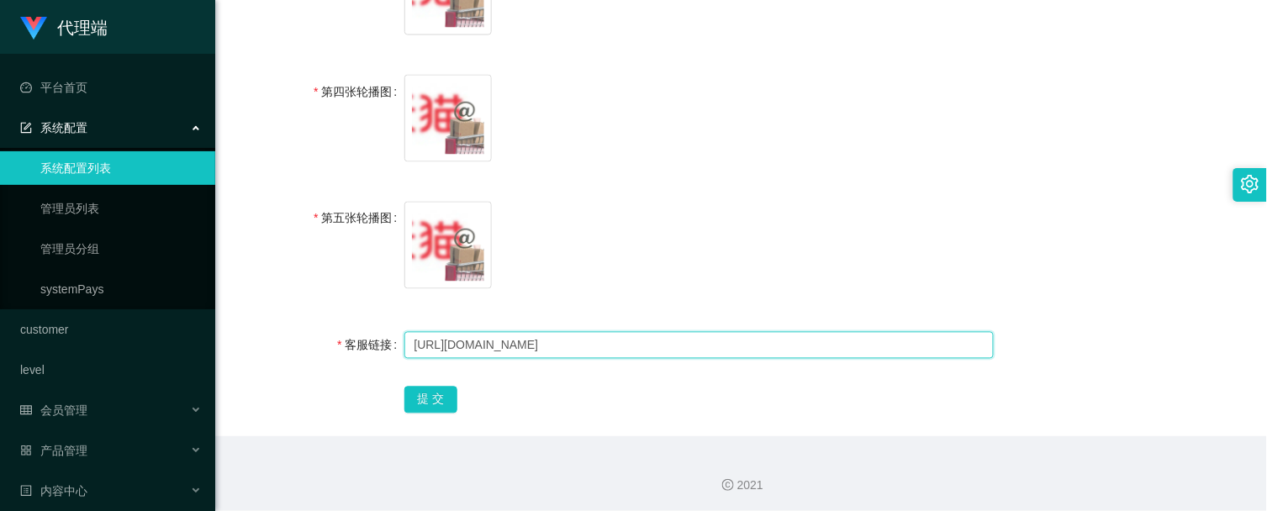
click at [561, 345] on input "[URL][DOMAIN_NAME]" at bounding box center [699, 345] width 590 height 27
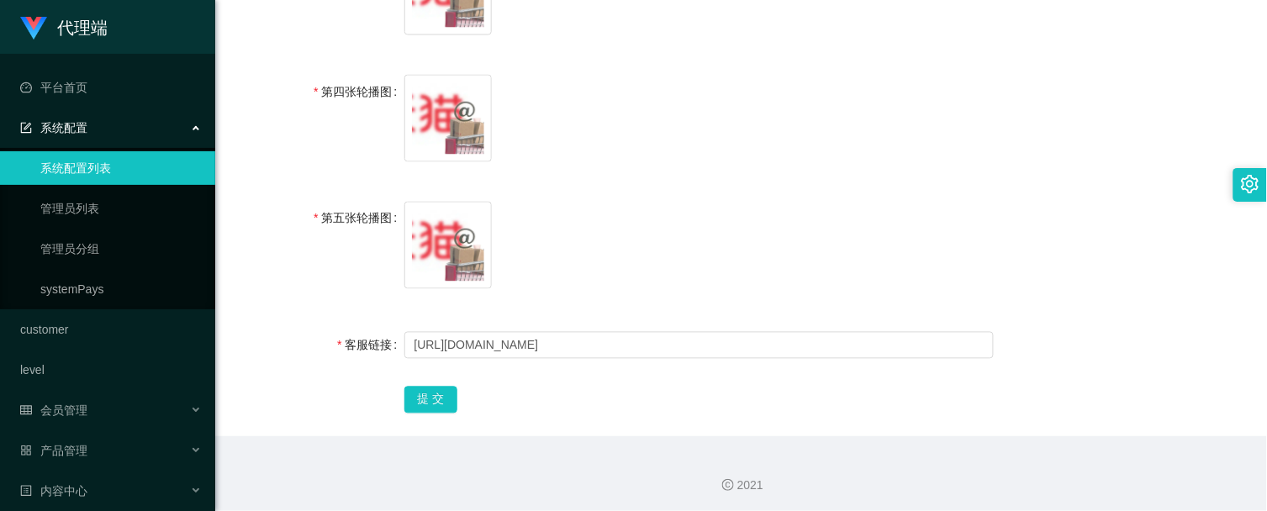
click at [799, 157] on span "image.png" at bounding box center [699, 122] width 590 height 94
click at [859, 84] on span "image.png" at bounding box center [699, 122] width 590 height 94
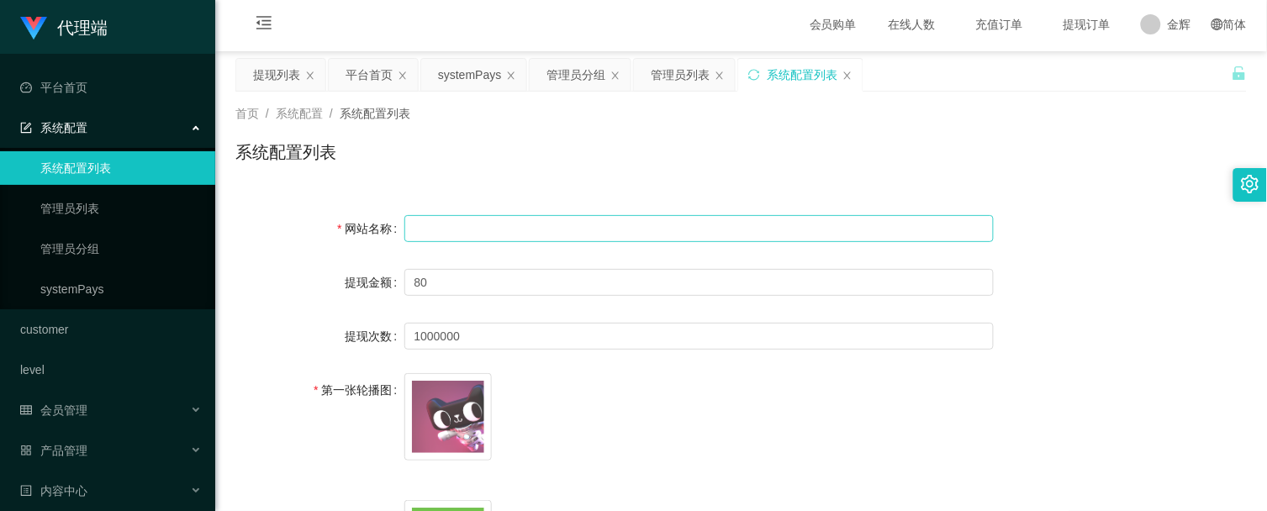
scroll to position [0, 0]
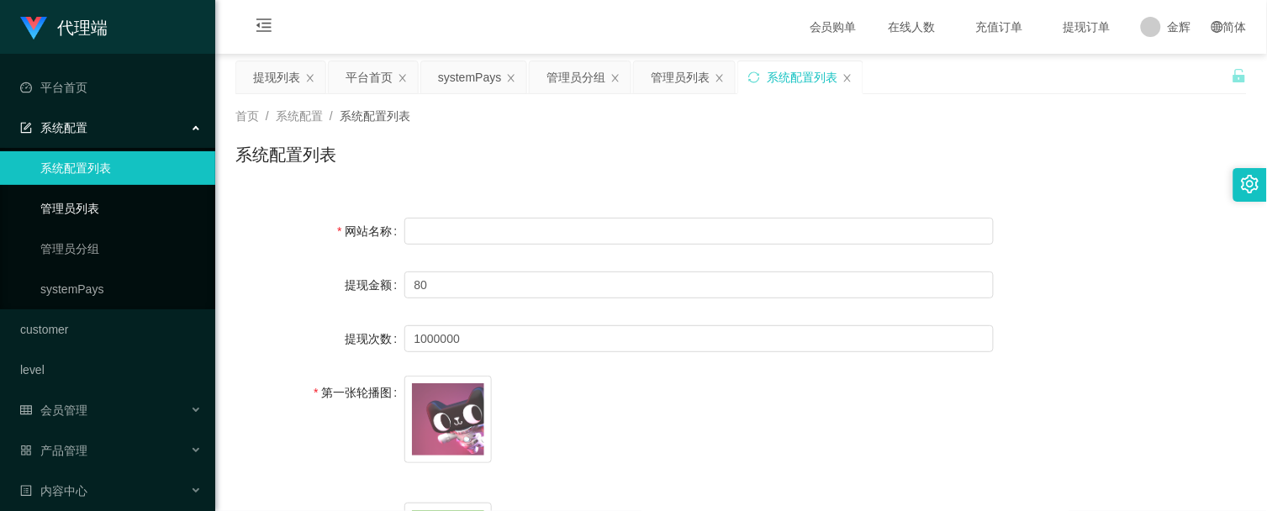
click at [118, 204] on link "管理员列表" at bounding box center [120, 209] width 161 height 34
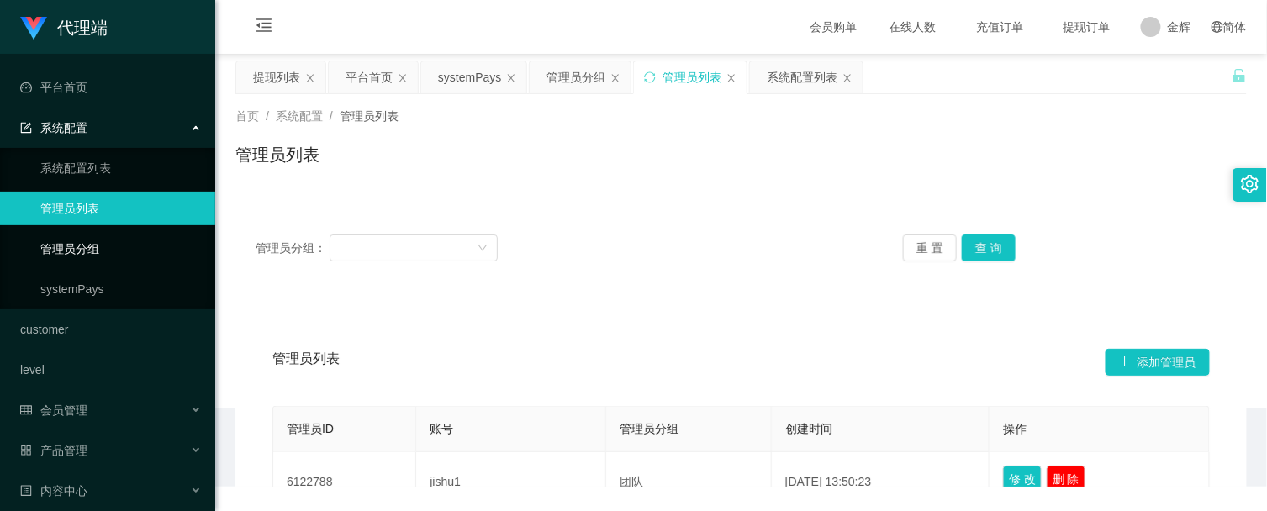
click at [89, 236] on link "管理员分组" at bounding box center [120, 249] width 161 height 34
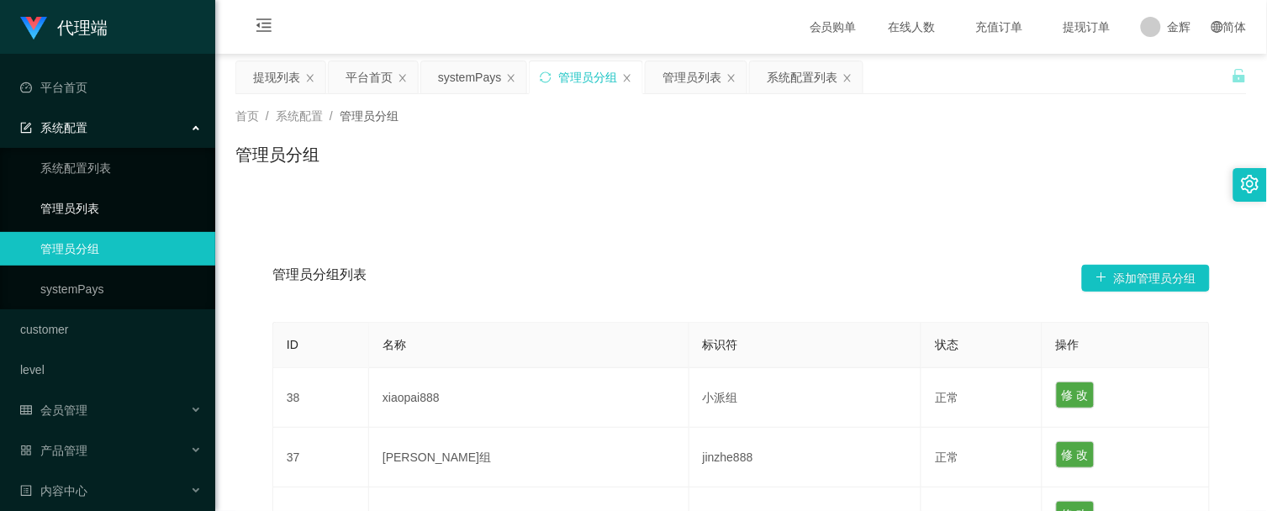
click at [89, 220] on link "管理员列表" at bounding box center [120, 209] width 161 height 34
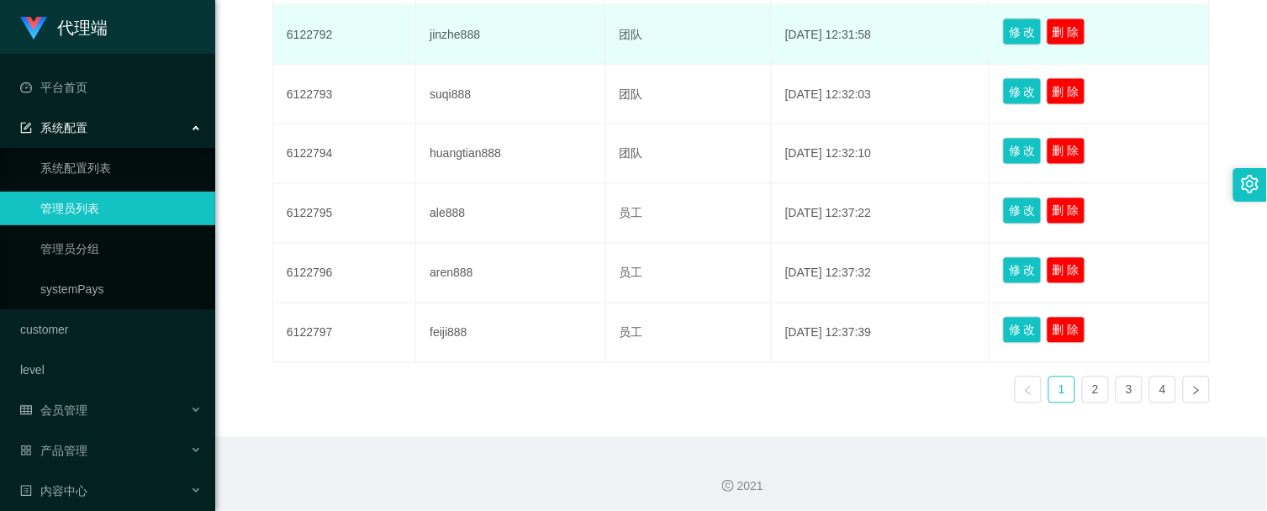
scroll to position [690, 0]
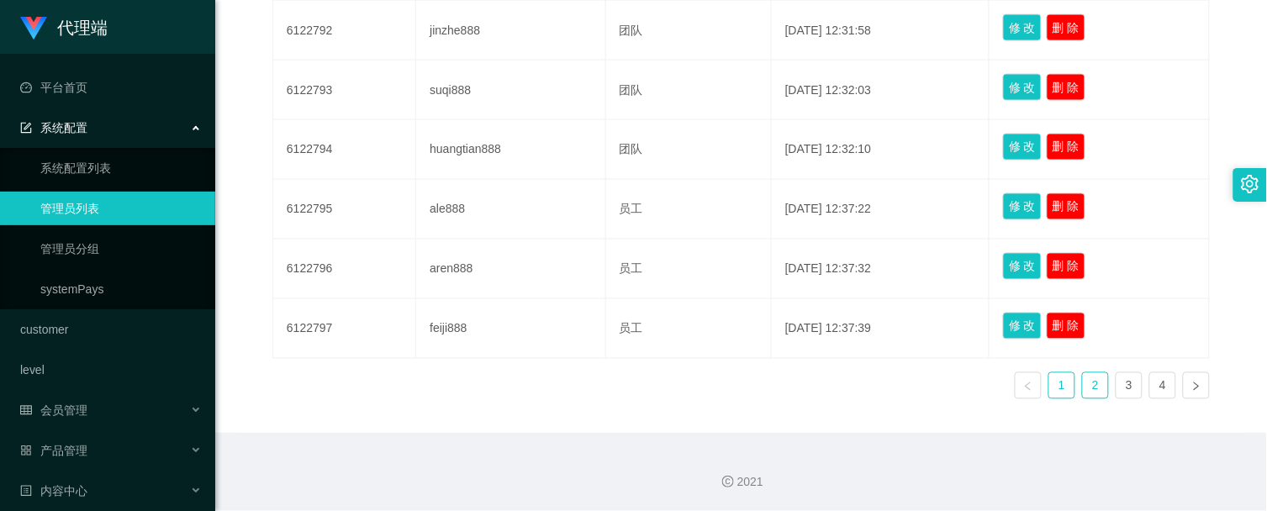
click at [1103, 385] on link "2" at bounding box center [1095, 385] width 25 height 25
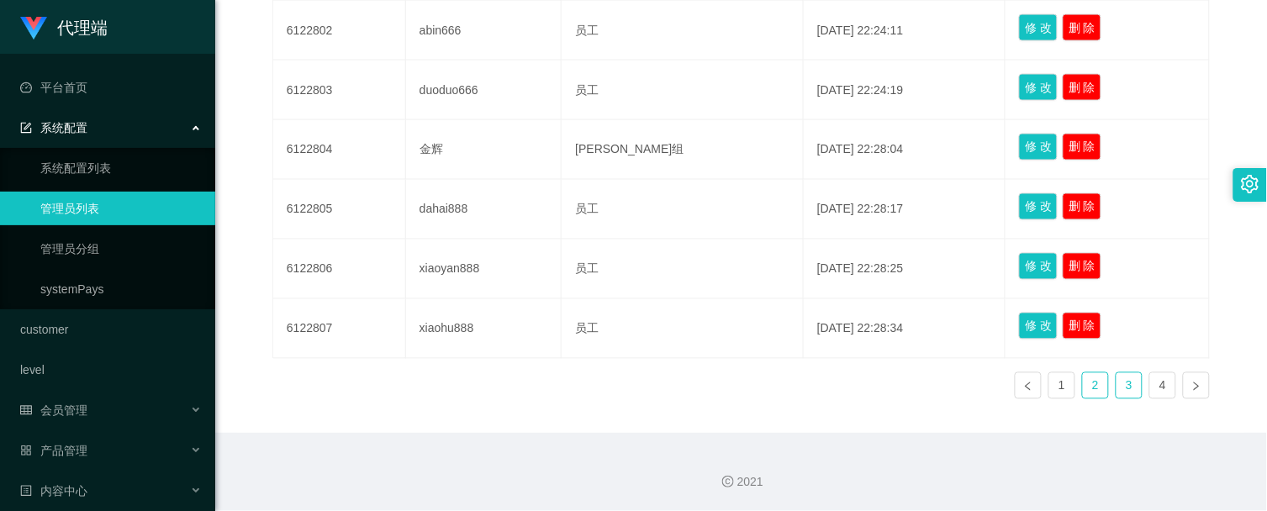
click at [1123, 383] on link "3" at bounding box center [1129, 385] width 25 height 25
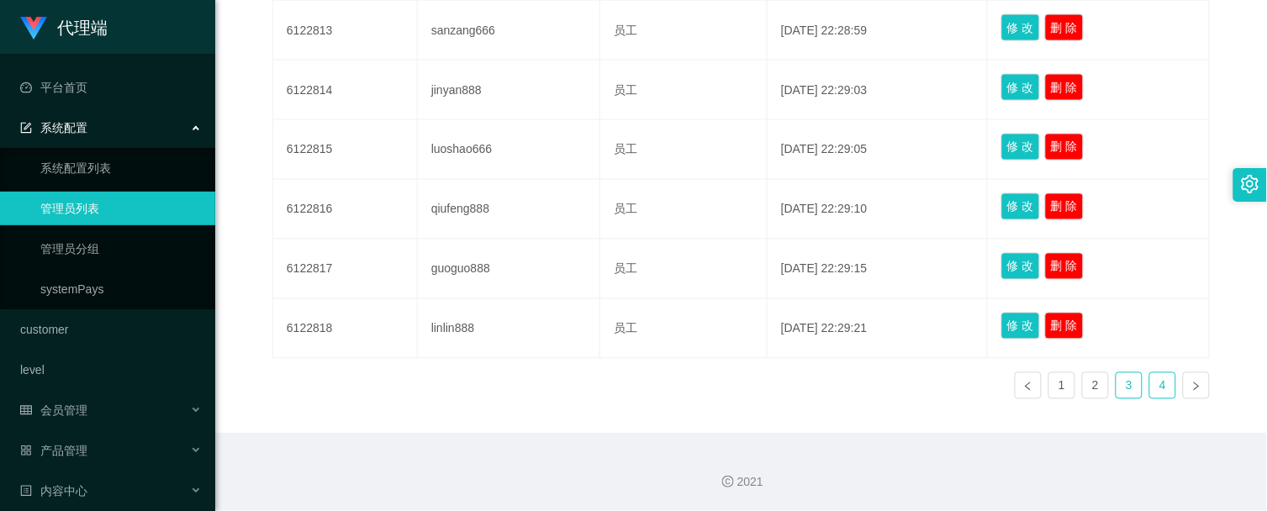
click at [1157, 384] on link "4" at bounding box center [1162, 385] width 25 height 25
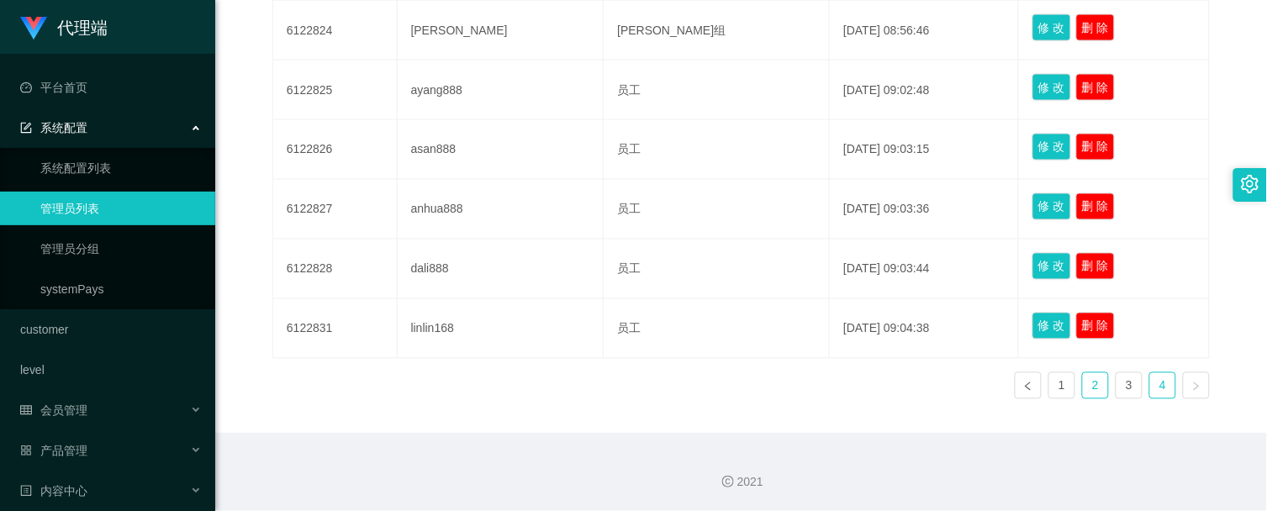
click at [1100, 385] on link "2" at bounding box center [1095, 385] width 25 height 25
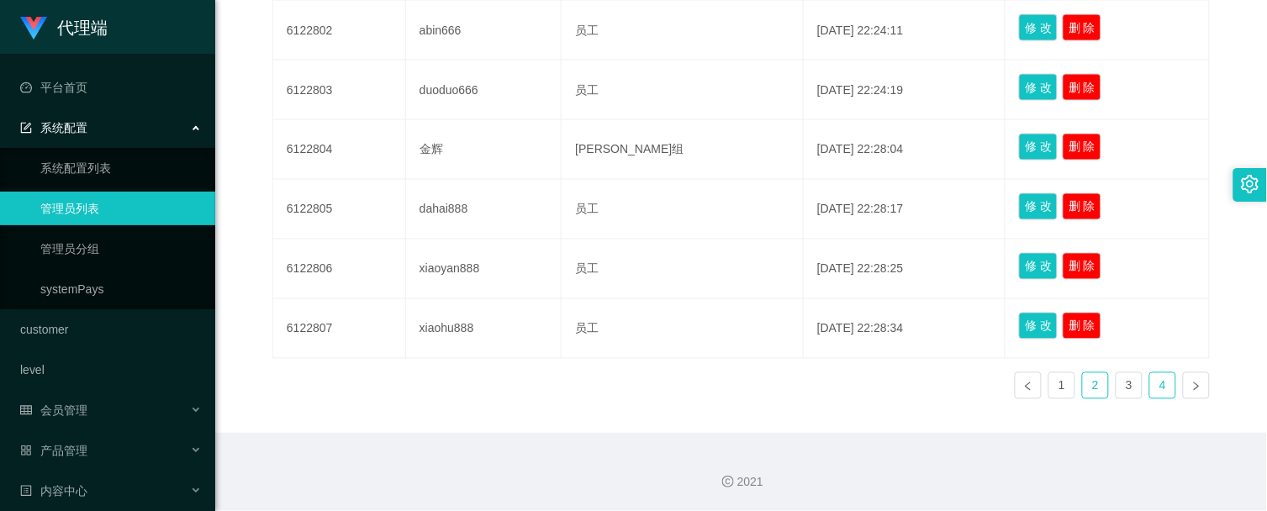
click at [1158, 387] on link "4" at bounding box center [1162, 385] width 25 height 25
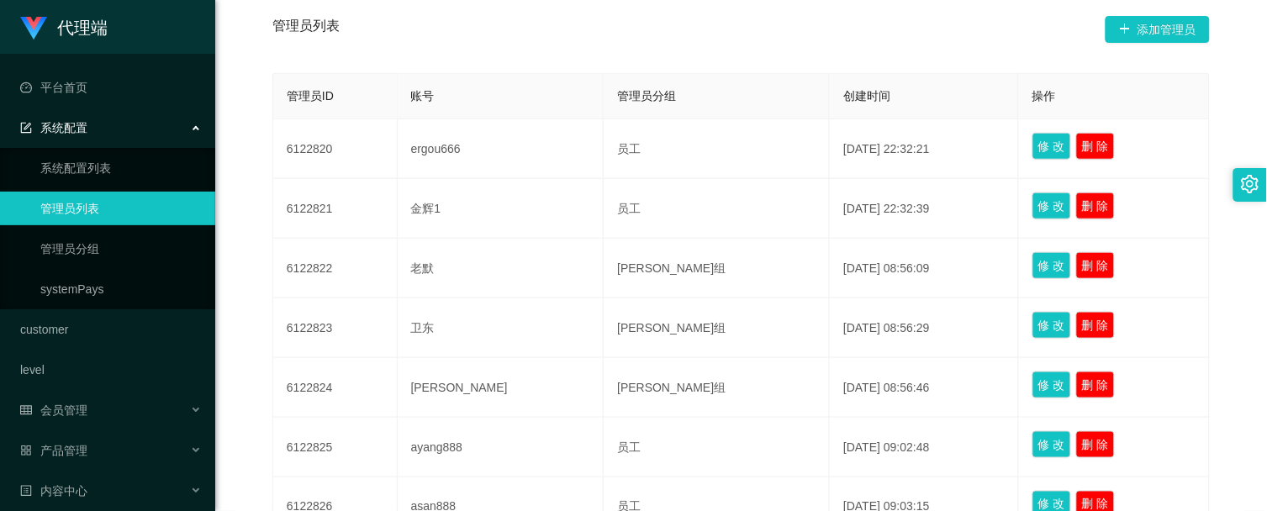
scroll to position [316, 0]
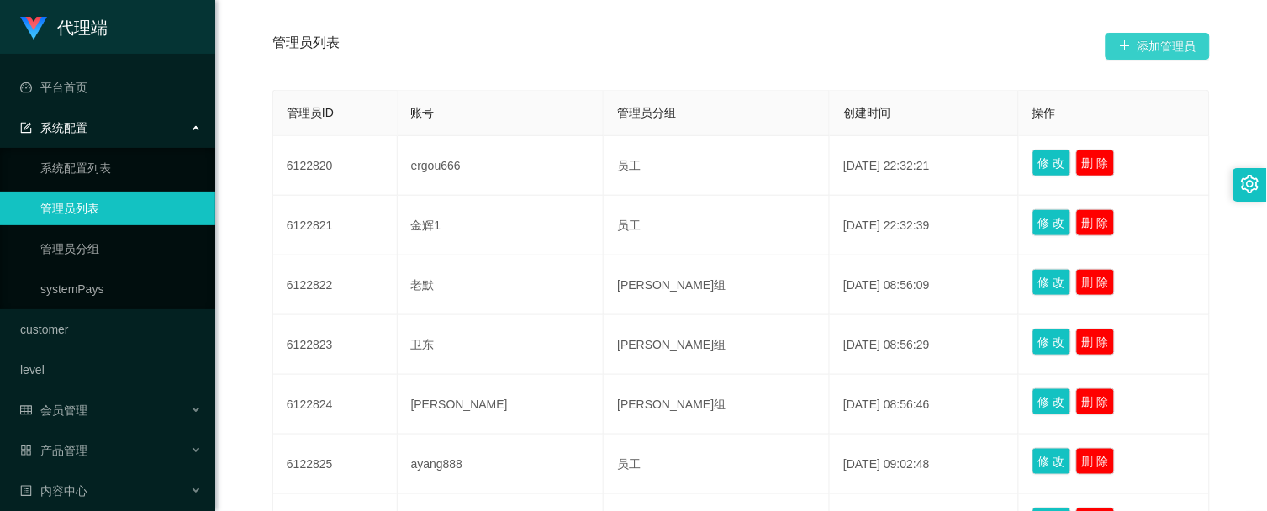
click at [1147, 57] on button "添加管理员" at bounding box center [1158, 46] width 104 height 27
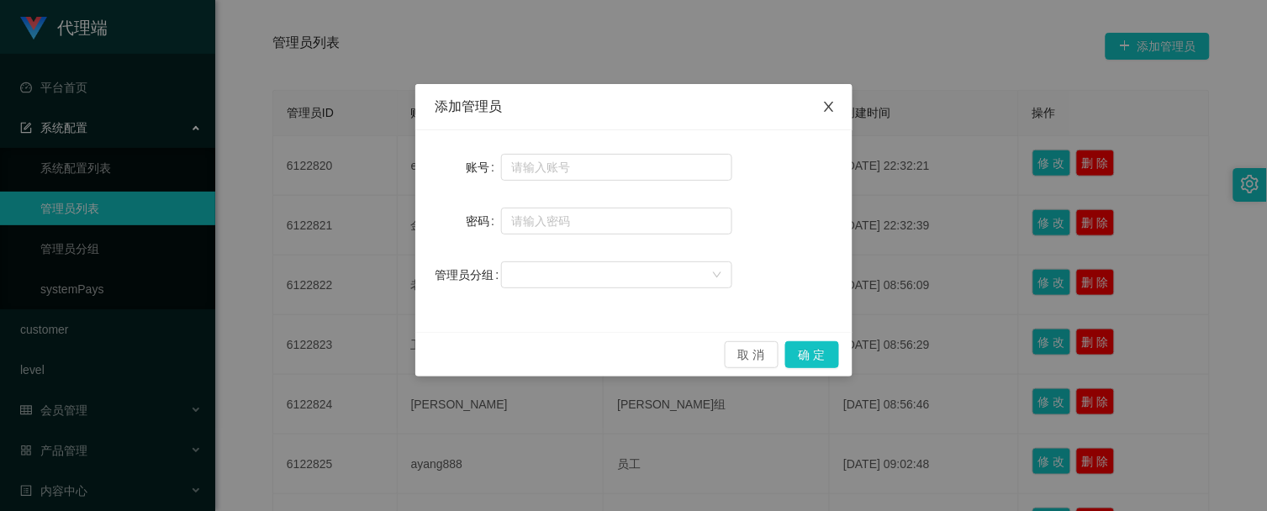
click at [828, 105] on icon "图标: close" at bounding box center [828, 106] width 13 height 13
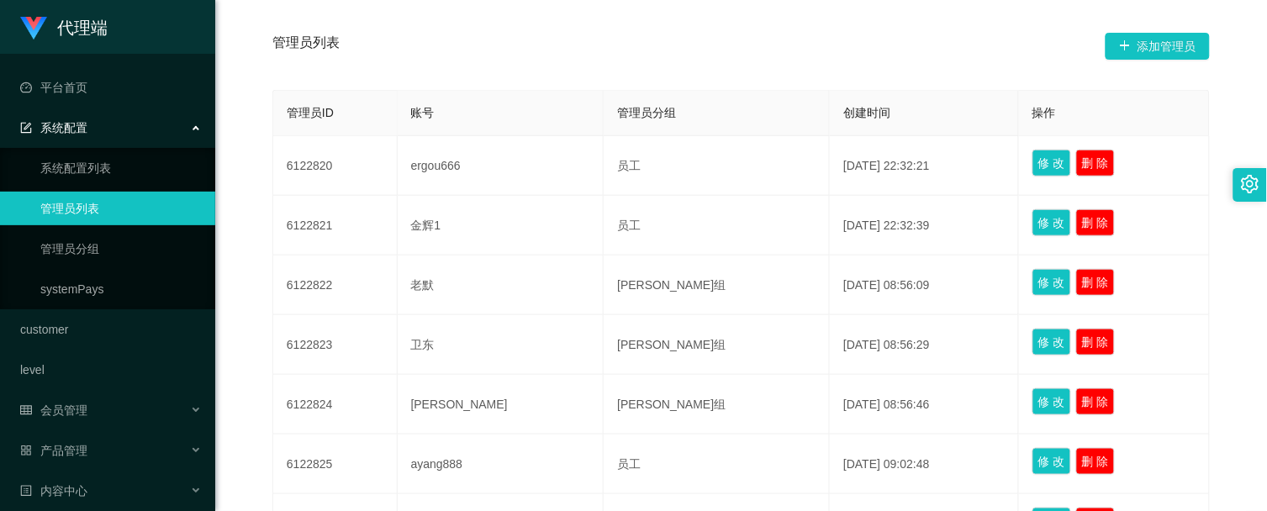
click at [864, 74] on div "管理员列表 添加管理员 管理员ID 账号 管理员分组 创建时间 操作 6122820 ergou666 员工 [DATE] 22:32:21 修 改 删 除 …" at bounding box center [741, 403] width 971 height 768
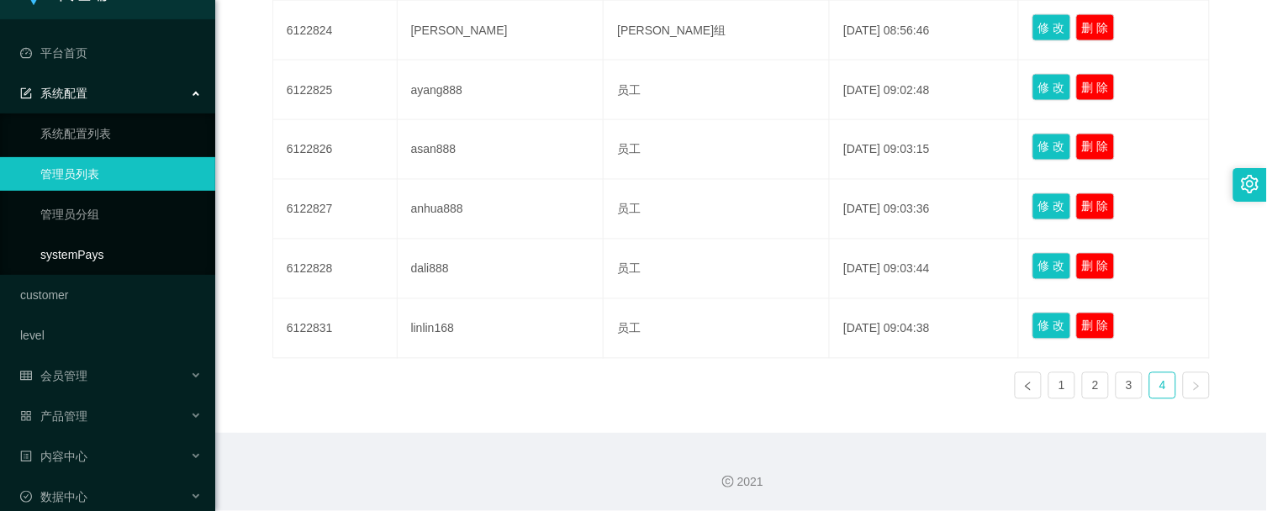
scroll to position [53, 0]
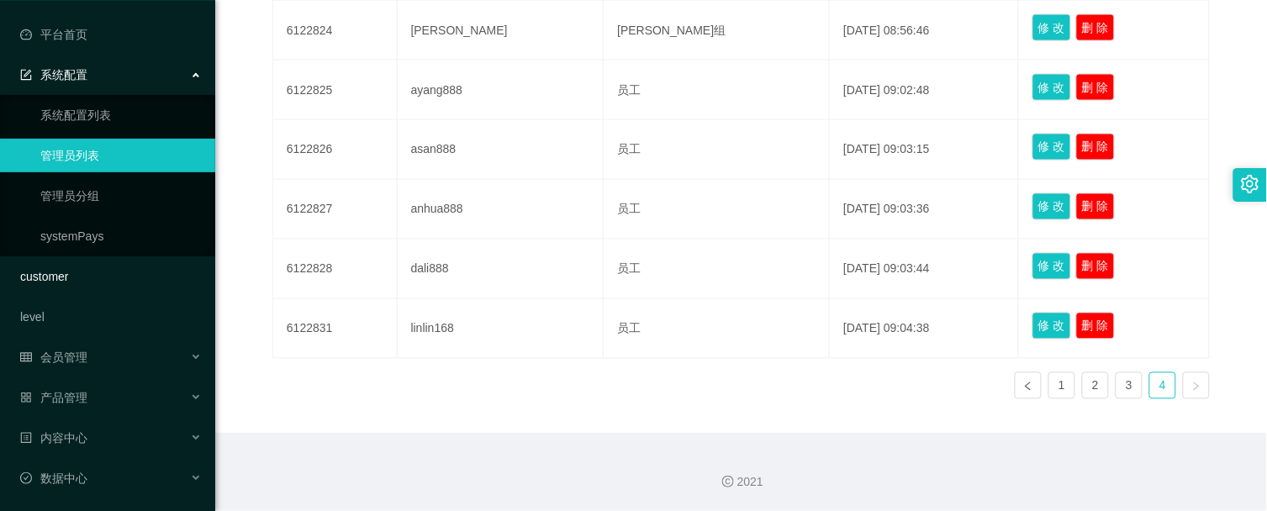
click at [61, 281] on link "customer" at bounding box center [111, 277] width 182 height 34
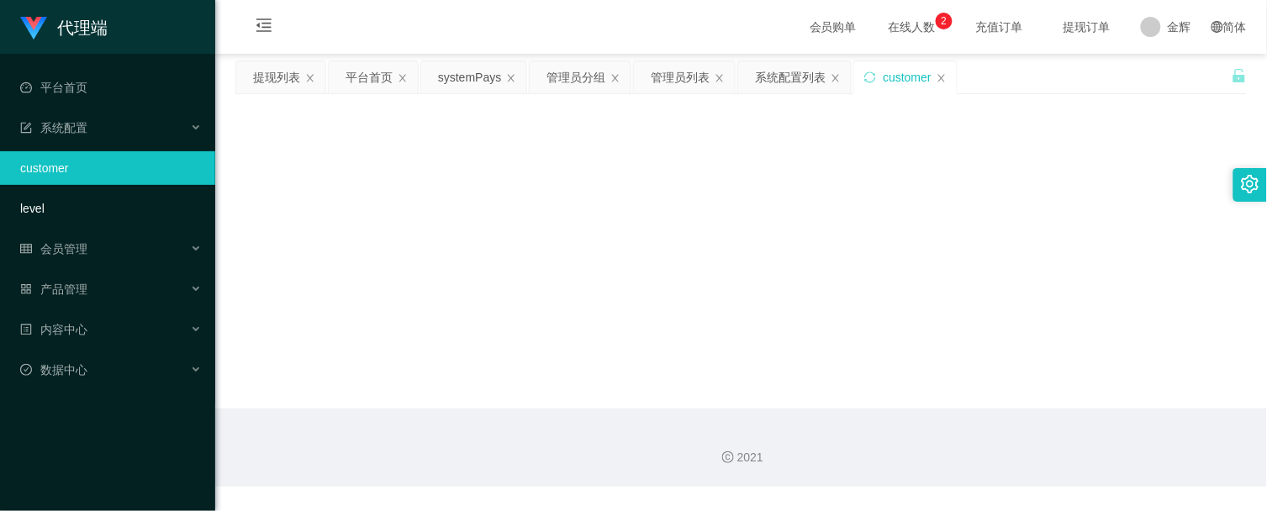
click at [61, 209] on link "level" at bounding box center [111, 209] width 182 height 34
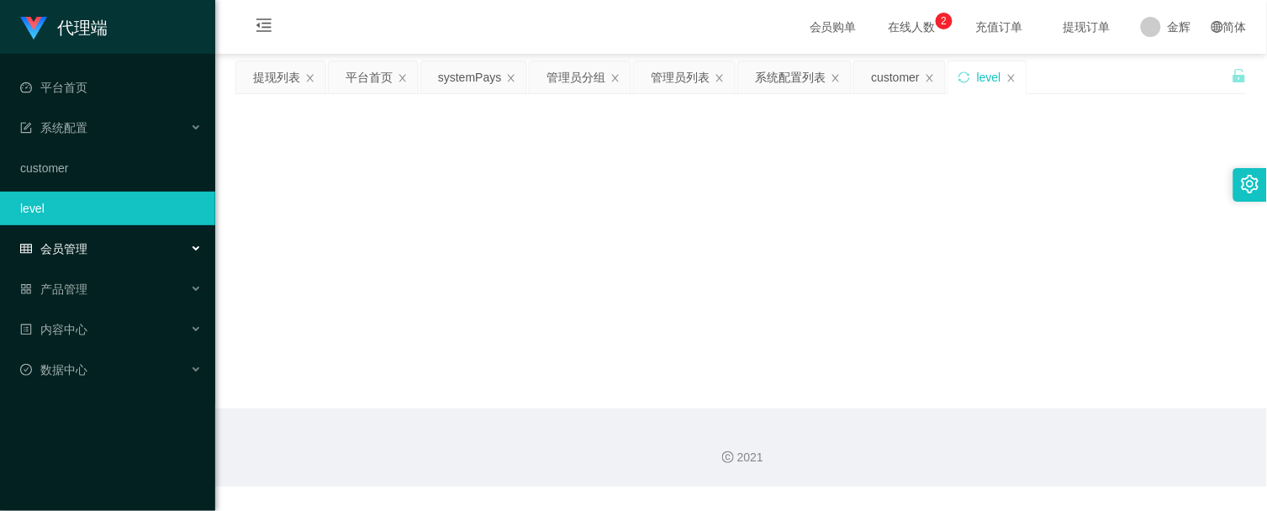
click at [70, 247] on span "会员管理" at bounding box center [53, 248] width 67 height 13
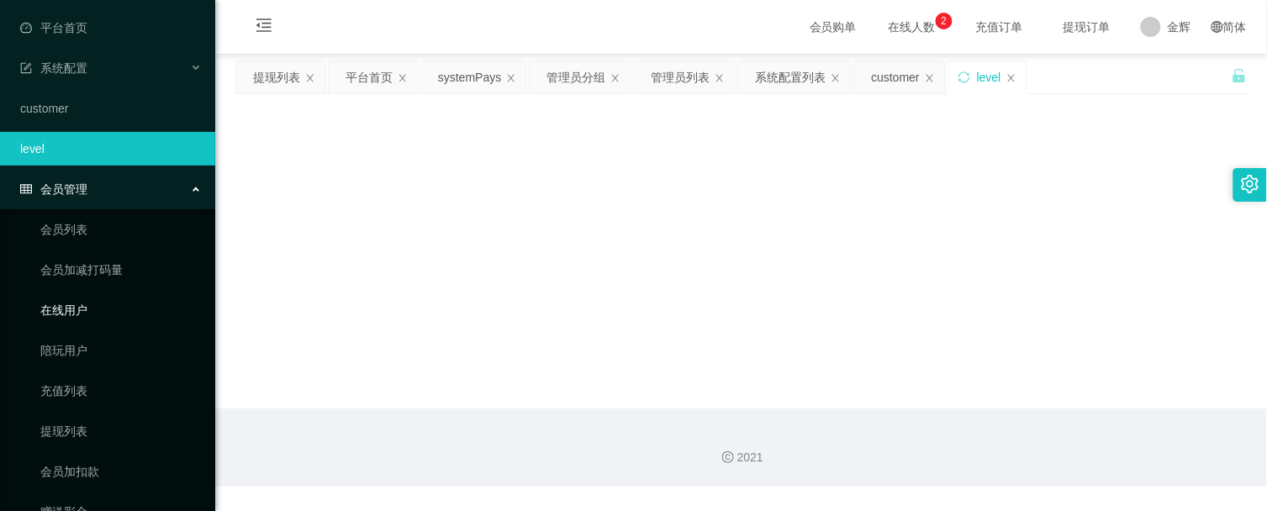
scroll to position [93, 0]
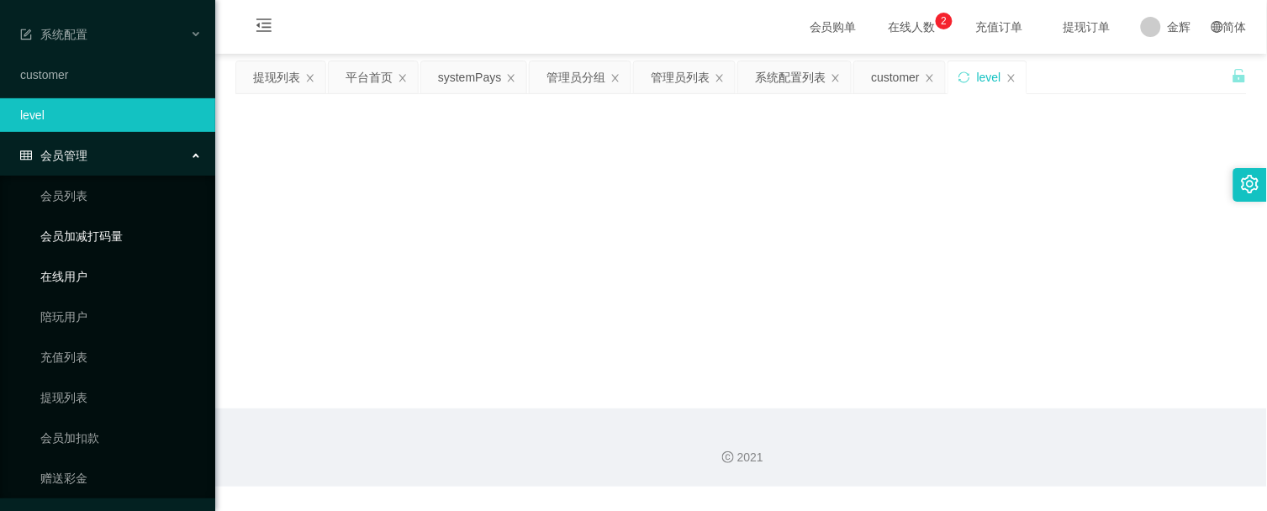
click at [119, 239] on link "会员加减打码量" at bounding box center [120, 236] width 161 height 34
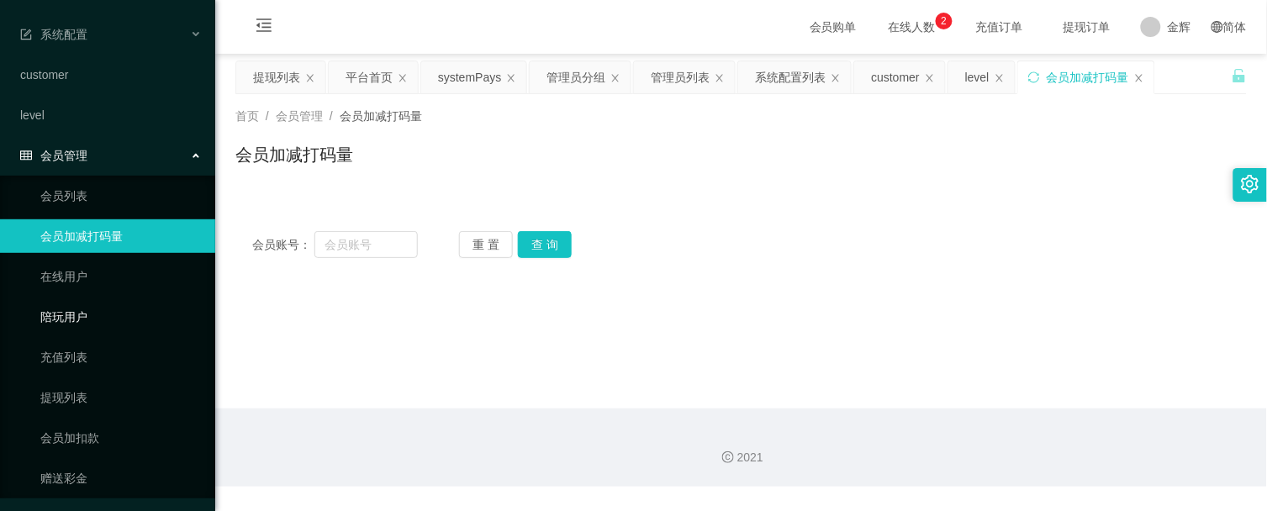
click at [89, 318] on link "陪玩用户" at bounding box center [120, 317] width 161 height 34
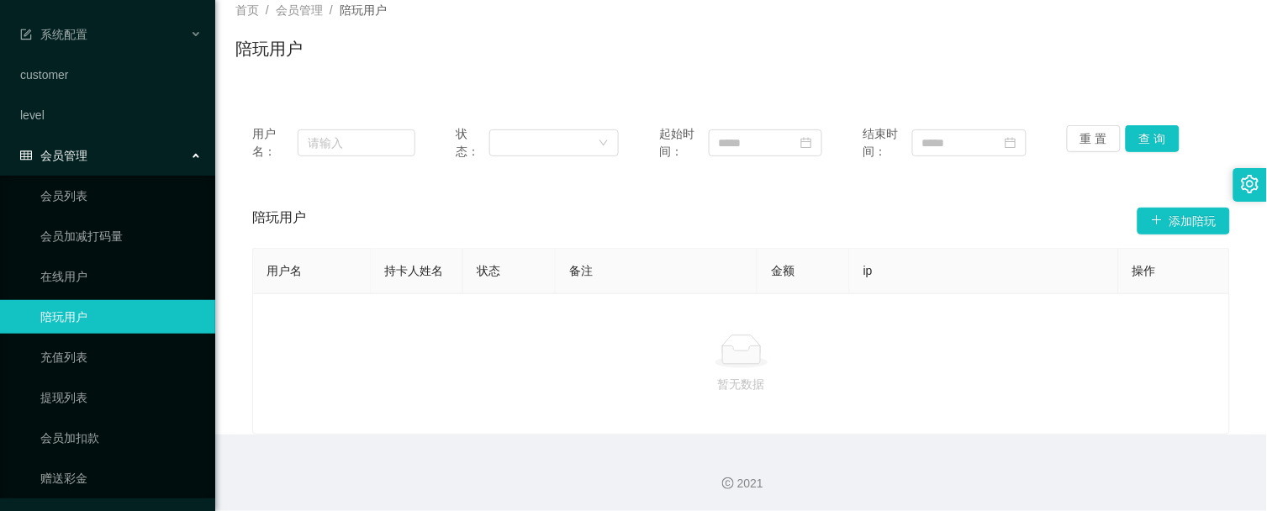
scroll to position [107, 0]
click at [99, 346] on link "充值列表" at bounding box center [120, 358] width 161 height 34
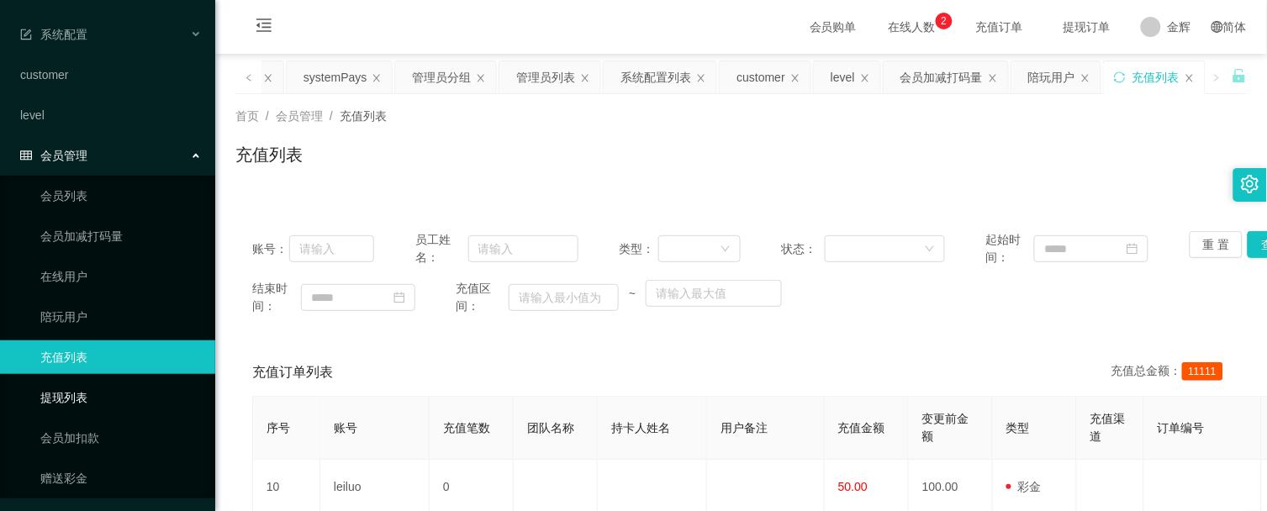
click at [128, 394] on link "提现列表" at bounding box center [120, 398] width 161 height 34
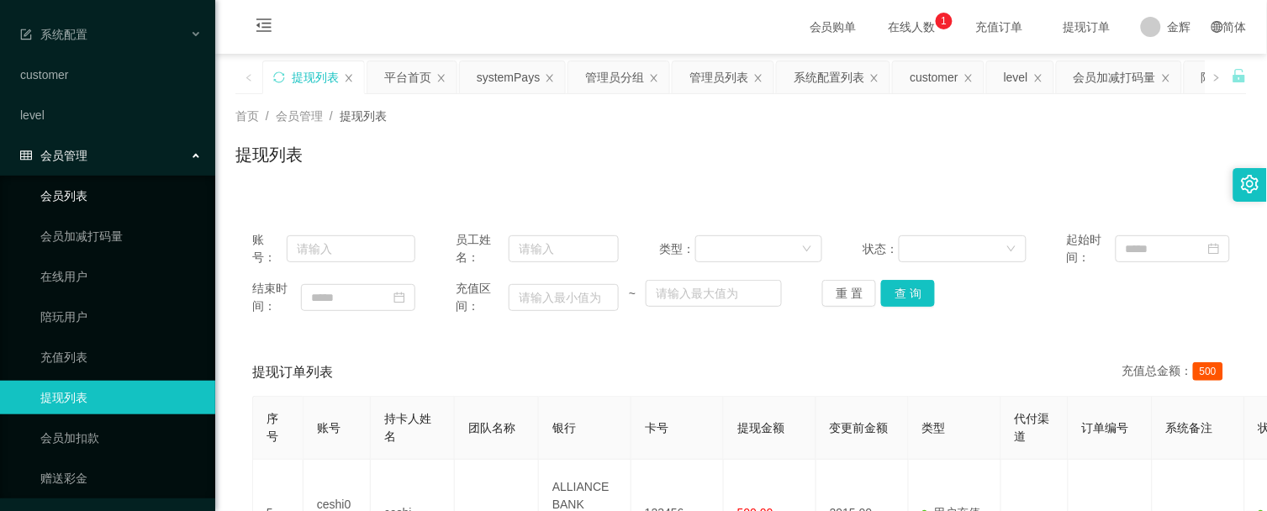
click at [114, 202] on link "会员列表" at bounding box center [120, 196] width 161 height 34
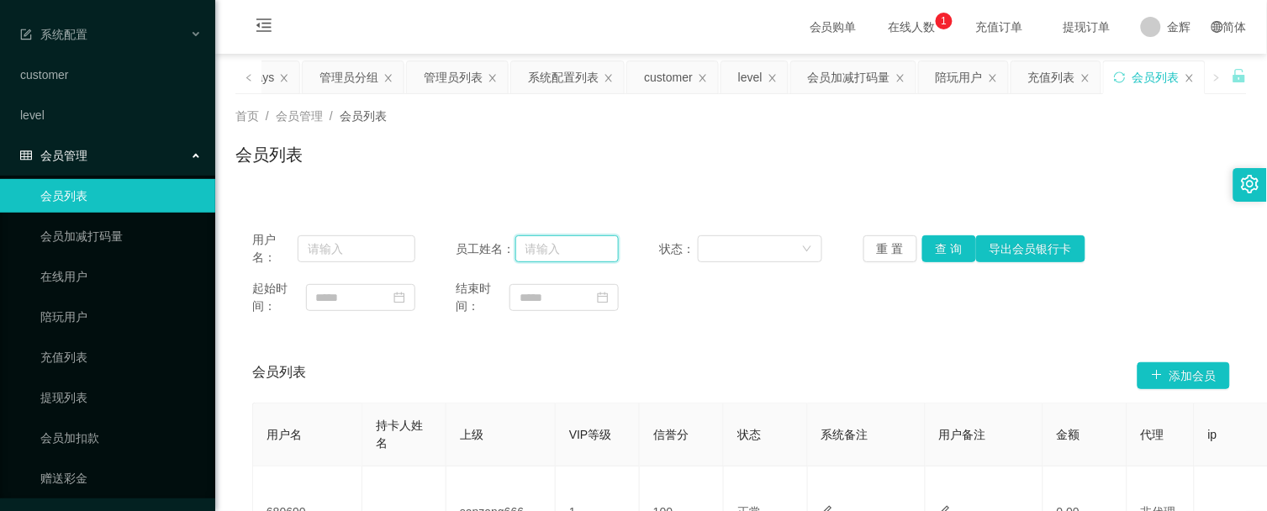
click at [570, 245] on input "text" at bounding box center [567, 248] width 104 height 27
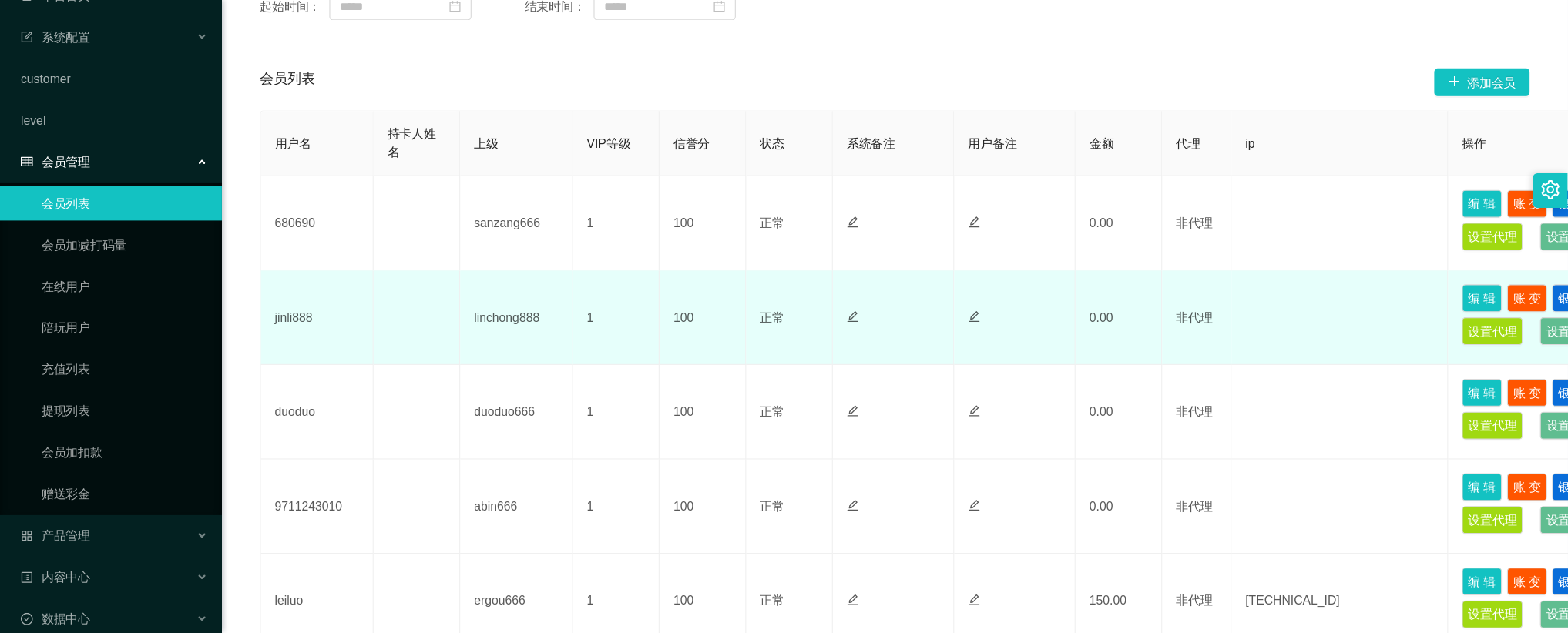
scroll to position [23, 0]
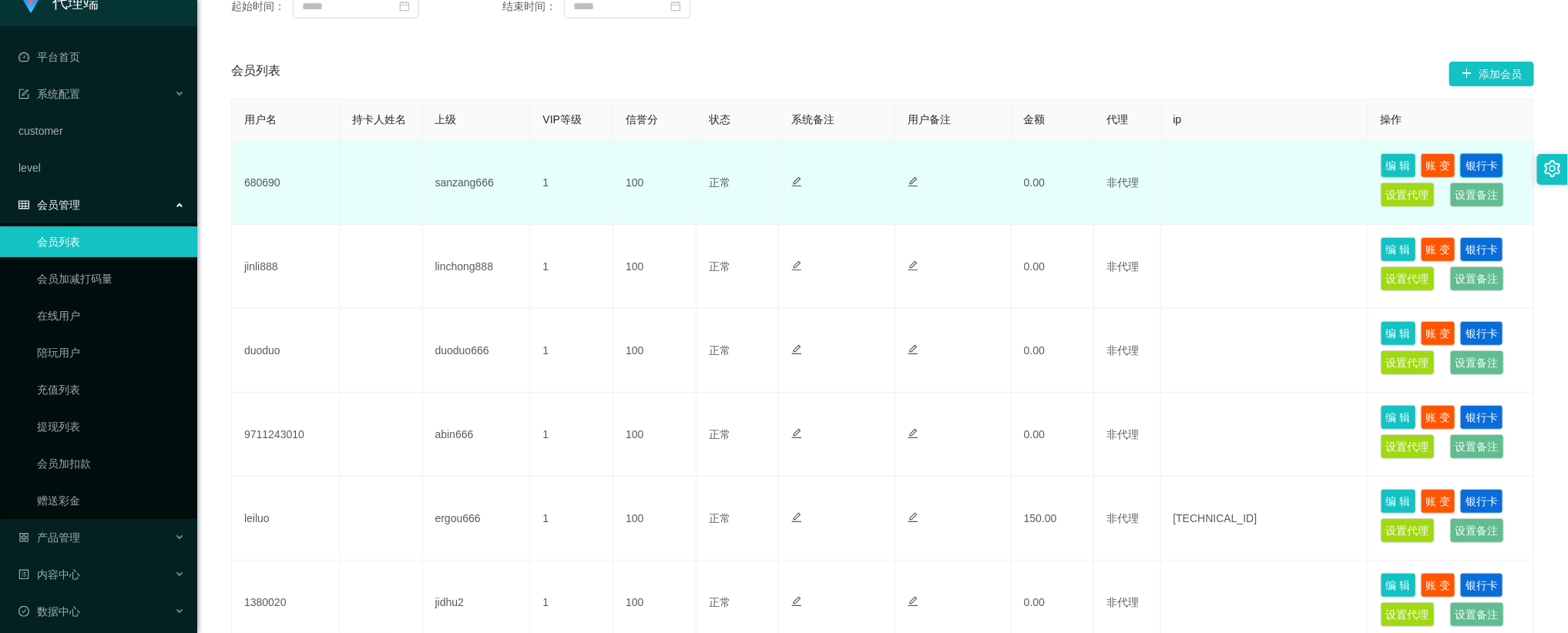
click at [1160, 167] on button "银行卡" at bounding box center [1481, 165] width 43 height 25
click at [1160, 165] on button "编 辑" at bounding box center [1398, 165] width 36 height 25
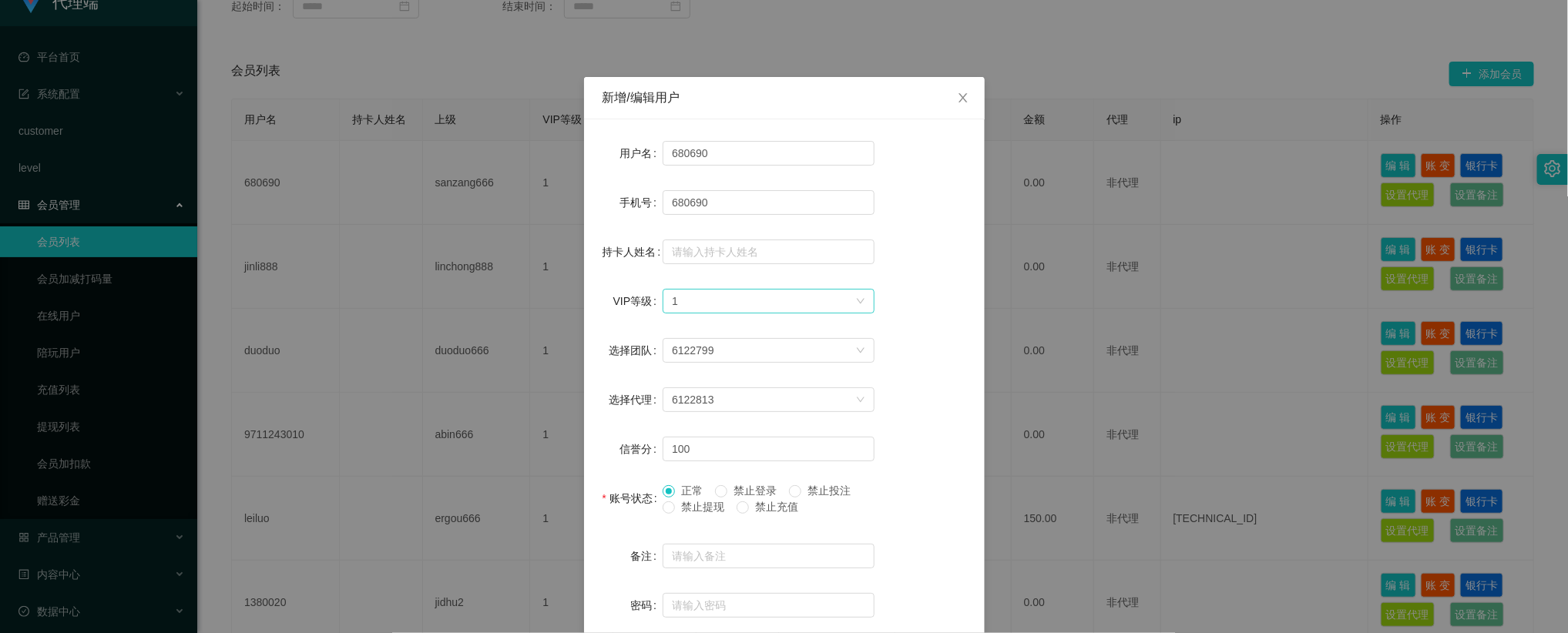
scroll to position [84, 0]
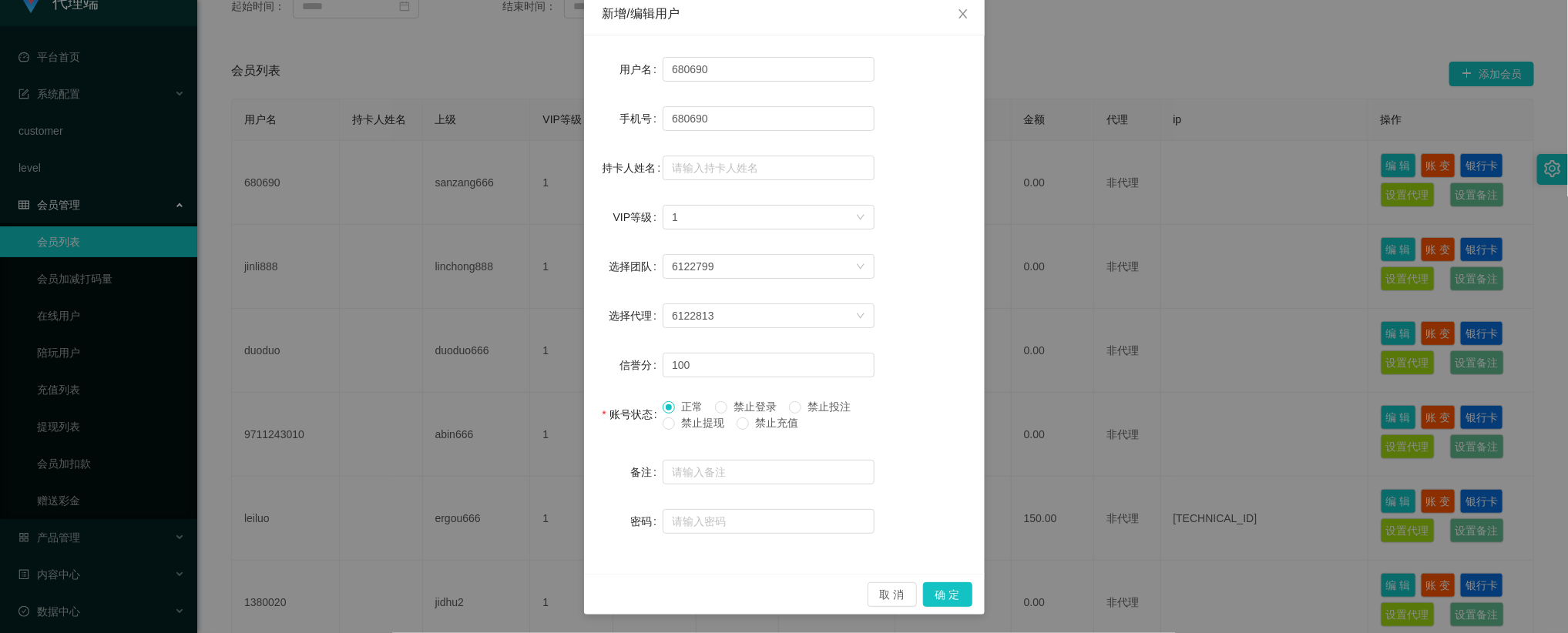
click at [744, 407] on span "禁止登录" at bounding box center [755, 406] width 56 height 12
click at [675, 409] on span "正常" at bounding box center [692, 406] width 34 height 12
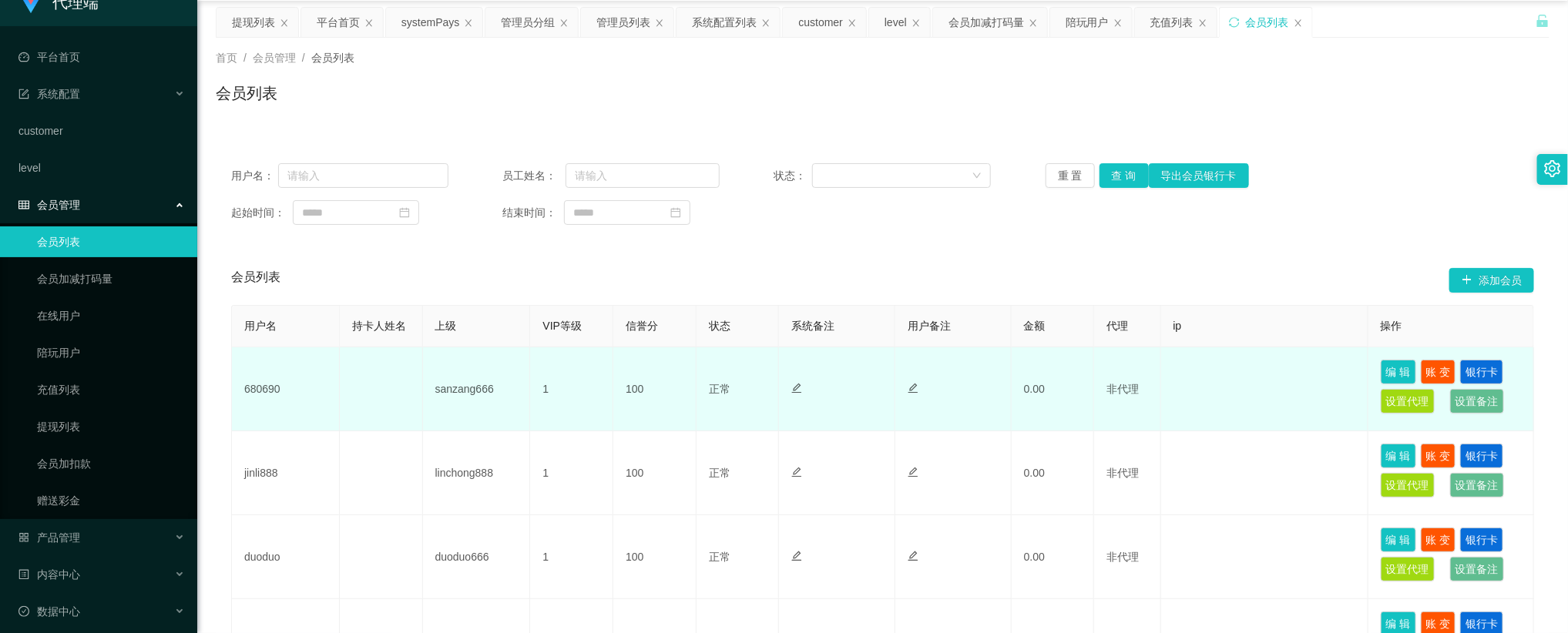
scroll to position [0, 0]
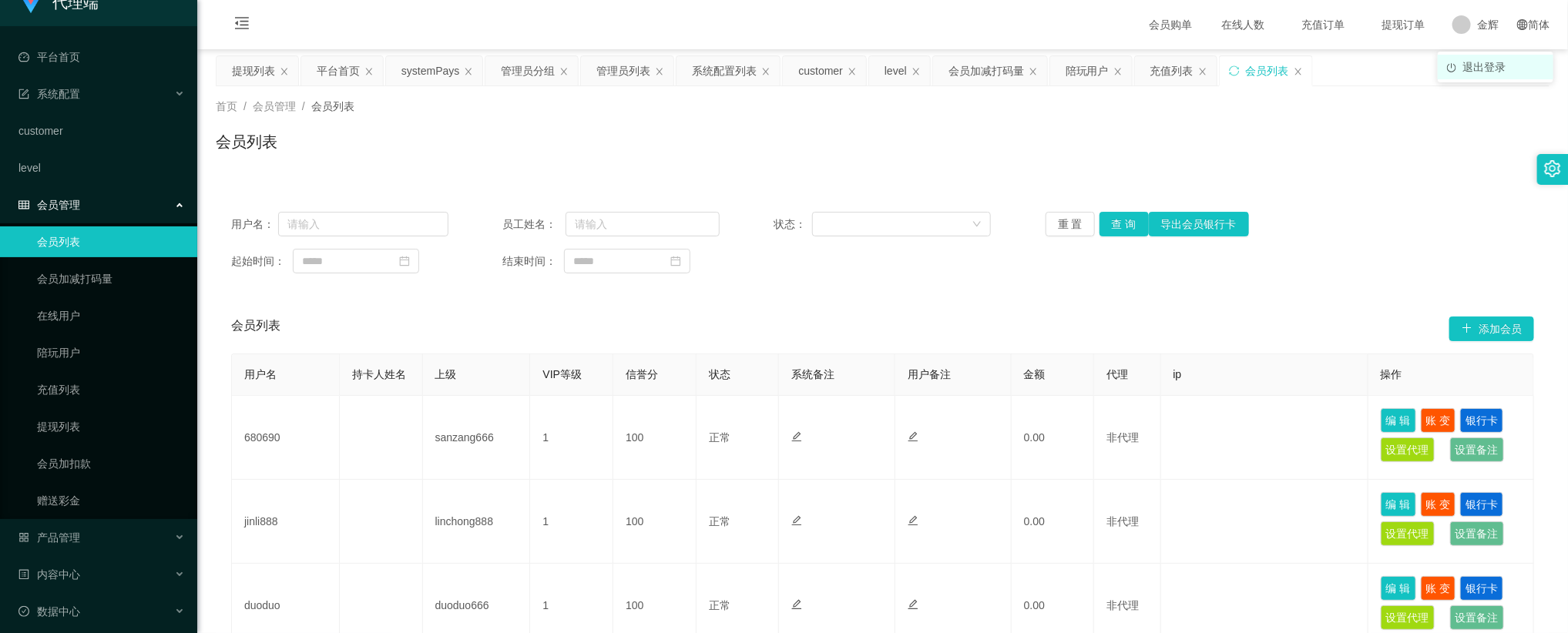
click at [1160, 63] on span "退出登录" at bounding box center [1484, 66] width 43 height 12
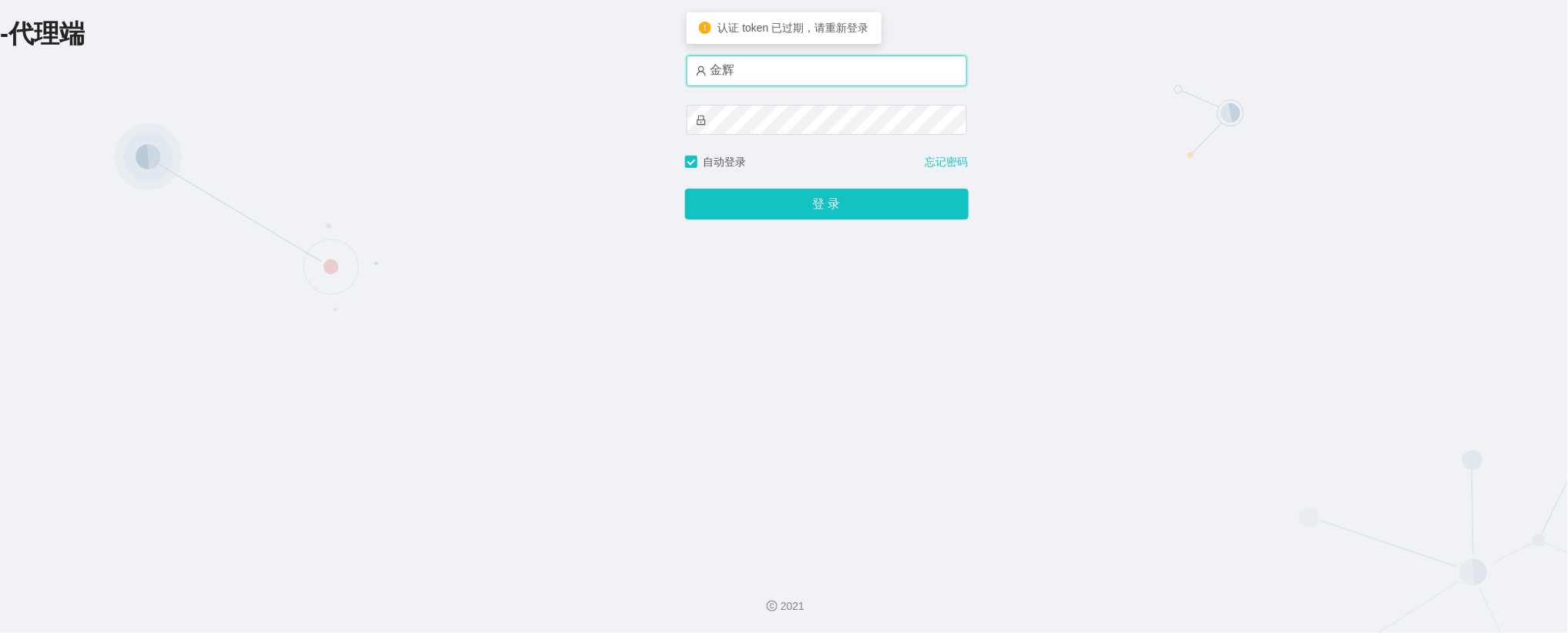
click at [795, 60] on input "金辉" at bounding box center [827, 71] width 280 height 31
type input "金辉1"
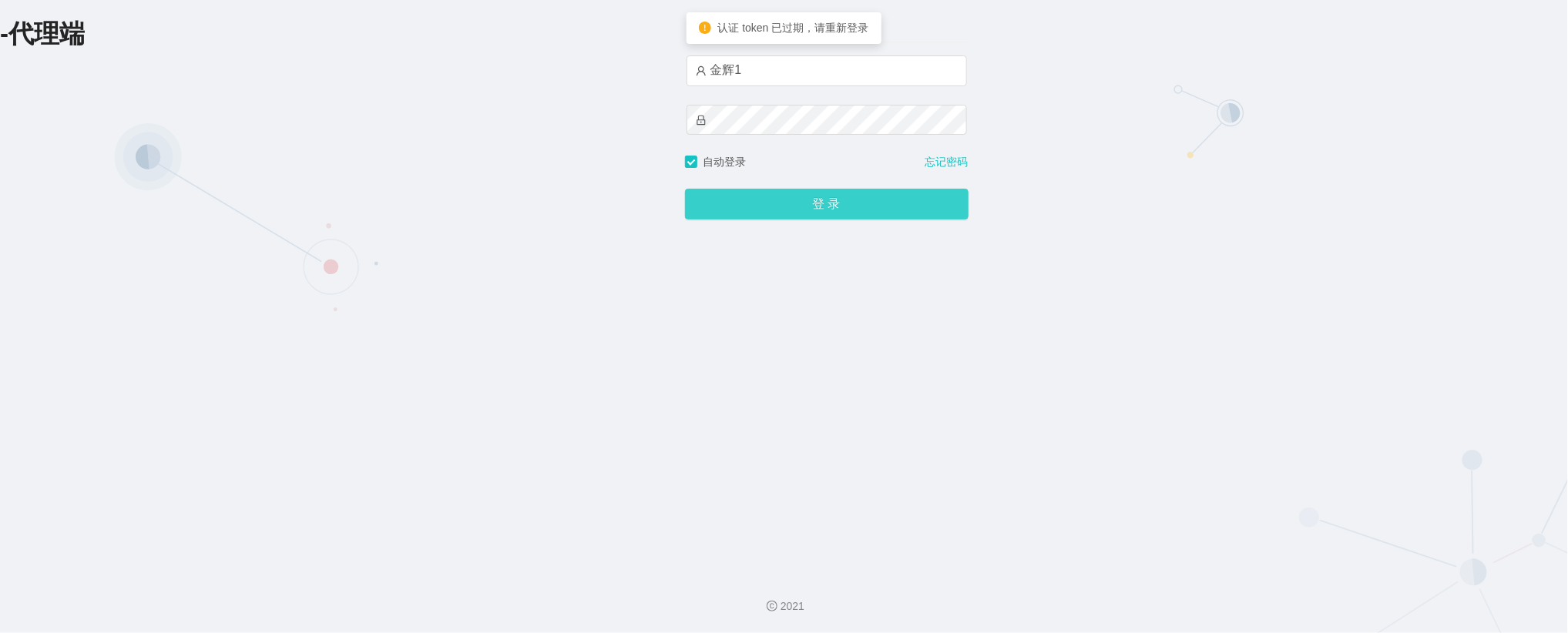
click at [807, 208] on button "登 录" at bounding box center [827, 204] width 283 height 31
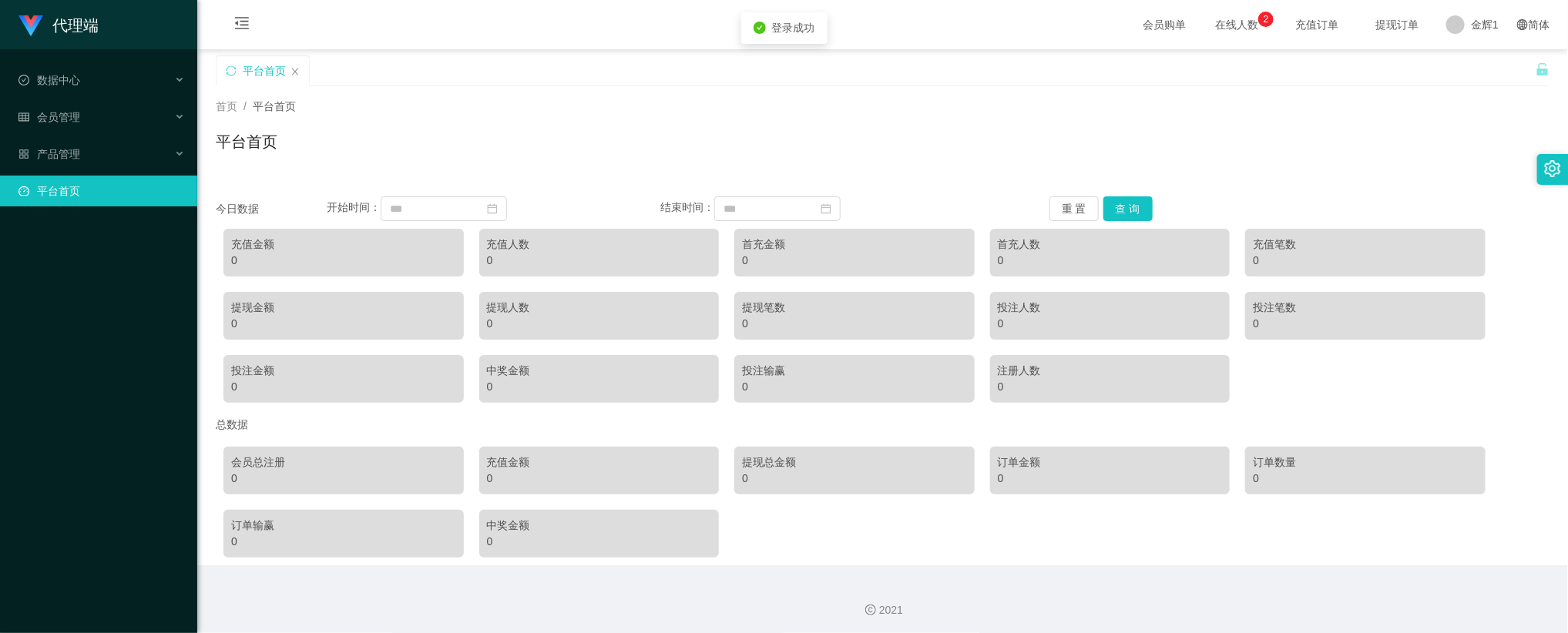
click at [1003, 142] on div "平台首页" at bounding box center [883, 147] width 1334 height 36
click at [99, 115] on div "会员管理" at bounding box center [98, 117] width 197 height 31
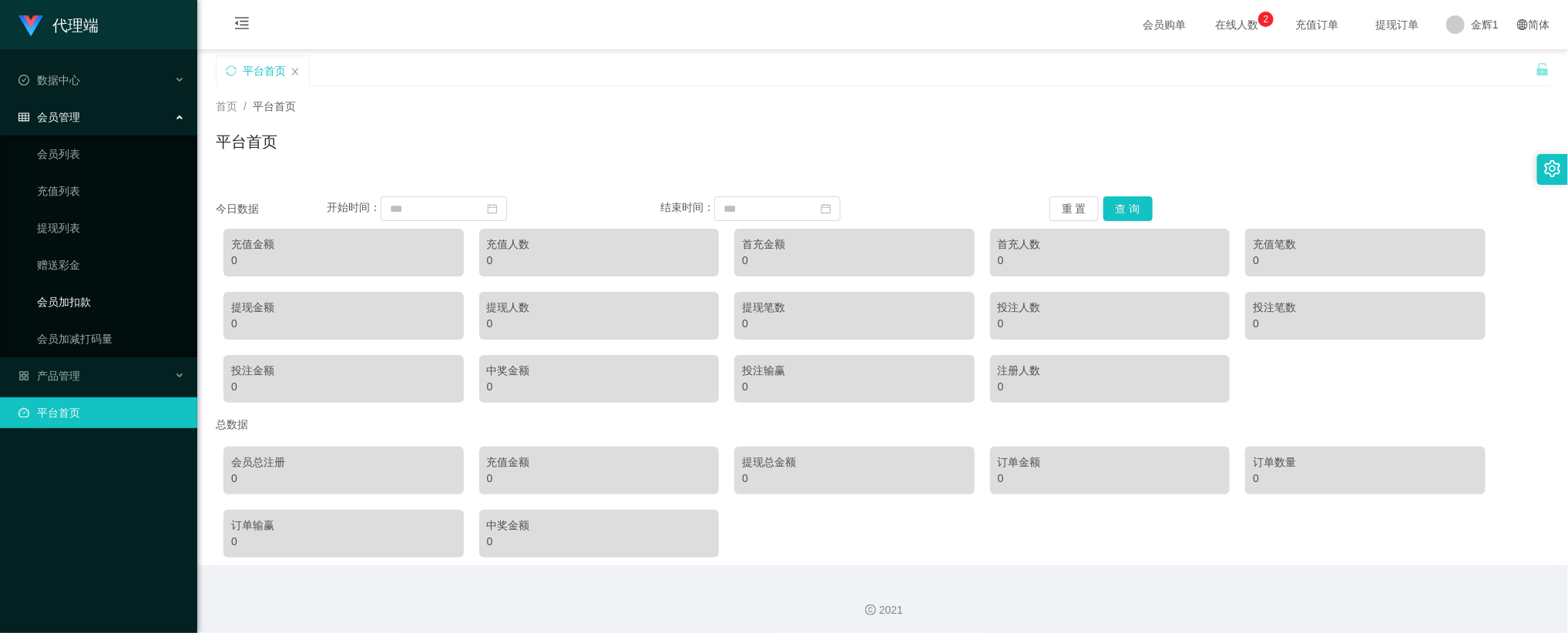
click at [83, 300] on link "会员加扣款" at bounding box center [110, 302] width 148 height 31
